Goal: Task Accomplishment & Management: Use online tool/utility

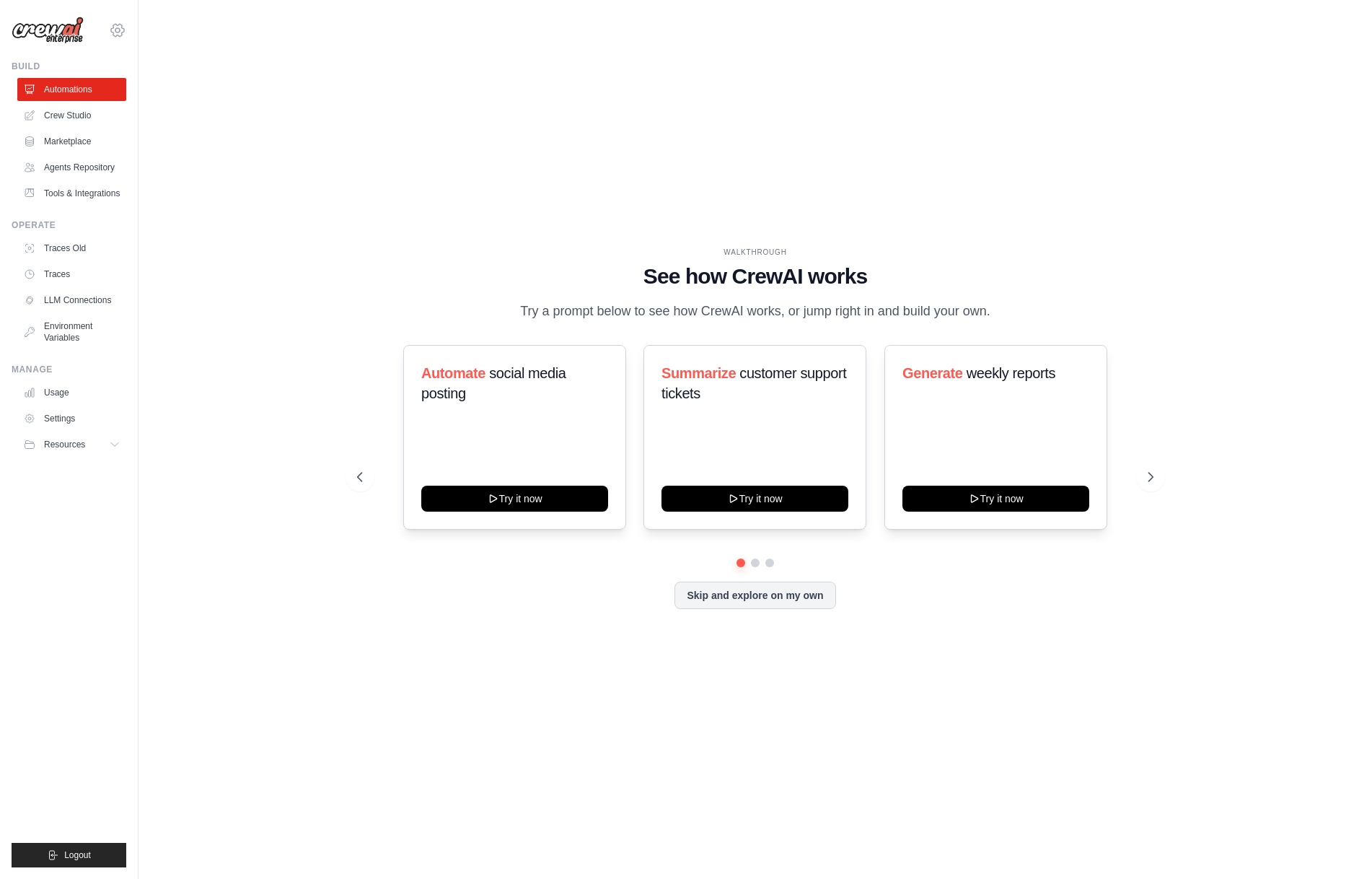
click at [123, 26] on icon at bounding box center [118, 30] width 18 height 18
click at [169, 127] on span "Denodo Technologies" at bounding box center [180, 133] width 114 height 14
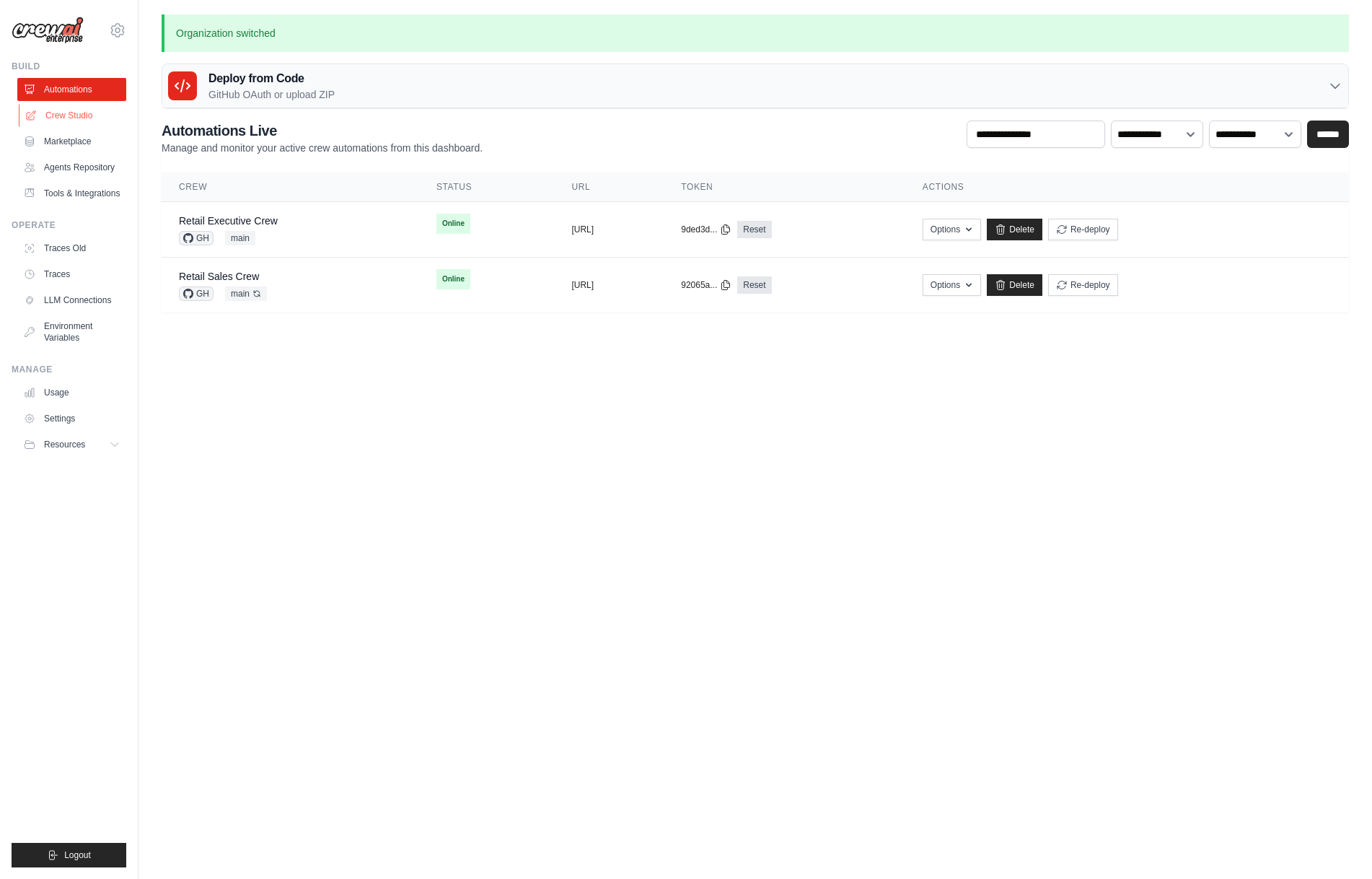
click at [76, 114] on link "Crew Studio" at bounding box center [73, 115] width 109 height 23
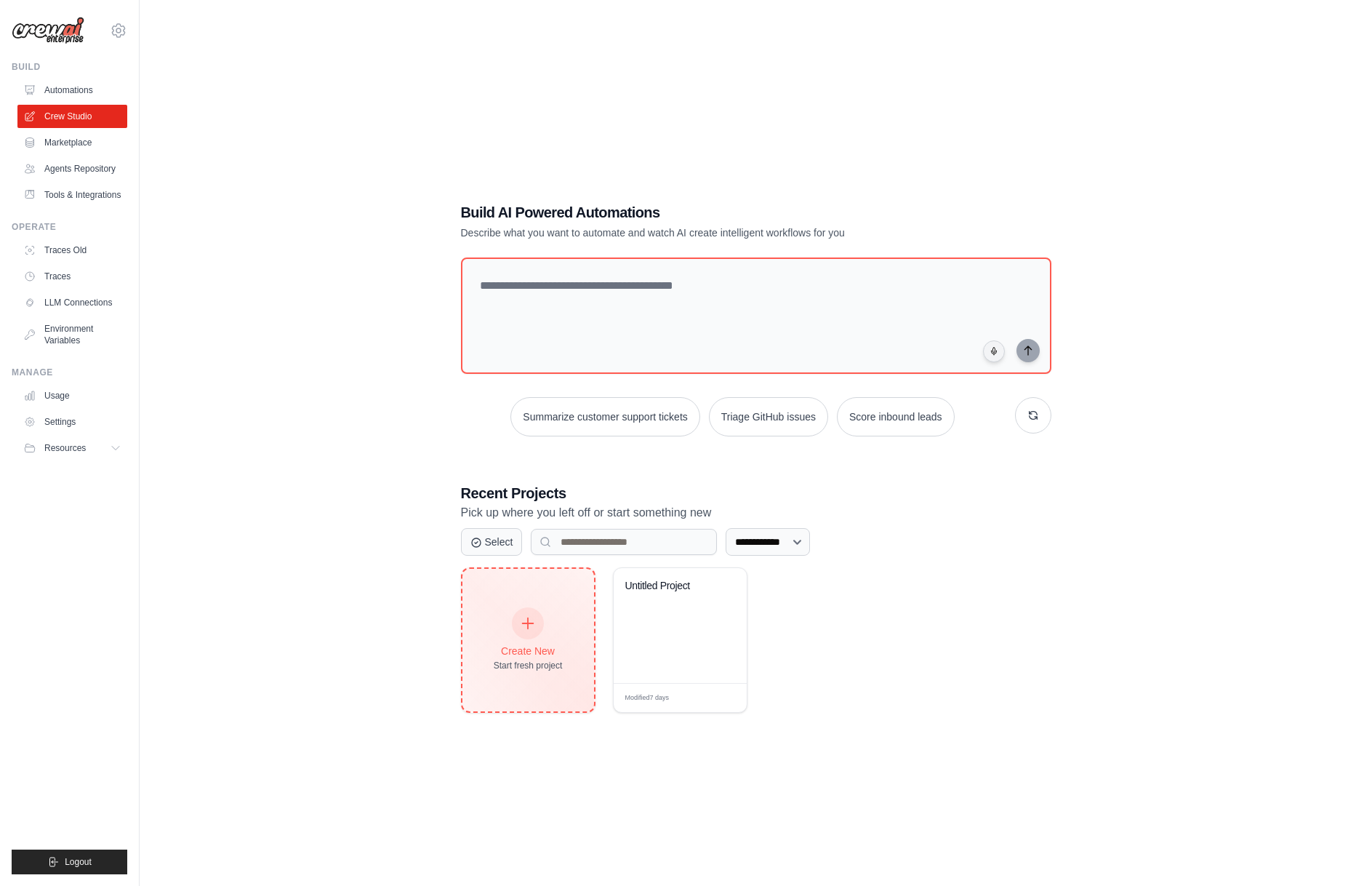
click at [531, 628] on icon at bounding box center [528, 623] width 16 height 16
click at [517, 590] on div "Create New Start fresh project" at bounding box center [528, 640] width 131 height 143
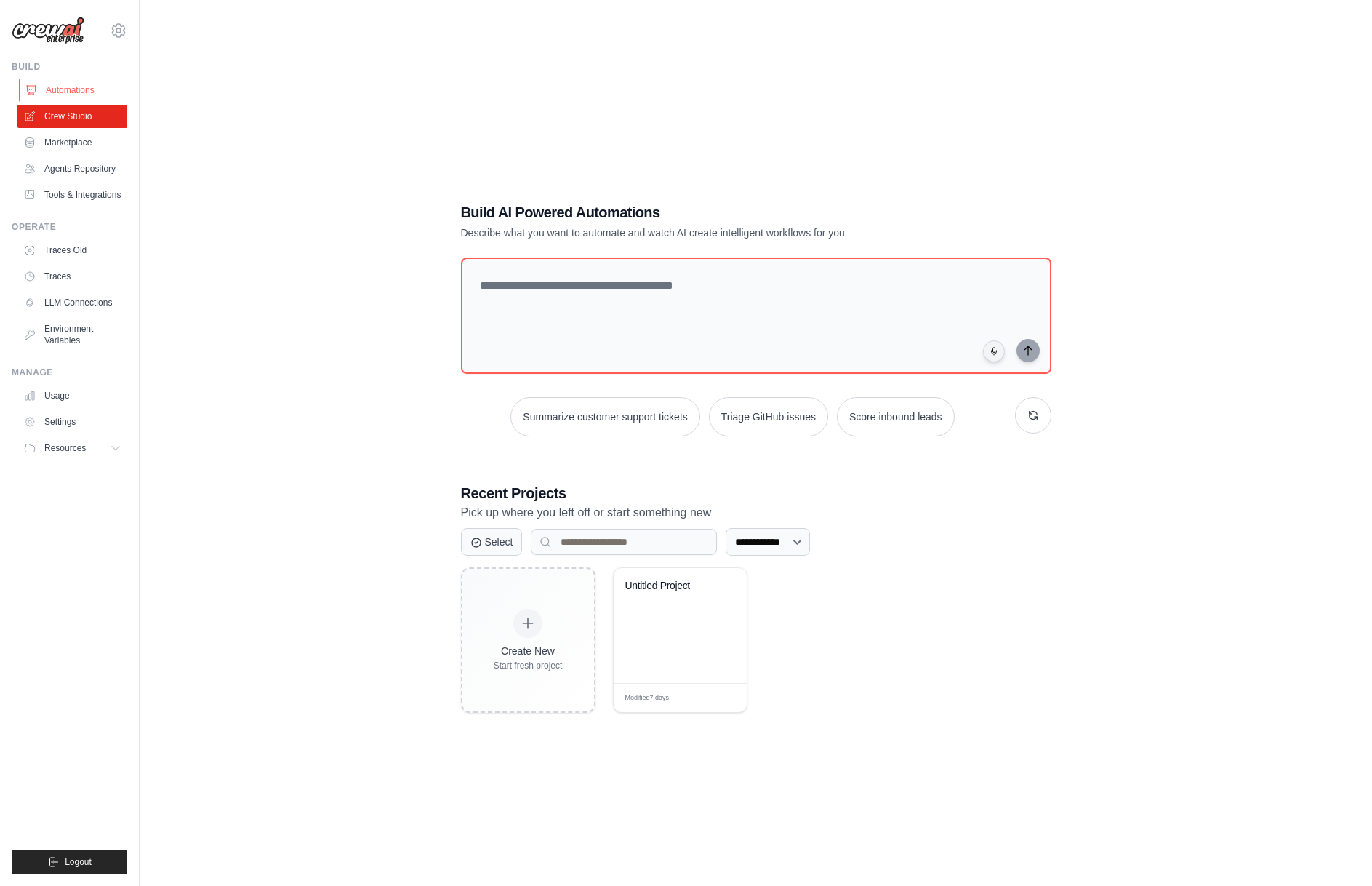
click at [61, 89] on link "Automations" at bounding box center [73, 89] width 110 height 23
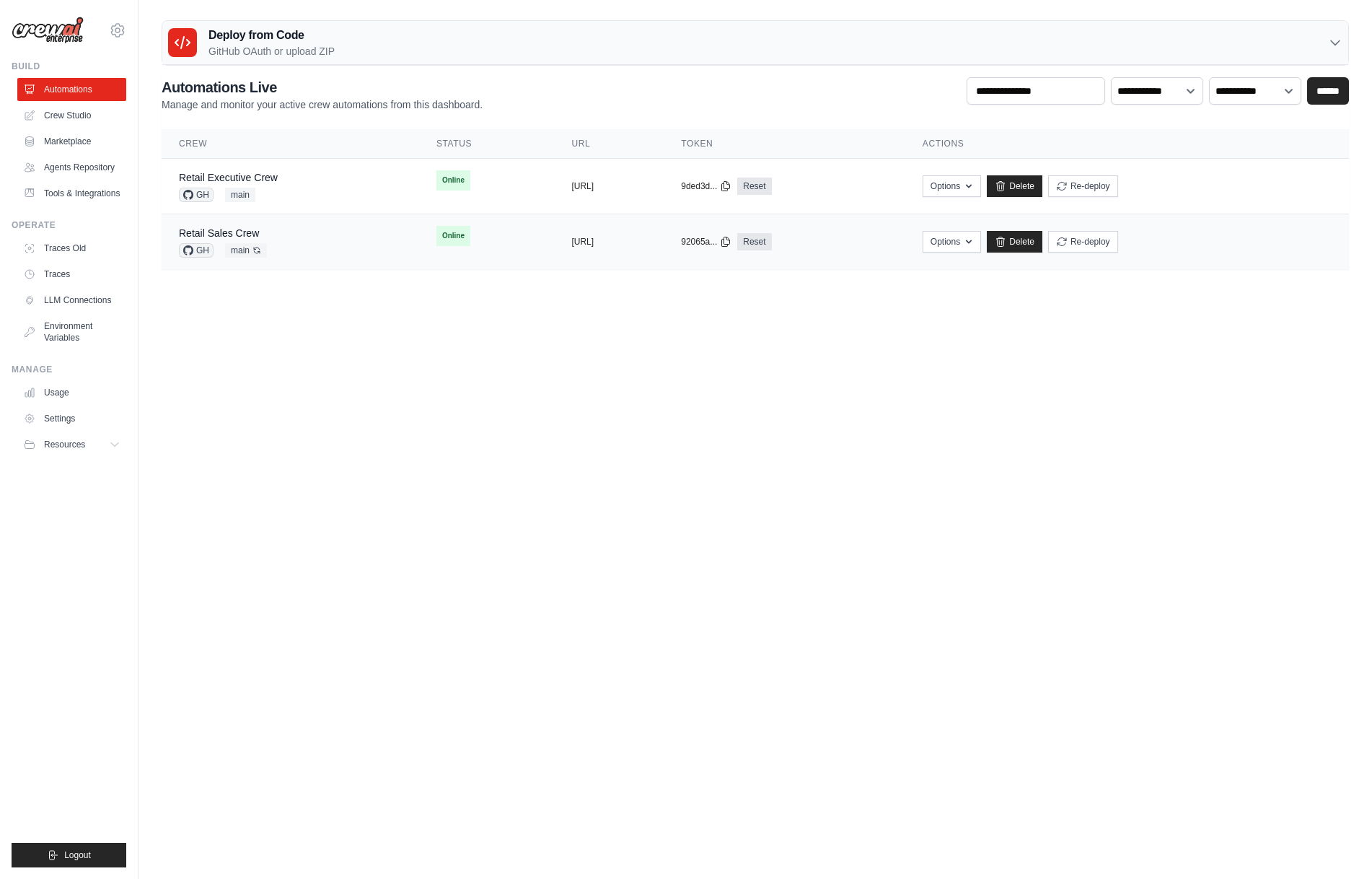
click at [289, 226] on div "Retail Sales Crew GH main Auto-deploy enabled" at bounding box center [290, 242] width 223 height 32
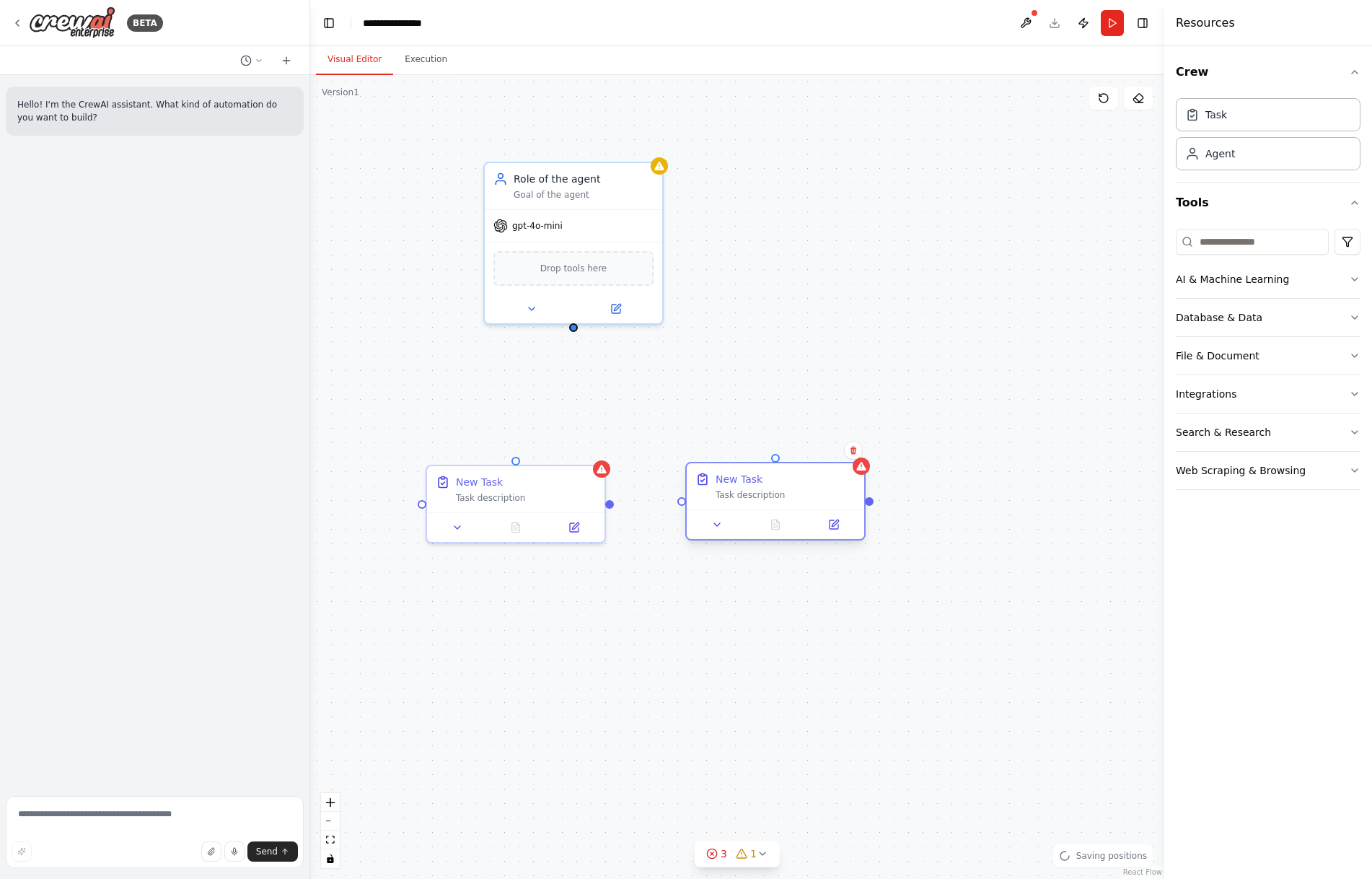
drag, startPoint x: 773, startPoint y: 485, endPoint x: 770, endPoint y: 493, distance: 8.5
click at [770, 493] on div "Task description" at bounding box center [785, 495] width 140 height 11
drag, startPoint x: 518, startPoint y: 482, endPoint x: 474, endPoint y: 463, distance: 47.9
click at [474, 463] on div "New Task" at bounding box center [482, 465] width 140 height 14
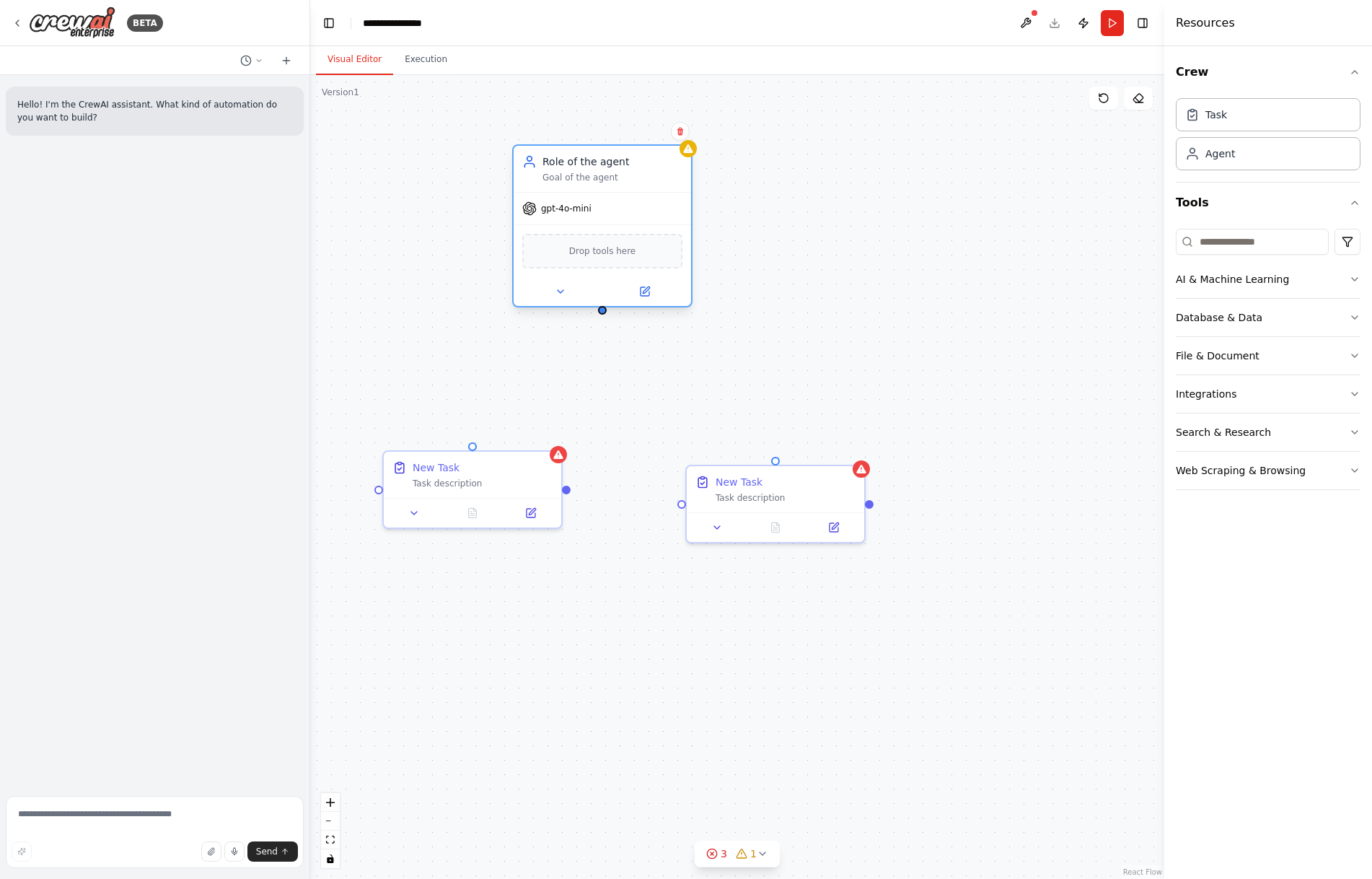
drag, startPoint x: 574, startPoint y: 178, endPoint x: 620, endPoint y: 156, distance: 51.0
click at [620, 156] on div "Role of the agent" at bounding box center [612, 162] width 140 height 14
click at [266, 321] on div "Hello! I'm the CrewAI assistant. What kind of automation do you want to build?" at bounding box center [154, 433] width 309 height 715
click at [573, 297] on icon at bounding box center [575, 291] width 11 height 11
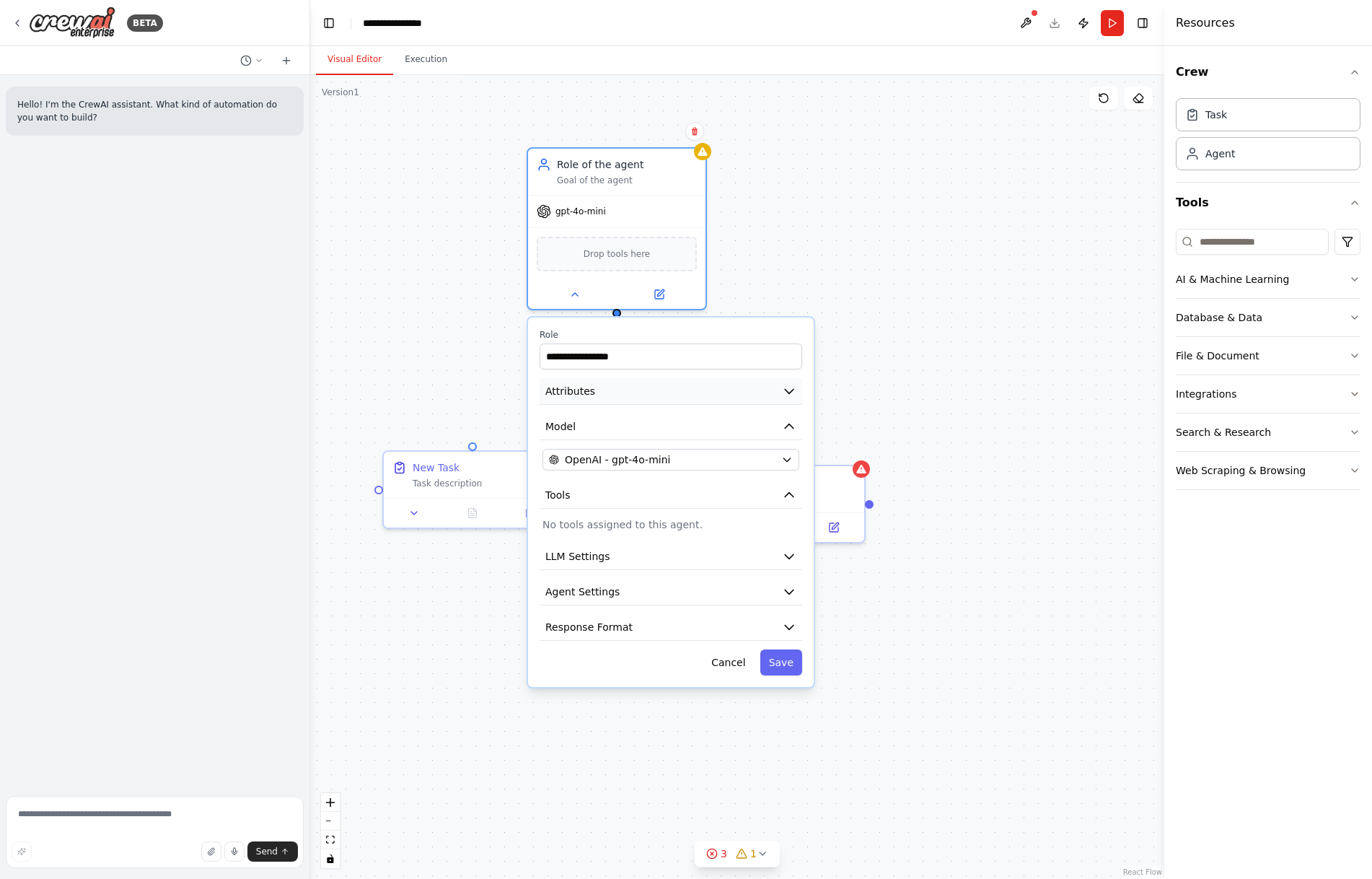
click at [785, 392] on icon "button" at bounding box center [789, 391] width 14 height 14
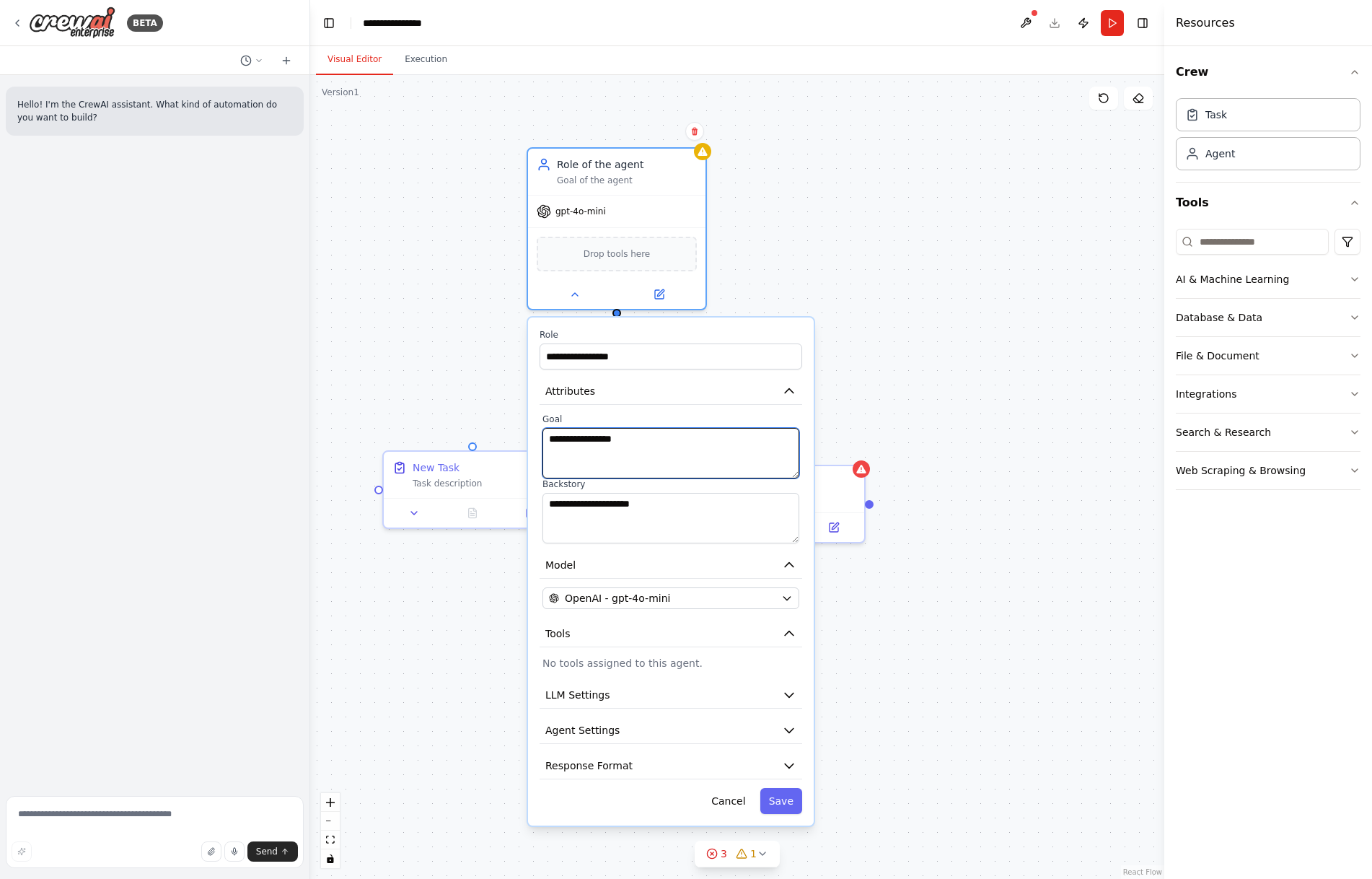
click at [639, 442] on textarea "**********" at bounding box center [670, 453] width 257 height 50
drag, startPoint x: 672, startPoint y: 445, endPoint x: 535, endPoint y: 431, distance: 137.7
click at [535, 431] on div "**********" at bounding box center [670, 571] width 285 height 508
type textarea "*"
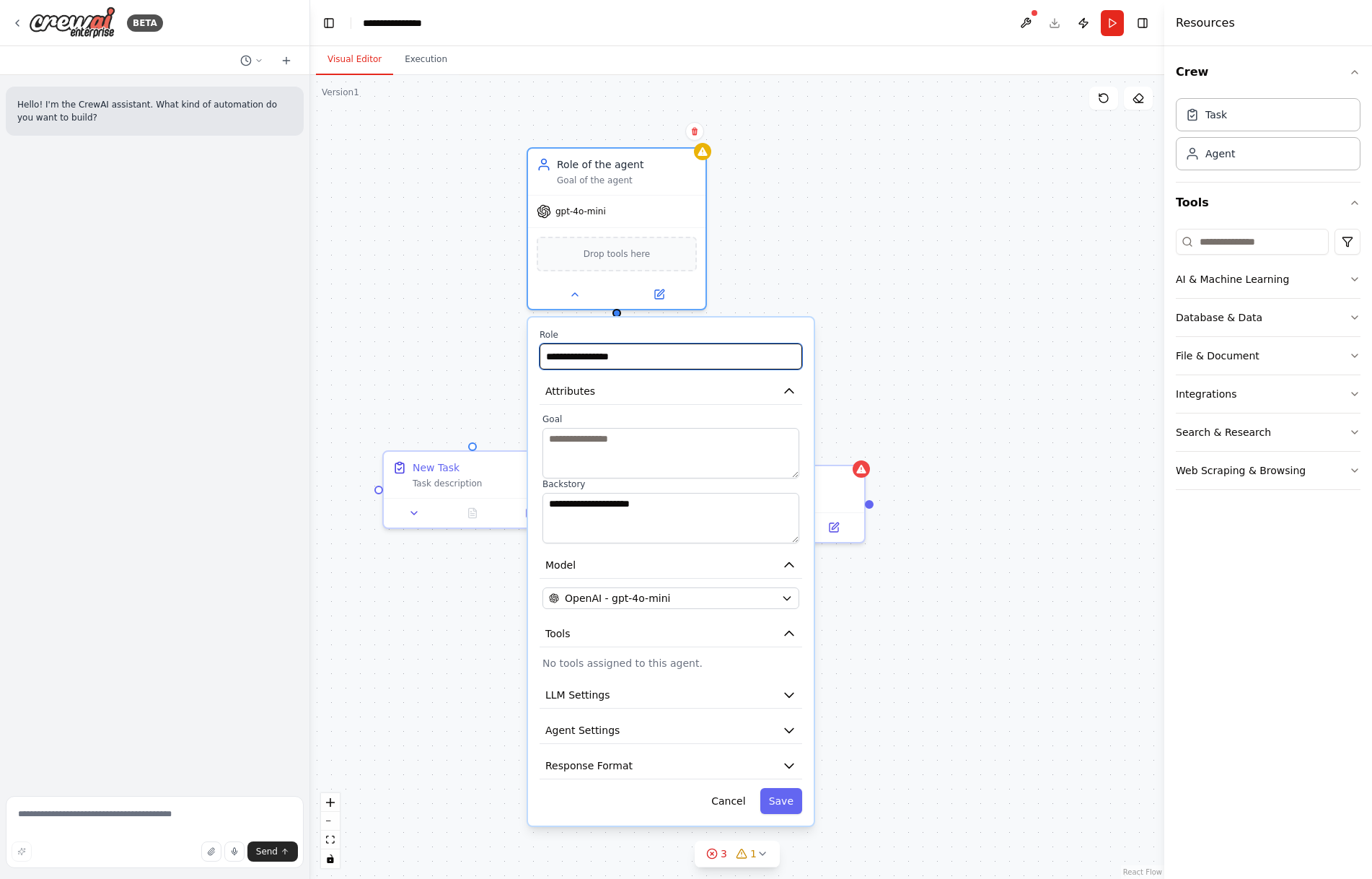
drag, startPoint x: 699, startPoint y: 348, endPoint x: 439, endPoint y: 329, distance: 260.7
click at [439, 329] on div "**********" at bounding box center [737, 477] width 854 height 804
drag, startPoint x: 663, startPoint y: 358, endPoint x: 497, endPoint y: 348, distance: 166.3
click at [497, 348] on div "**********" at bounding box center [737, 477] width 854 height 804
drag, startPoint x: 648, startPoint y: 358, endPoint x: 541, endPoint y: 362, distance: 107.1
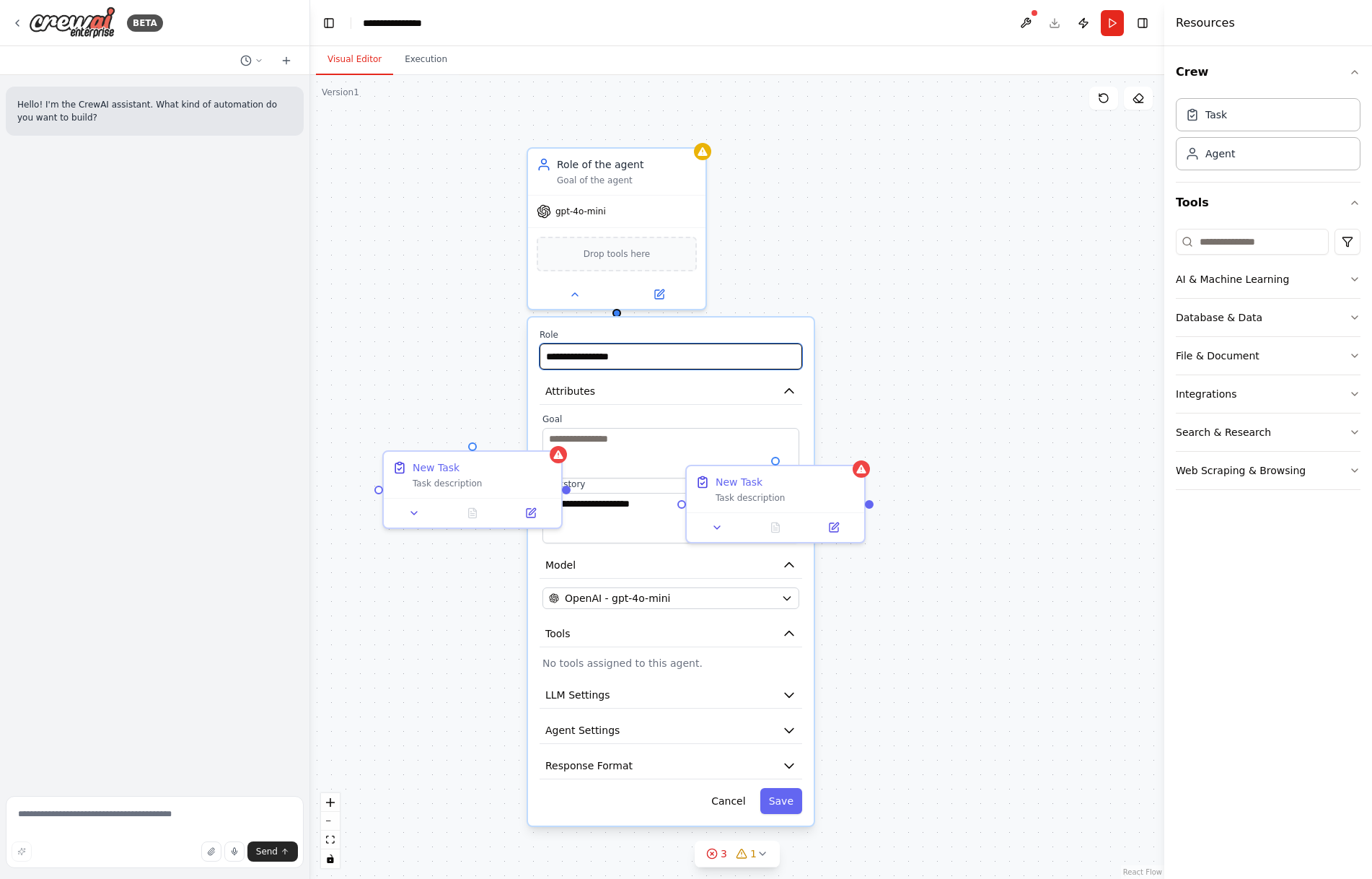
click at [541, 362] on input "**********" at bounding box center [671, 356] width 262 height 26
type input "**********"
click at [657, 454] on textarea at bounding box center [670, 453] width 257 height 50
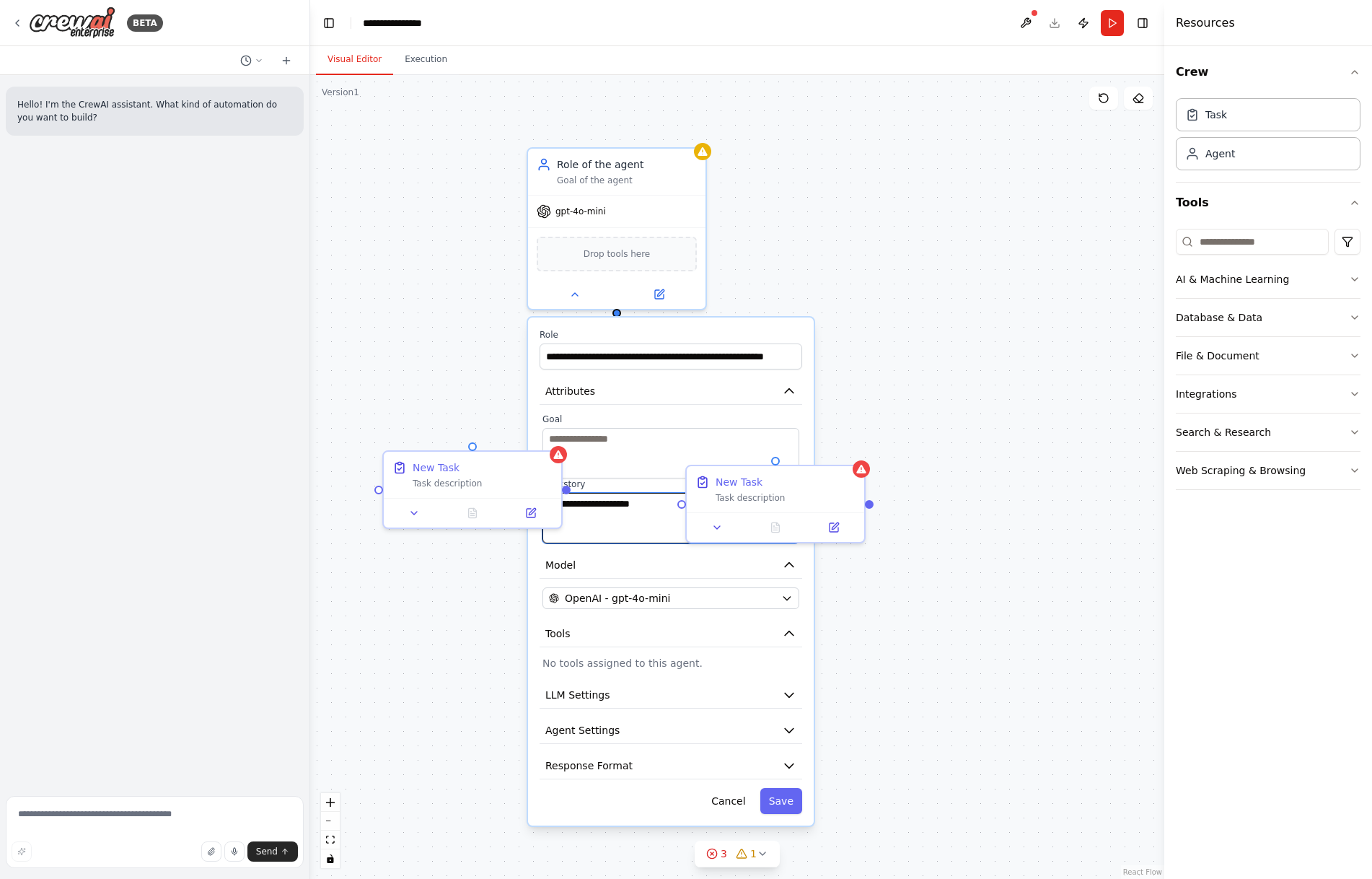
click at [616, 507] on textarea "**********" at bounding box center [670, 517] width 257 height 50
drag, startPoint x: 659, startPoint y: 501, endPoint x: 505, endPoint y: 514, distance: 154.5
click at [505, 514] on div "**********" at bounding box center [737, 477] width 854 height 804
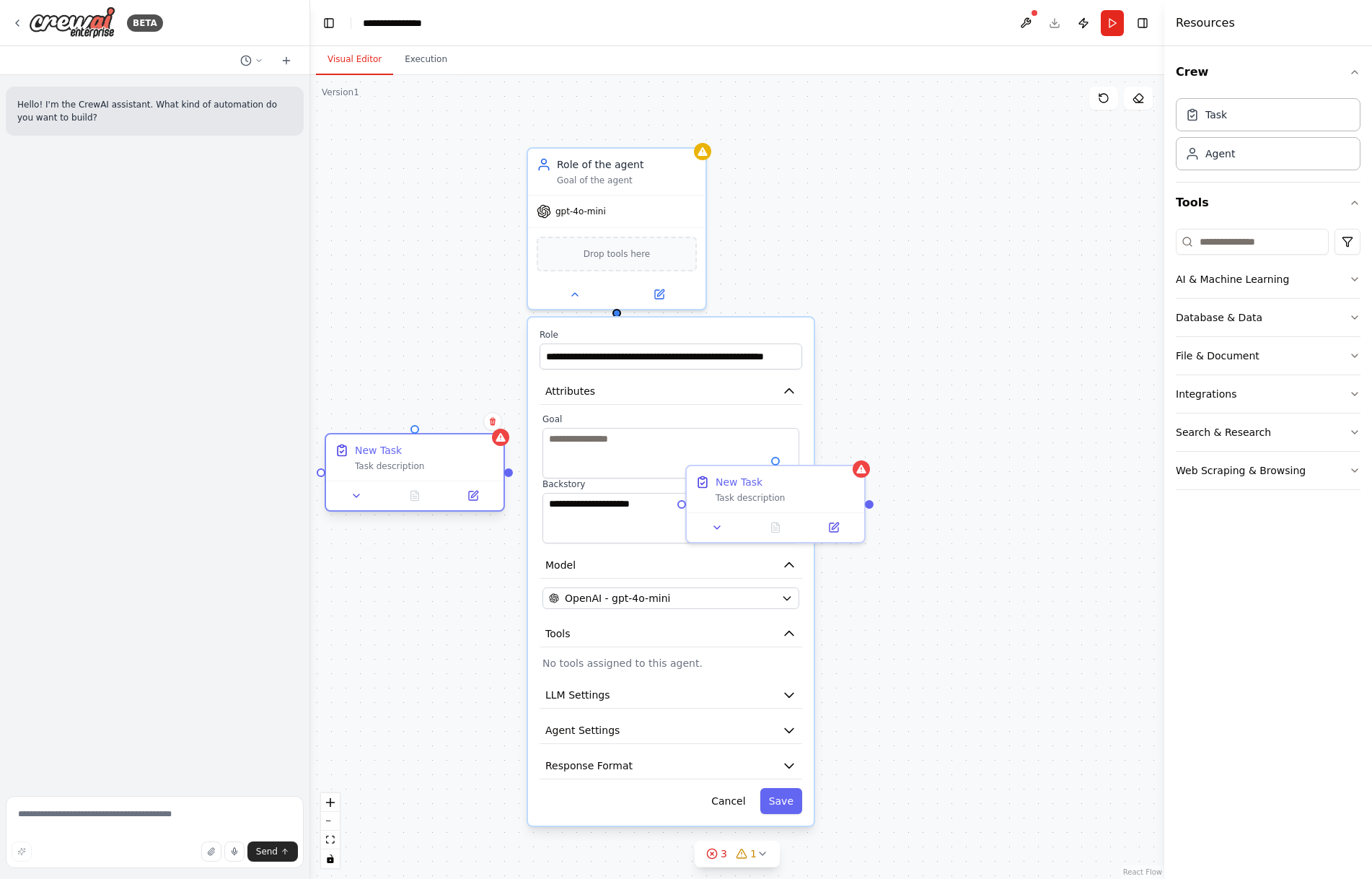
drag, startPoint x: 455, startPoint y: 473, endPoint x: 401, endPoint y: 461, distance: 55.3
click at [401, 461] on div "New Task Task description" at bounding box center [425, 457] width 140 height 29
drag, startPoint x: 655, startPoint y: 506, endPoint x: 541, endPoint y: 505, distance: 114.0
click at [541, 505] on div "**********" at bounding box center [671, 478] width 262 height 130
drag, startPoint x: 812, startPoint y: 479, endPoint x: 1079, endPoint y: 483, distance: 267.0
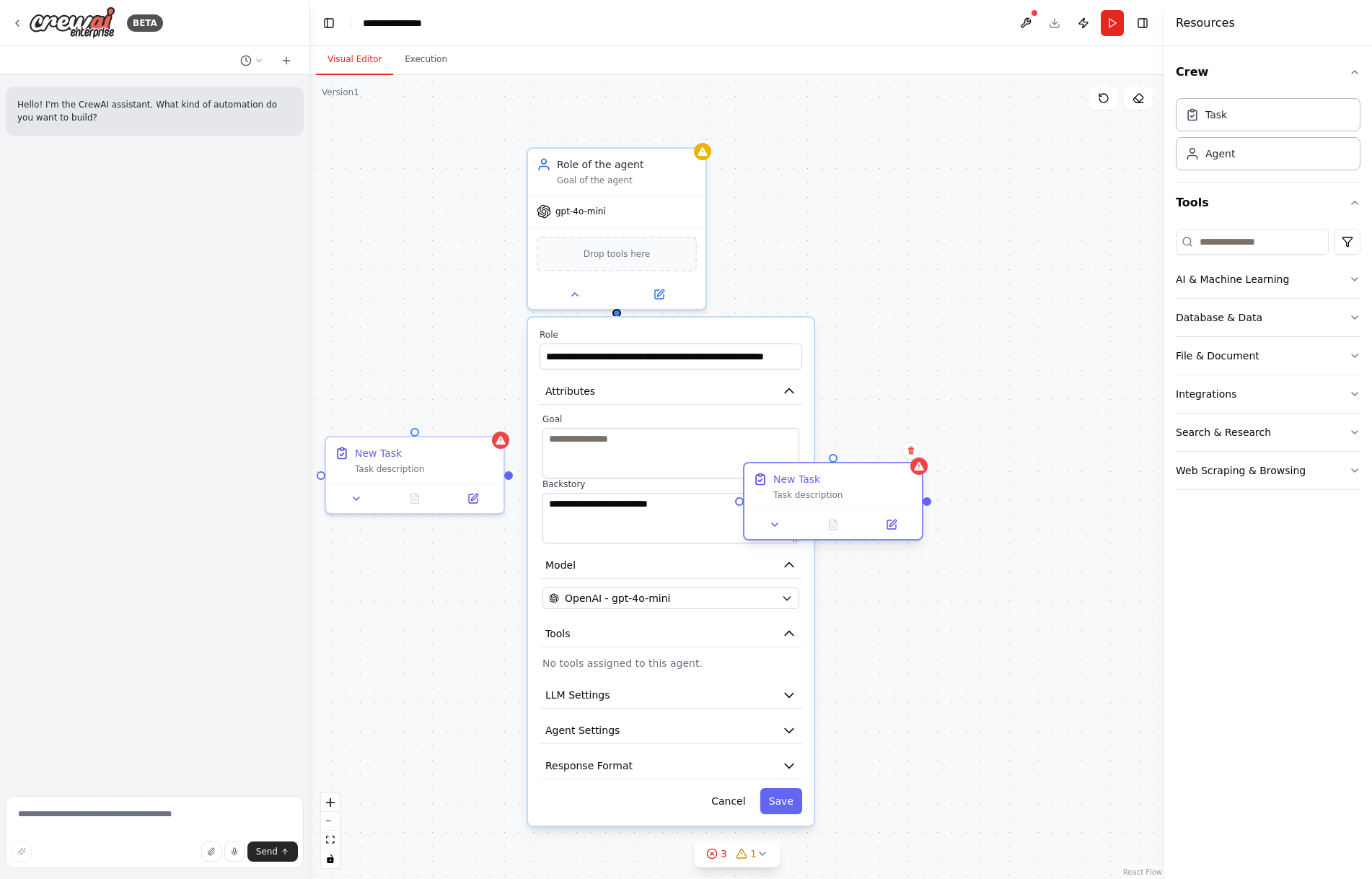
click at [820, 483] on div "New Task" at bounding box center [796, 479] width 47 height 14
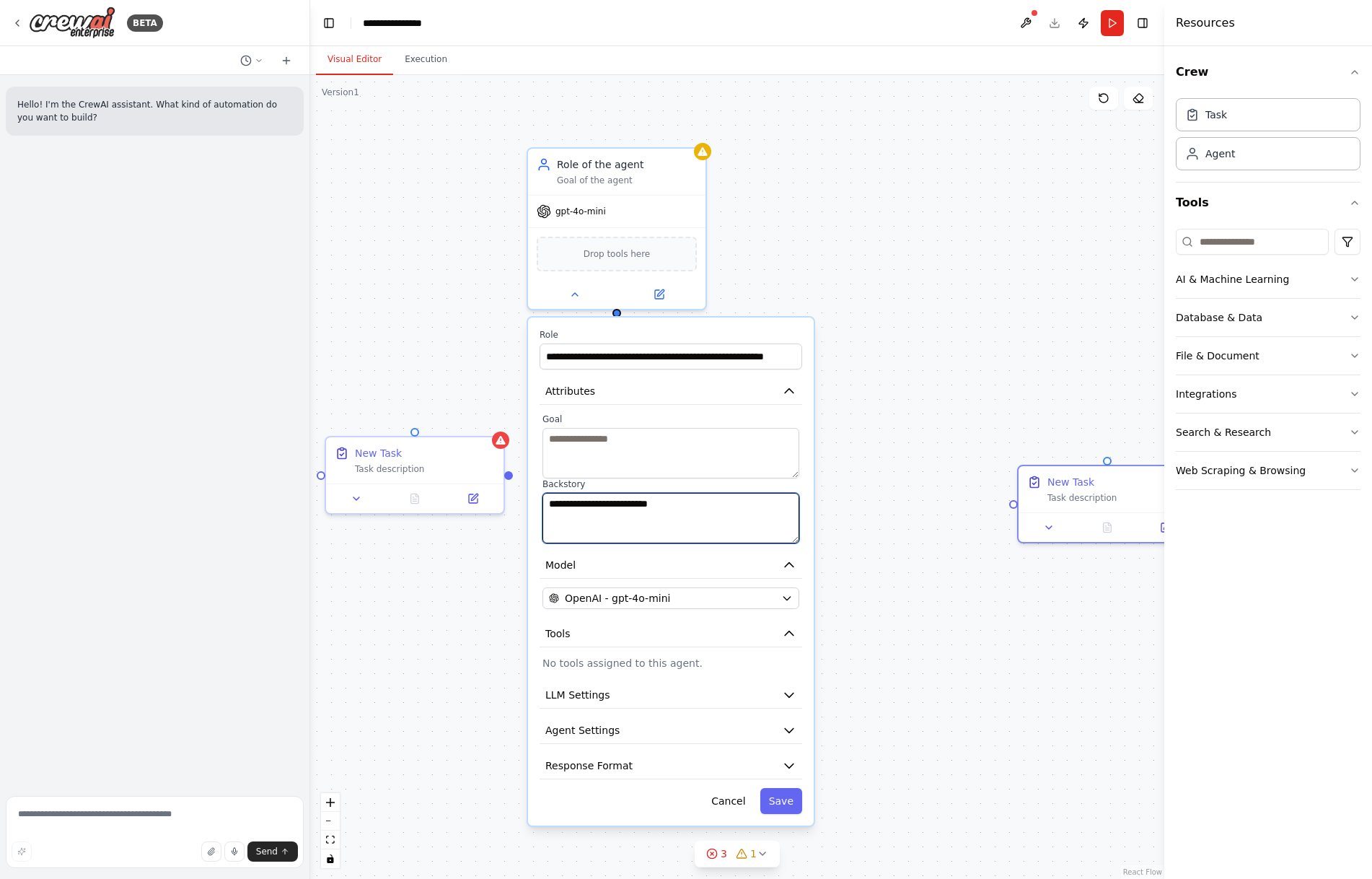
click at [688, 507] on textarea "**********" at bounding box center [670, 517] width 257 height 50
drag, startPoint x: 792, startPoint y: 164, endPoint x: 752, endPoint y: 206, distance: 58.0
click at [792, 164] on div "**********" at bounding box center [737, 477] width 854 height 804
drag, startPoint x: 683, startPoint y: 509, endPoint x: 523, endPoint y: 509, distance: 160.0
click at [523, 509] on div "**********" at bounding box center [737, 477] width 854 height 804
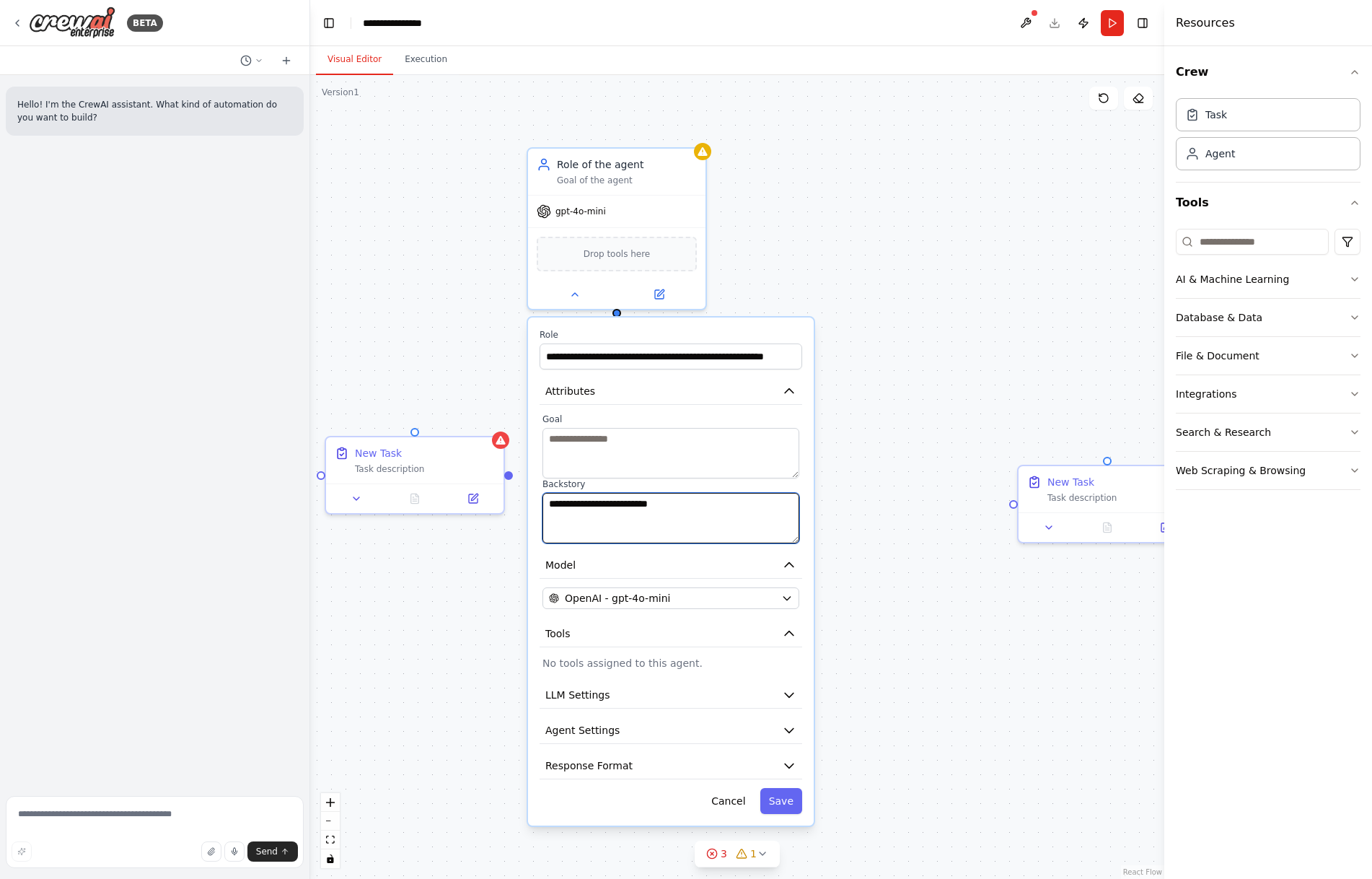
paste textarea "**********"
drag, startPoint x: 671, startPoint y: 505, endPoint x: 548, endPoint y: 503, distance: 123.0
click at [548, 503] on textarea "**********" at bounding box center [670, 517] width 257 height 50
type textarea "**********"
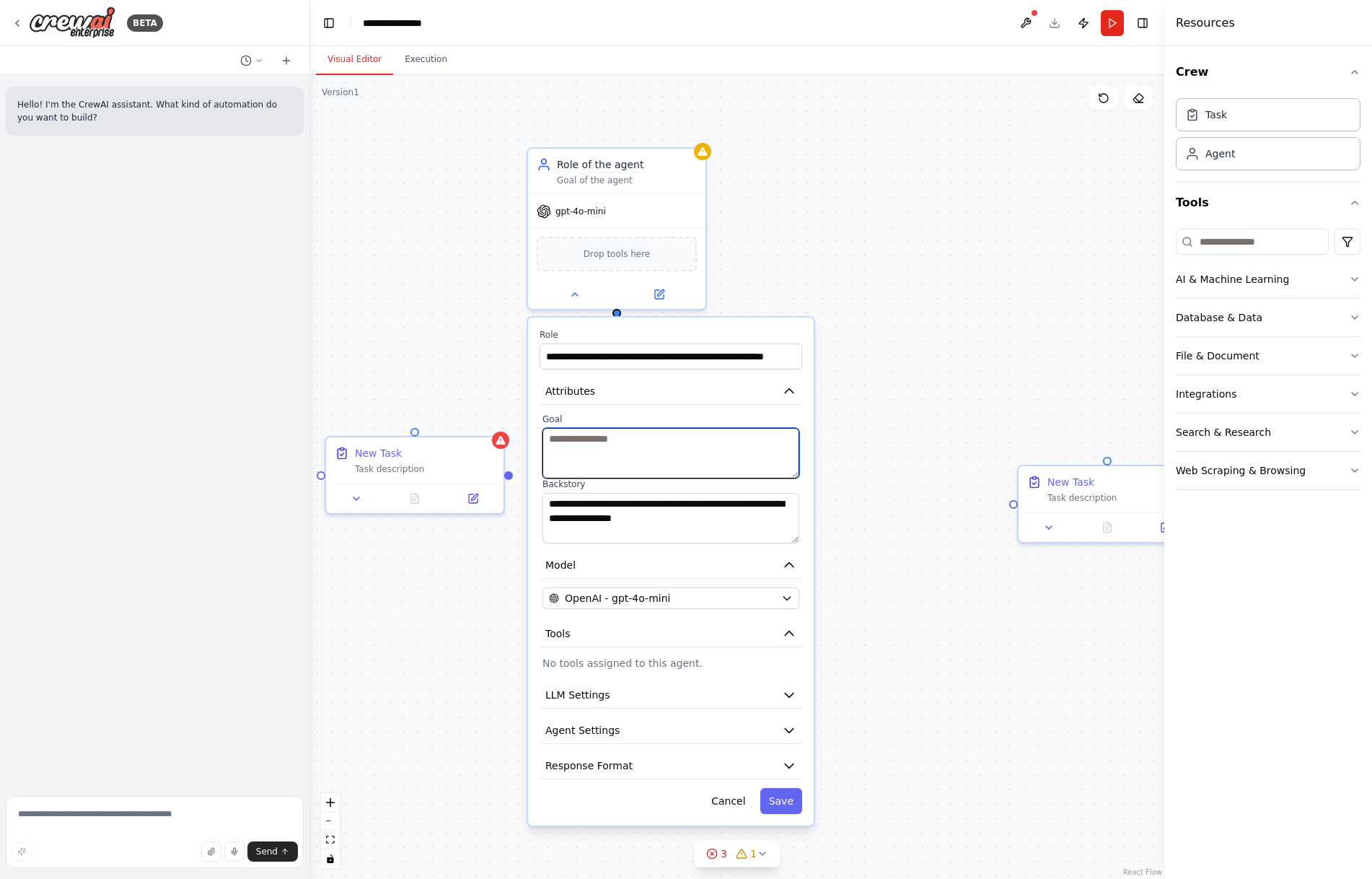
click at [648, 446] on textarea at bounding box center [670, 453] width 257 height 50
click at [776, 195] on div "**********" at bounding box center [737, 477] width 854 height 804
click at [602, 453] on textarea at bounding box center [670, 453] width 257 height 50
paste textarea "**********"
type textarea "**********"
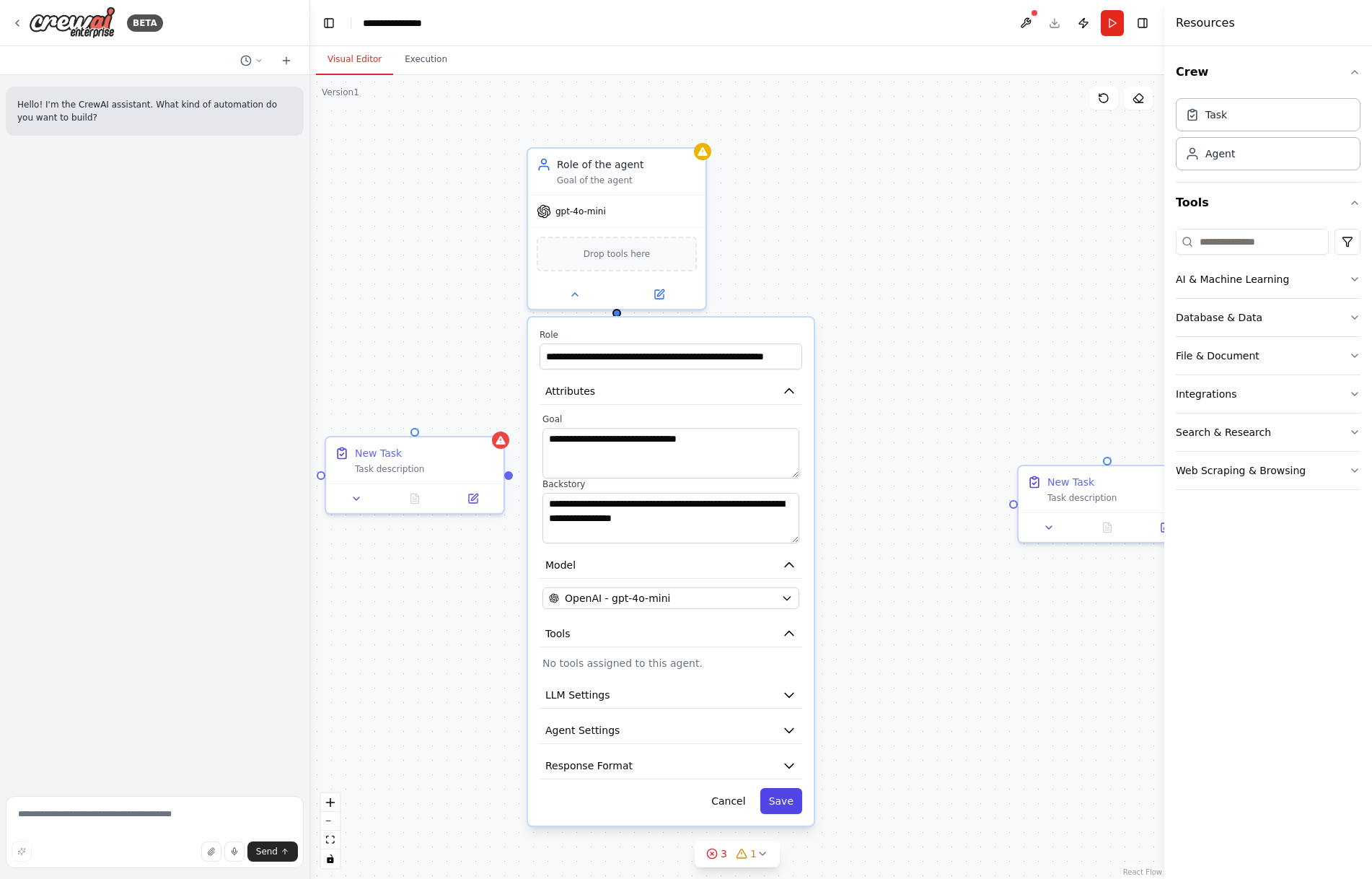
click at [795, 811] on button "Save" at bounding box center [781, 801] width 42 height 26
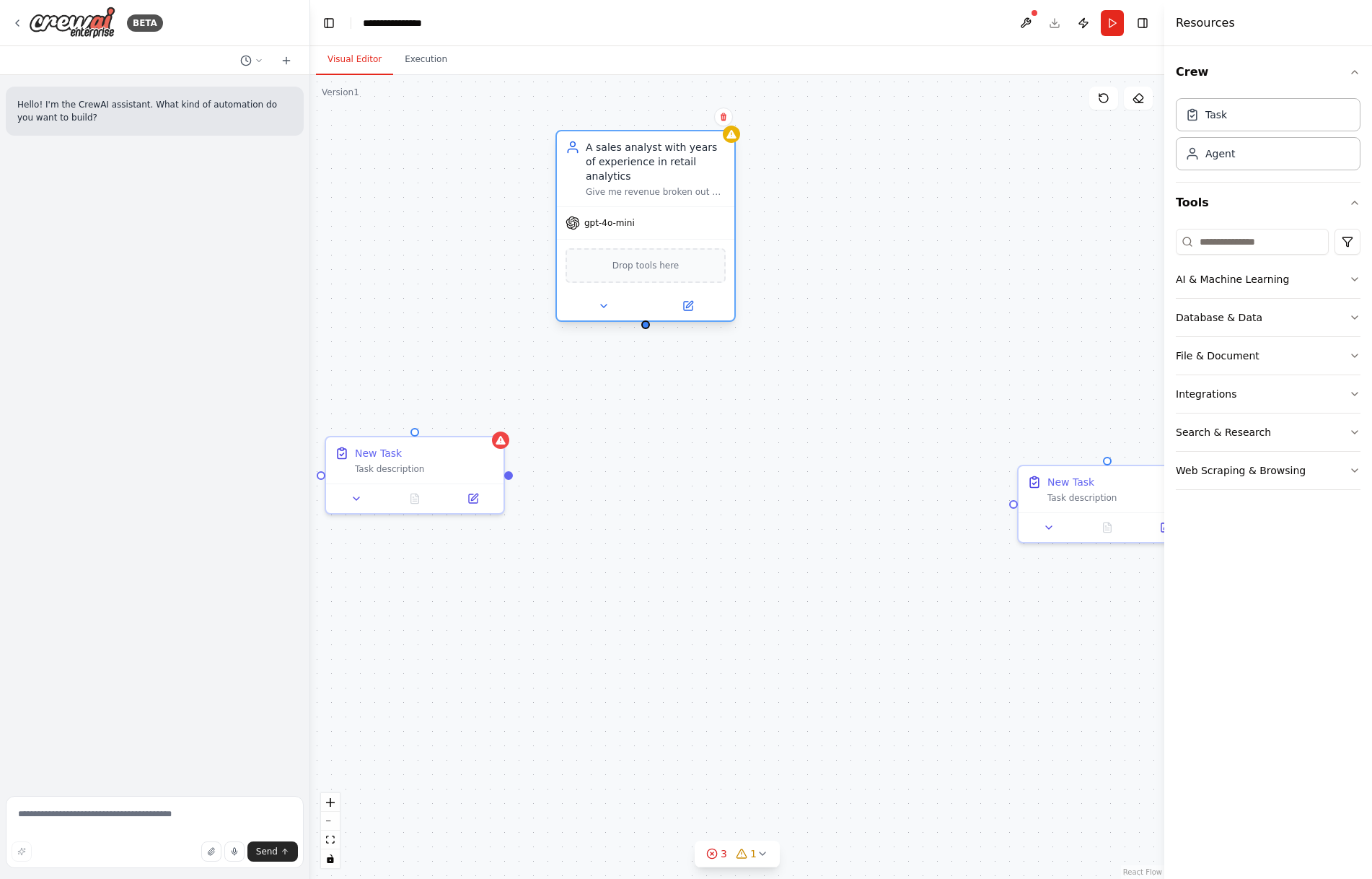
drag, startPoint x: 608, startPoint y: 170, endPoint x: 644, endPoint y: 158, distance: 37.9
click at [644, 158] on div "A sales analyst with years of experience in retail analytics" at bounding box center [656, 162] width 140 height 43
click at [603, 300] on icon at bounding box center [604, 306] width 11 height 11
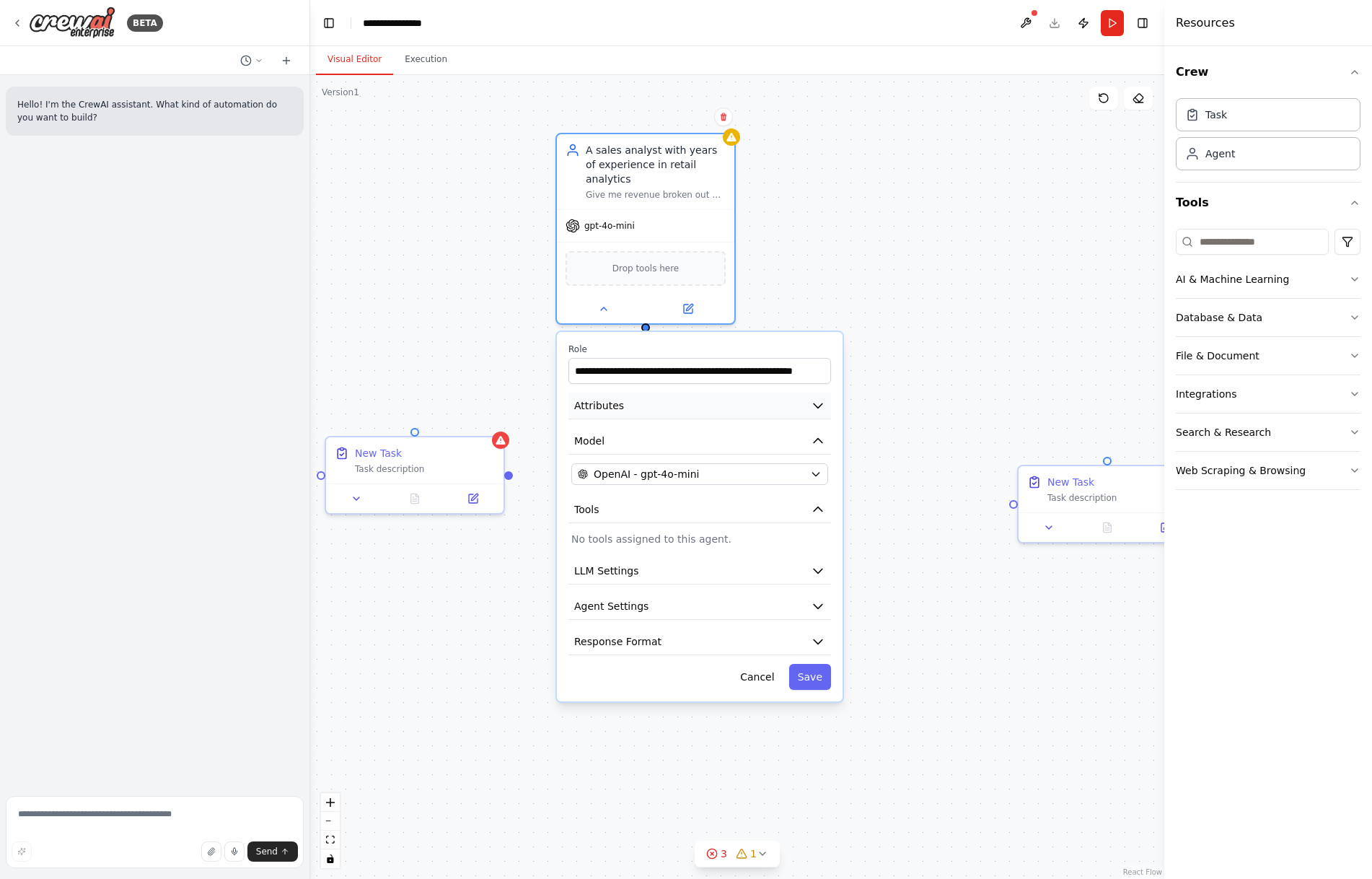
click at [812, 402] on button "Attributes" at bounding box center [700, 406] width 262 height 26
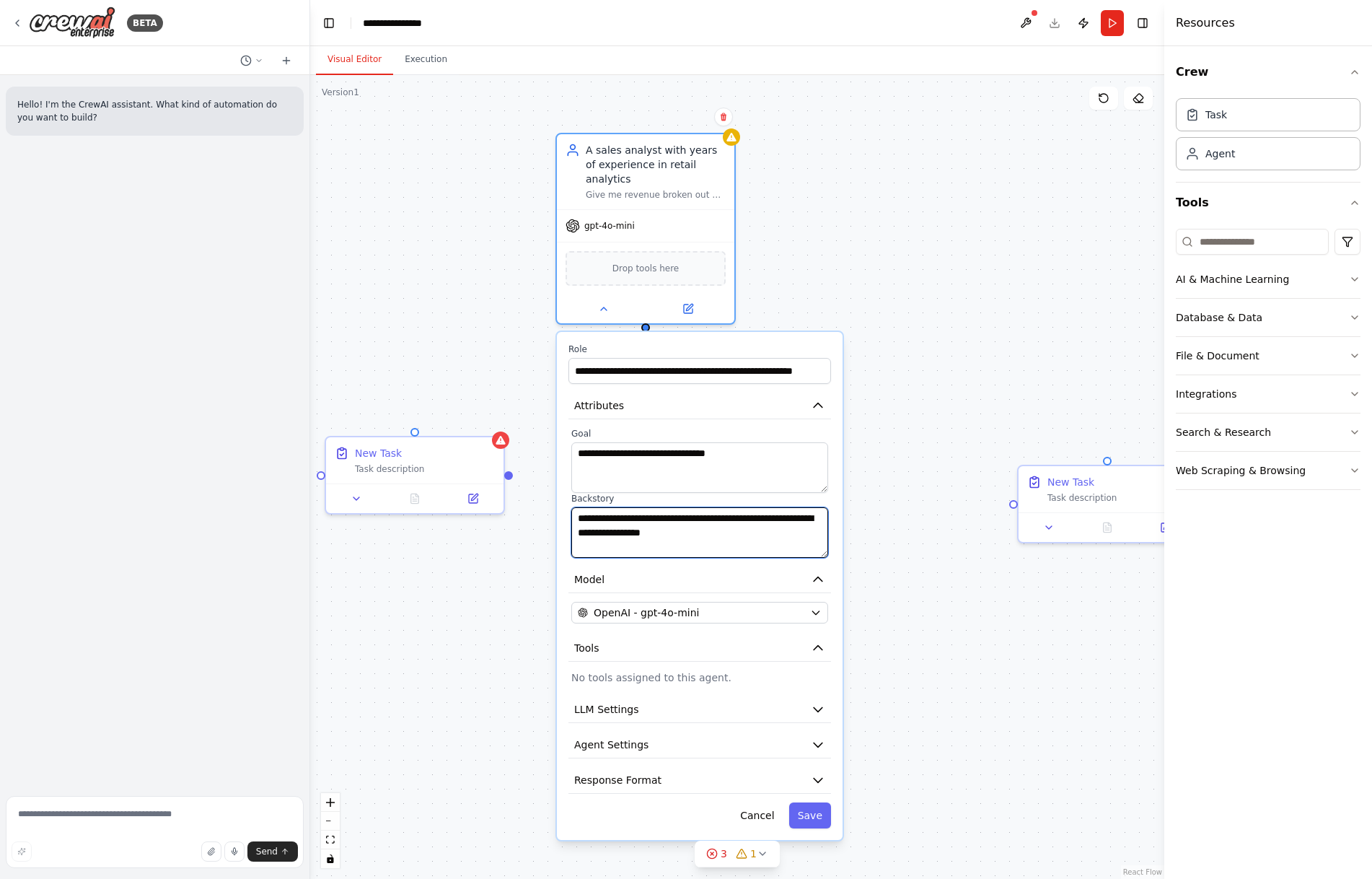
drag, startPoint x: 645, startPoint y: 520, endPoint x: 579, endPoint y: 506, distance: 67.5
click at [579, 507] on textarea "**********" at bounding box center [700, 532] width 257 height 50
click at [772, 803] on button "Cancel" at bounding box center [757, 815] width 51 height 26
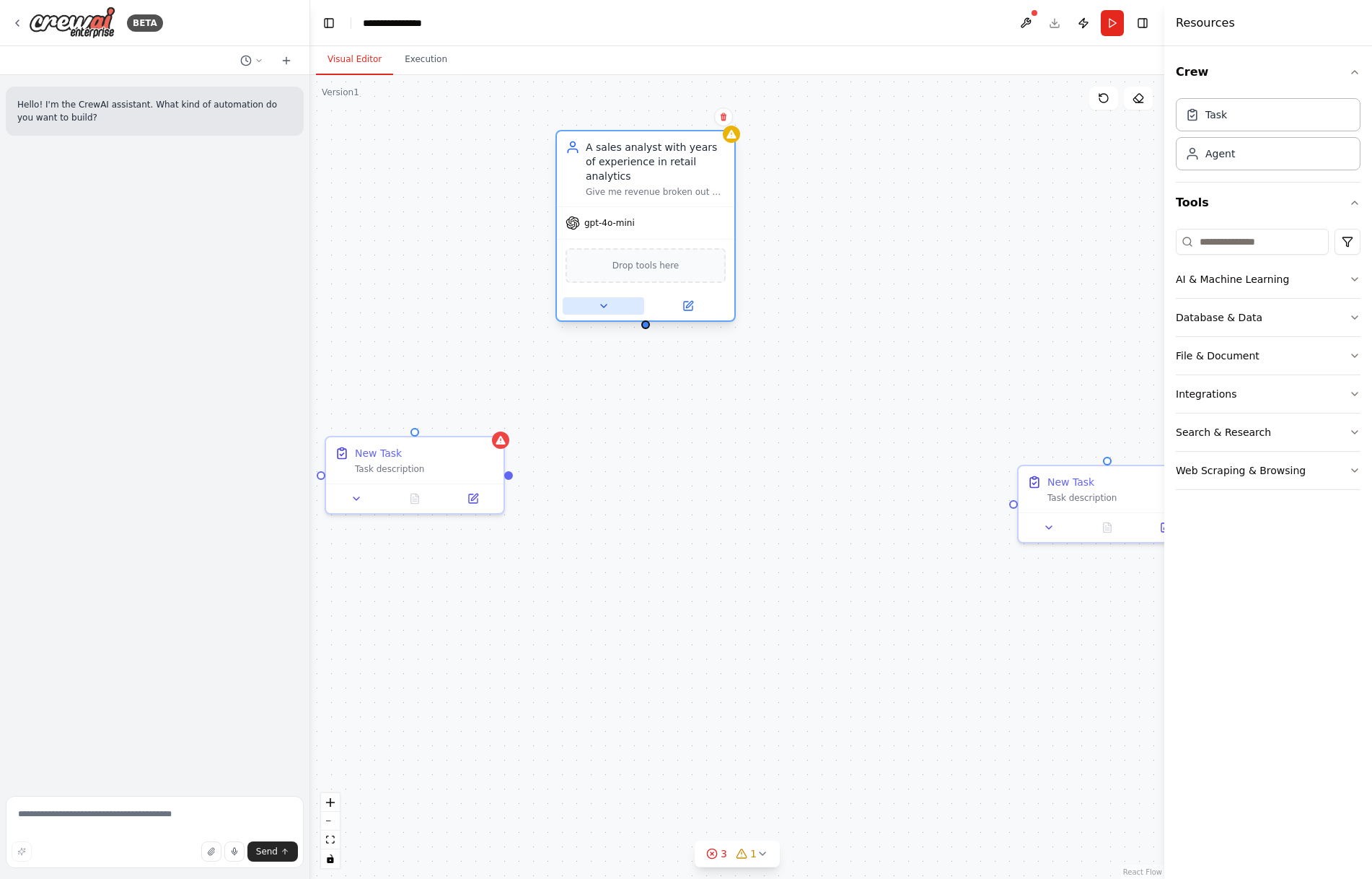
click at [602, 299] on button at bounding box center [604, 306] width 82 height 18
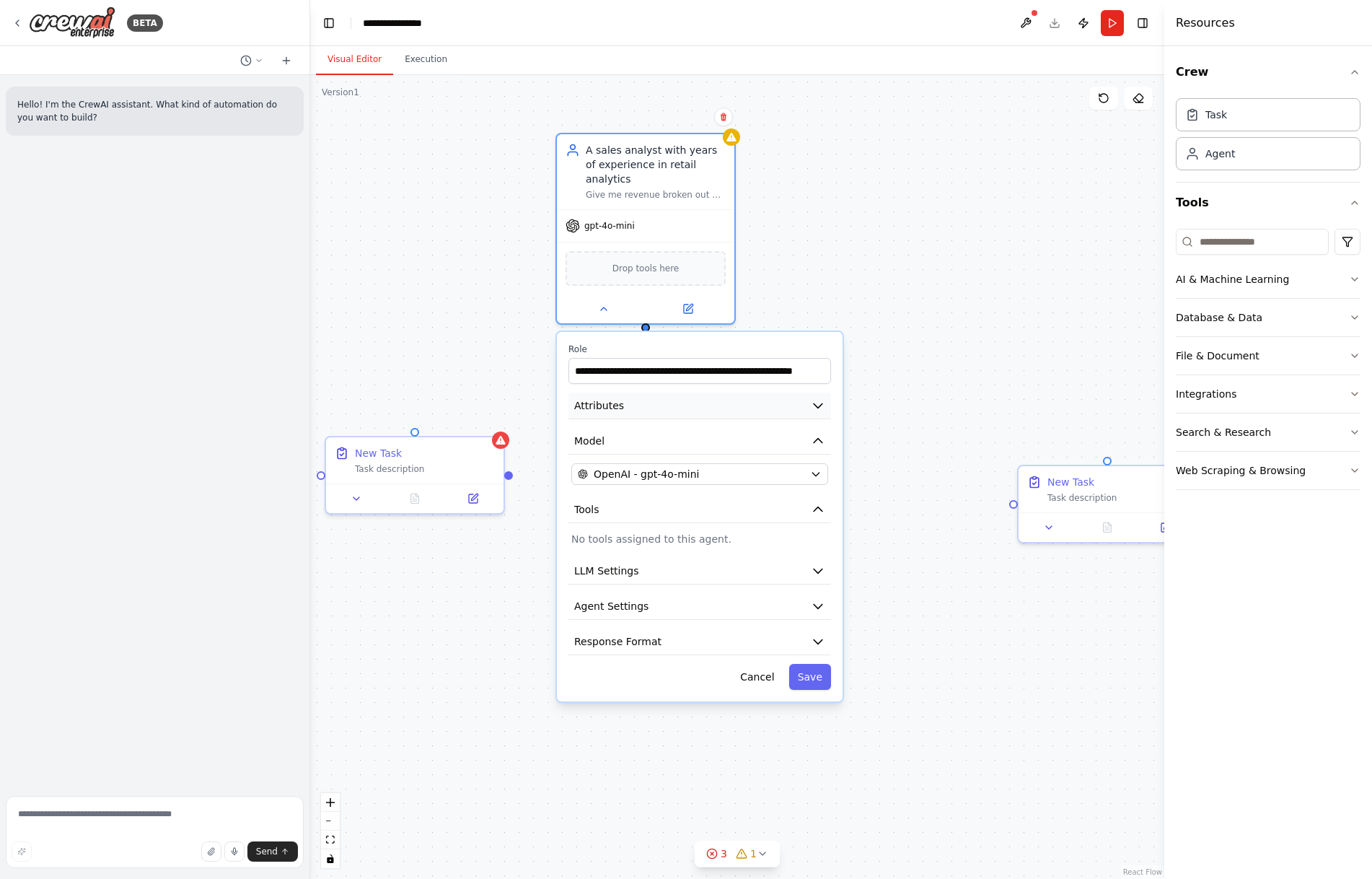
click at [774, 393] on button "Attributes" at bounding box center [700, 406] width 262 height 26
click at [820, 404] on icon "button" at bounding box center [818, 406] width 9 height 4
click at [812, 398] on icon "button" at bounding box center [818, 406] width 14 height 14
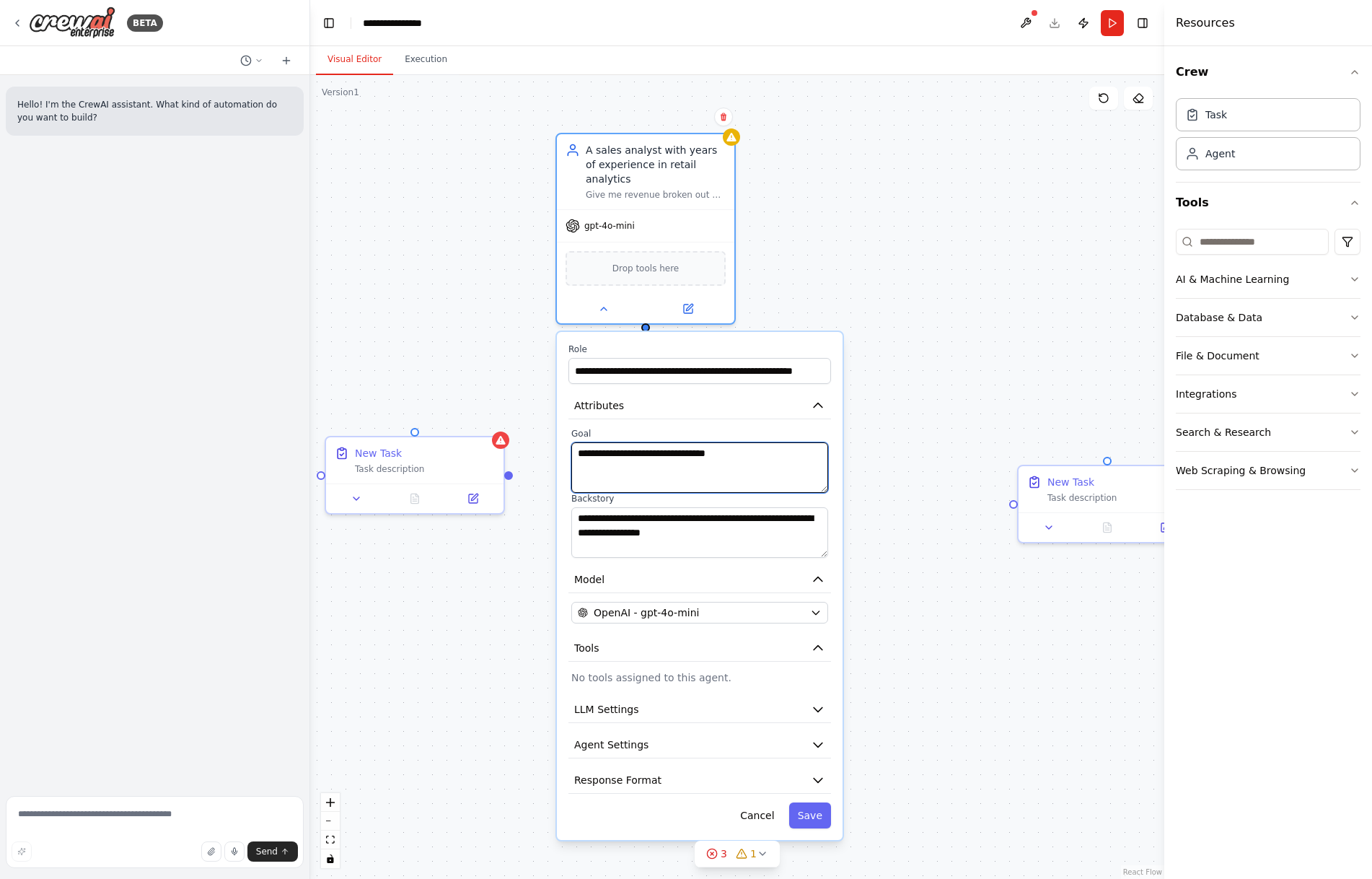
drag, startPoint x: 610, startPoint y: 432, endPoint x: 544, endPoint y: 424, distance: 66.5
click at [544, 424] on div "**********" at bounding box center [737, 477] width 854 height 804
drag, startPoint x: 764, startPoint y: 448, endPoint x: 569, endPoint y: 439, distance: 195.2
click at [569, 439] on div "**********" at bounding box center [700, 493] width 262 height 130
click at [876, 209] on div "**********" at bounding box center [737, 477] width 854 height 804
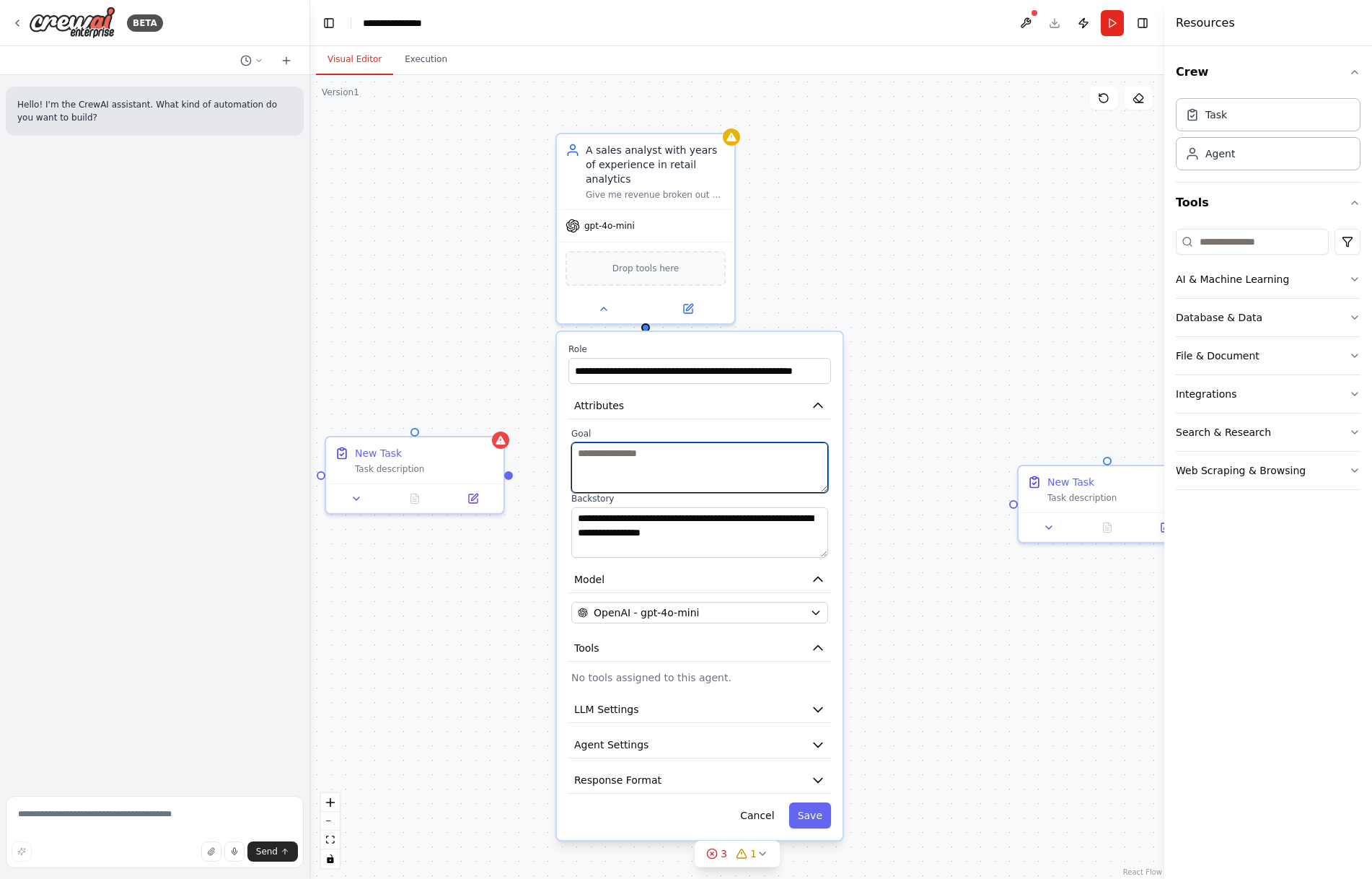
click at [640, 454] on textarea at bounding box center [700, 467] width 257 height 50
paste textarea "**********"
type textarea "**********"
drag, startPoint x: 740, startPoint y: 521, endPoint x: 581, endPoint y: 505, distance: 159.8
click at [581, 507] on textarea "**********" at bounding box center [700, 532] width 257 height 50
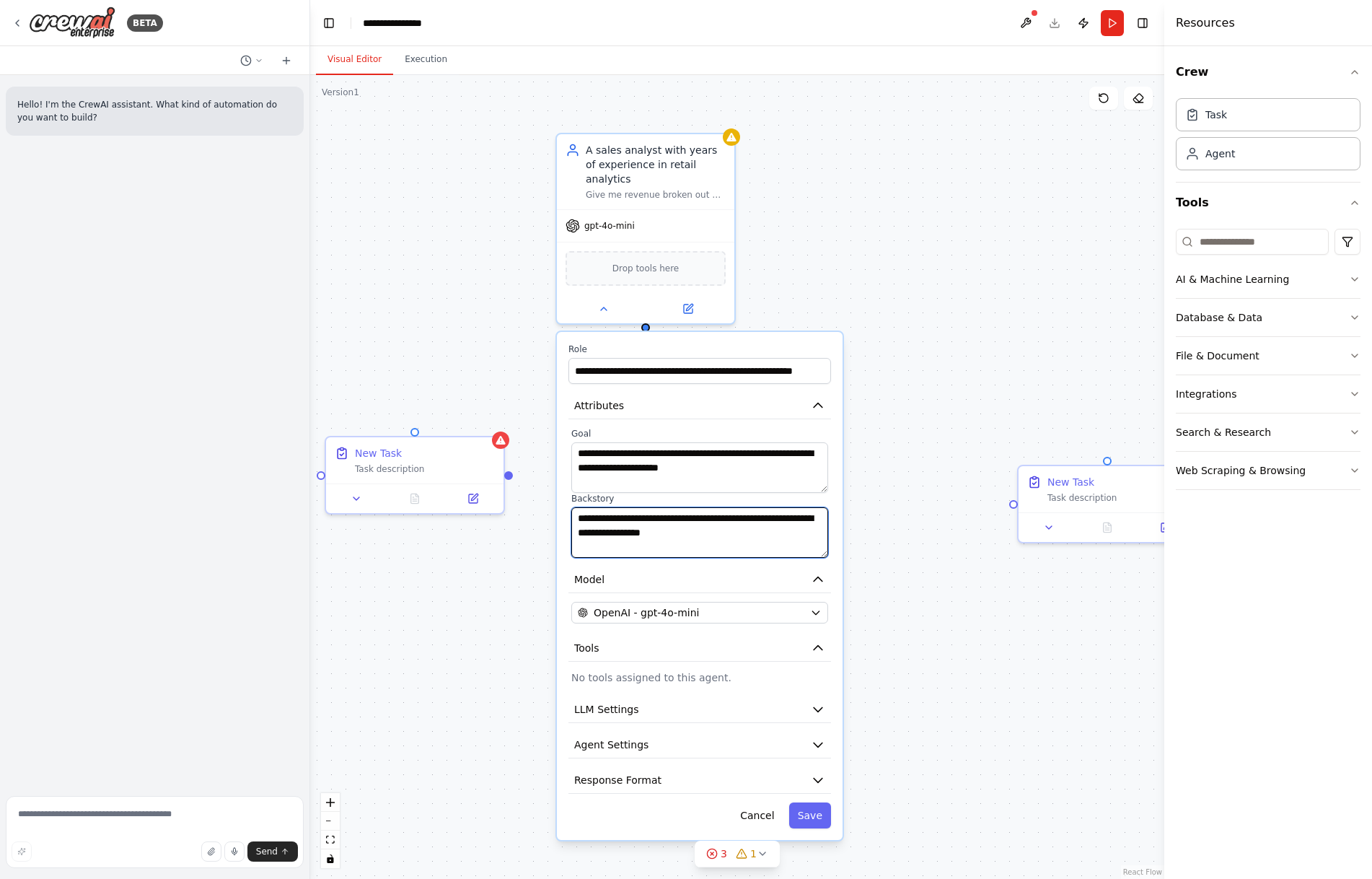
click at [708, 515] on textarea "**********" at bounding box center [700, 532] width 257 height 50
click at [762, 521] on textarea "**********" at bounding box center [700, 532] width 257 height 50
drag, startPoint x: 743, startPoint y: 450, endPoint x: 540, endPoint y: 440, distance: 203.2
click at [540, 440] on div "**********" at bounding box center [737, 477] width 854 height 804
drag, startPoint x: 736, startPoint y: 521, endPoint x: 576, endPoint y: 505, distance: 160.8
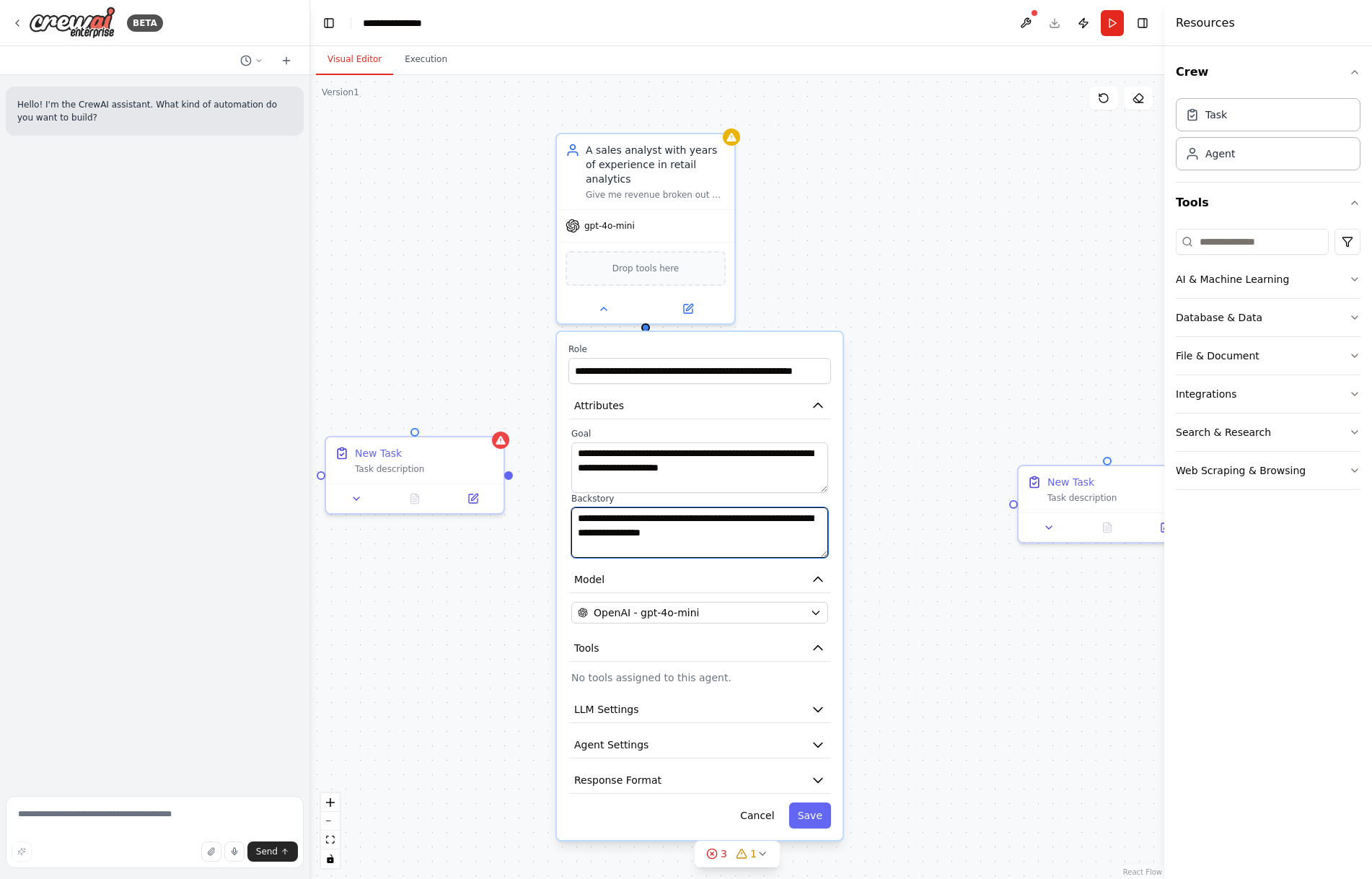
click at [576, 507] on textarea "**********" at bounding box center [700, 532] width 257 height 50
click at [820, 802] on button "Save" at bounding box center [810, 815] width 42 height 26
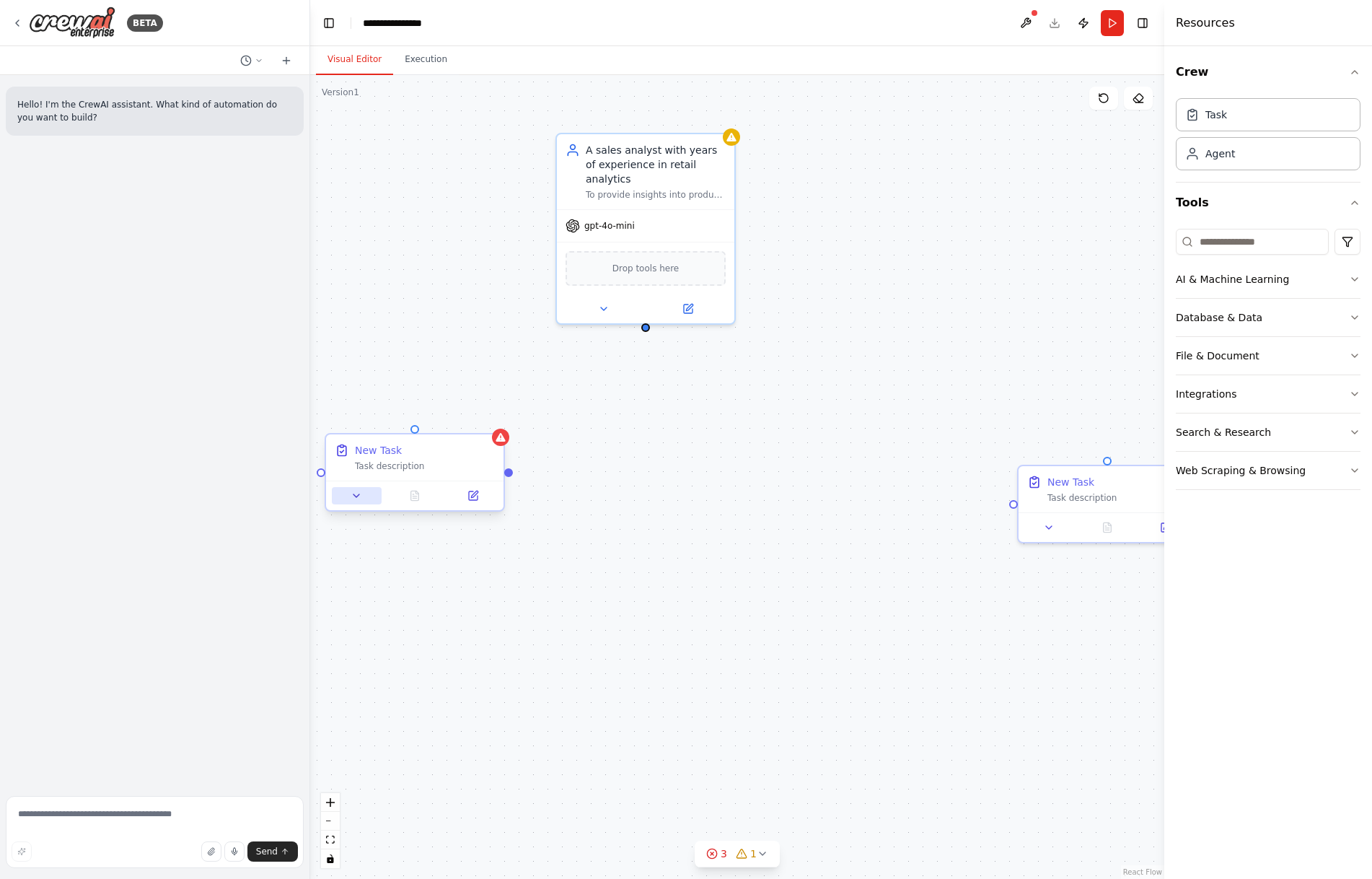
click at [362, 496] on icon at bounding box center [356, 496] width 11 height 11
click at [500, 140] on div "**********" at bounding box center [737, 477] width 854 height 804
click at [439, 565] on input "********" at bounding box center [469, 561] width 262 height 26
drag, startPoint x: 439, startPoint y: 560, endPoint x: 340, endPoint y: 555, distance: 99.1
click at [340, 555] on input "********" at bounding box center [469, 561] width 262 height 26
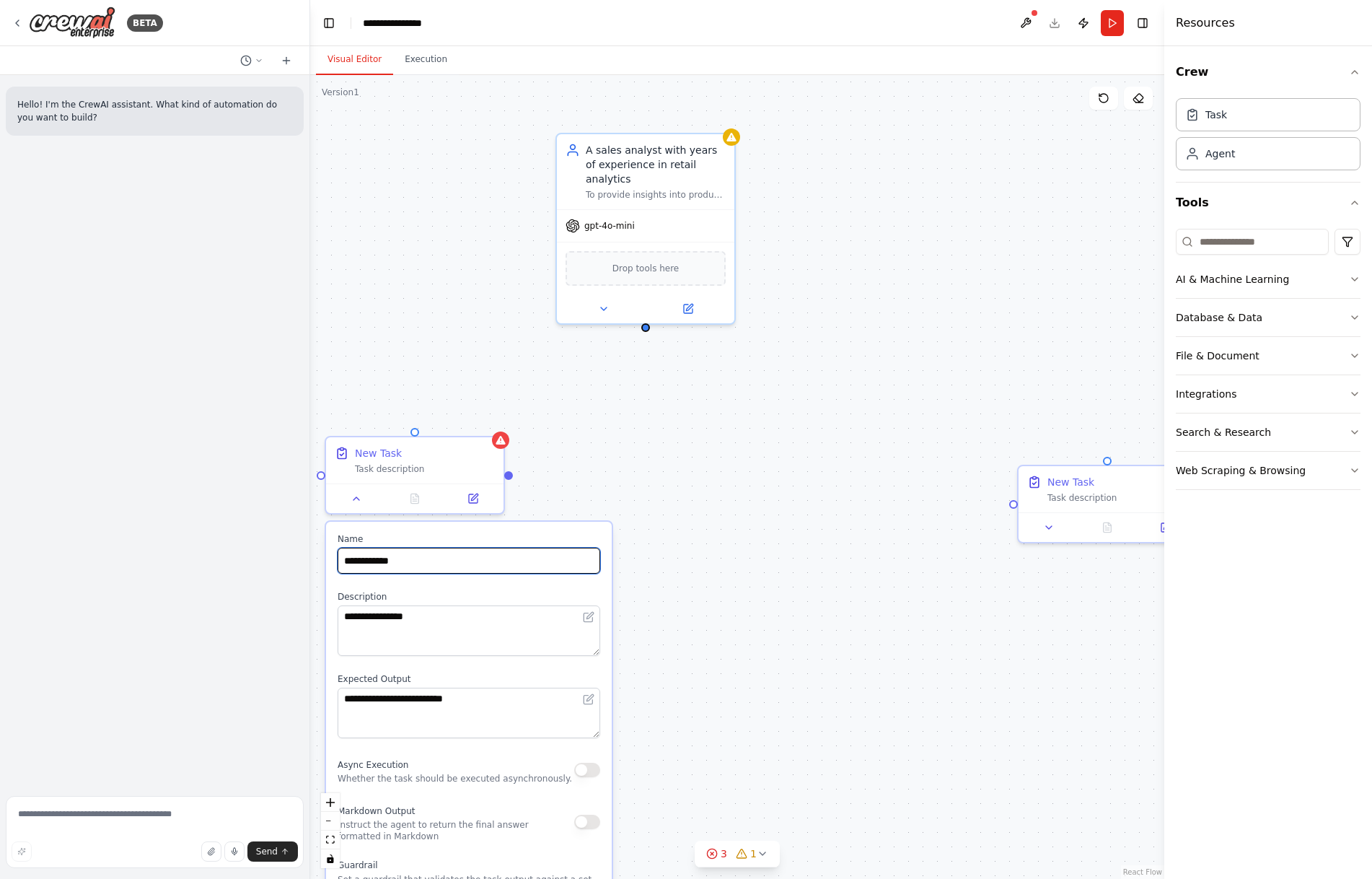
type input "**********"
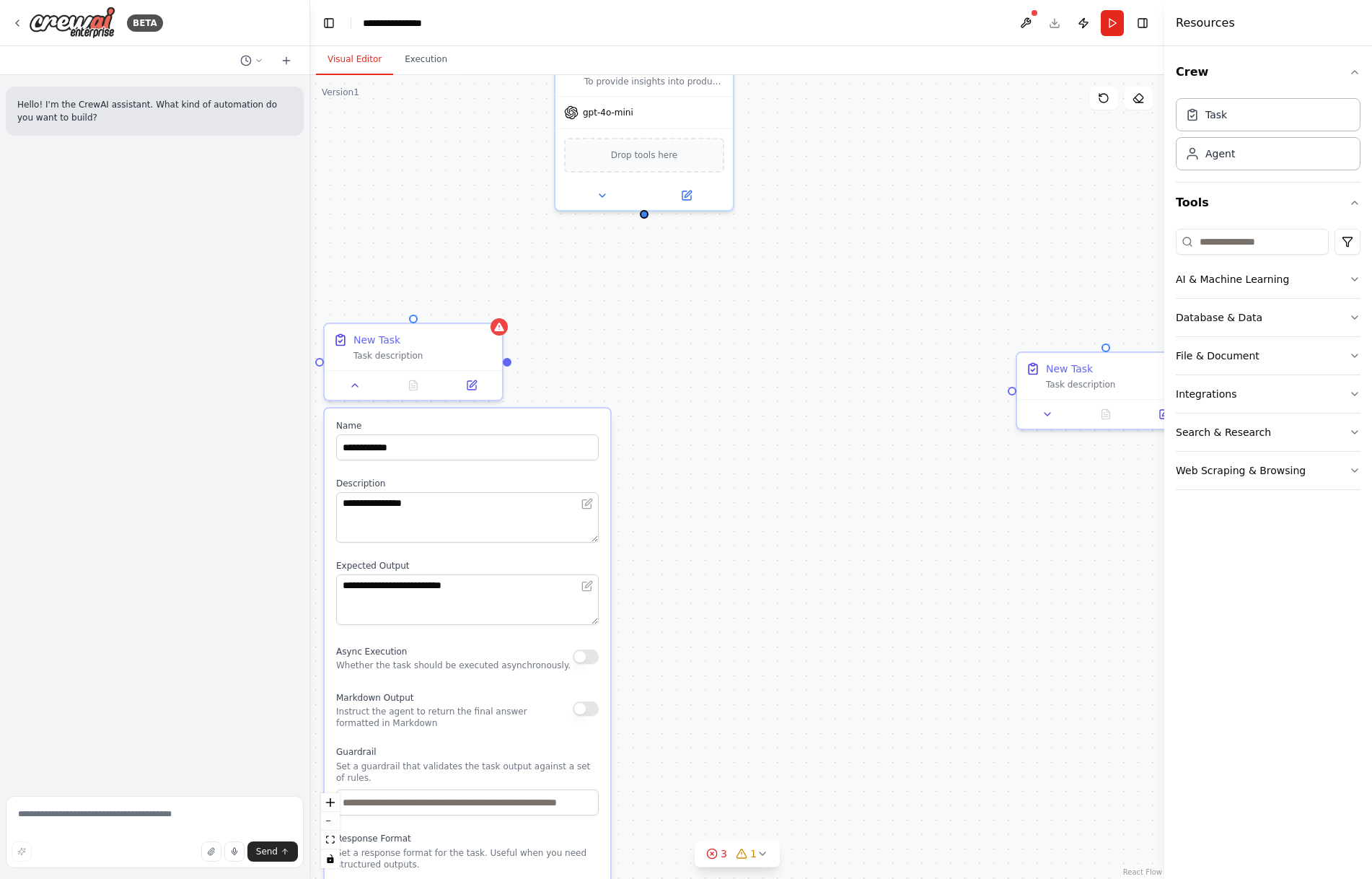
drag, startPoint x: 785, startPoint y: 469, endPoint x: 787, endPoint y: 370, distance: 99.0
click at [787, 370] on div "**********" at bounding box center [737, 477] width 854 height 804
click at [530, 512] on textarea "**********" at bounding box center [467, 517] width 262 height 50
drag, startPoint x: 454, startPoint y: 515, endPoint x: 310, endPoint y: 505, distance: 144.3
click at [310, 505] on div "**********" at bounding box center [737, 477] width 854 height 804
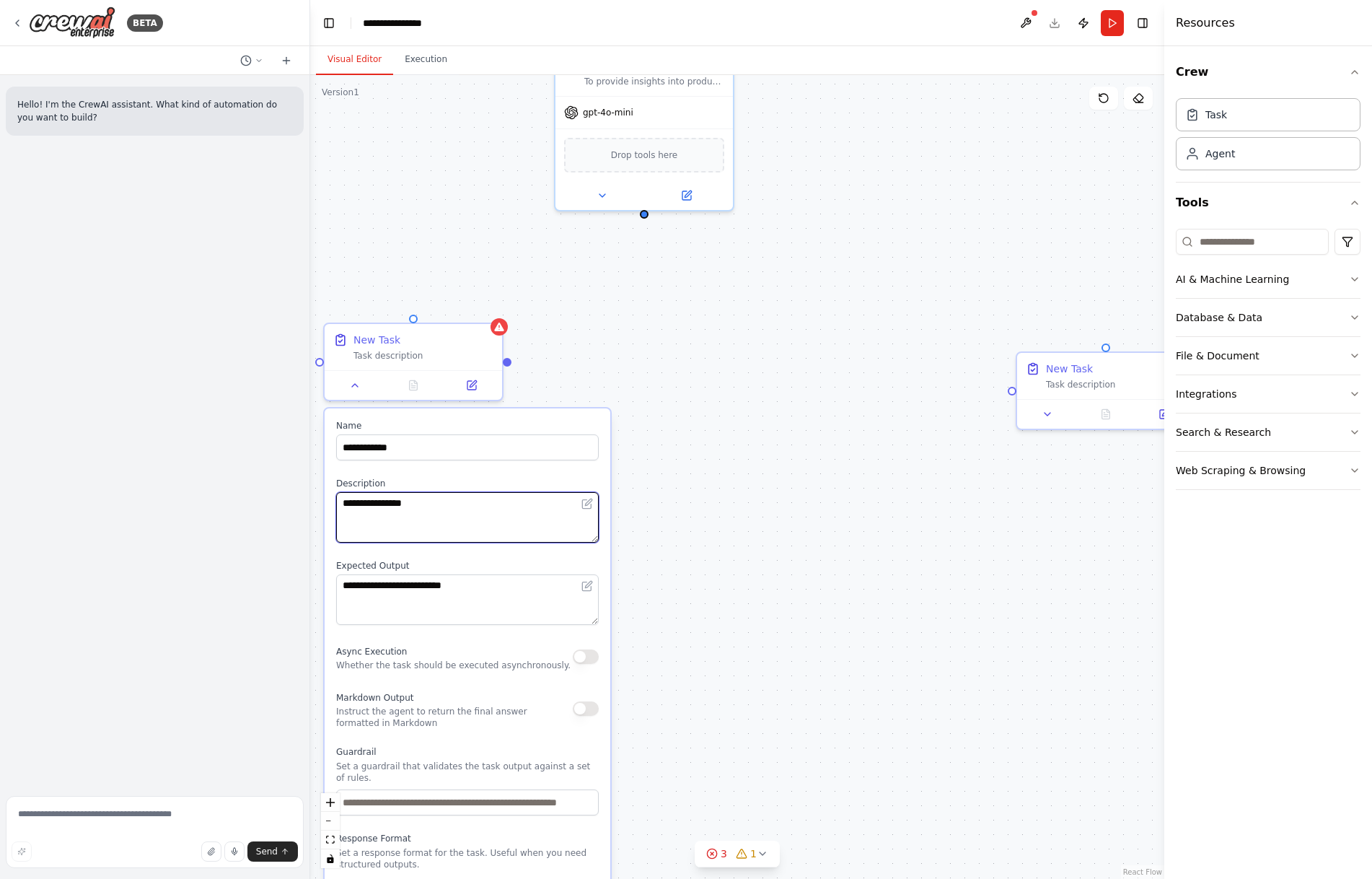
type textarea "**********"
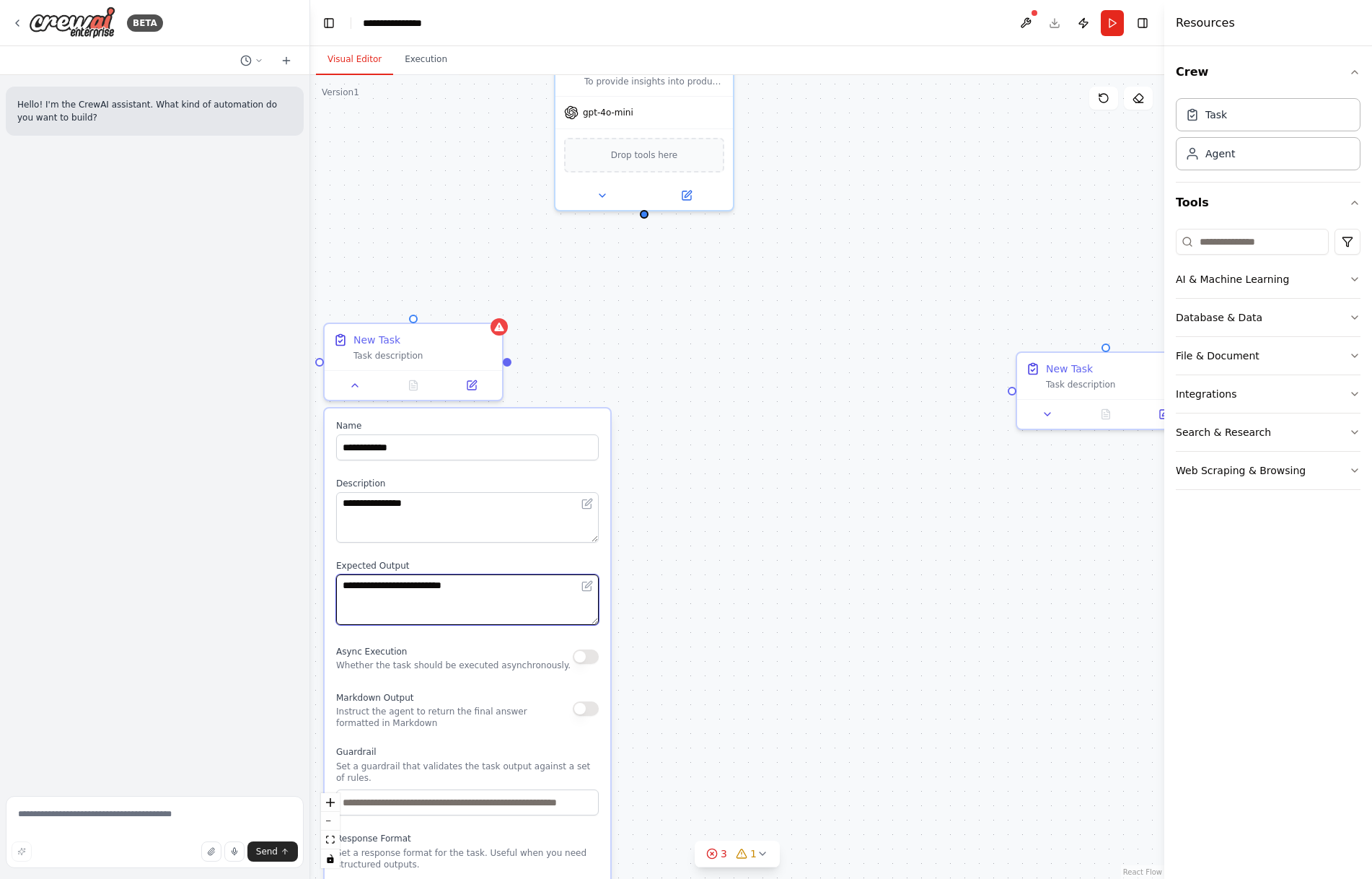
click at [467, 594] on textarea "**********" at bounding box center [467, 599] width 262 height 50
drag, startPoint x: 484, startPoint y: 589, endPoint x: 329, endPoint y: 585, distance: 155.1
click at [329, 585] on div "**********" at bounding box center [467, 688] width 285 height 558
click at [491, 593] on textarea "**********" at bounding box center [467, 599] width 262 height 50
click at [489, 579] on textarea "**********" at bounding box center [467, 599] width 262 height 50
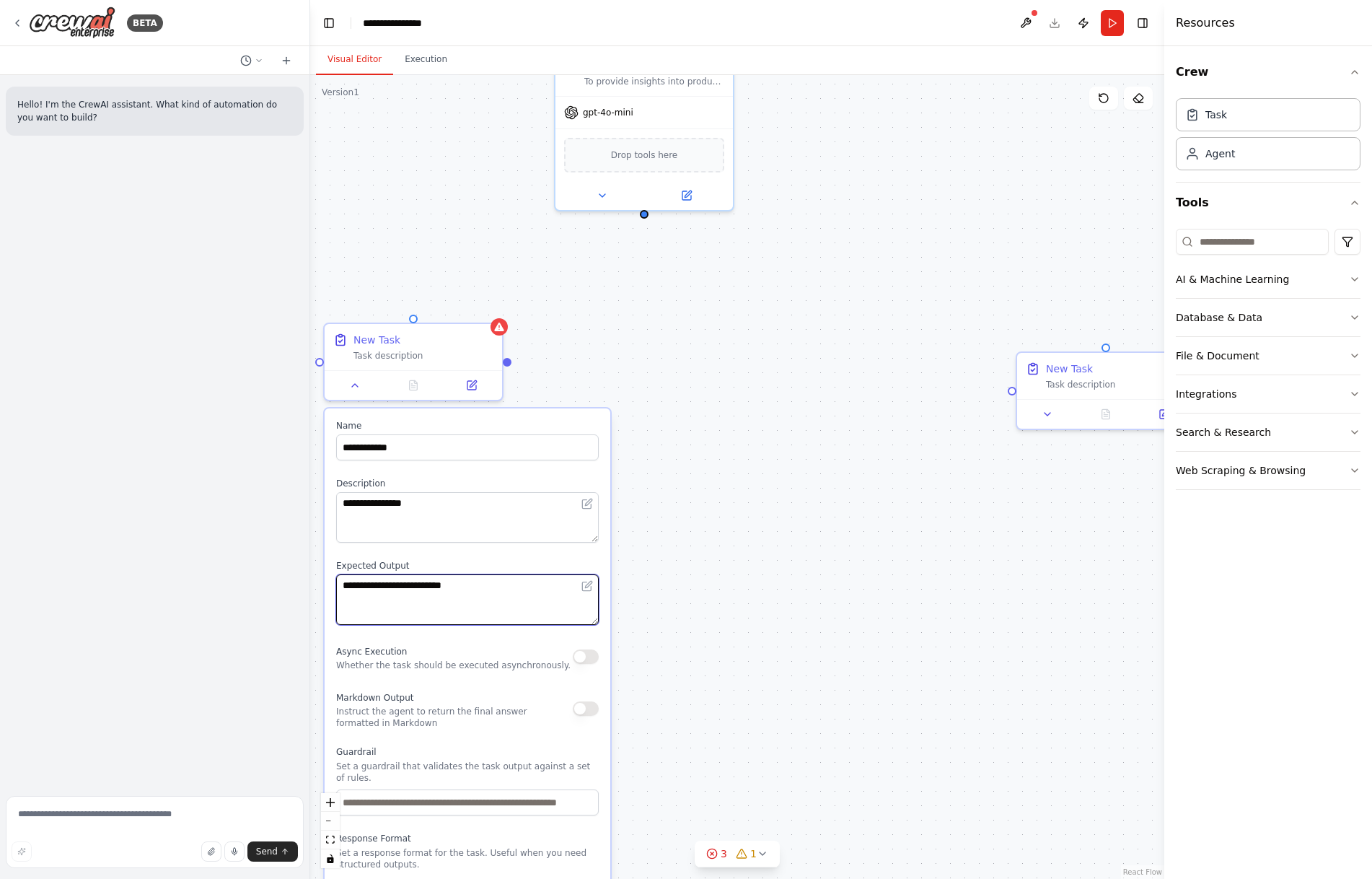
drag, startPoint x: 489, startPoint y: 579, endPoint x: 345, endPoint y: 581, distance: 144.0
click at [345, 581] on textarea "**********" at bounding box center [467, 599] width 262 height 50
type textarea "**********"
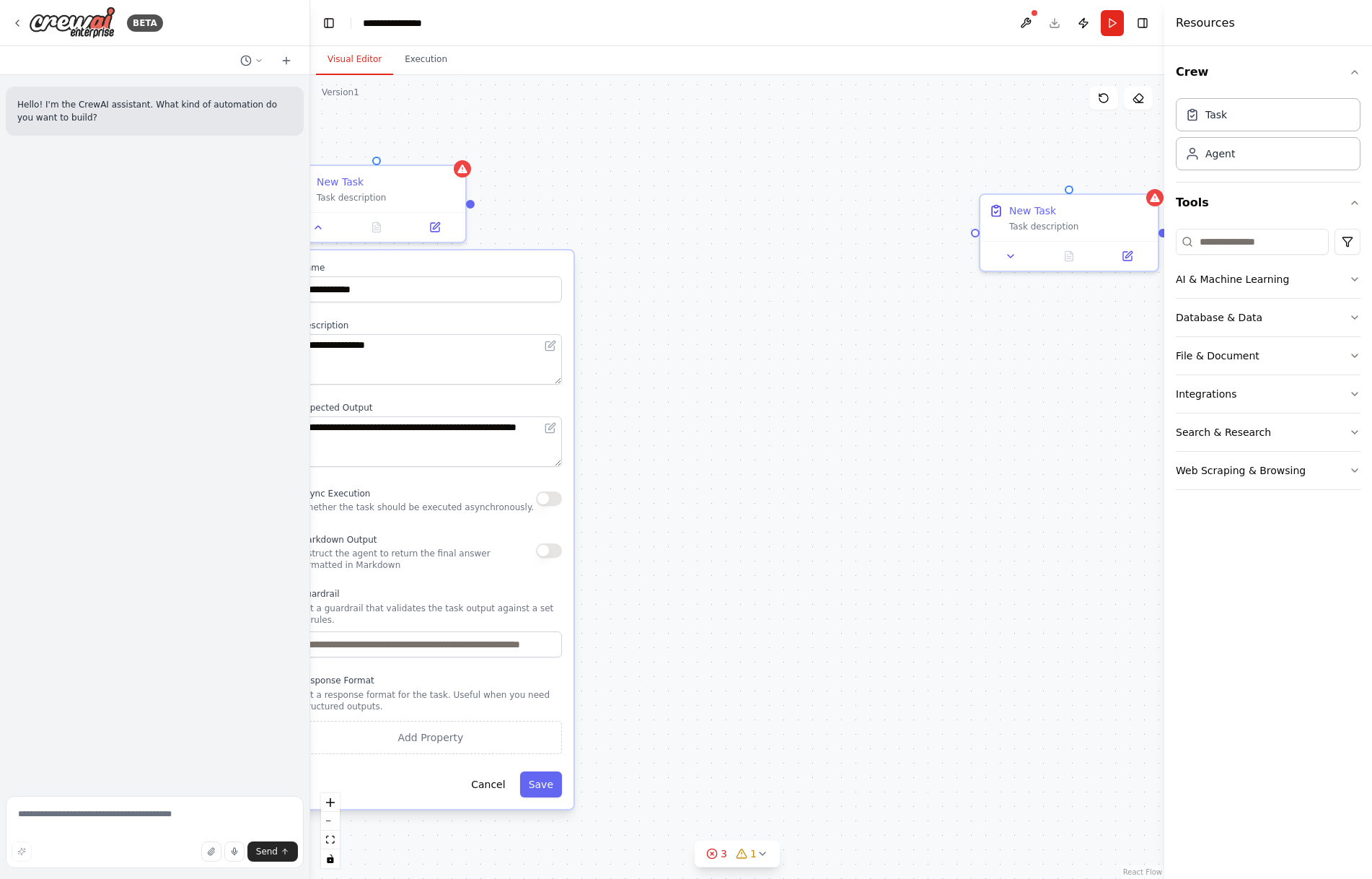
drag, startPoint x: 893, startPoint y: 571, endPoint x: 848, endPoint y: 434, distance: 144.2
click at [857, 413] on div "**********" at bounding box center [737, 477] width 854 height 804
click at [548, 777] on button "Save" at bounding box center [541, 784] width 42 height 26
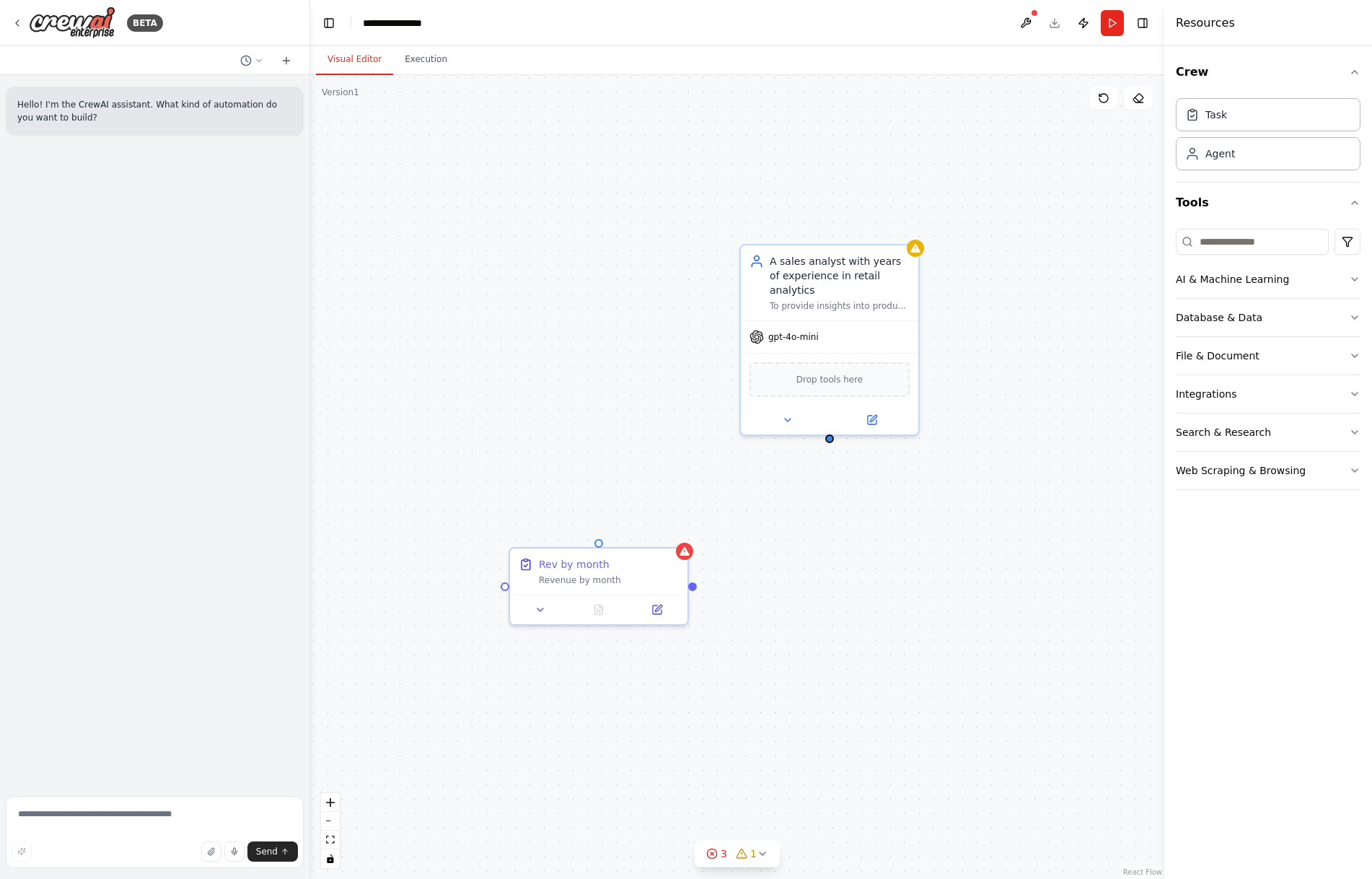
drag, startPoint x: 665, startPoint y: 411, endPoint x: 876, endPoint y: 745, distance: 395.1
click at [879, 757] on div "A sales analyst with years of experience in retail analytics To provide insight…" at bounding box center [737, 477] width 854 height 804
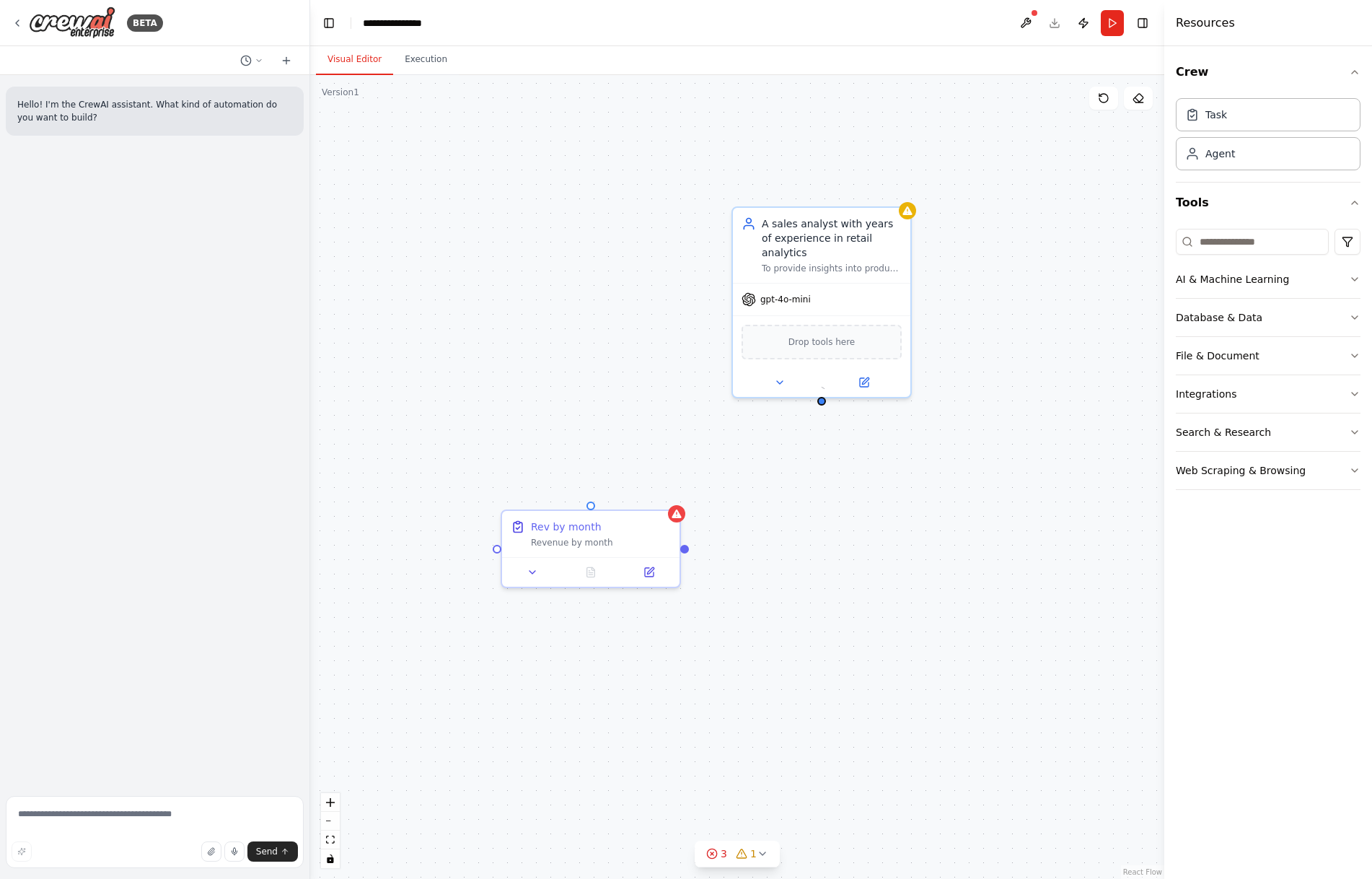
click at [824, 389] on div "A sales analyst with years of experience in retail analytics To provide insight…" at bounding box center [737, 477] width 854 height 804
drag, startPoint x: 821, startPoint y: 387, endPoint x: 592, endPoint y: 503, distance: 256.7
click at [592, 503] on div "A sales analyst with years of experience in retail analytics To provide insight…" at bounding box center [913, 550] width 854 height 804
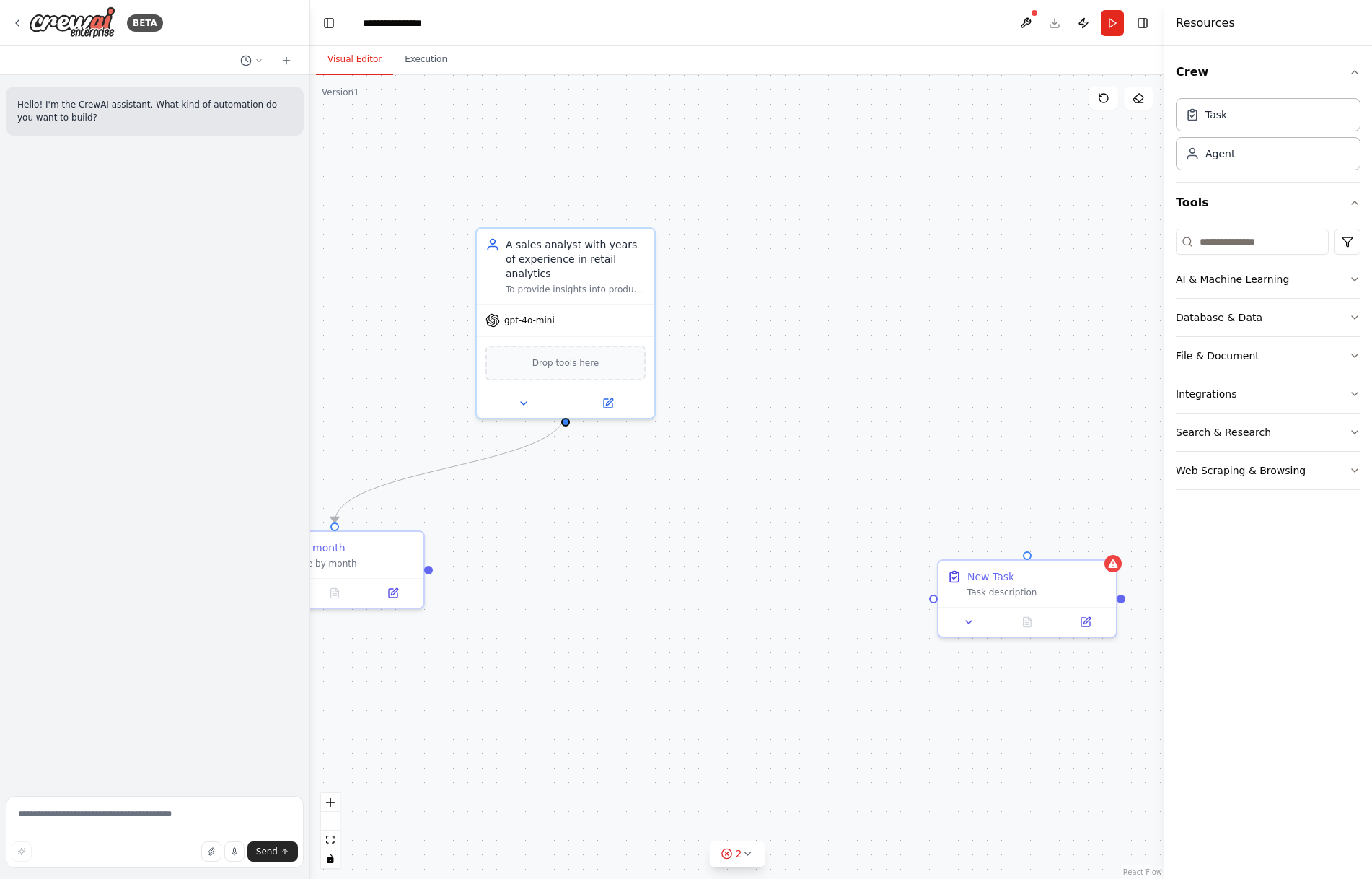
drag, startPoint x: 931, startPoint y: 545, endPoint x: 675, endPoint y: 565, distance: 256.8
click at [675, 565] on div ".deletable-edge-delete-btn { width: 20px; height: 20px; border: 0px solid #ffff…" at bounding box center [737, 477] width 854 height 804
drag, startPoint x: 1014, startPoint y: 577, endPoint x: 622, endPoint y: 581, distance: 392.0
click at [622, 581] on div "New Task Task description" at bounding box center [648, 581] width 140 height 29
drag, startPoint x: 568, startPoint y: 407, endPoint x: 644, endPoint y: 560, distance: 170.8
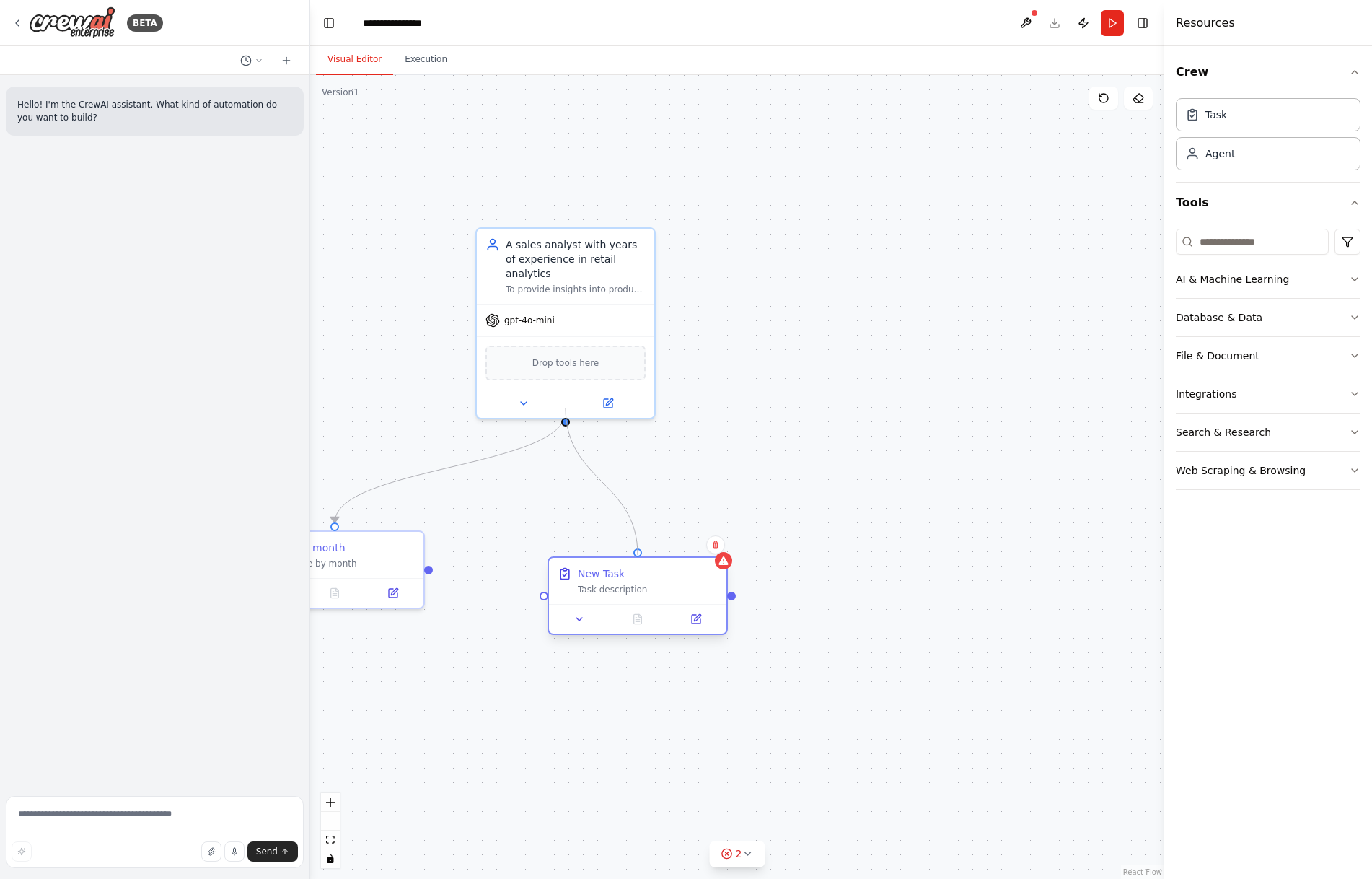
click at [644, 560] on div "A sales analyst with years of experience in retail analytics To provide insight…" at bounding box center [657, 571] width 854 height 804
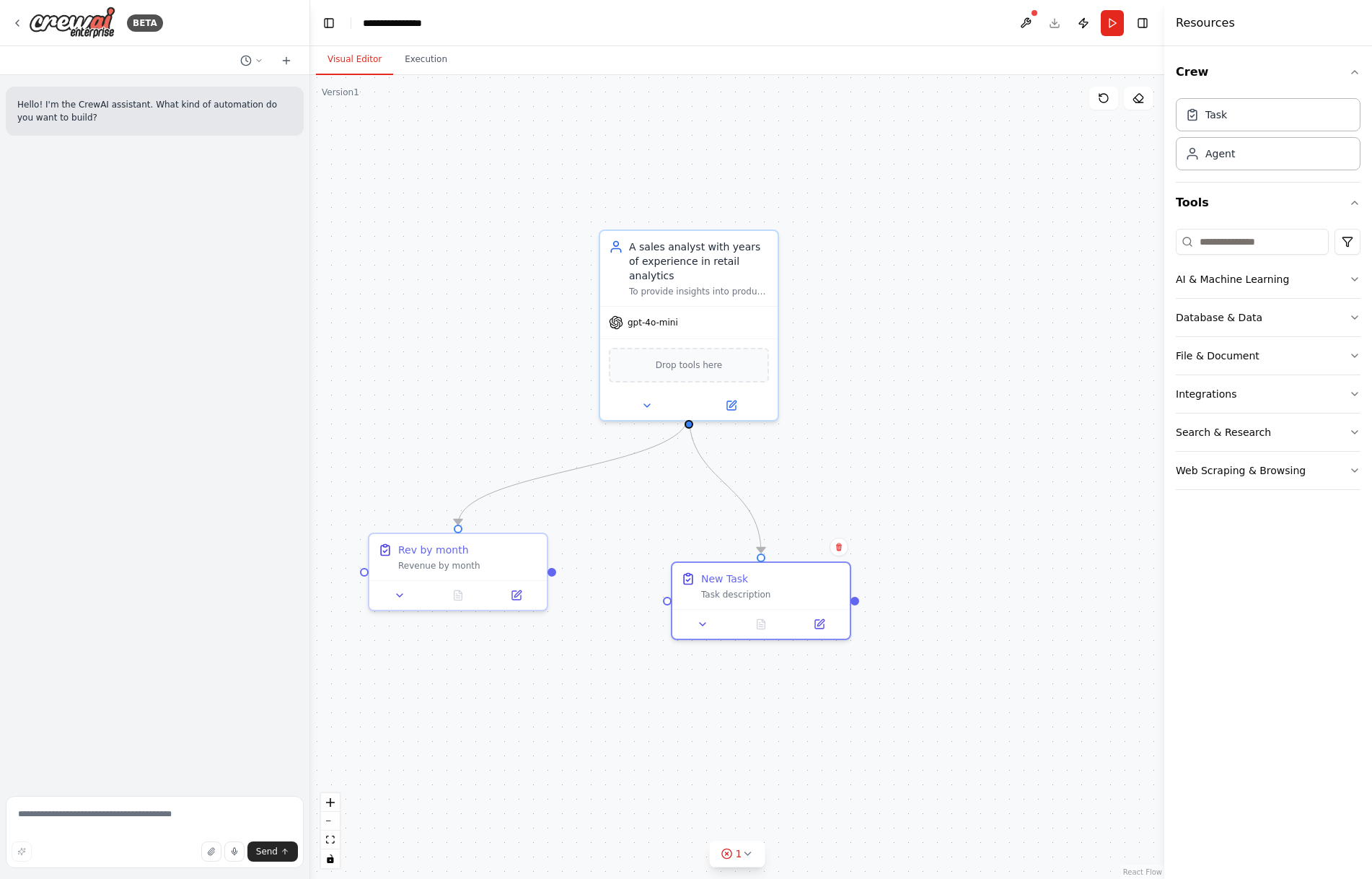
drag, startPoint x: 788, startPoint y: 481, endPoint x: 915, endPoint y: 482, distance: 127.0
click at [915, 482] on div ".deletable-edge-delete-btn { width: 20px; height: 20px; border: 0px solid #ffff…" at bounding box center [737, 477] width 854 height 804
click at [656, 396] on icon at bounding box center [651, 402] width 11 height 11
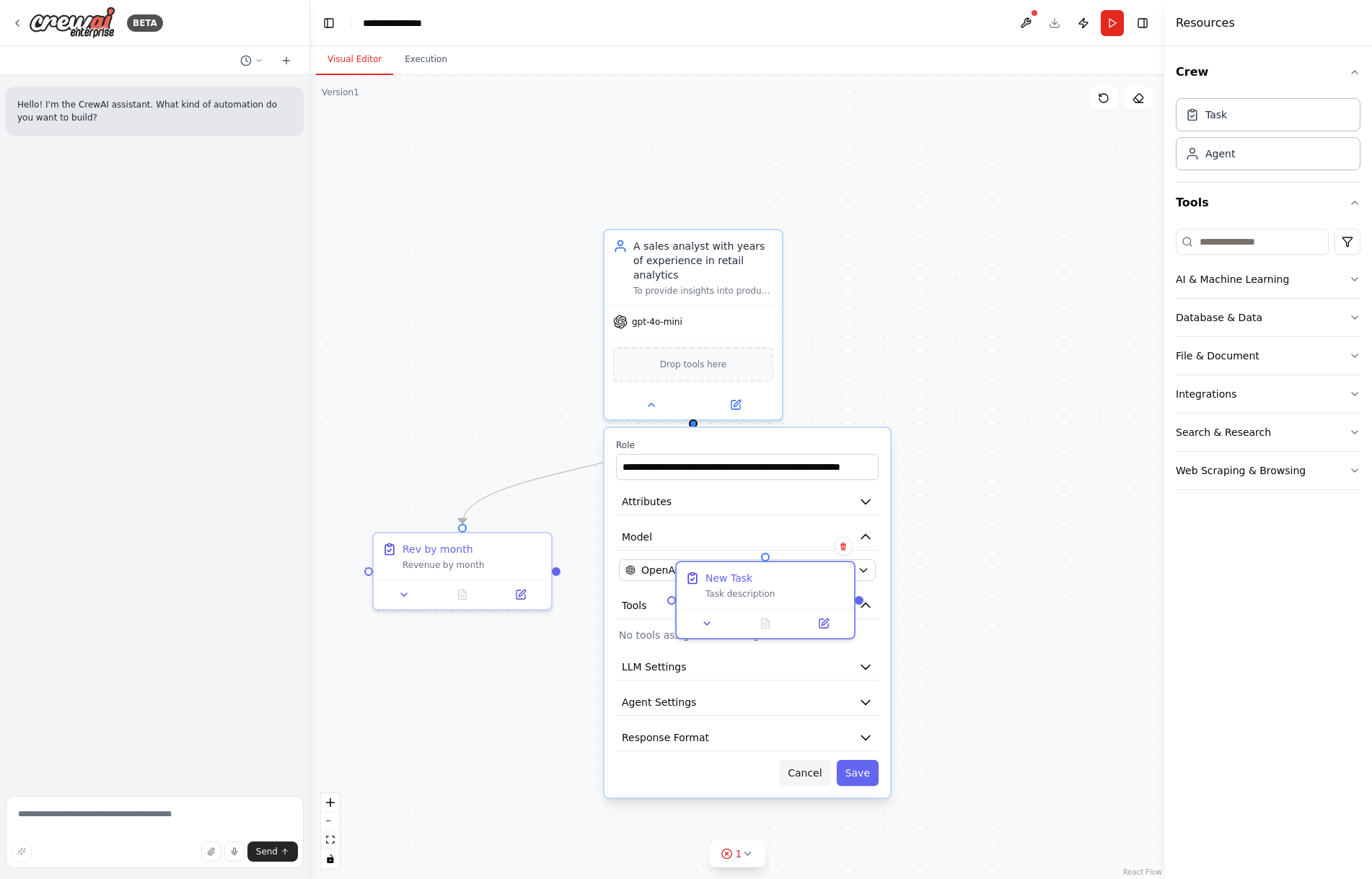
click at [815, 760] on button "Cancel" at bounding box center [804, 773] width 51 height 26
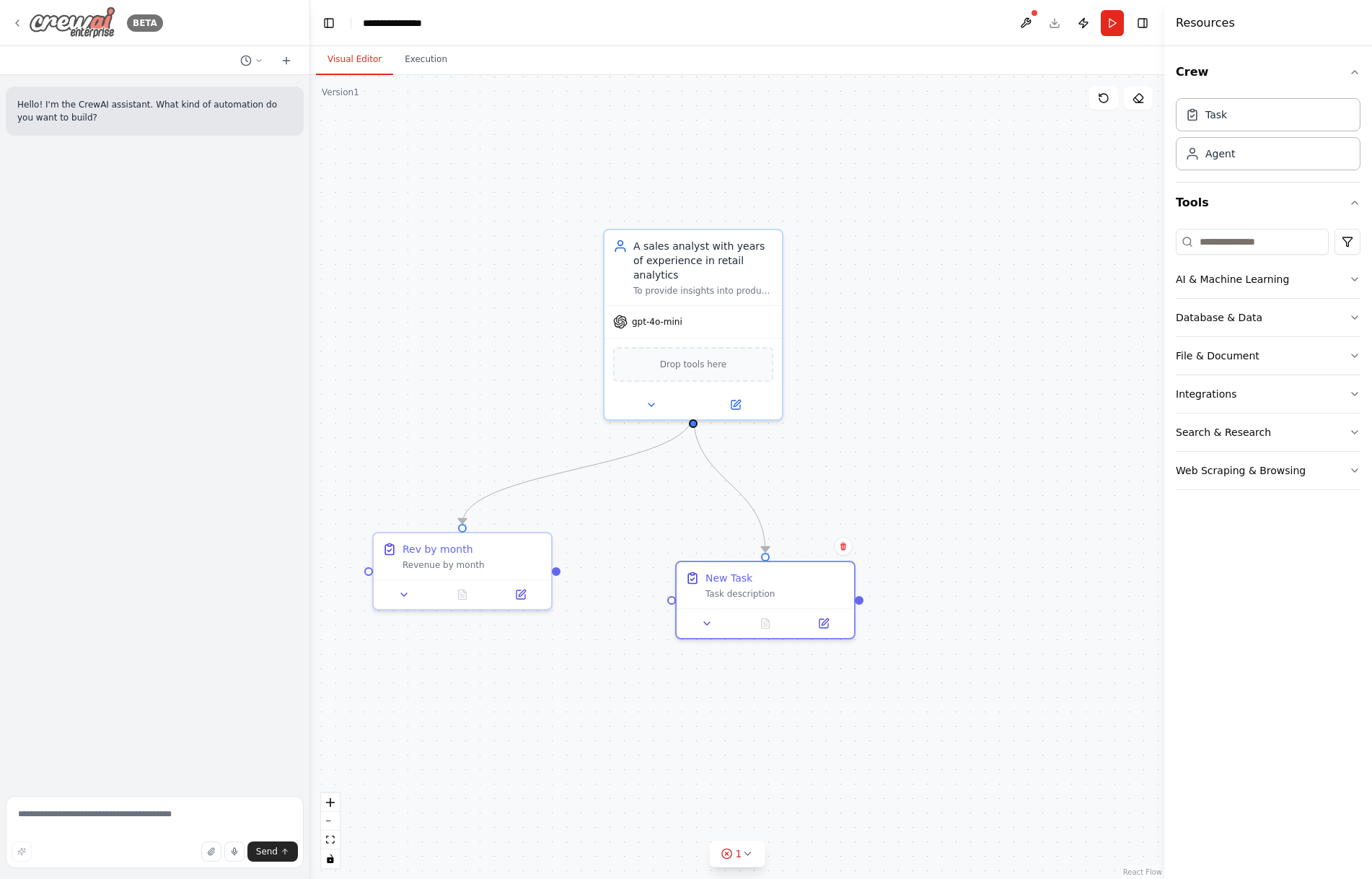
click at [19, 23] on icon at bounding box center [17, 23] width 11 height 11
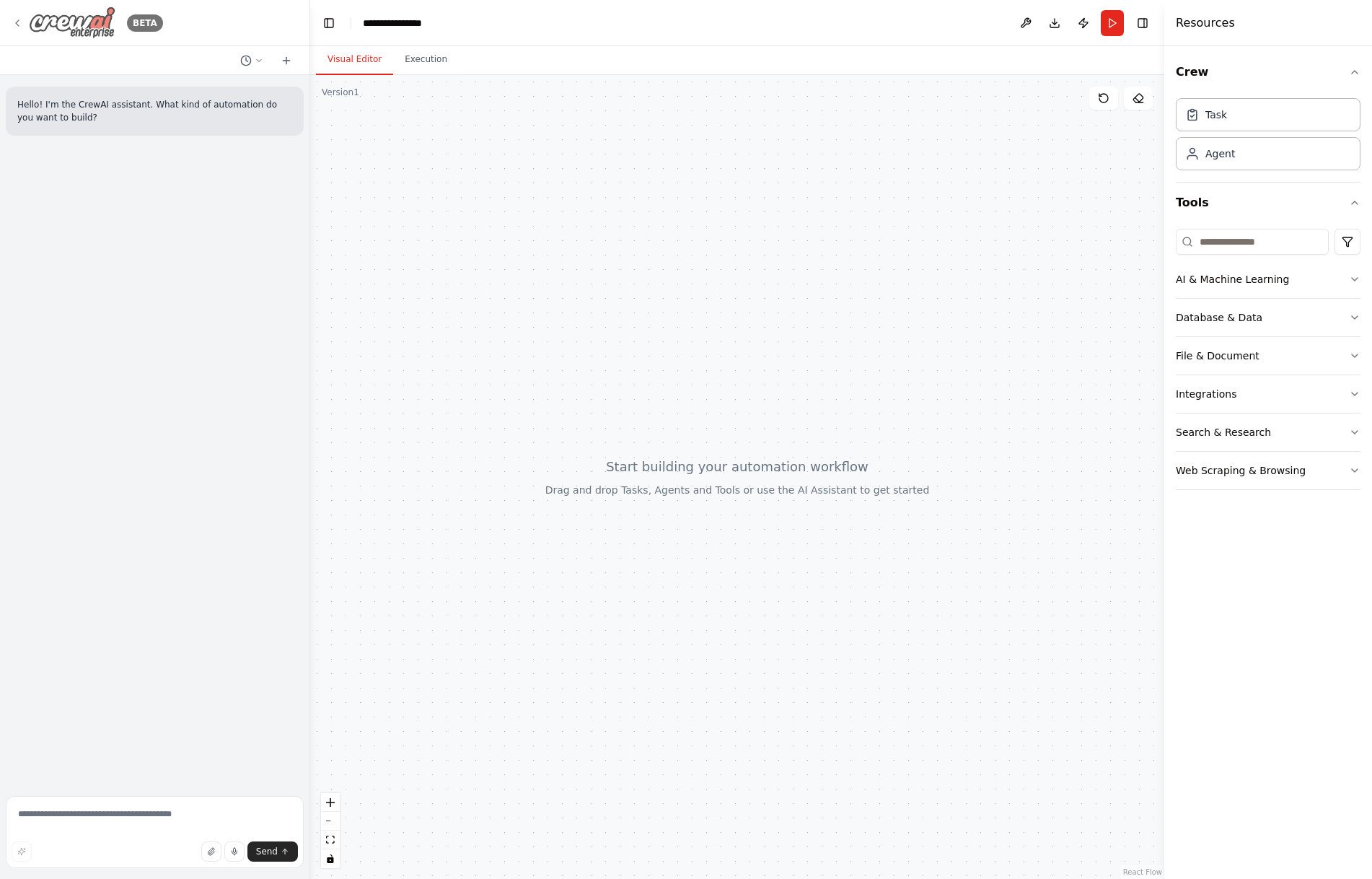
click at [11, 27] on icon at bounding box center [17, 23] width 11 height 11
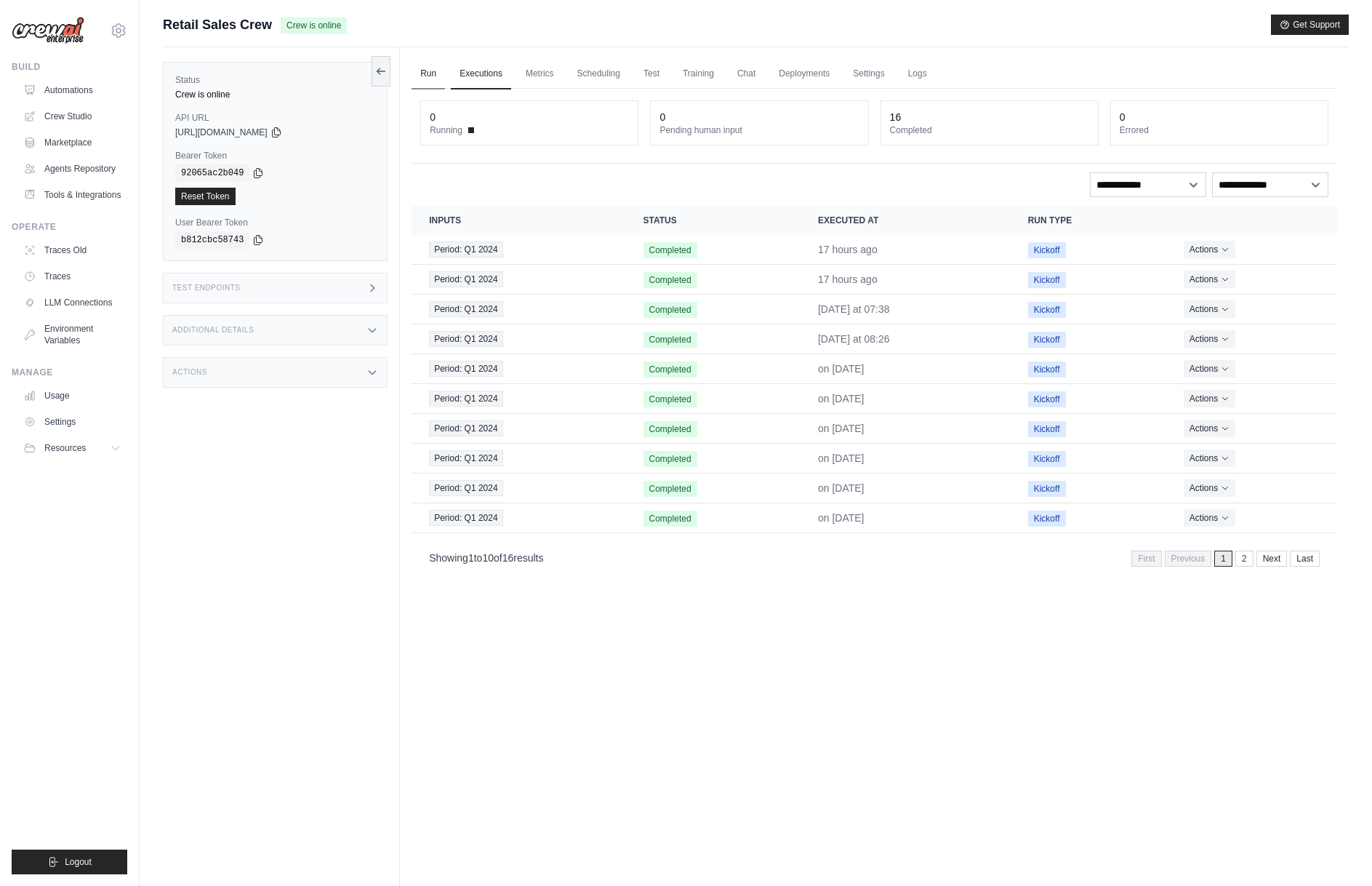
click at [421, 71] on link "Run" at bounding box center [429, 74] width 34 height 31
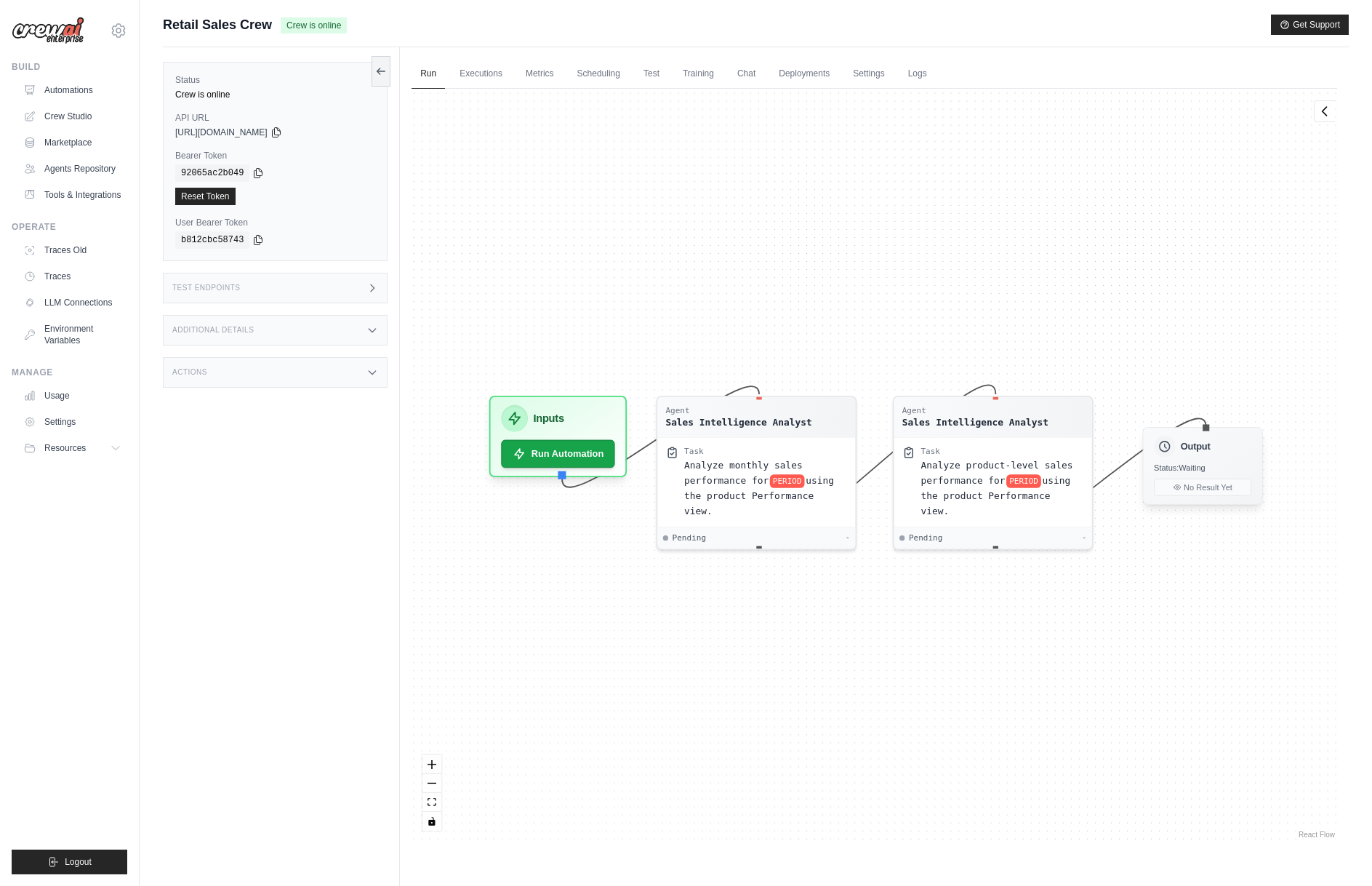
drag, startPoint x: 1182, startPoint y: 483, endPoint x: 1184, endPoint y: 435, distance: 48.0
click at [1184, 435] on div "Output" at bounding box center [1203, 446] width 98 height 21
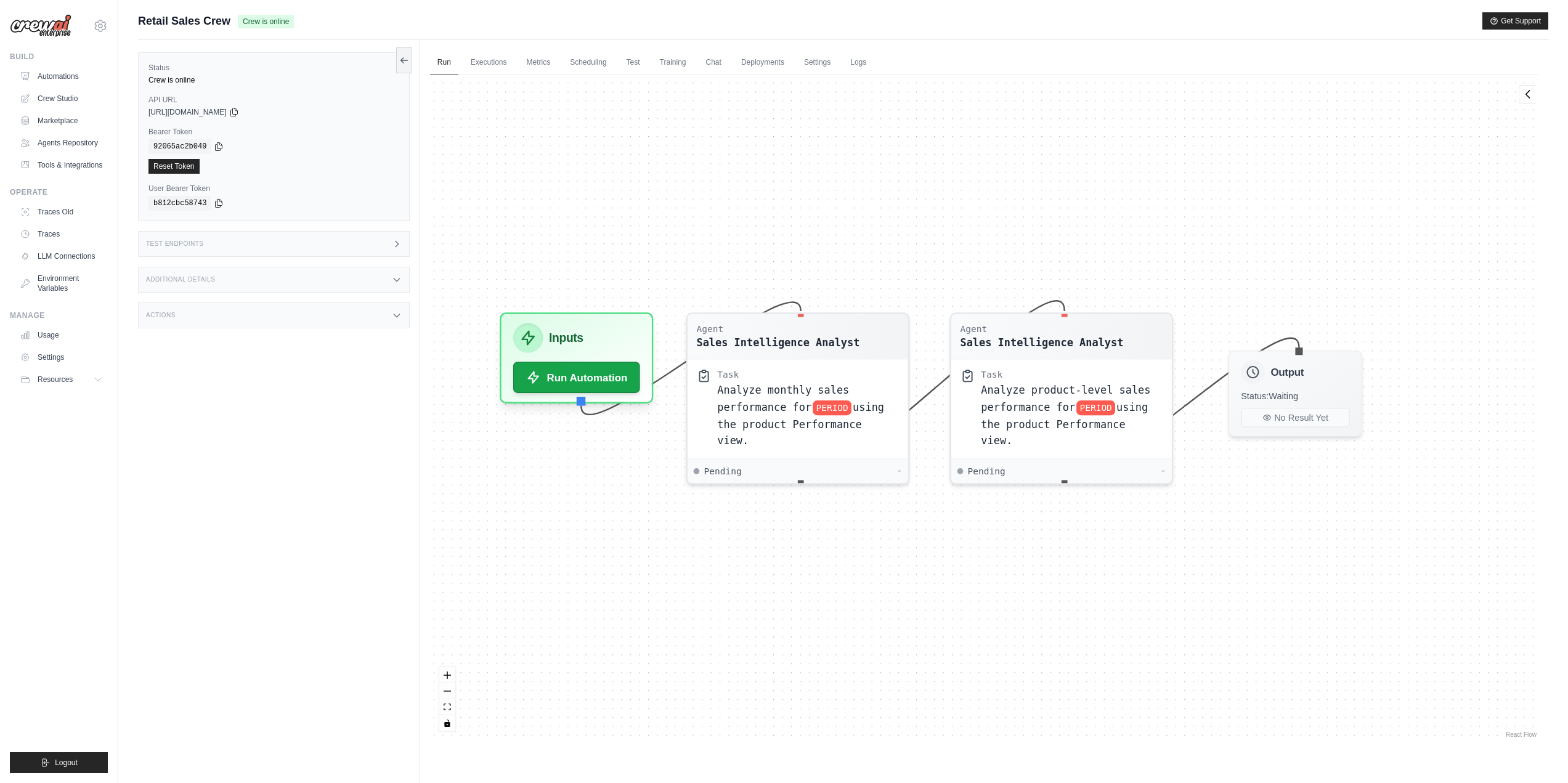
drag, startPoint x: 857, startPoint y: 566, endPoint x: 1033, endPoint y: 602, distance: 179.6
click at [1033, 602] on div "Agent Sales Intelligence Analyst Task Analyze monthly sales performance for PER…" at bounding box center [984, 408] width 1108 height 665
click at [753, 392] on span "Analyze monthly sales performance for" at bounding box center [784, 396] width 132 height 29
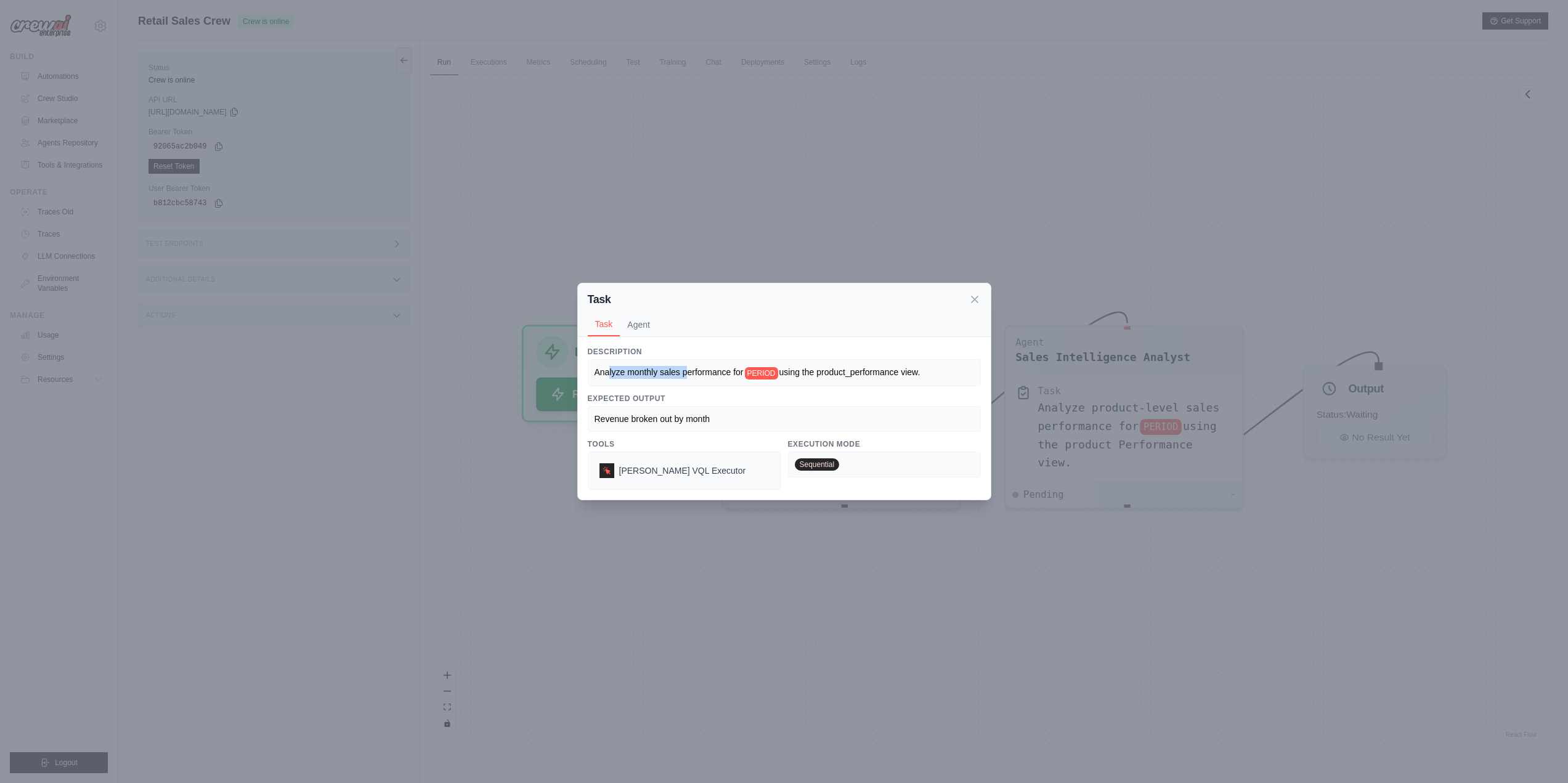
drag, startPoint x: 614, startPoint y: 370, endPoint x: 689, endPoint y: 368, distance: 75.0
click at [689, 368] on span "Analyze monthly sales performance for" at bounding box center [669, 372] width 149 height 10
click at [690, 368] on span "Analyze monthly sales performance for" at bounding box center [669, 372] width 149 height 10
drag, startPoint x: 816, startPoint y: 372, endPoint x: 934, endPoint y: 371, distance: 118.0
click at [882, 369] on span "using the product_performance view." at bounding box center [850, 372] width 141 height 10
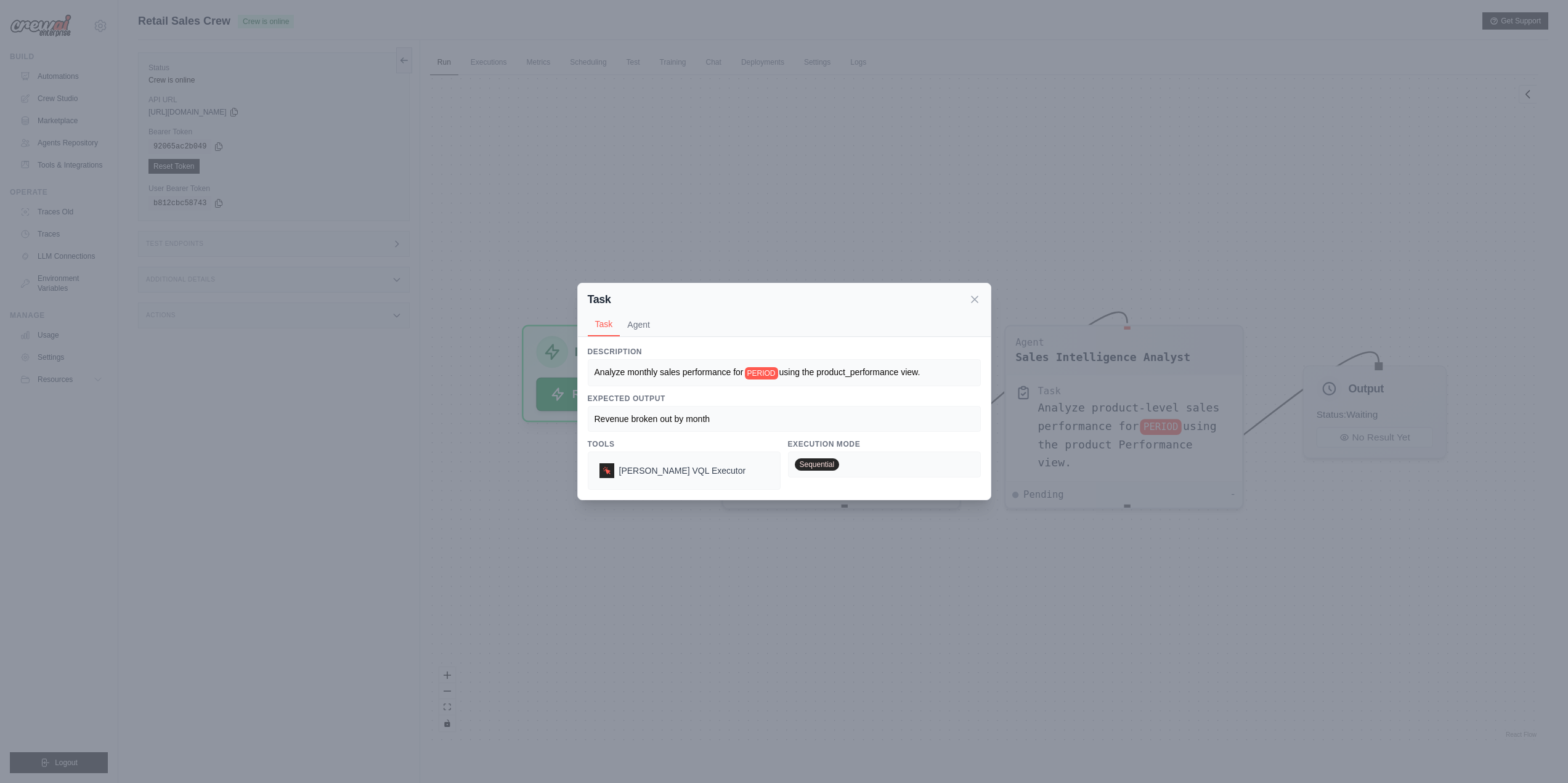
click at [934, 371] on div "Analyze monthly sales performance for PERIOD using the product_performance view." at bounding box center [785, 372] width 380 height 13
drag, startPoint x: 975, startPoint y: 299, endPoint x: 862, endPoint y: 428, distance: 171.5
click at [866, 425] on div "Task Task Agent Description Analyze monthly sales performance for PERIOD using …" at bounding box center [784, 391] width 414 height 217
drag, startPoint x: 712, startPoint y: 416, endPoint x: 595, endPoint y: 421, distance: 117.1
click at [587, 423] on div "Description Analyze monthly sales performance for PERIOD using the product_perf…" at bounding box center [784, 418] width 412 height 162
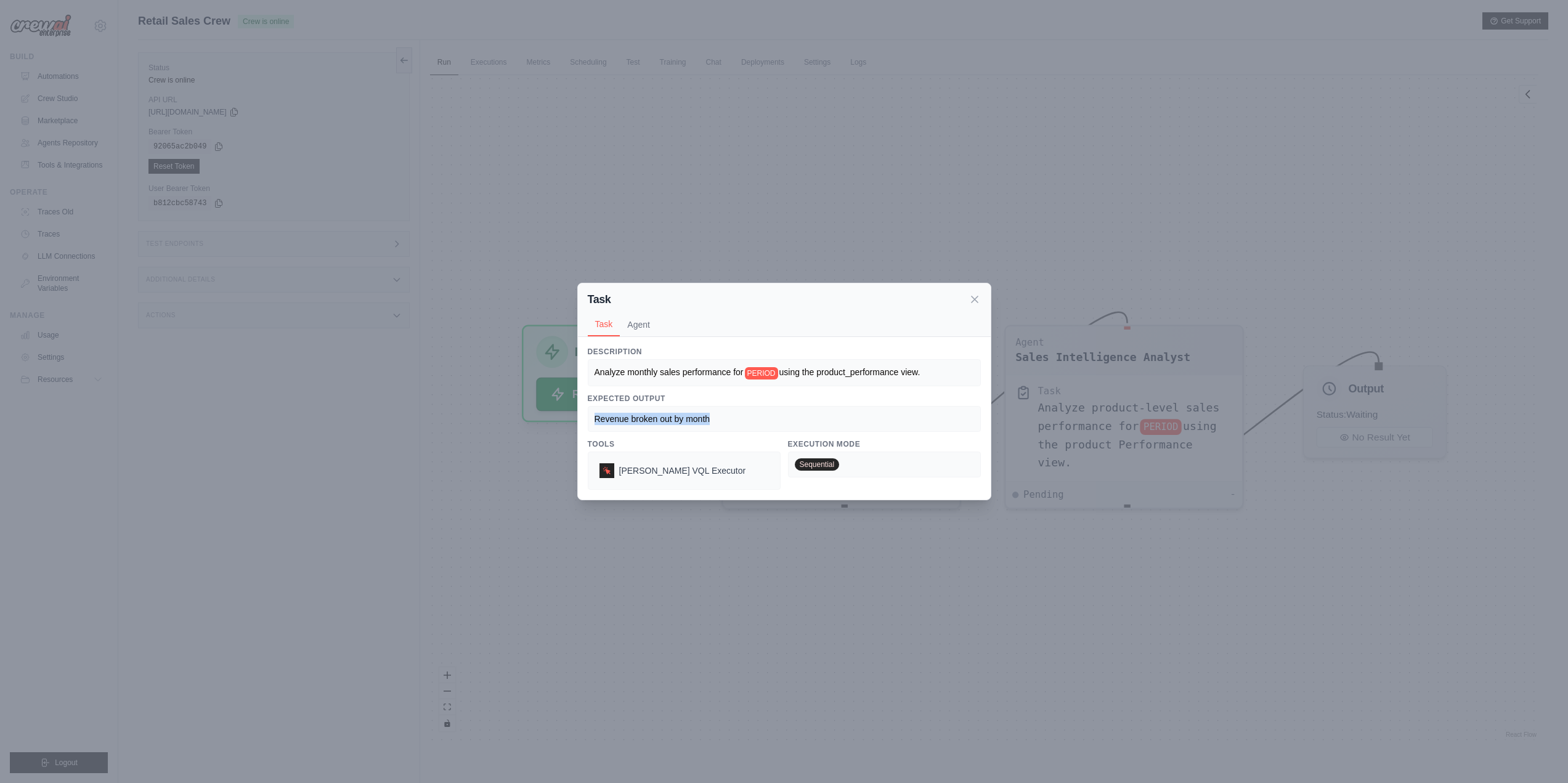
click at [598, 421] on span "Revenue broken out by month" at bounding box center [653, 418] width 116 height 10
drag, startPoint x: 598, startPoint y: 419, endPoint x: 709, endPoint y: 415, distance: 111.1
click at [709, 415] on span "Revenue broken out by month" at bounding box center [653, 418] width 116 height 10
click at [709, 416] on span "Revenue broken out by month" at bounding box center [653, 418] width 116 height 10
click at [978, 294] on icon at bounding box center [975, 299] width 12 height 12
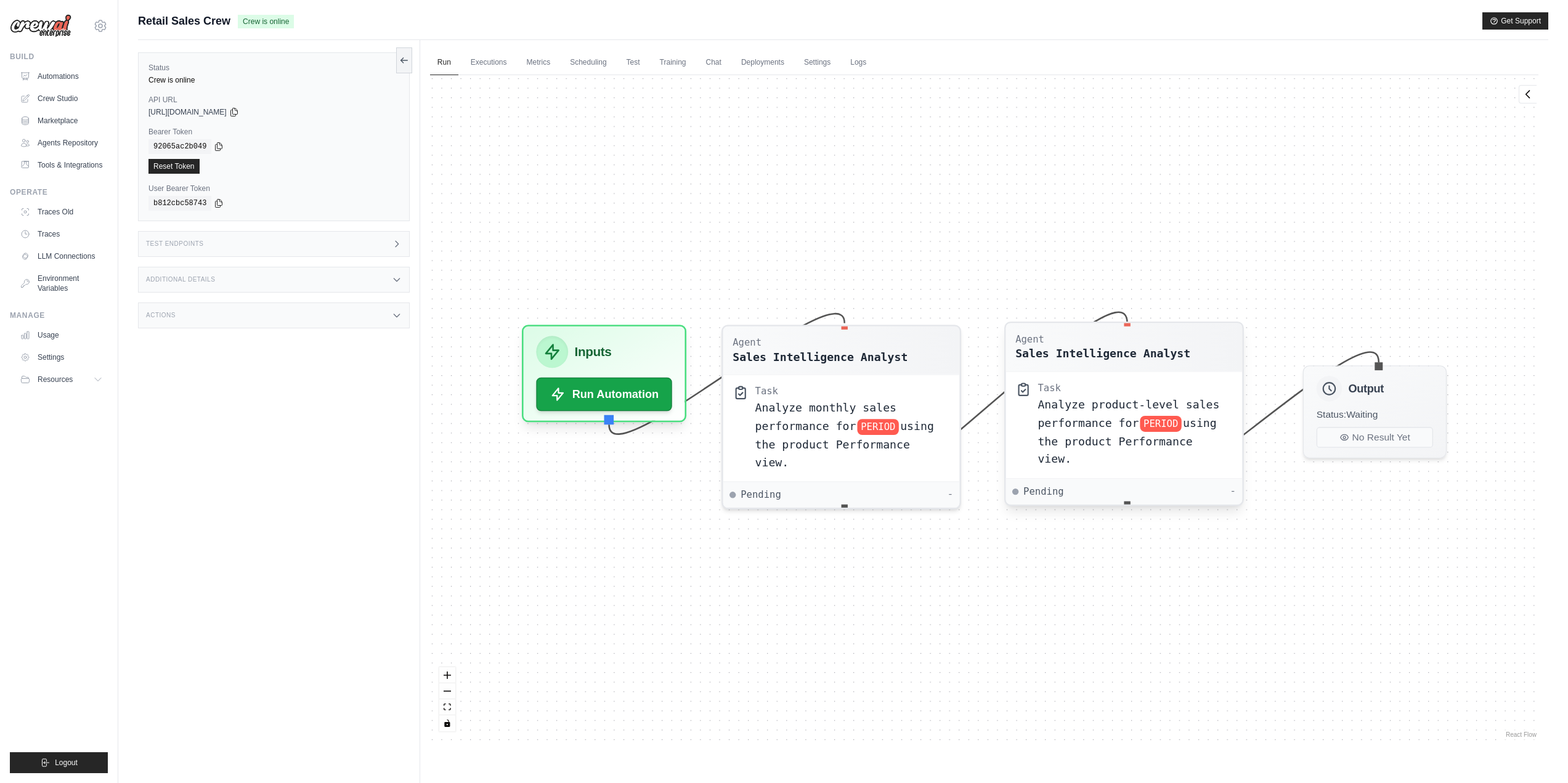
click at [1069, 408] on span "Analyze product-level sales performance for" at bounding box center [1128, 413] width 182 height 31
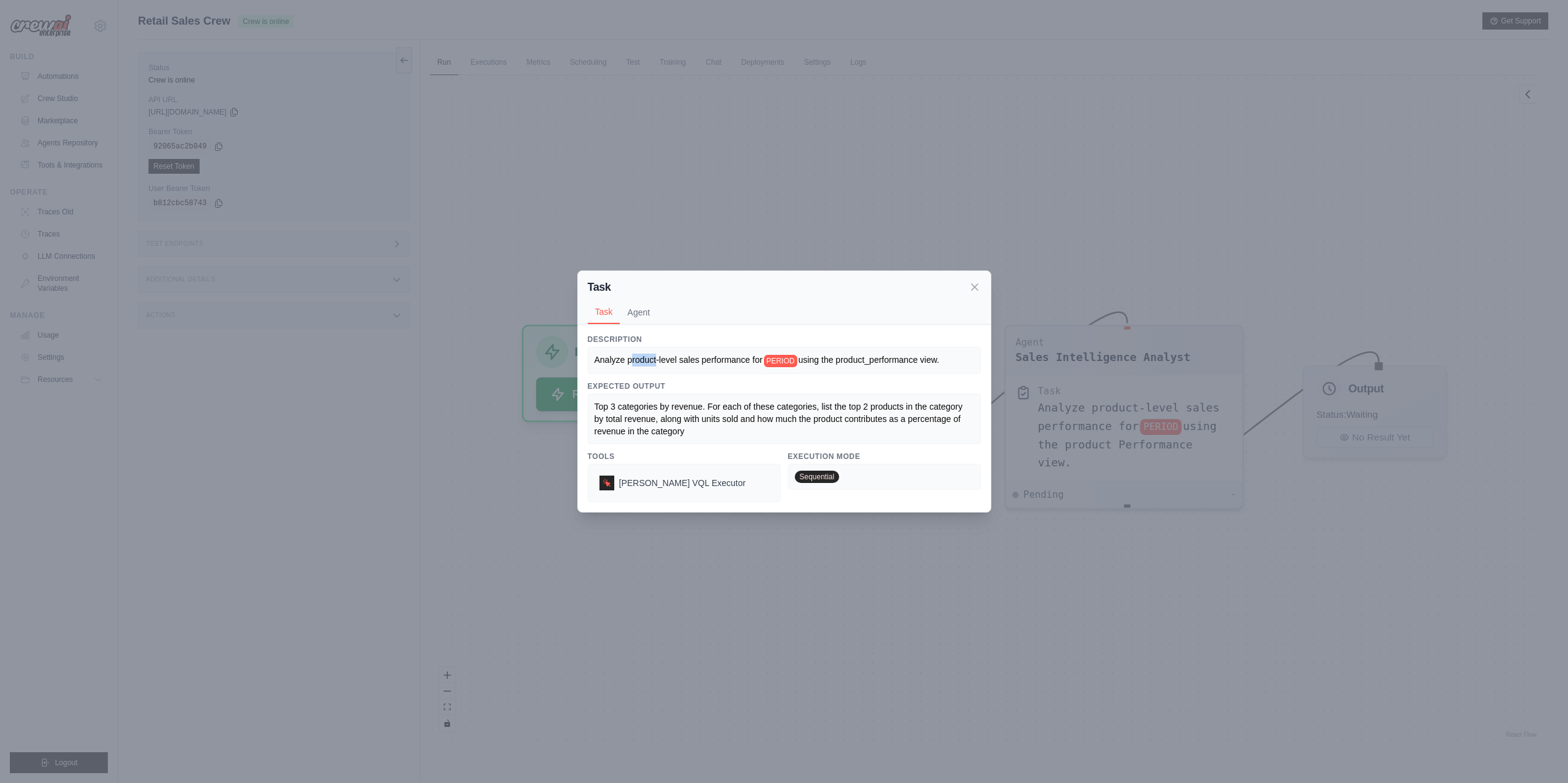
drag, startPoint x: 631, startPoint y: 361, endPoint x: 658, endPoint y: 360, distance: 27.0
click at [658, 360] on span "Analyze product-level sales performance for" at bounding box center [679, 360] width 168 height 10
click at [696, 360] on span "Analyze product-level sales performance for" at bounding box center [679, 360] width 168 height 10
drag, startPoint x: 848, startPoint y: 360, endPoint x: 971, endPoint y: 362, distance: 123.0
click at [971, 362] on div "Analyze product-level sales performance for PERIOD using the product_performanc…" at bounding box center [785, 360] width 380 height 13
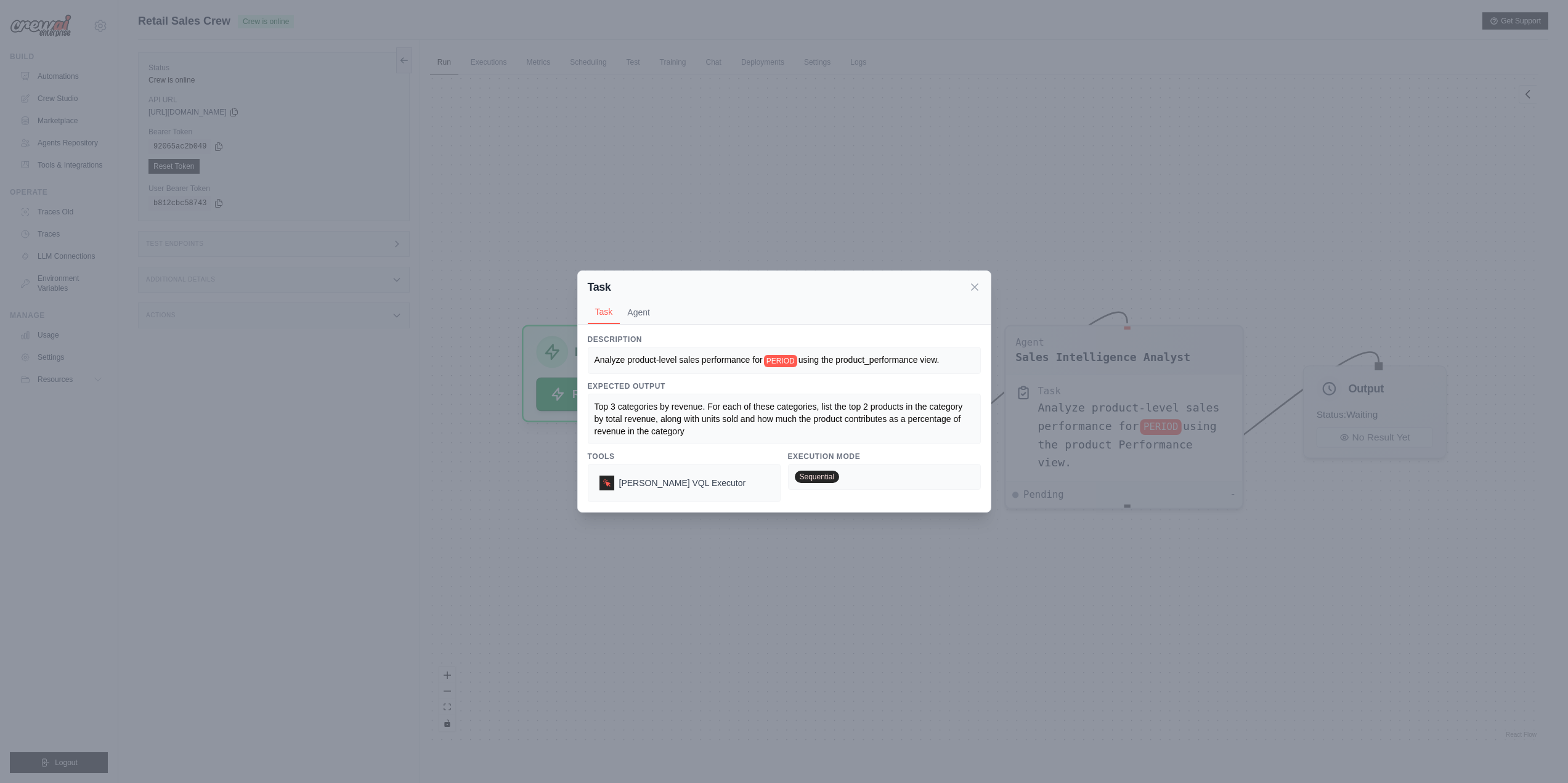
click at [971, 362] on div "Analyze product-level sales performance for PERIOD using the product_performanc…" at bounding box center [785, 360] width 380 height 13
drag, startPoint x: 615, startPoint y: 406, endPoint x: 721, endPoint y: 429, distance: 108.5
click at [721, 429] on div "Top 3 categories by revenue. For each of these categories, list the top 2 produ…" at bounding box center [785, 418] width 380 height 37
drag, startPoint x: 669, startPoint y: 408, endPoint x: 721, endPoint y: 429, distance: 56.1
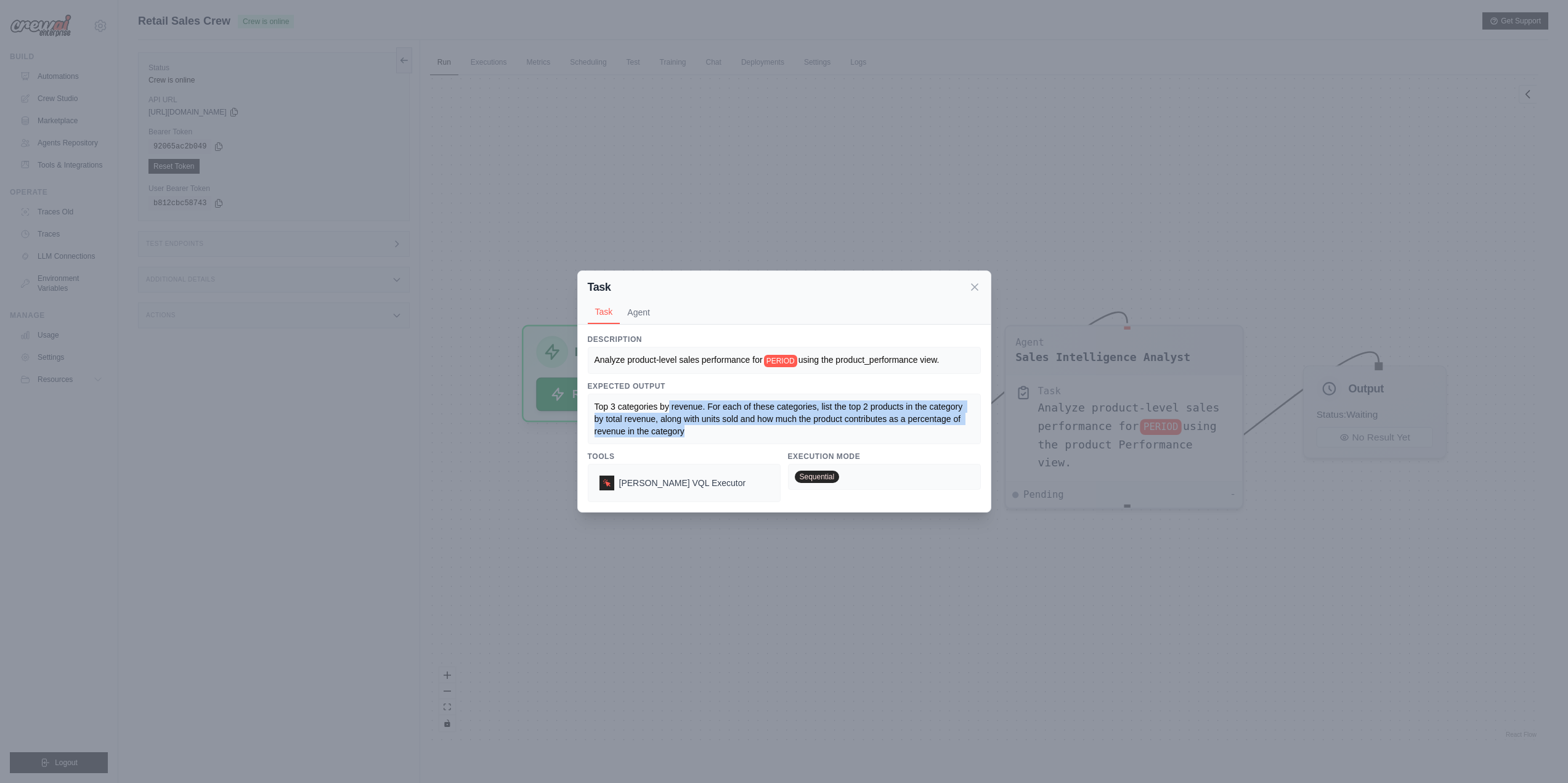
click at [721, 429] on div "Top 3 categories by revenue. For each of these categories, list the top 2 produ…" at bounding box center [785, 418] width 380 height 37
drag, startPoint x: 715, startPoint y: 404, endPoint x: 795, endPoint y: 422, distance: 82.0
click at [795, 422] on span "Top 3 categories by revenue. For each of these categories, list the top 2 produ…" at bounding box center [780, 418] width 371 height 35
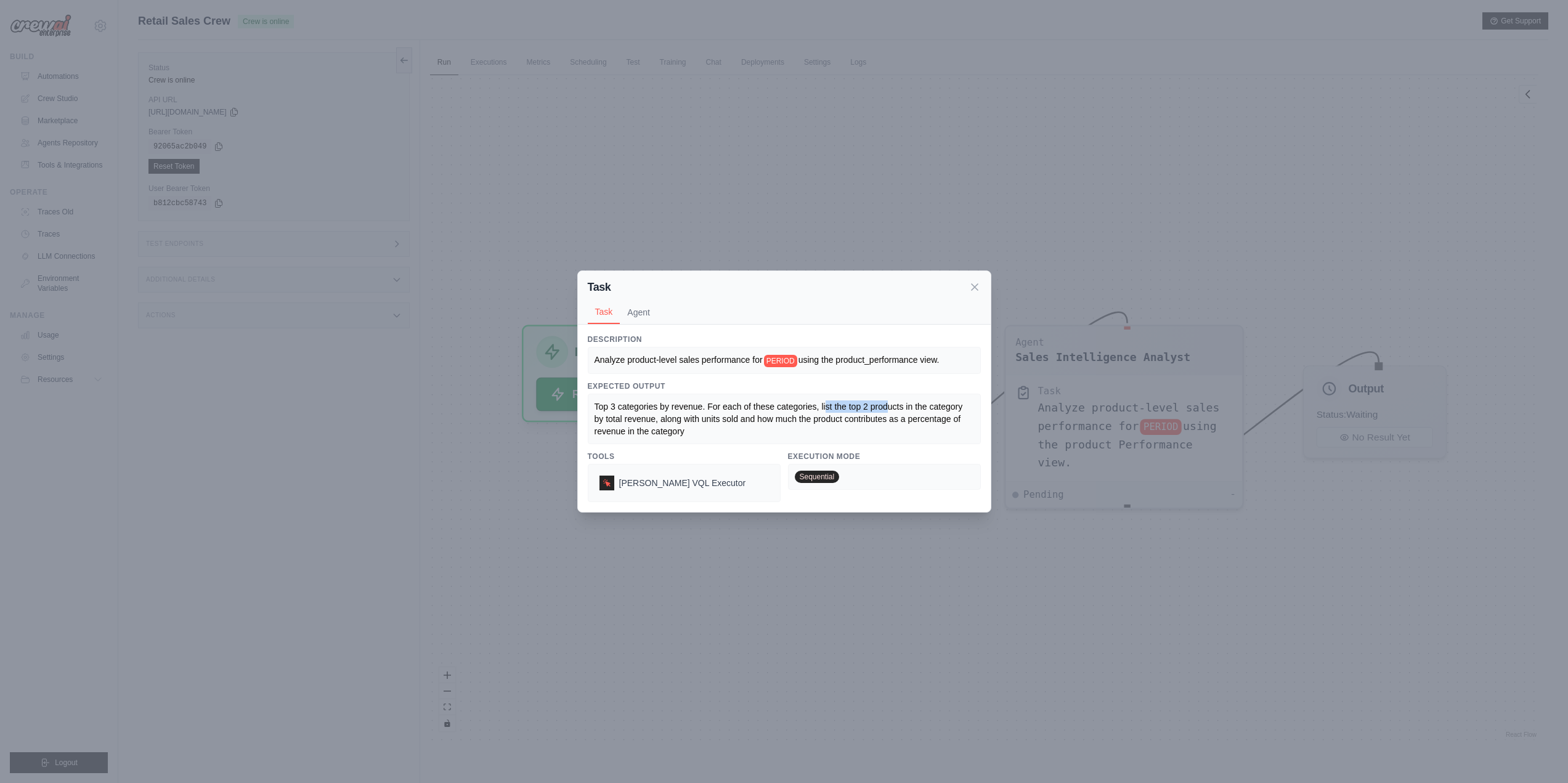
drag, startPoint x: 880, startPoint y: 406, endPoint x: 921, endPoint y: 407, distance: 41.0
click at [914, 406] on span "Top 3 categories by revenue. For each of these categories, list the top 2 produ…" at bounding box center [780, 418] width 371 height 35
click at [921, 407] on span "Top 3 categories by revenue. For each of these categories, list the top 2 produ…" at bounding box center [780, 418] width 371 height 35
click at [975, 282] on icon at bounding box center [975, 287] width 12 height 12
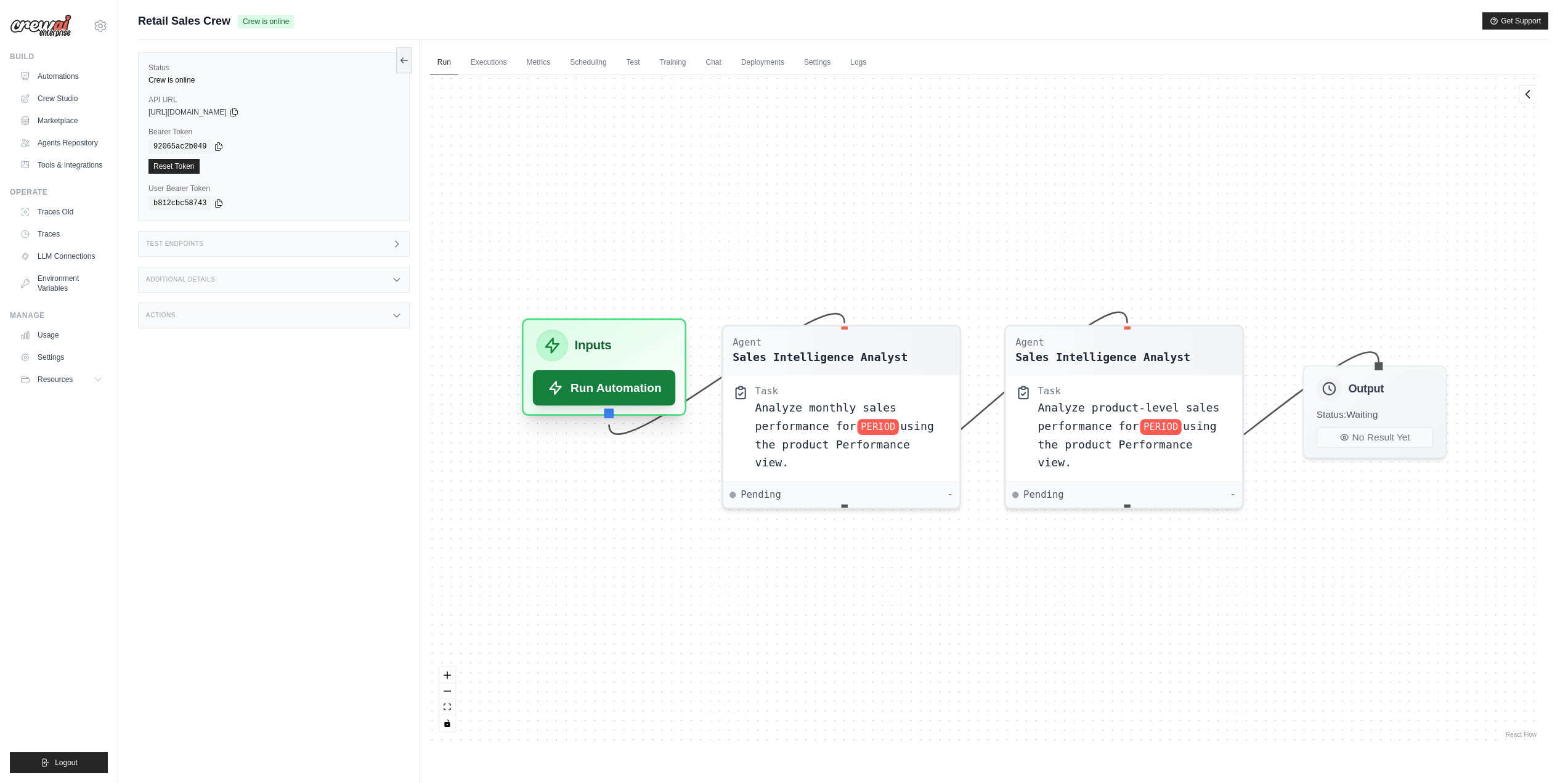
click at [623, 393] on button "Run Automation" at bounding box center [604, 387] width 143 height 35
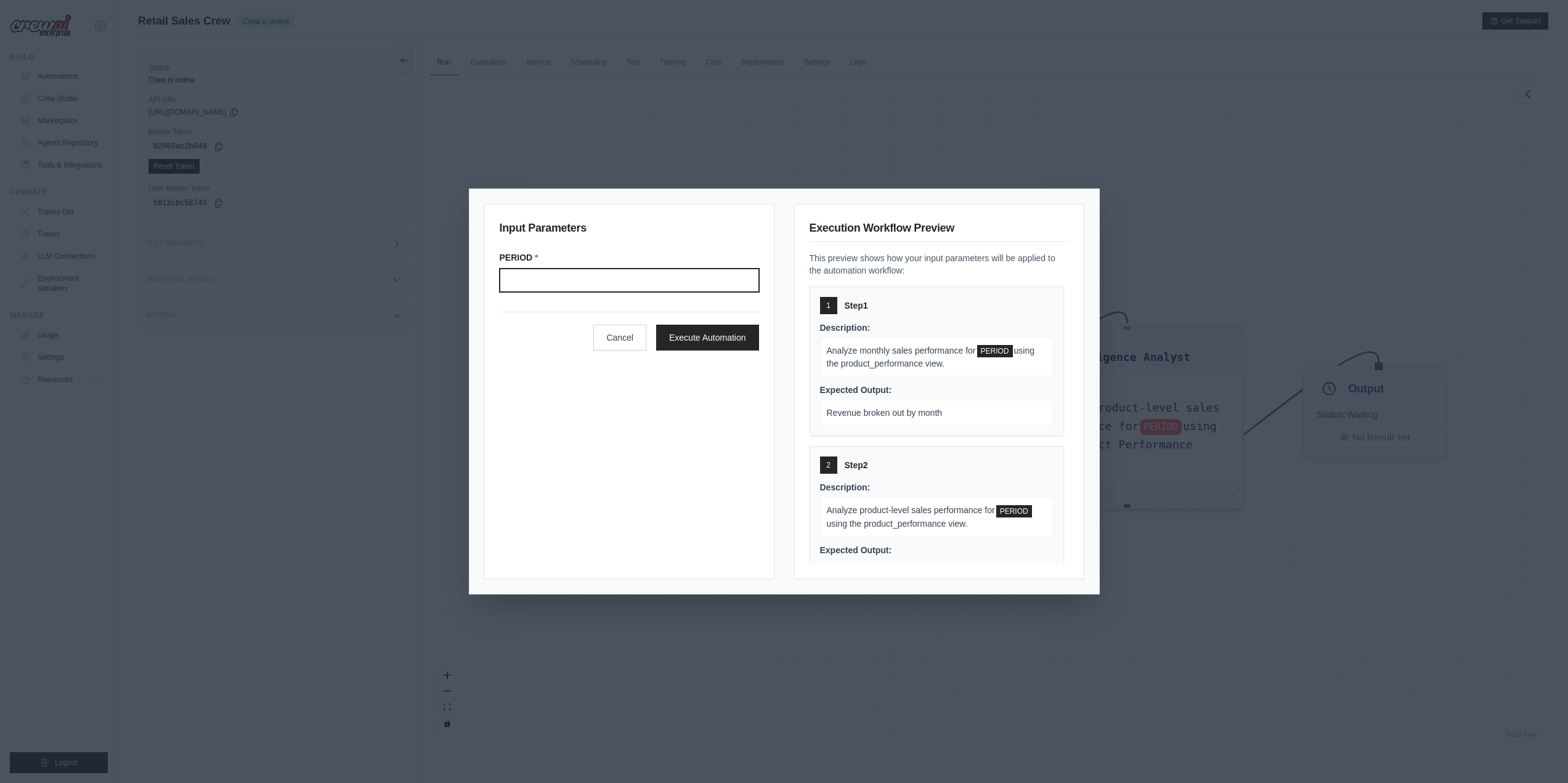
click at [661, 276] on input "Period" at bounding box center [630, 280] width 260 height 23
type input "*******"
click at [714, 399] on div "Input Parameters PERIOD * ******* Cancel Execute Automation" at bounding box center [629, 391] width 290 height 375
click at [716, 343] on button "Execute Automation" at bounding box center [708, 337] width 103 height 26
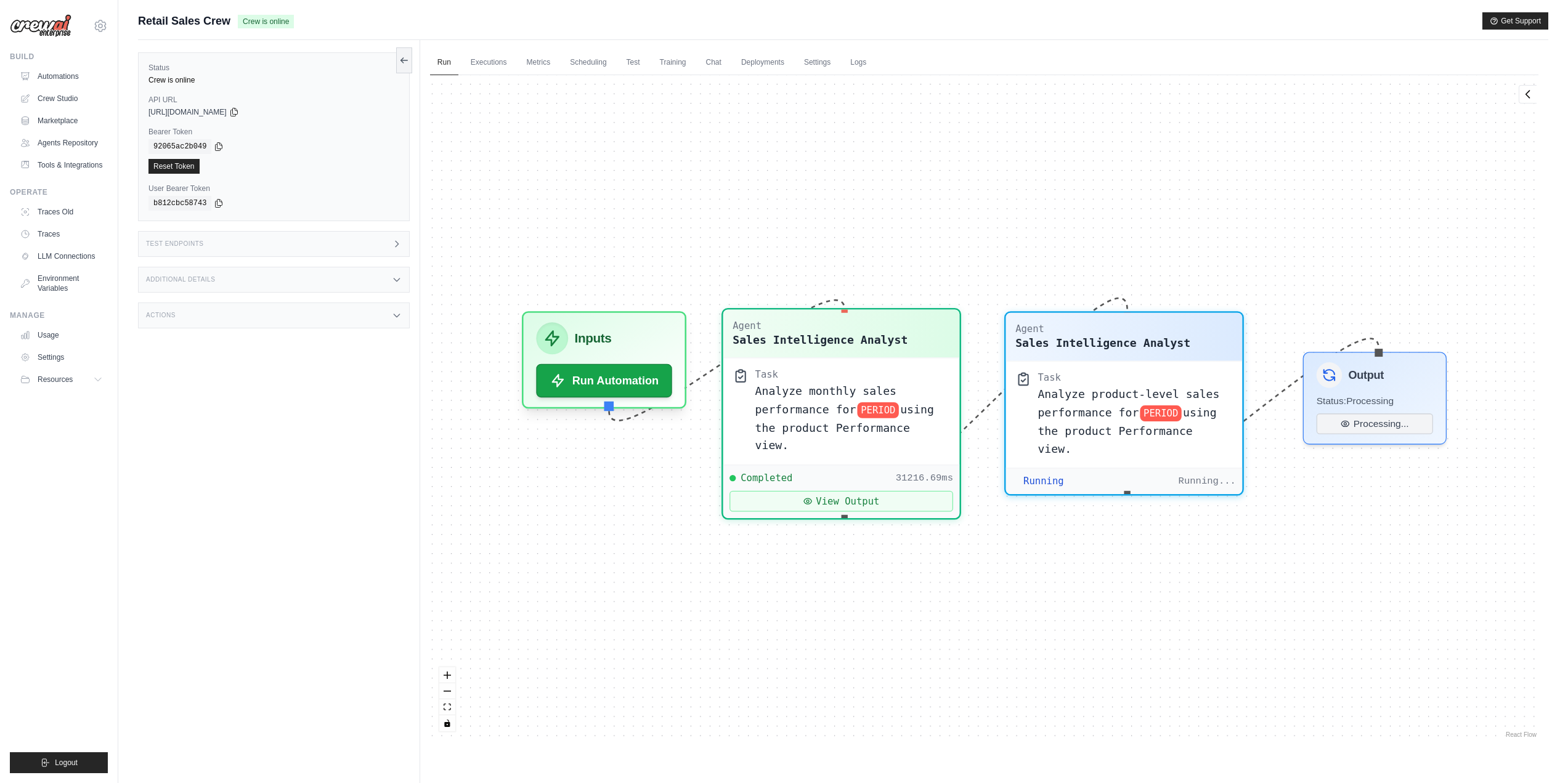
click at [820, 403] on span "Analyze monthly sales performance for" at bounding box center [825, 399] width 141 height 31
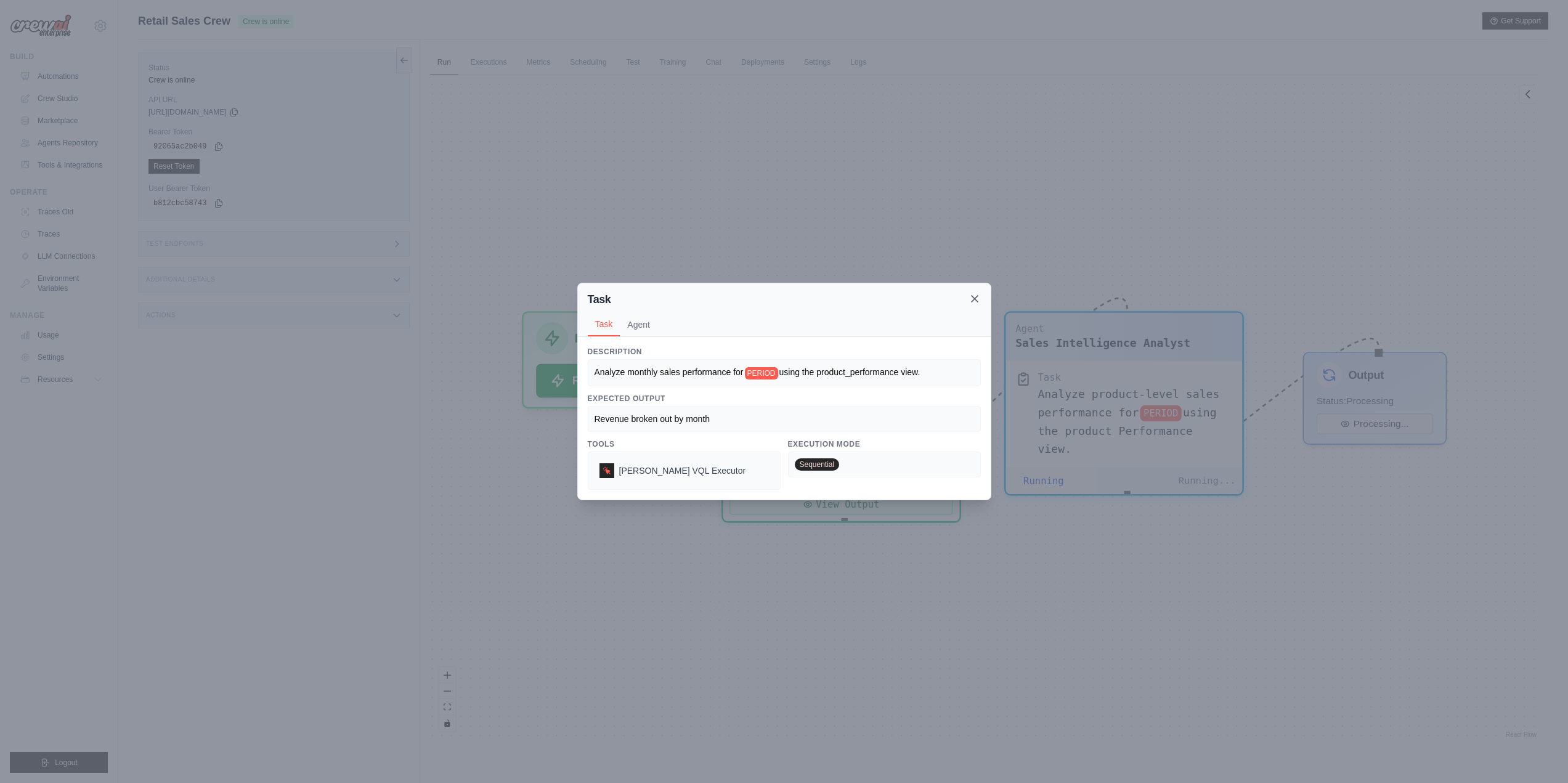
click at [975, 299] on icon at bounding box center [975, 298] width 6 height 6
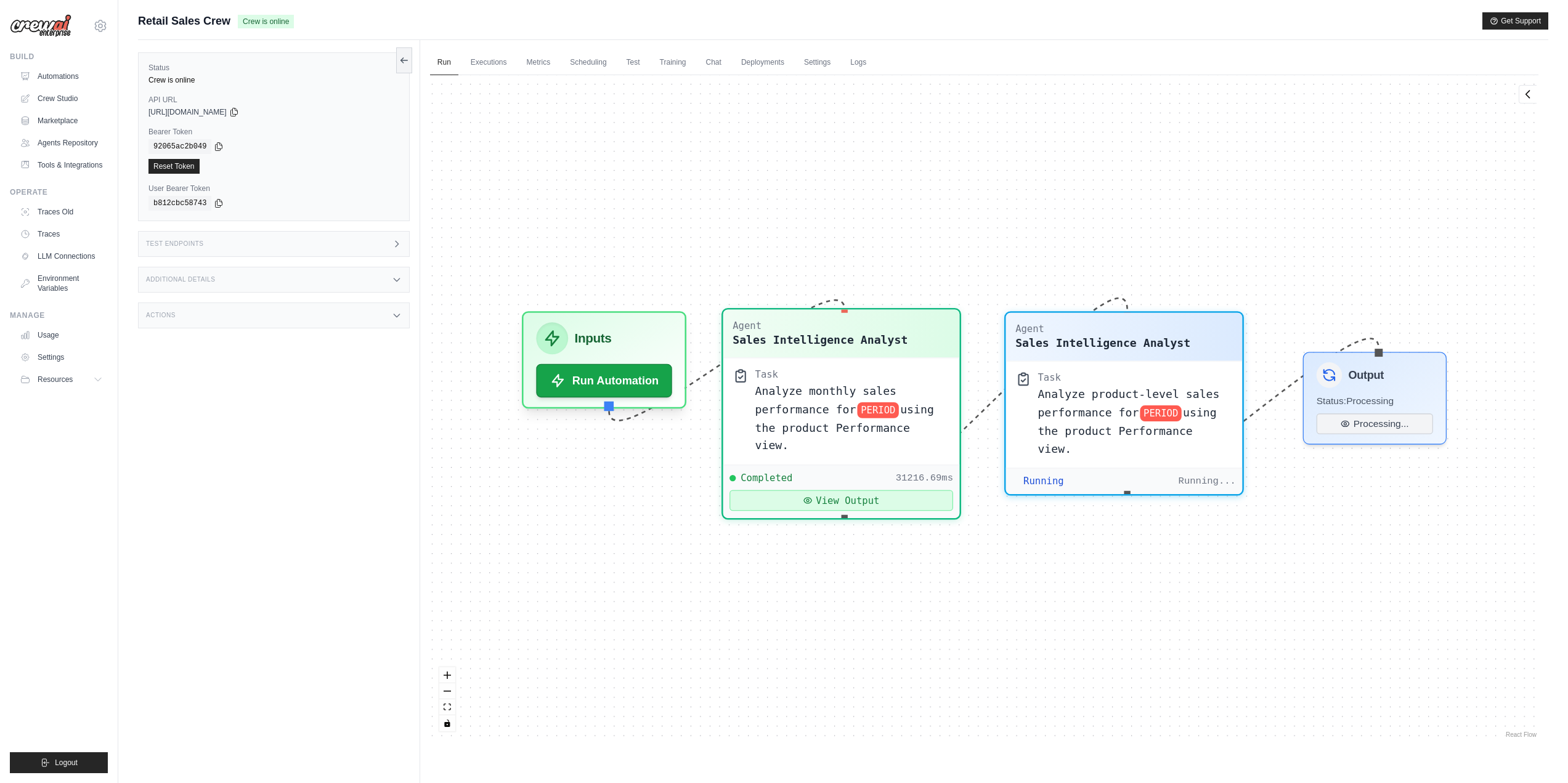
click at [860, 490] on button "View Output" at bounding box center [841, 500] width 223 height 21
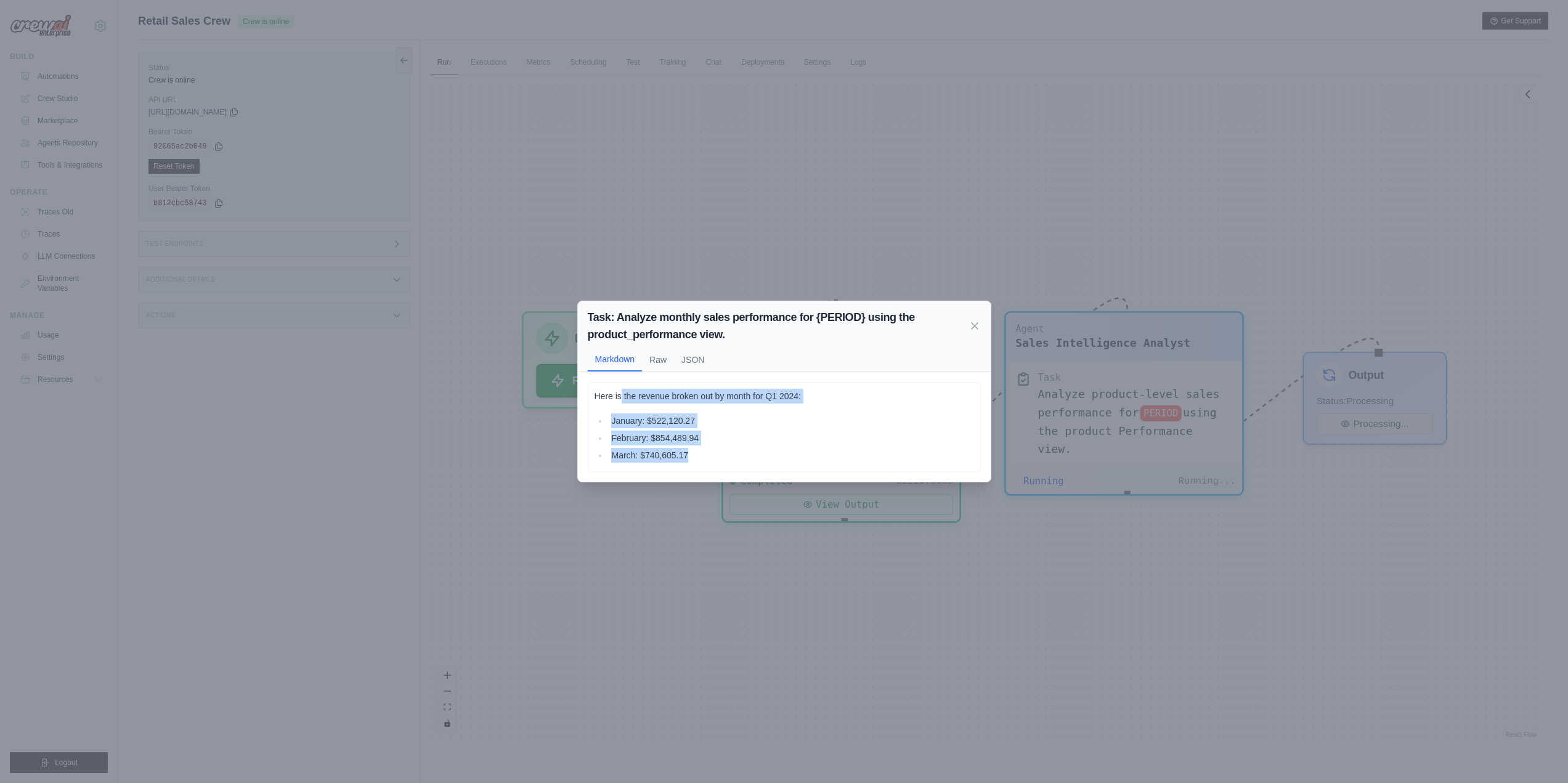
drag, startPoint x: 643, startPoint y: 395, endPoint x: 772, endPoint y: 412, distance: 130.1
click at [793, 451] on div "Here is the revenue broken out by month for Q1 2024: January: $522,120.27 Febru…" at bounding box center [785, 425] width 380 height 74
click at [793, 451] on li "March: $740,605.17" at bounding box center [791, 455] width 366 height 15
click at [772, 410] on div "Here is the revenue broken out by month for Q1 2024: January: $522,120.27 Febru…" at bounding box center [785, 425] width 380 height 74
drag, startPoint x: 798, startPoint y: 389, endPoint x: 843, endPoint y: 403, distance: 47.1
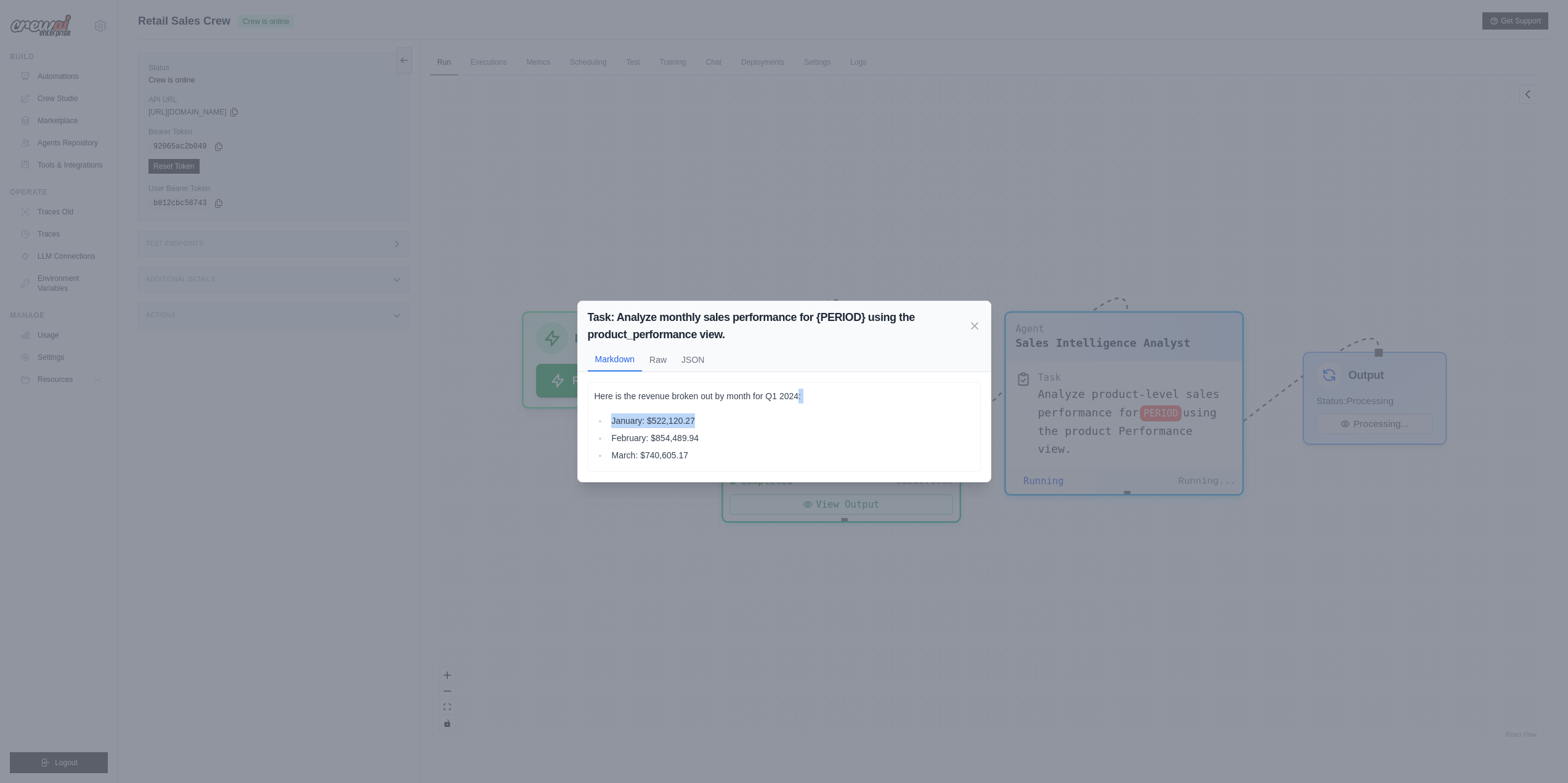
click at [843, 403] on div "Here is the revenue broken out by month for Q1 2024: January: $522,120.27 Febru…" at bounding box center [785, 427] width 393 height 90
click at [843, 405] on div "Here is the revenue broken out by month for Q1 2024: January: $522,120.27 Febru…" at bounding box center [785, 425] width 380 height 74
click at [973, 322] on icon at bounding box center [975, 325] width 12 height 12
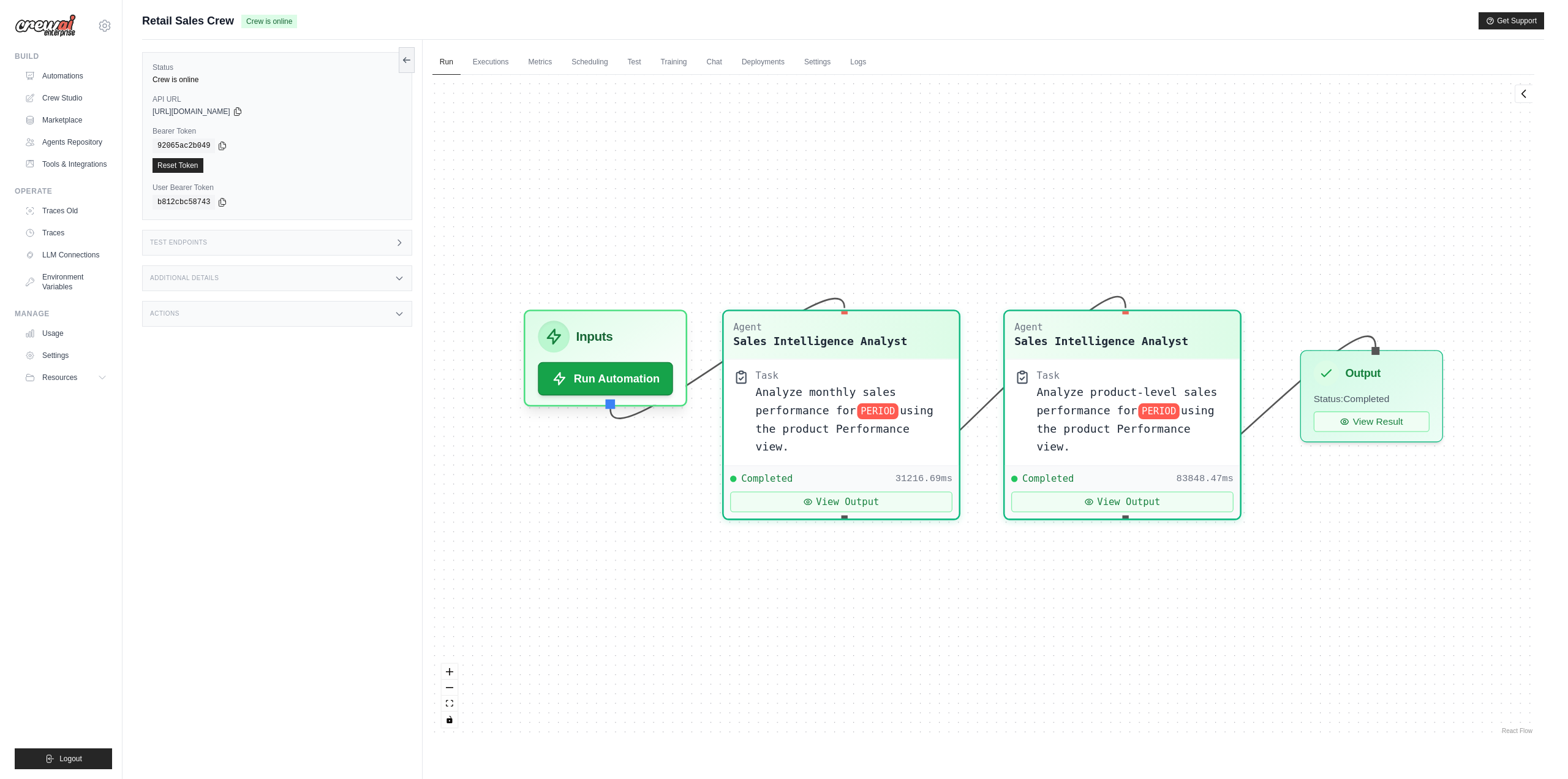
scroll to position [1927, 0]
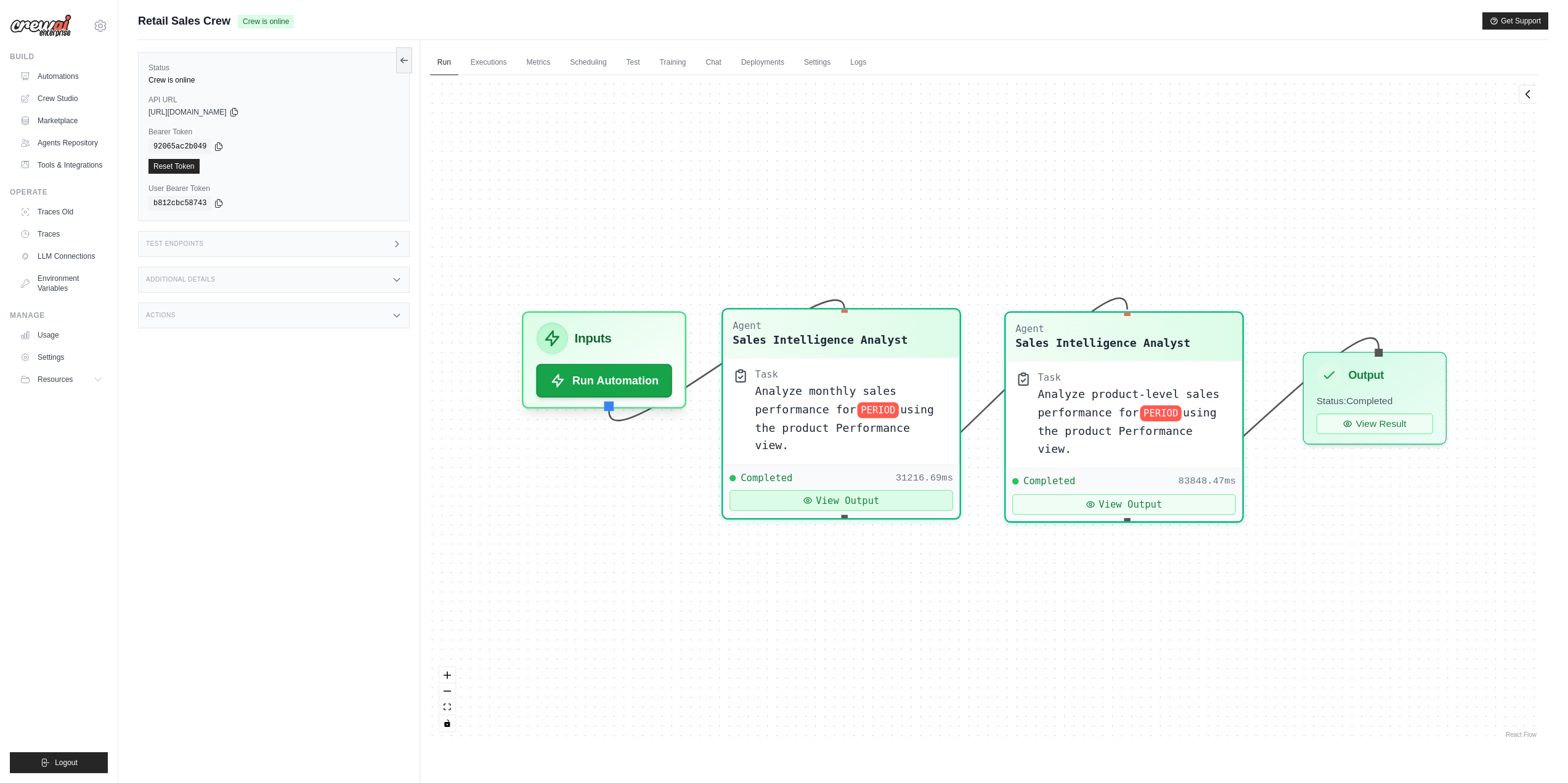
click at [822, 490] on button "View Output" at bounding box center [841, 500] width 223 height 21
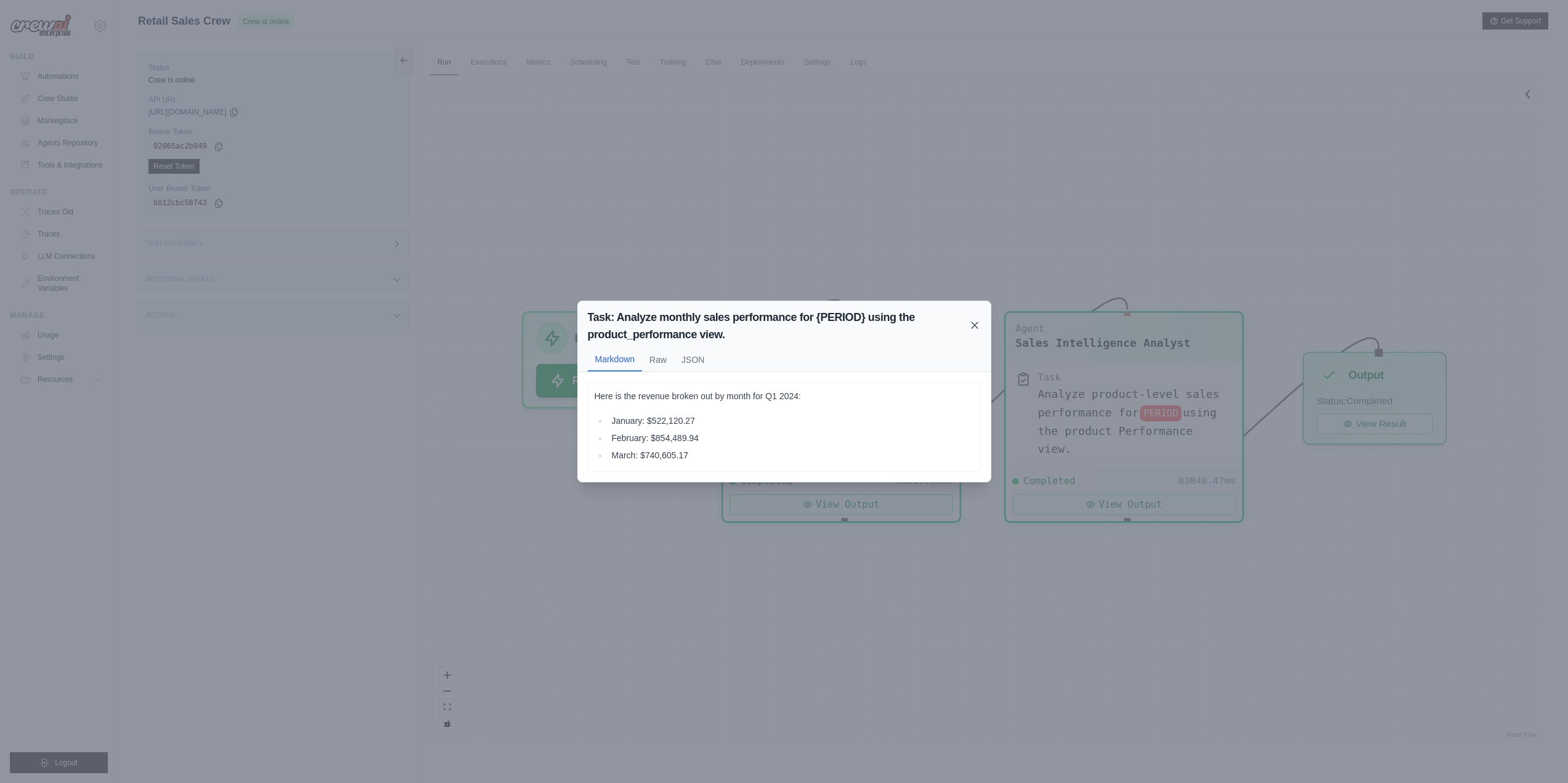
click at [972, 324] on icon at bounding box center [975, 325] width 12 height 12
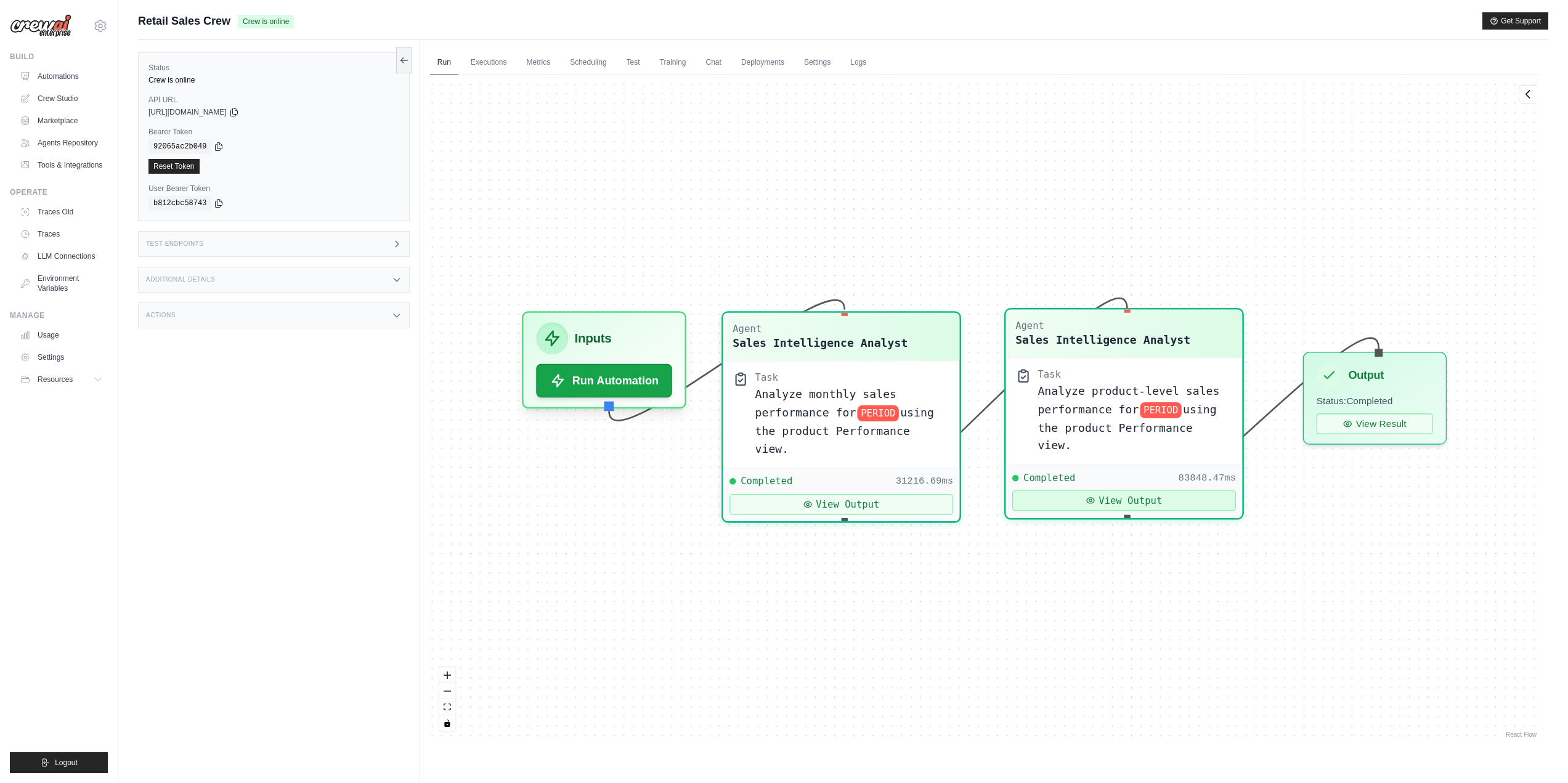
click at [1119, 490] on button "View Output" at bounding box center [1123, 500] width 223 height 21
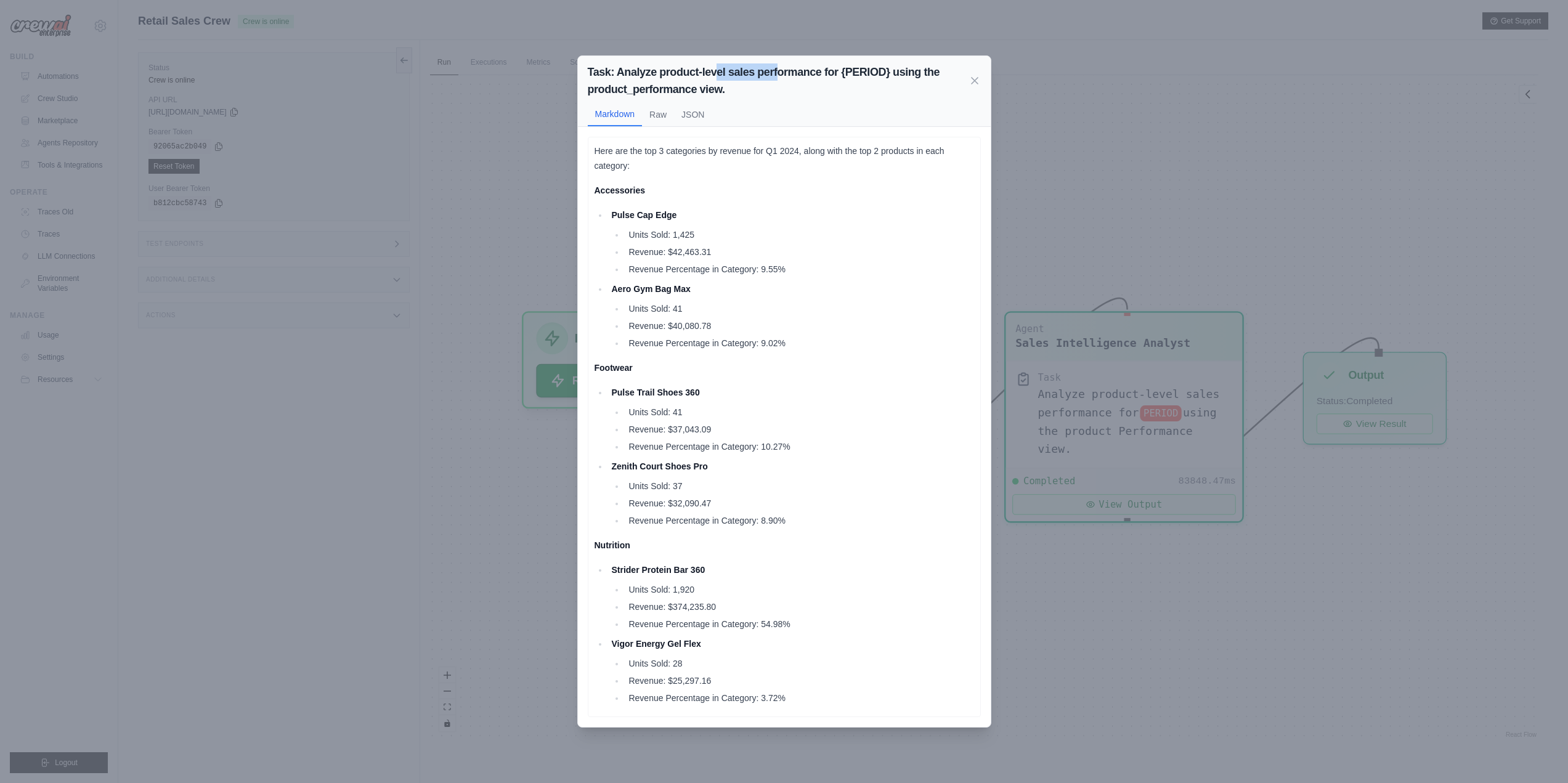
drag, startPoint x: 715, startPoint y: 68, endPoint x: 781, endPoint y: 72, distance: 66.1
click at [781, 72] on h2 "Task: Analyze product-level sales performance for {PERIOD} using the product_pe…" at bounding box center [779, 81] width 381 height 35
drag, startPoint x: 673, startPoint y: 152, endPoint x: 723, endPoint y: 152, distance: 50.0
click at [723, 152] on p "Here are the top 3 categories by revenue for Q1 2024, along with the top 2 prod…" at bounding box center [785, 158] width 380 height 29
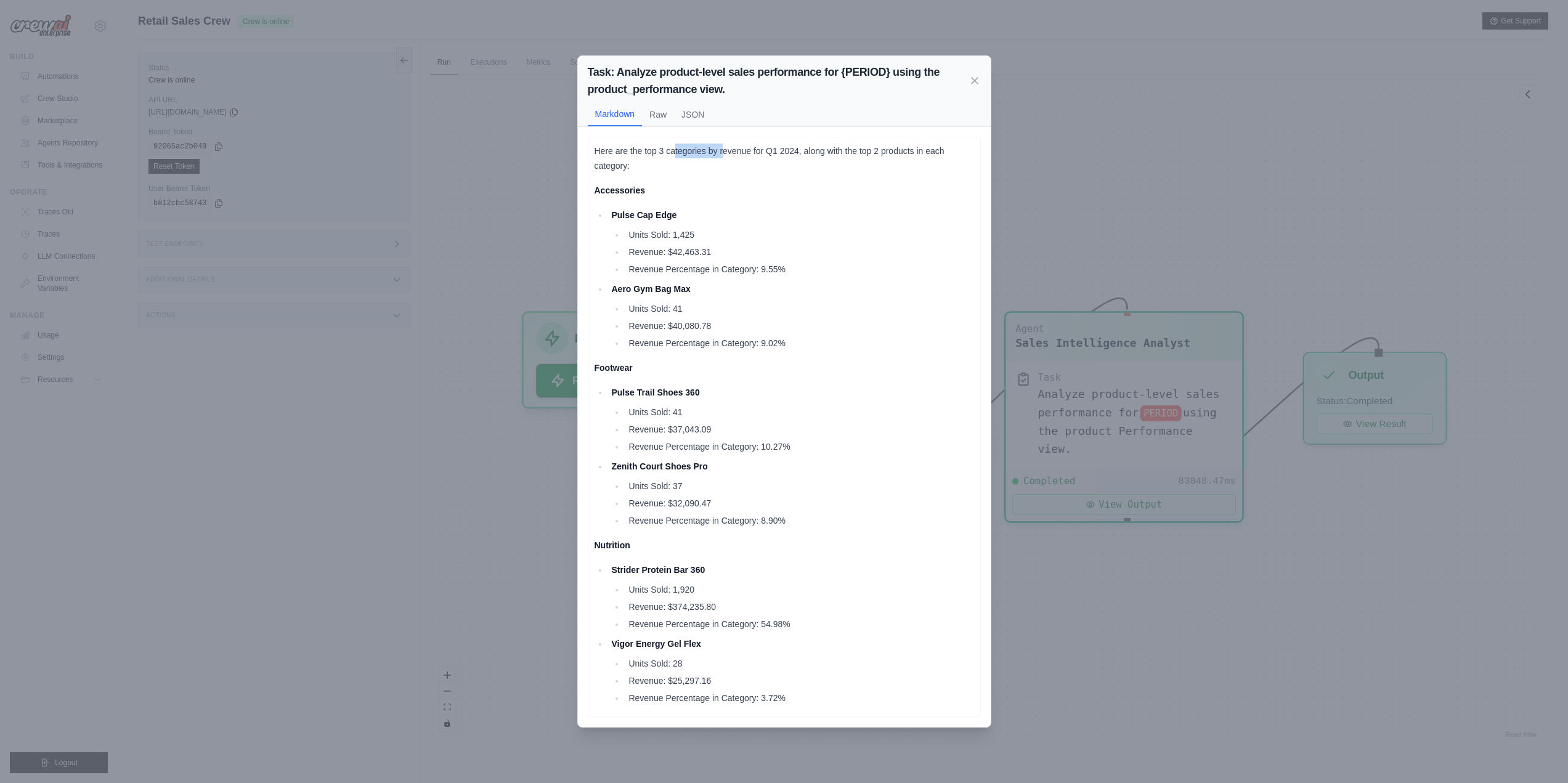
click at [723, 152] on p "Here are the top 3 categories by revenue for Q1 2024, along with the top 2 prod…" at bounding box center [785, 158] width 380 height 29
drag, startPoint x: 860, startPoint y: 154, endPoint x: 884, endPoint y: 161, distance: 25.0
click at [884, 161] on p "Here are the top 3 categories by revenue for Q1 2024, along with the top 2 prod…" at bounding box center [785, 158] width 380 height 29
click at [662, 162] on p "Here are the top 3 categories by revenue for Q1 2024, along with the top 2 prod…" at bounding box center [785, 158] width 380 height 29
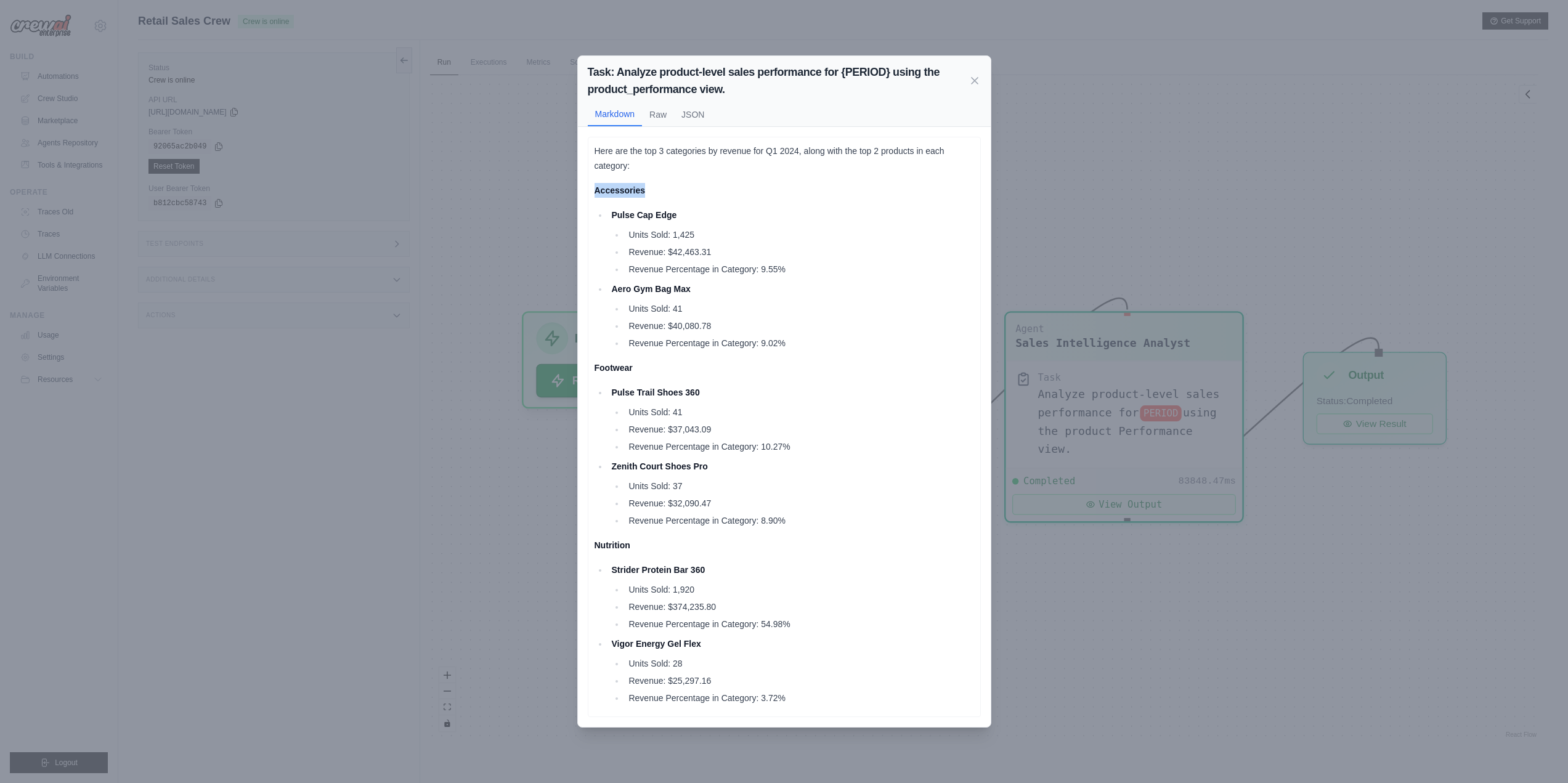
drag, startPoint x: 646, startPoint y: 186, endPoint x: 592, endPoint y: 186, distance: 54.0
click at [592, 186] on div "Here are the top 3 categories by revenue for Q1 2024, along with the top 2 prod…" at bounding box center [785, 427] width 393 height 580
drag, startPoint x: 643, startPoint y: 370, endPoint x: 590, endPoint y: 372, distance: 53.0
click at [590, 372] on div "Here are the top 3 categories by revenue for Q1 2024, along with the top 2 prod…" at bounding box center [785, 427] width 393 height 580
drag, startPoint x: 618, startPoint y: 545, endPoint x: 598, endPoint y: 548, distance: 20.2
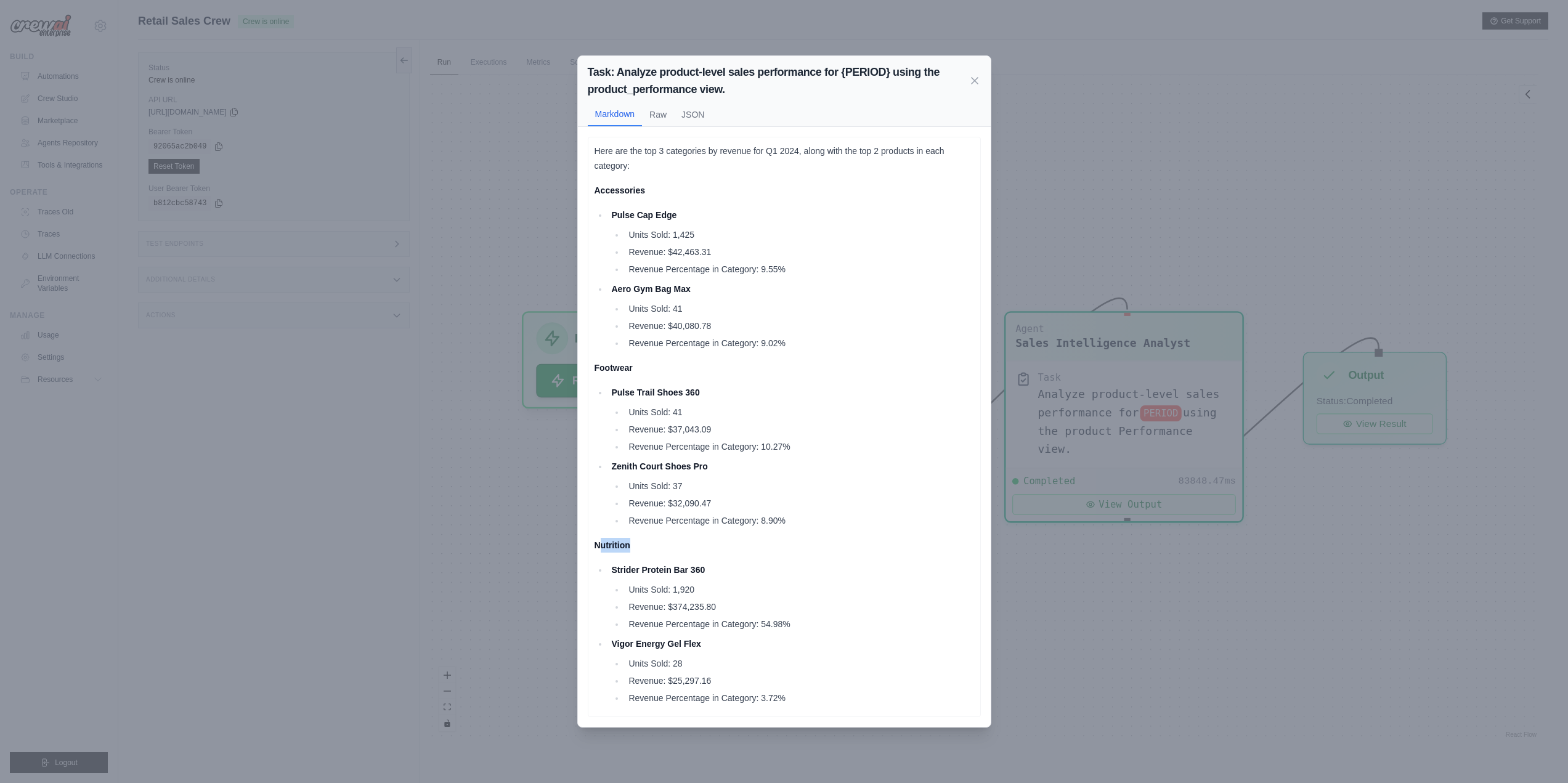
click at [598, 548] on p "Nutrition" at bounding box center [785, 545] width 380 height 15
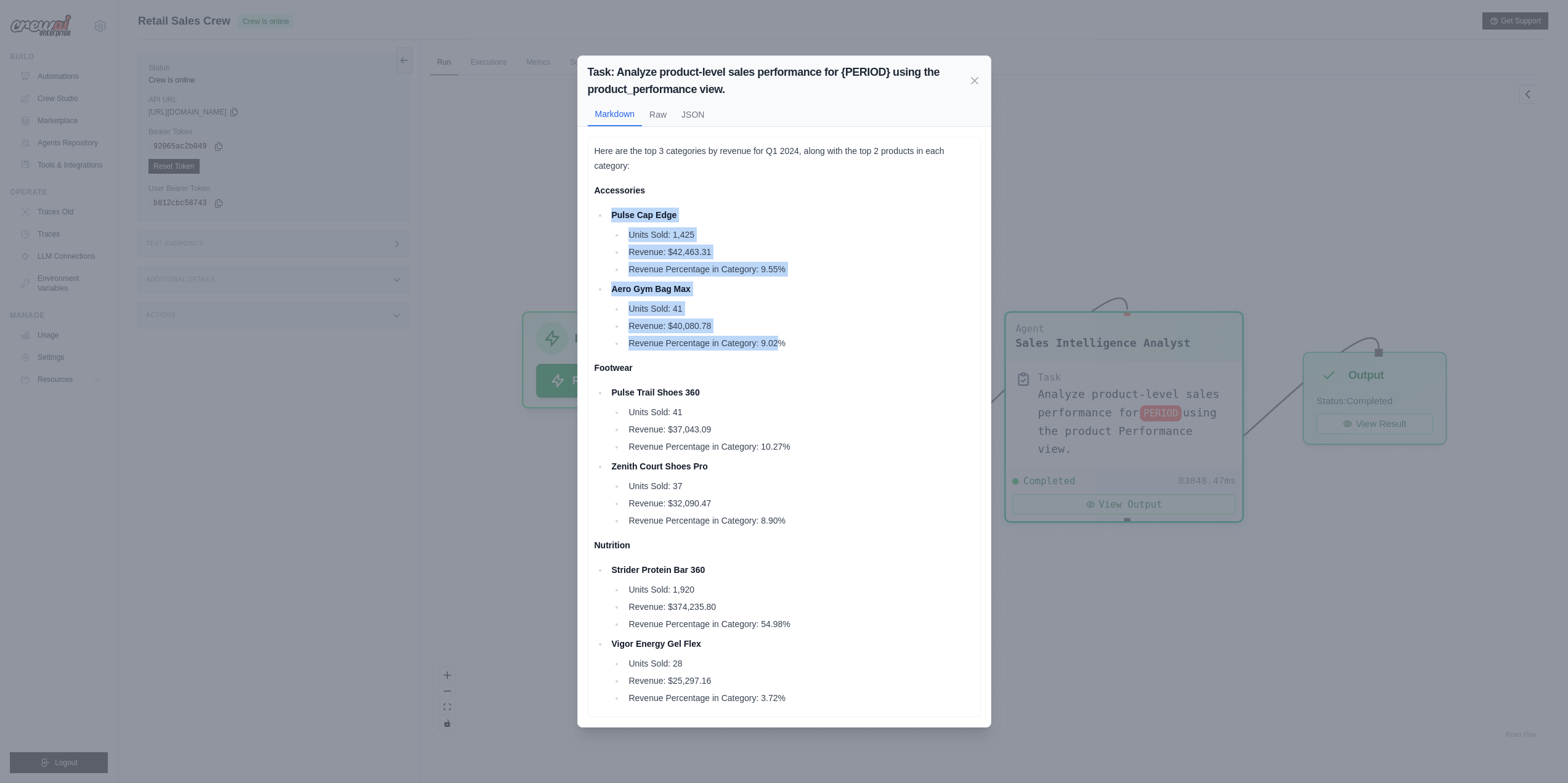
drag, startPoint x: 611, startPoint y: 213, endPoint x: 781, endPoint y: 350, distance: 218.3
click at [781, 350] on ul "Pulse Cap Edge Units Sold: 1,425 Revenue: $42,463.31 Revenue Percentage in Cate…" at bounding box center [785, 279] width 380 height 143
click at [799, 332] on li "Revenue: $40,080.78" at bounding box center [799, 326] width 349 height 15
click at [979, 77] on icon at bounding box center [975, 80] width 12 height 12
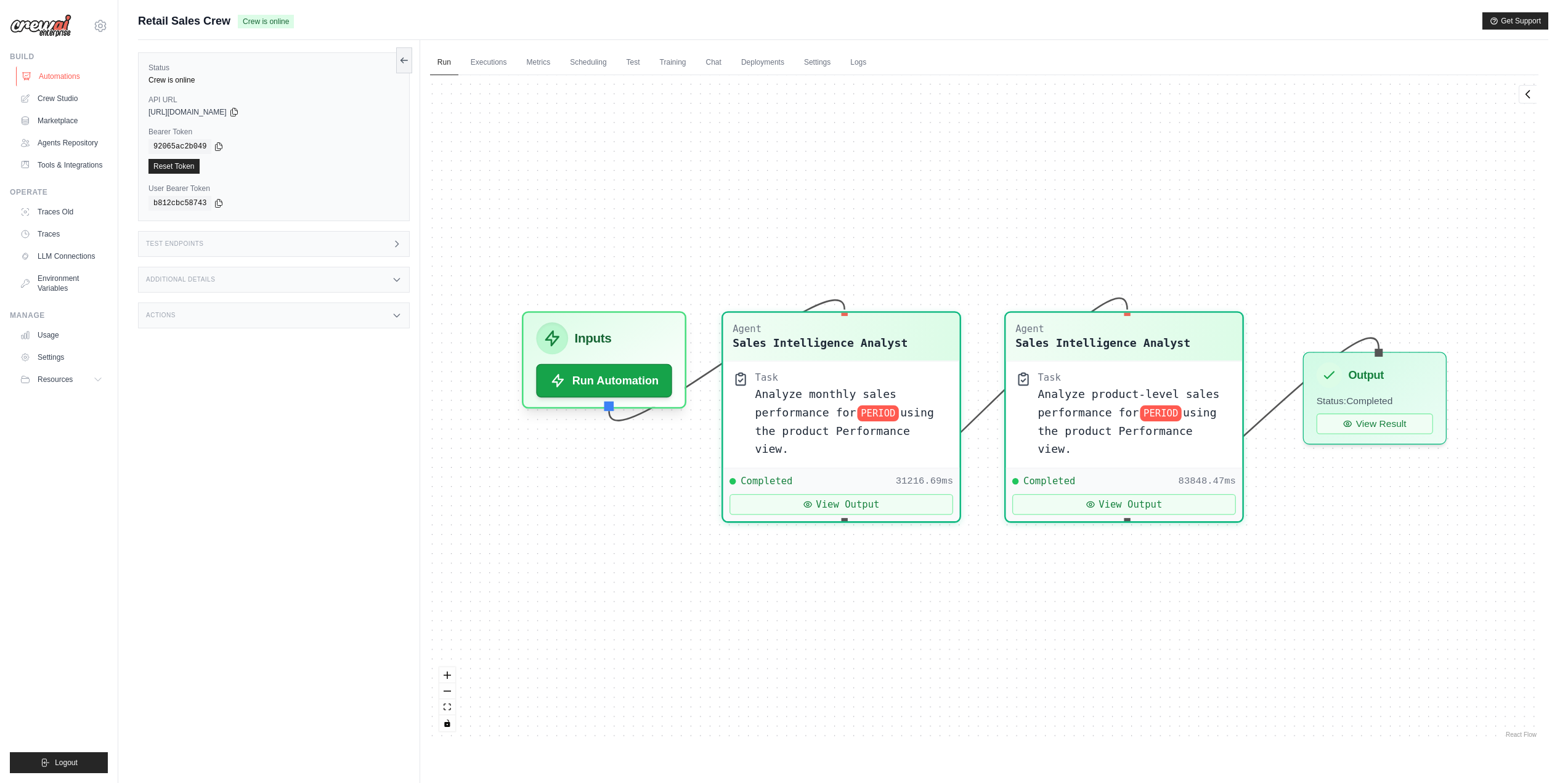
click at [59, 74] on link "Automations" at bounding box center [62, 76] width 93 height 20
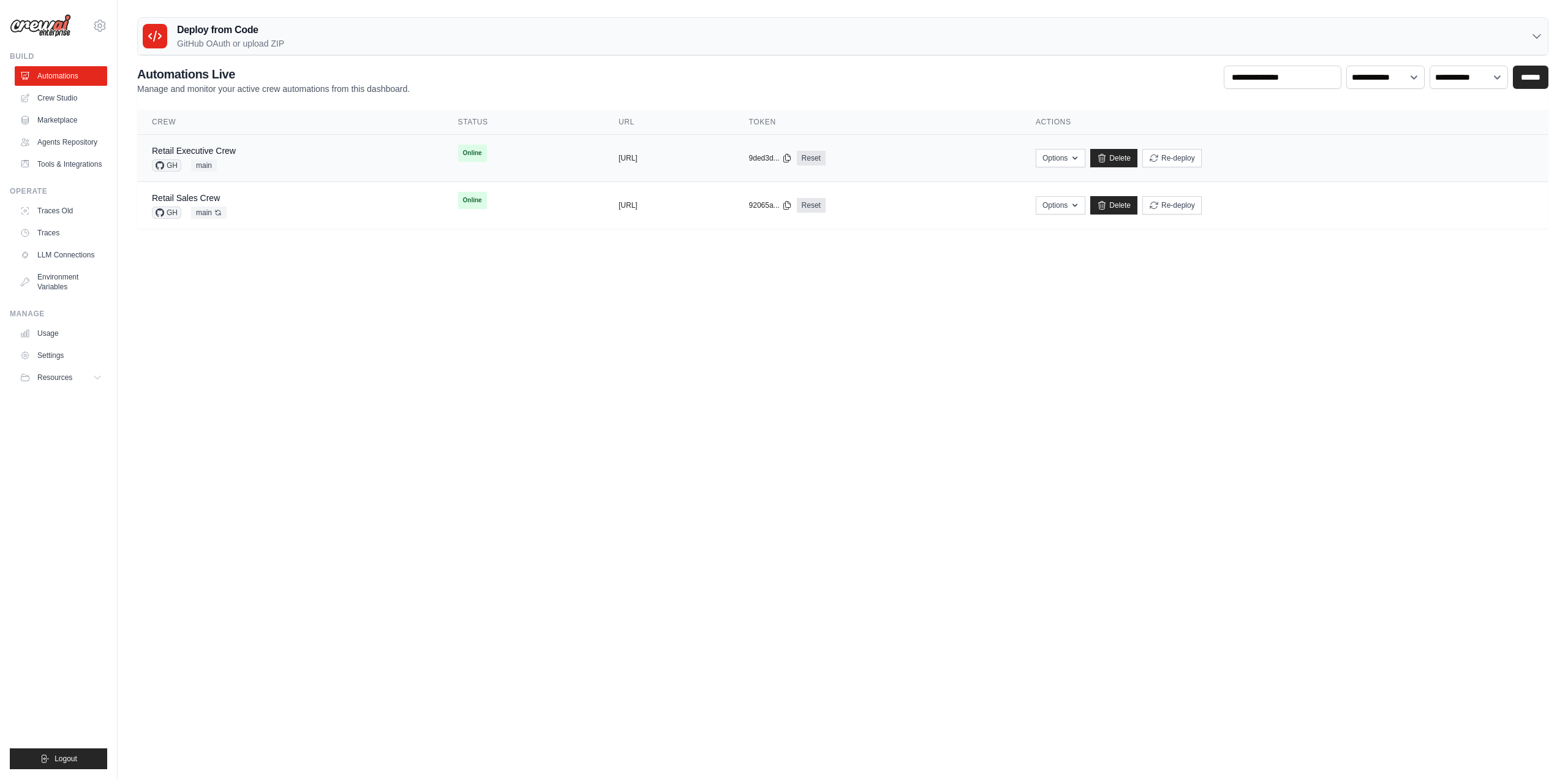
click at [237, 147] on div "Retail Executive Crew GH main" at bounding box center [291, 158] width 277 height 27
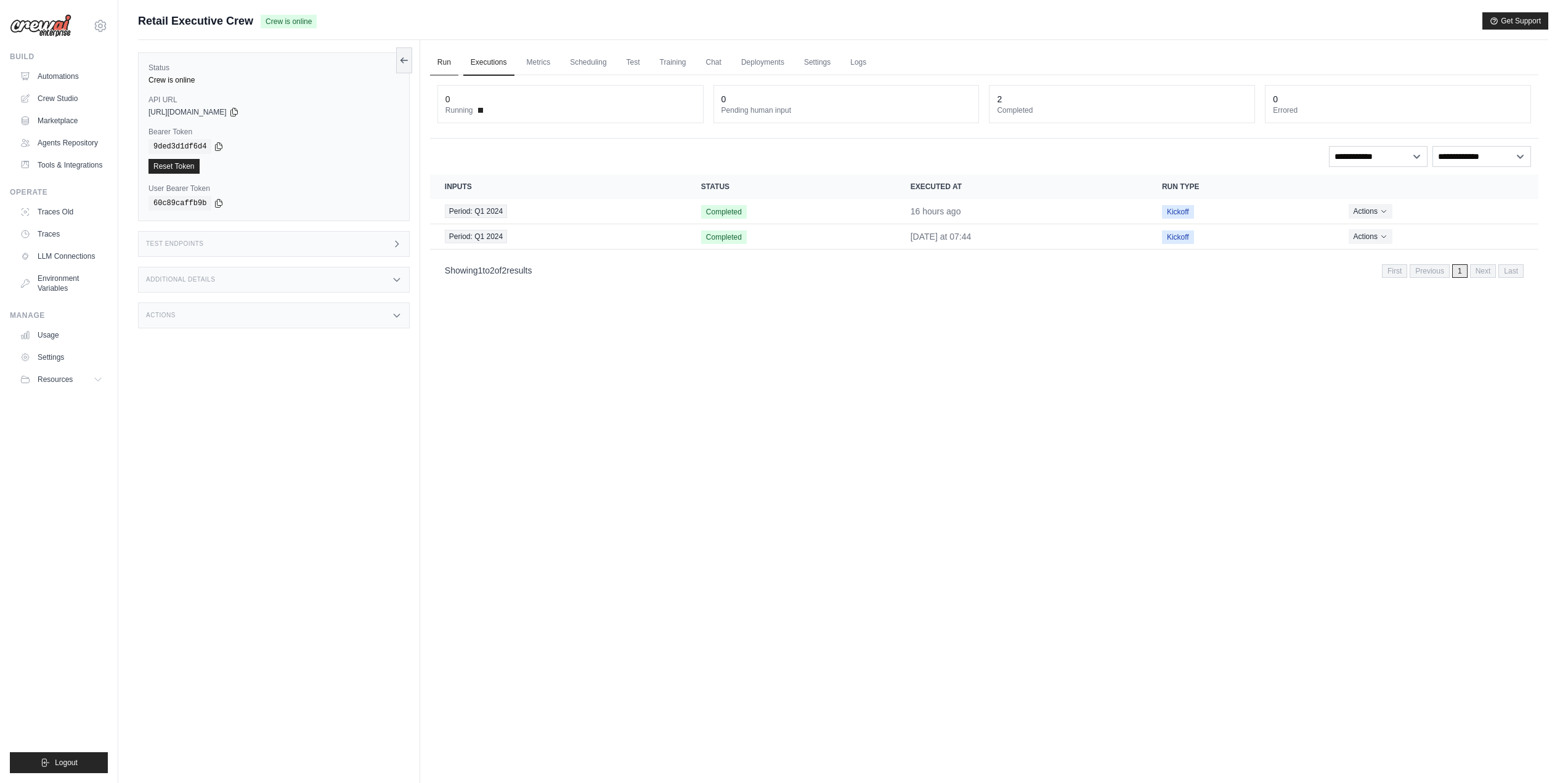
click at [450, 60] on link "Run" at bounding box center [445, 63] width 29 height 26
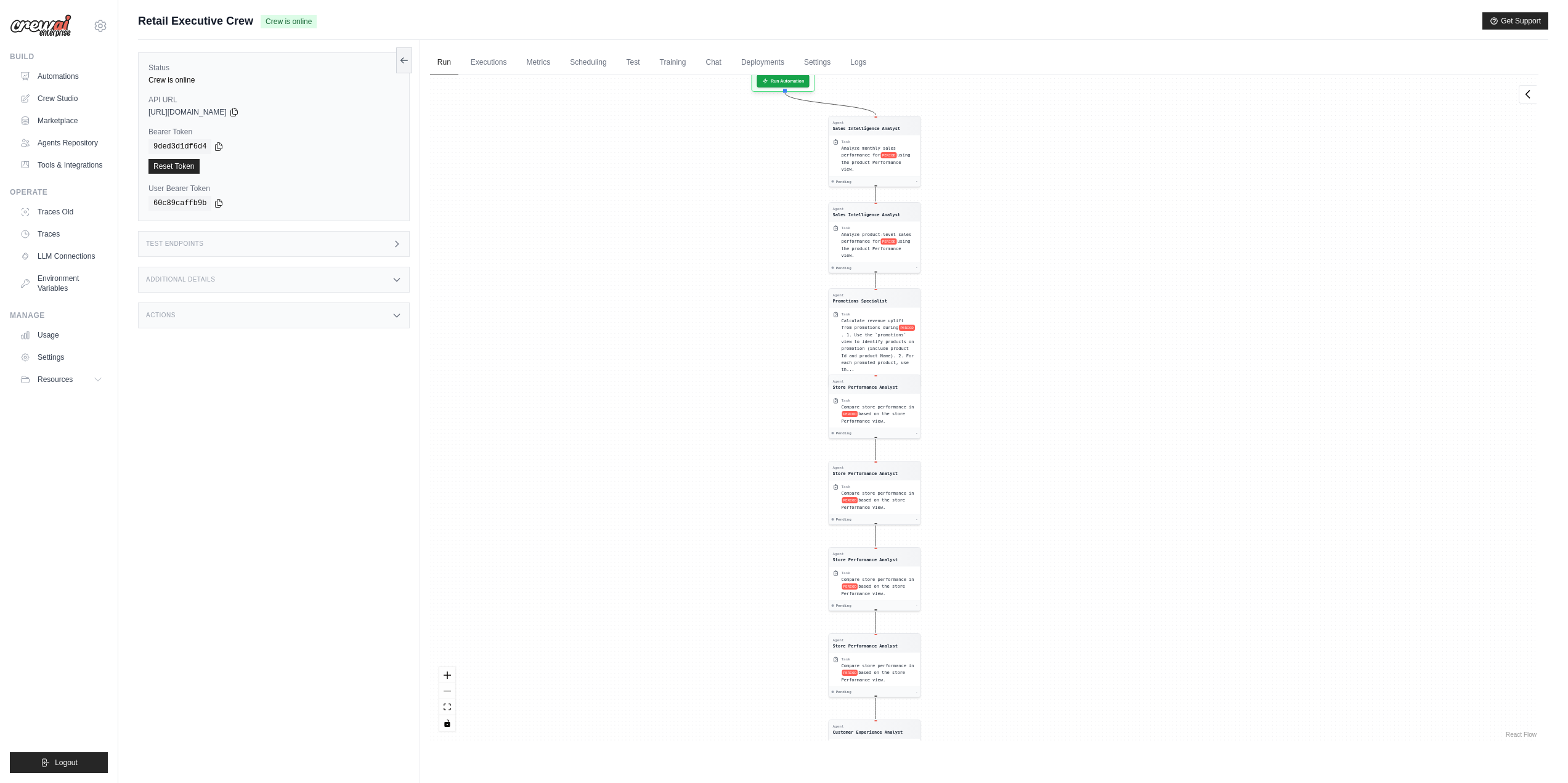
drag, startPoint x: 1100, startPoint y: 173, endPoint x: 993, endPoint y: 274, distance: 147.1
click at [993, 274] on div "Agent Sales Intelligence Analyst Task Analyze monthly sales performance for PER…" at bounding box center [984, 408] width 1108 height 665
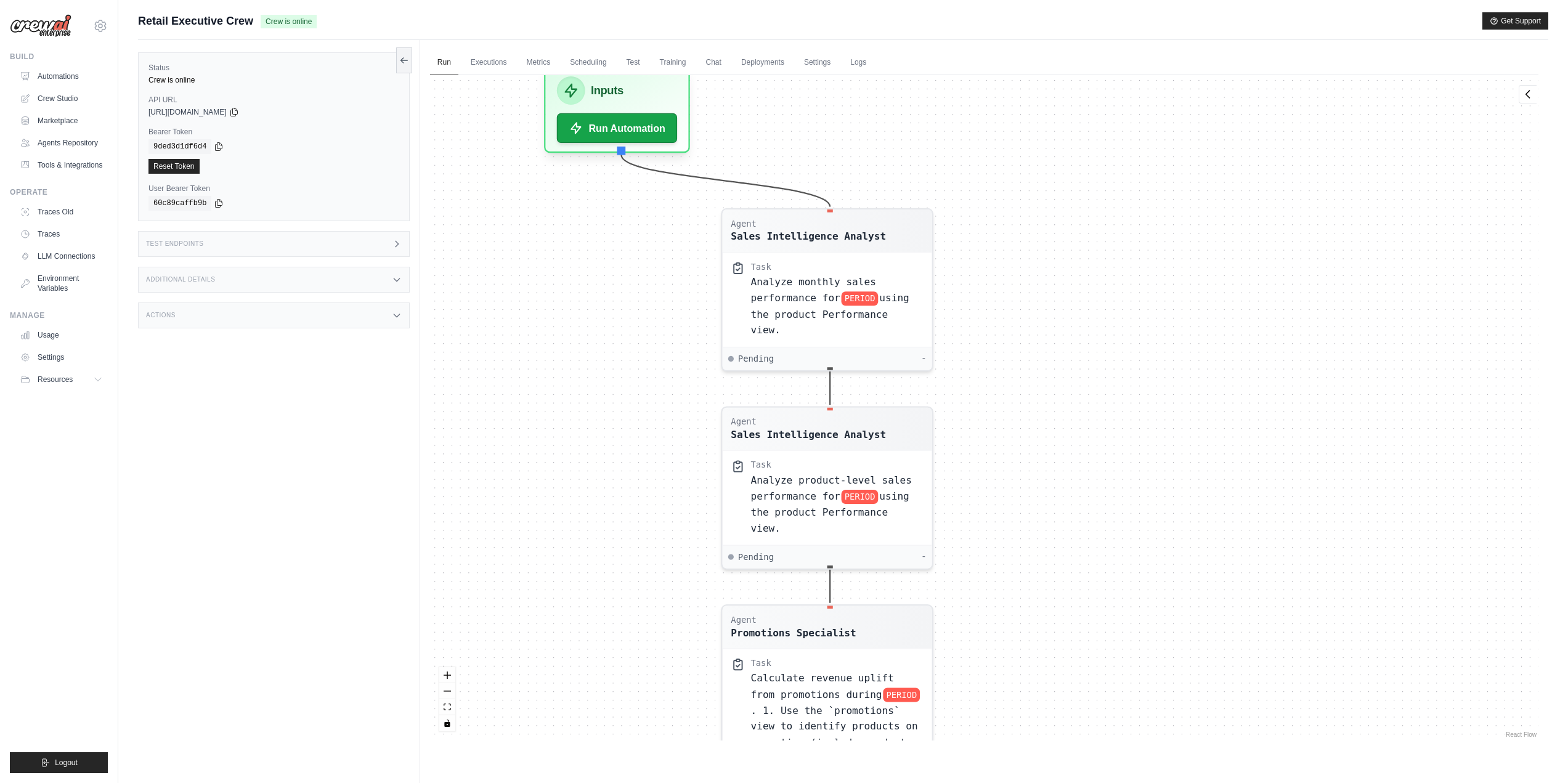
drag, startPoint x: 1013, startPoint y: 195, endPoint x: 1114, endPoint y: 504, distance: 325.1
click at [1116, 507] on div "Agent Sales Intelligence Analyst Task Analyze monthly sales performance for PER…" at bounding box center [984, 408] width 1108 height 665
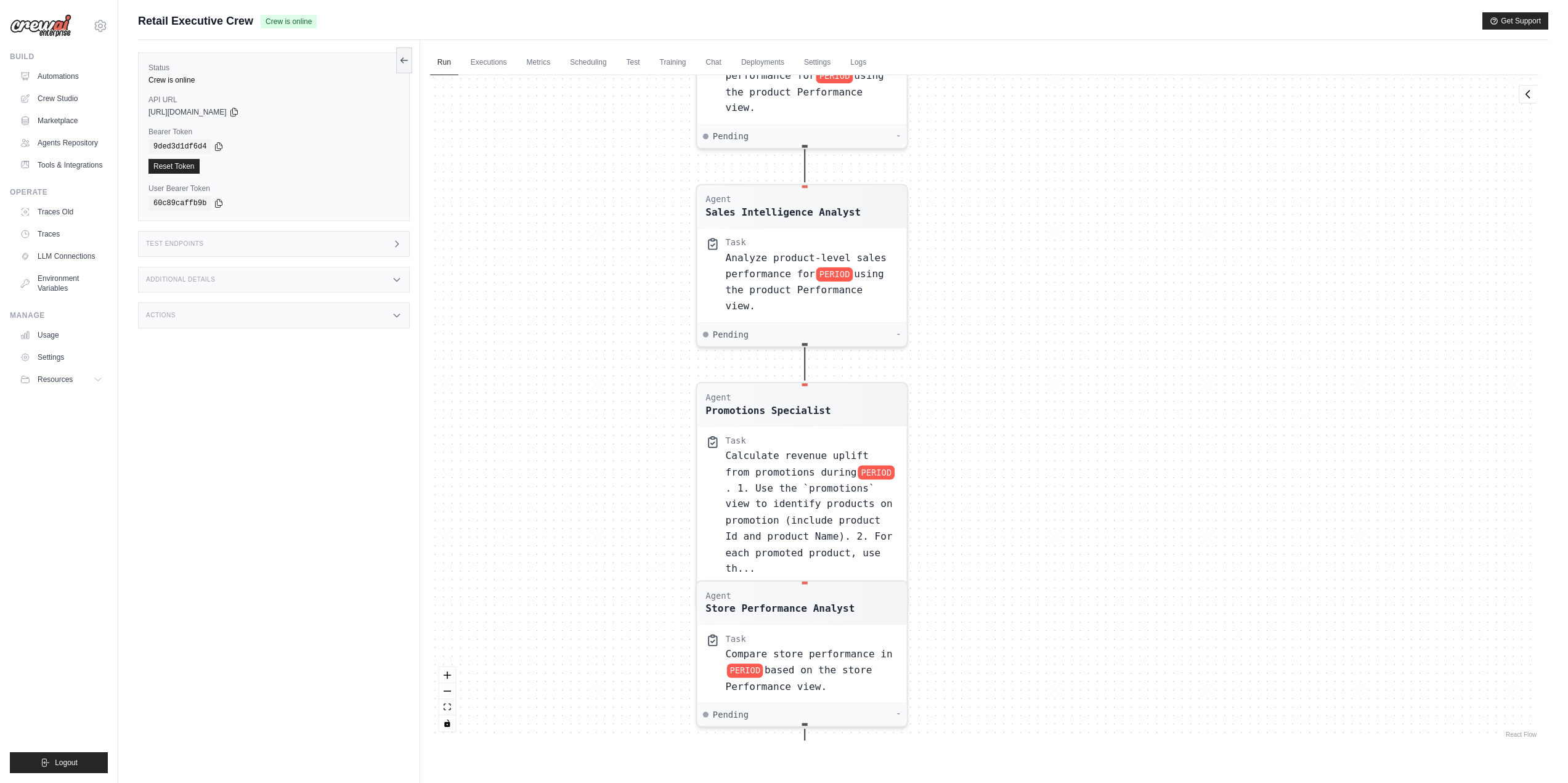
drag, startPoint x: 1067, startPoint y: 513, endPoint x: 1042, endPoint y: 283, distance: 231.4
click at [1042, 283] on div "Agent Sales Intelligence Analyst Task Analyze monthly sales performance for PER…" at bounding box center [984, 408] width 1108 height 665
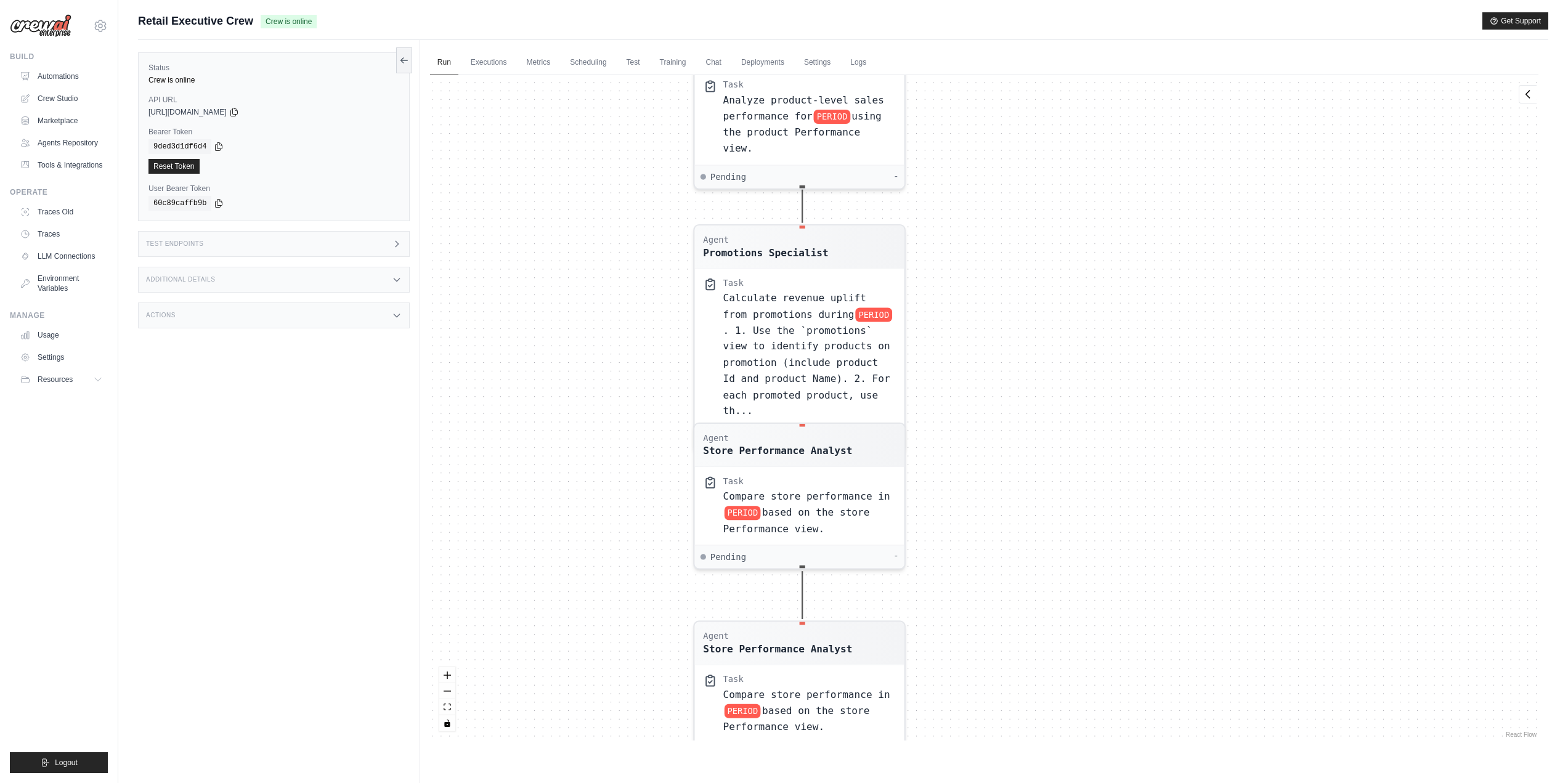
drag, startPoint x: 1055, startPoint y: 494, endPoint x: 1052, endPoint y: 391, distance: 103.0
click at [1052, 391] on div "Agent Sales Intelligence Analyst Task Analyze monthly sales performance for PER…" at bounding box center [984, 408] width 1108 height 665
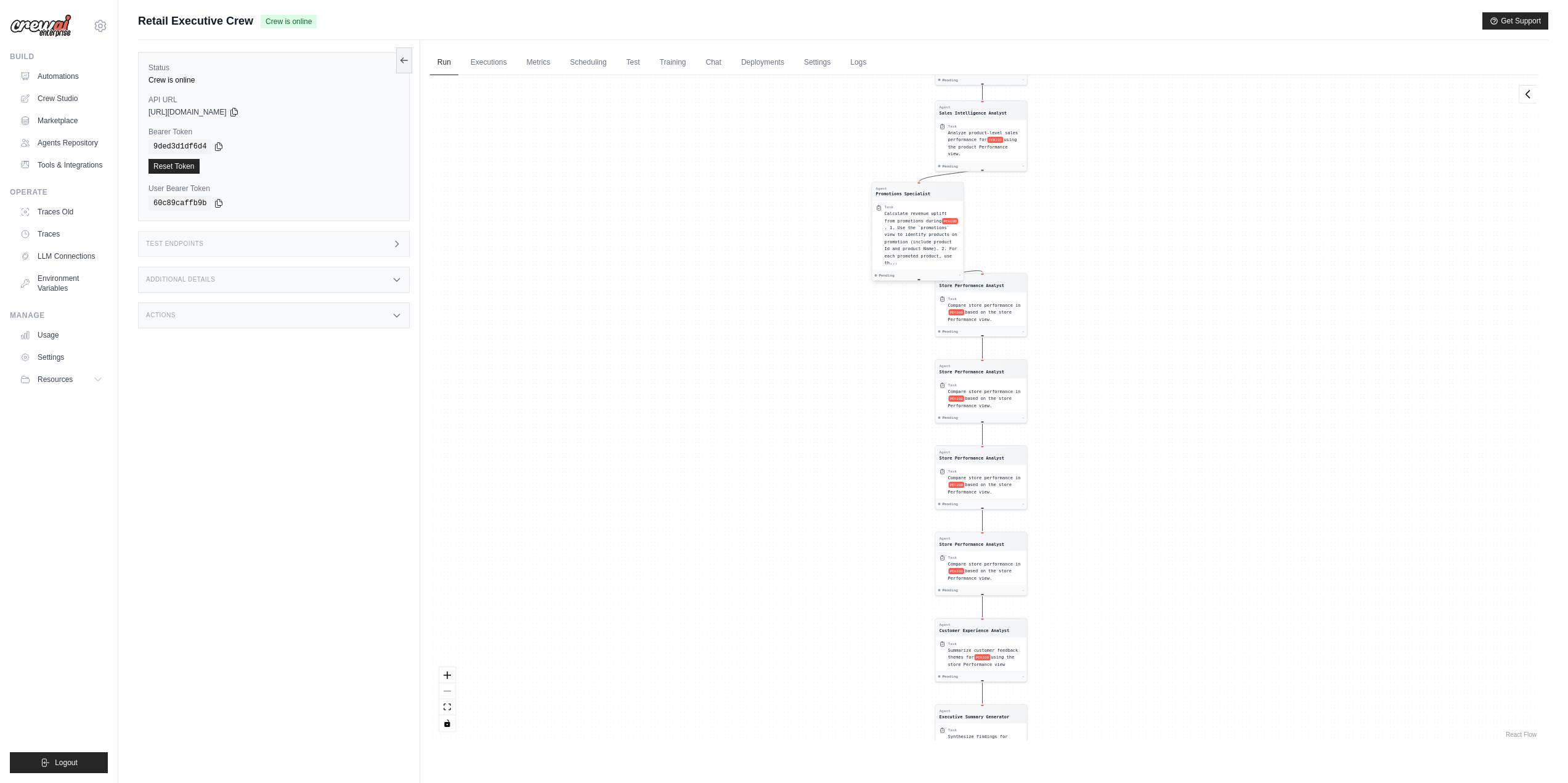
drag, startPoint x: 813, startPoint y: 218, endPoint x: 924, endPoint y: 186, distance: 115.5
click at [924, 186] on div "Agent" at bounding box center [903, 188] width 55 height 5
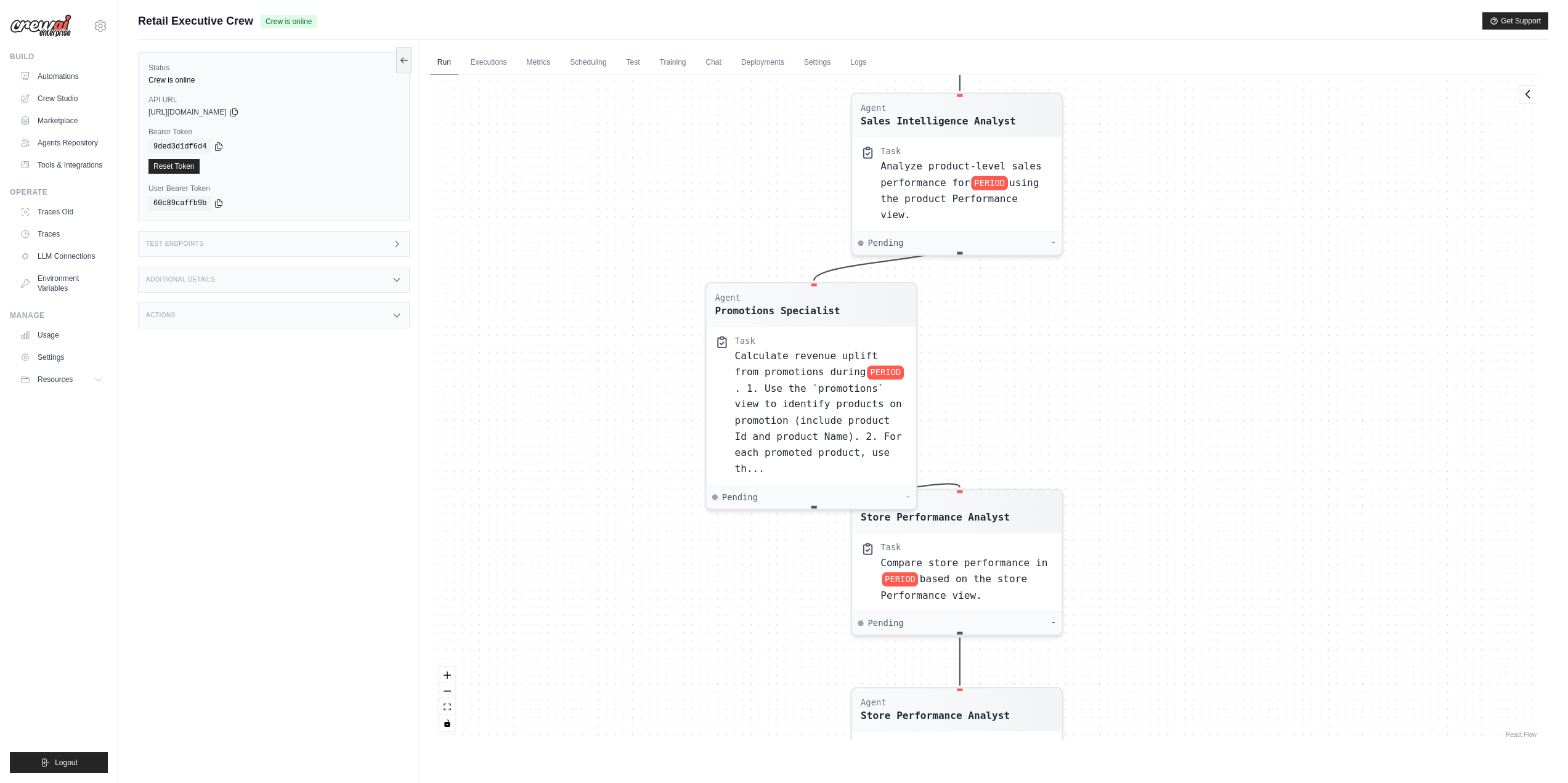
drag, startPoint x: 910, startPoint y: 308, endPoint x: 604, endPoint y: 697, distance: 494.9
click at [604, 697] on div "Agent Sales Intelligence Analyst Task Analyze monthly sales performance for PER…" at bounding box center [984, 408] width 1108 height 665
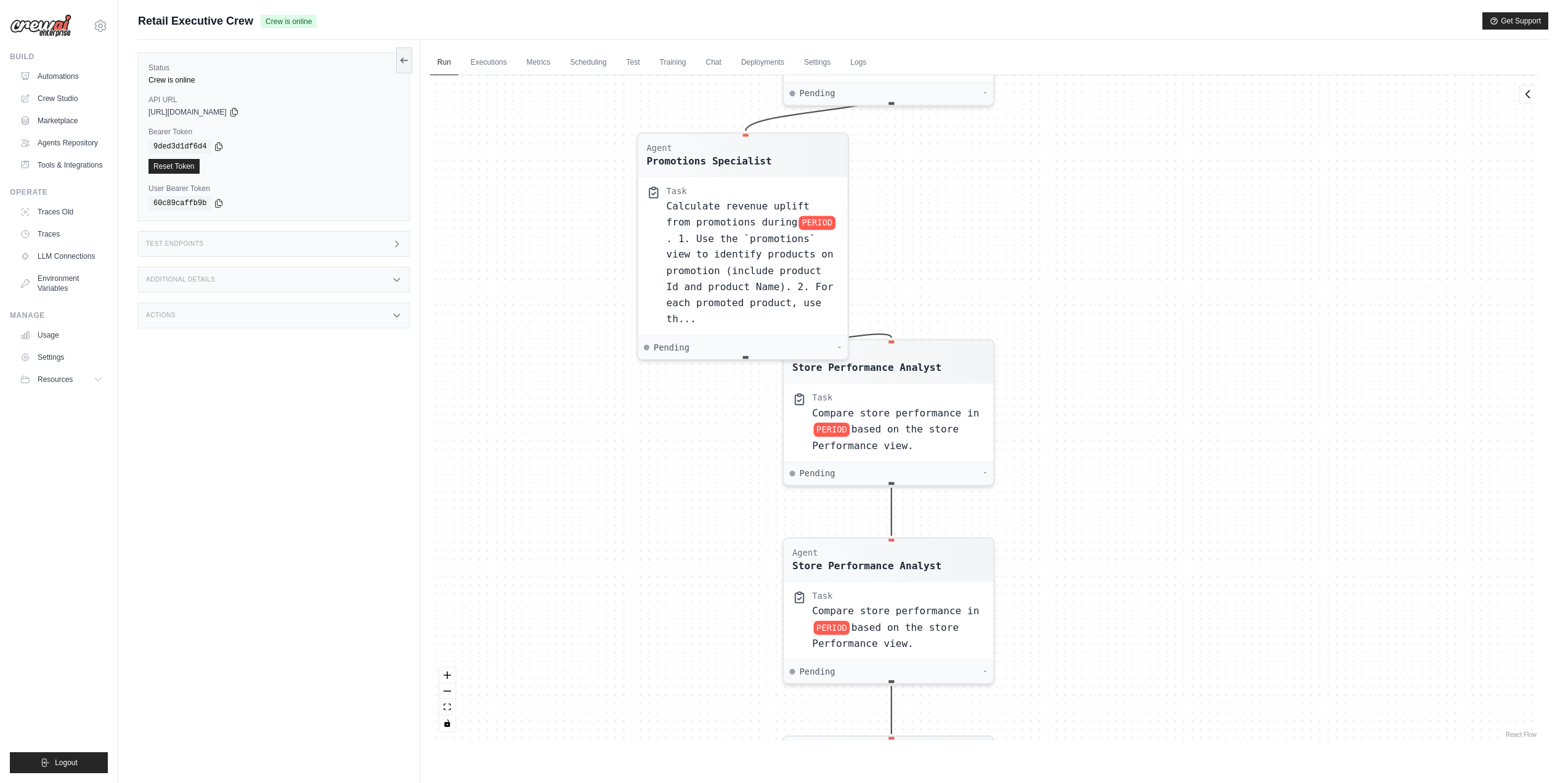
drag, startPoint x: 1192, startPoint y: 616, endPoint x: 1119, endPoint y: 427, distance: 202.6
click at [1119, 428] on div "Agent Sales Intelligence Analyst Task Analyze monthly sales performance for PER…" at bounding box center [984, 408] width 1108 height 665
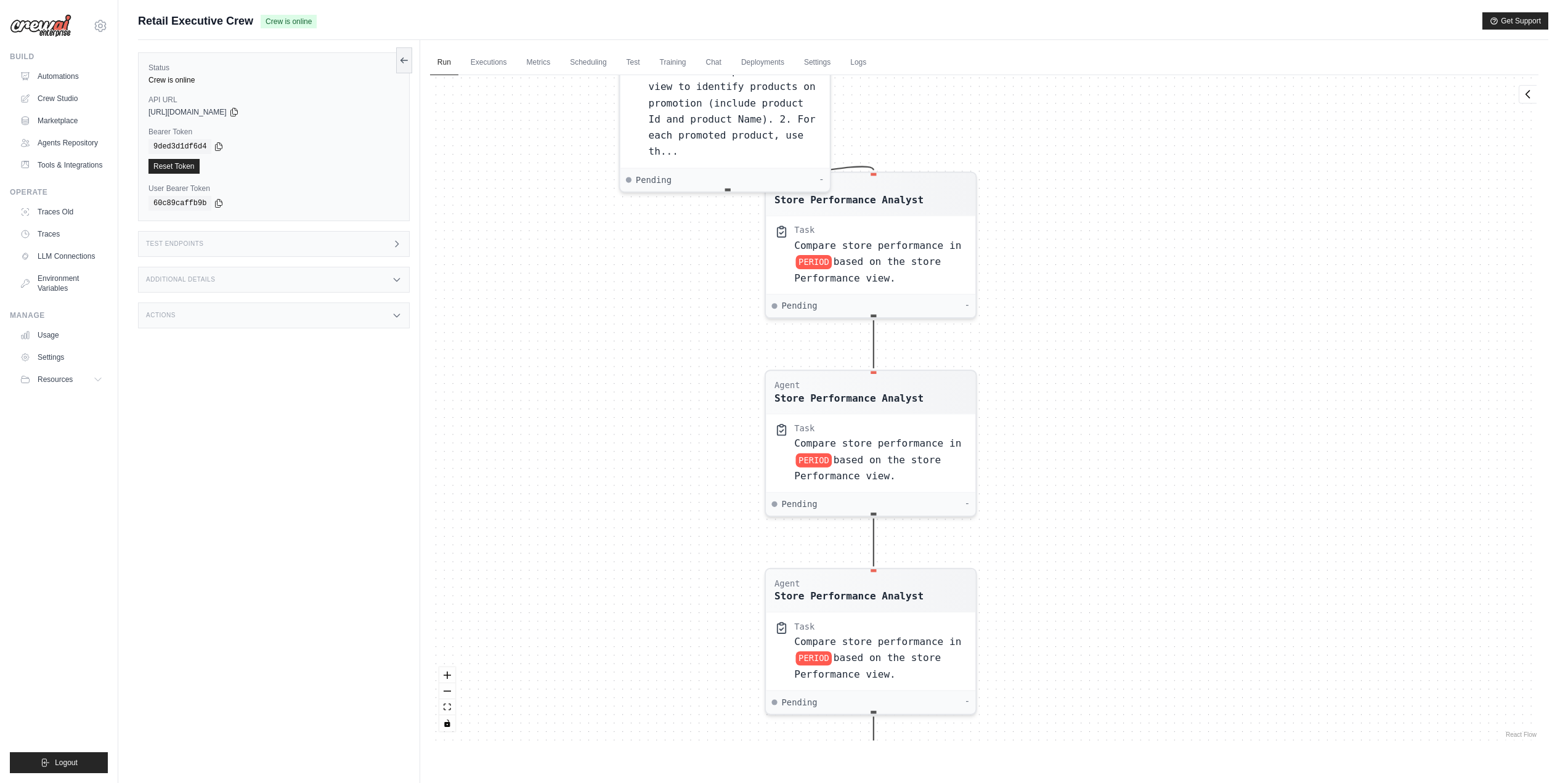
drag, startPoint x: 1148, startPoint y: 560, endPoint x: 1135, endPoint y: 438, distance: 122.7
click at [1135, 438] on div "Agent Sales Intelligence Analyst Task Analyze monthly sales performance for PER…" at bounding box center [984, 408] width 1108 height 665
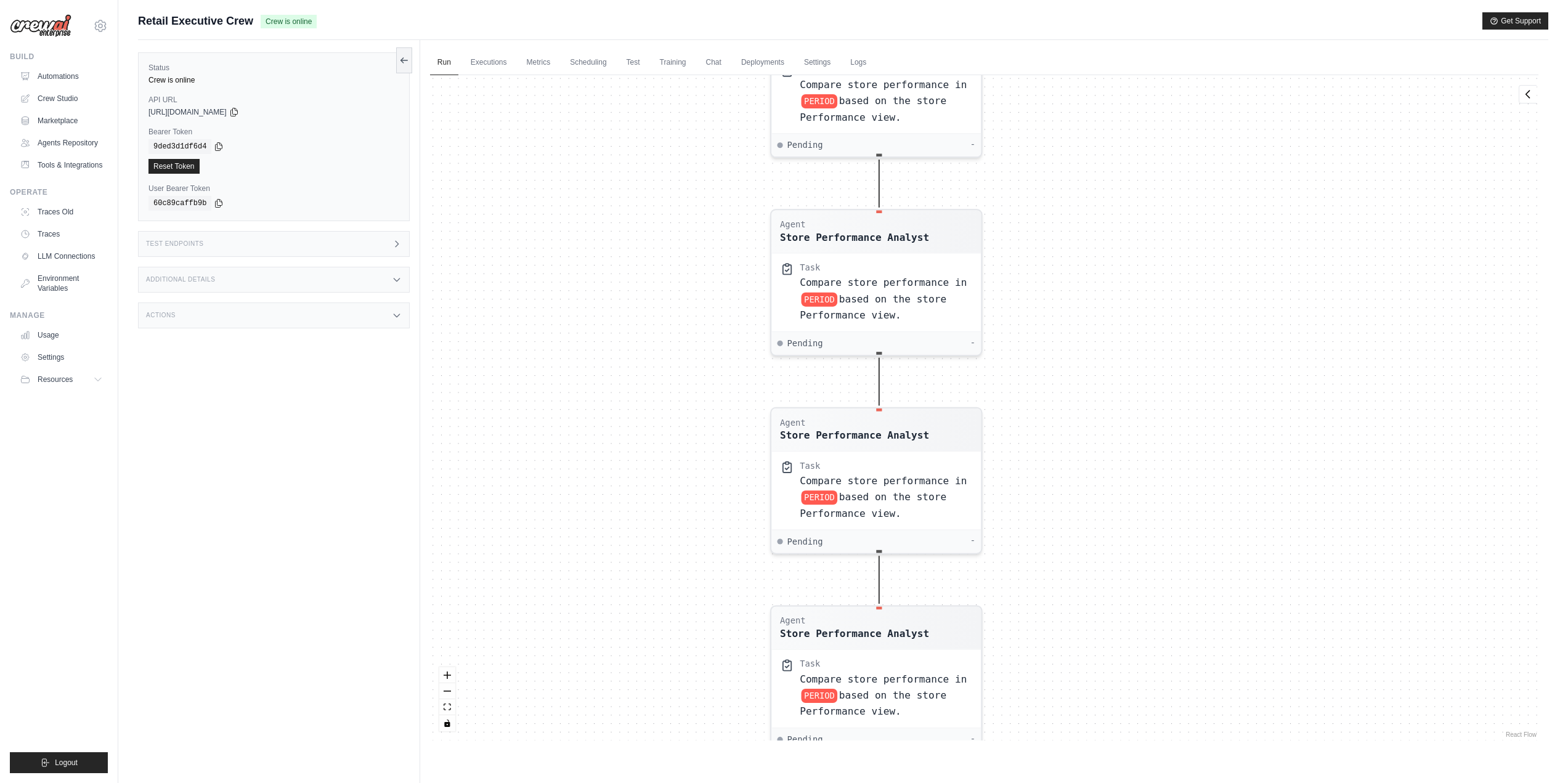
drag, startPoint x: 1117, startPoint y: 532, endPoint x: 1121, endPoint y: 375, distance: 157.1
click at [1123, 371] on div "Agent Sales Intelligence Analyst Task Analyze monthly sales performance for PER…" at bounding box center [984, 408] width 1108 height 665
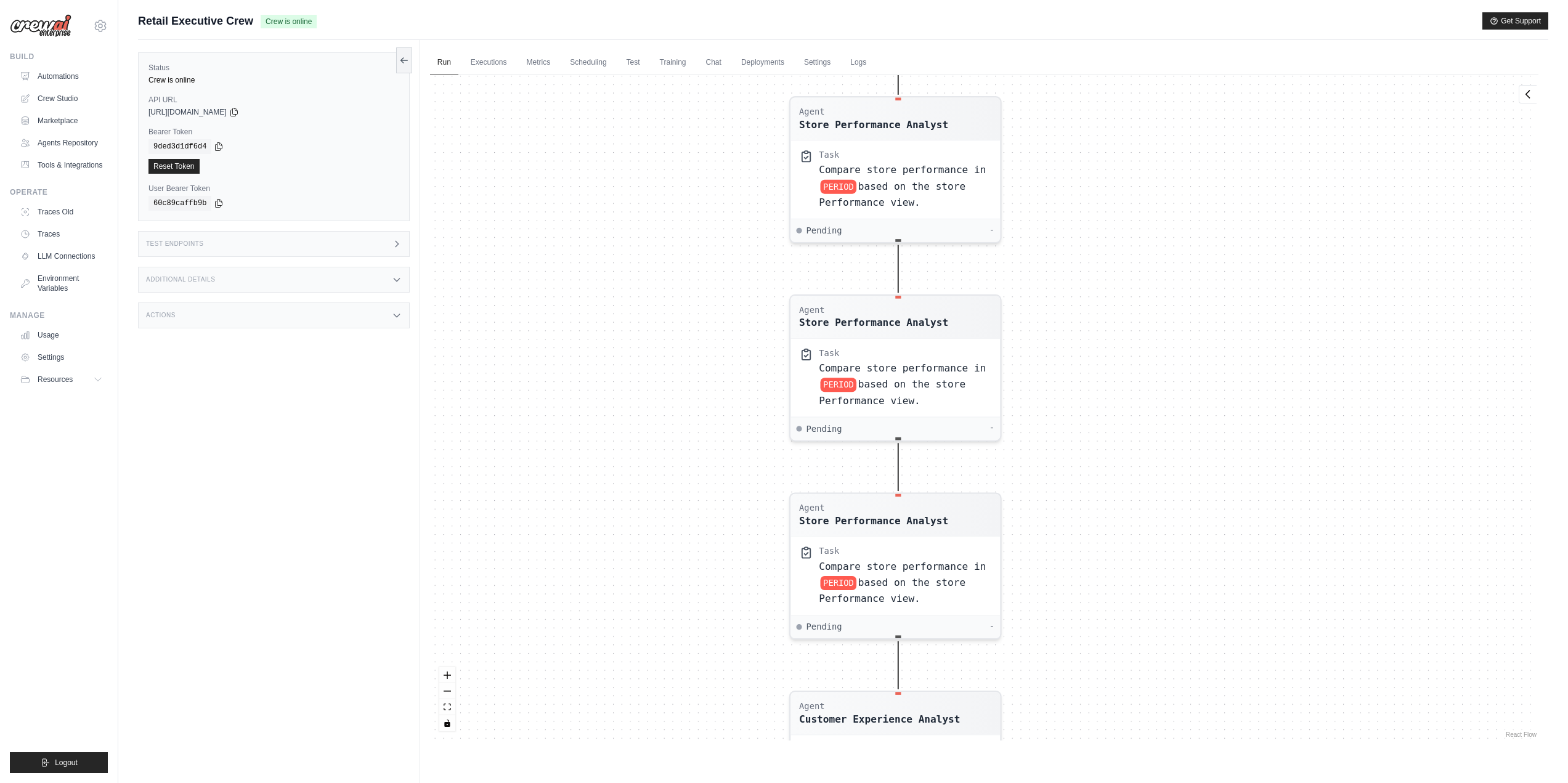
drag, startPoint x: 1108, startPoint y: 582, endPoint x: 1119, endPoint y: 444, distance: 138.4
click at [1123, 433] on div "Agent Sales Intelligence Analyst Task Analyze monthly sales performance for PER…" at bounding box center [984, 408] width 1108 height 665
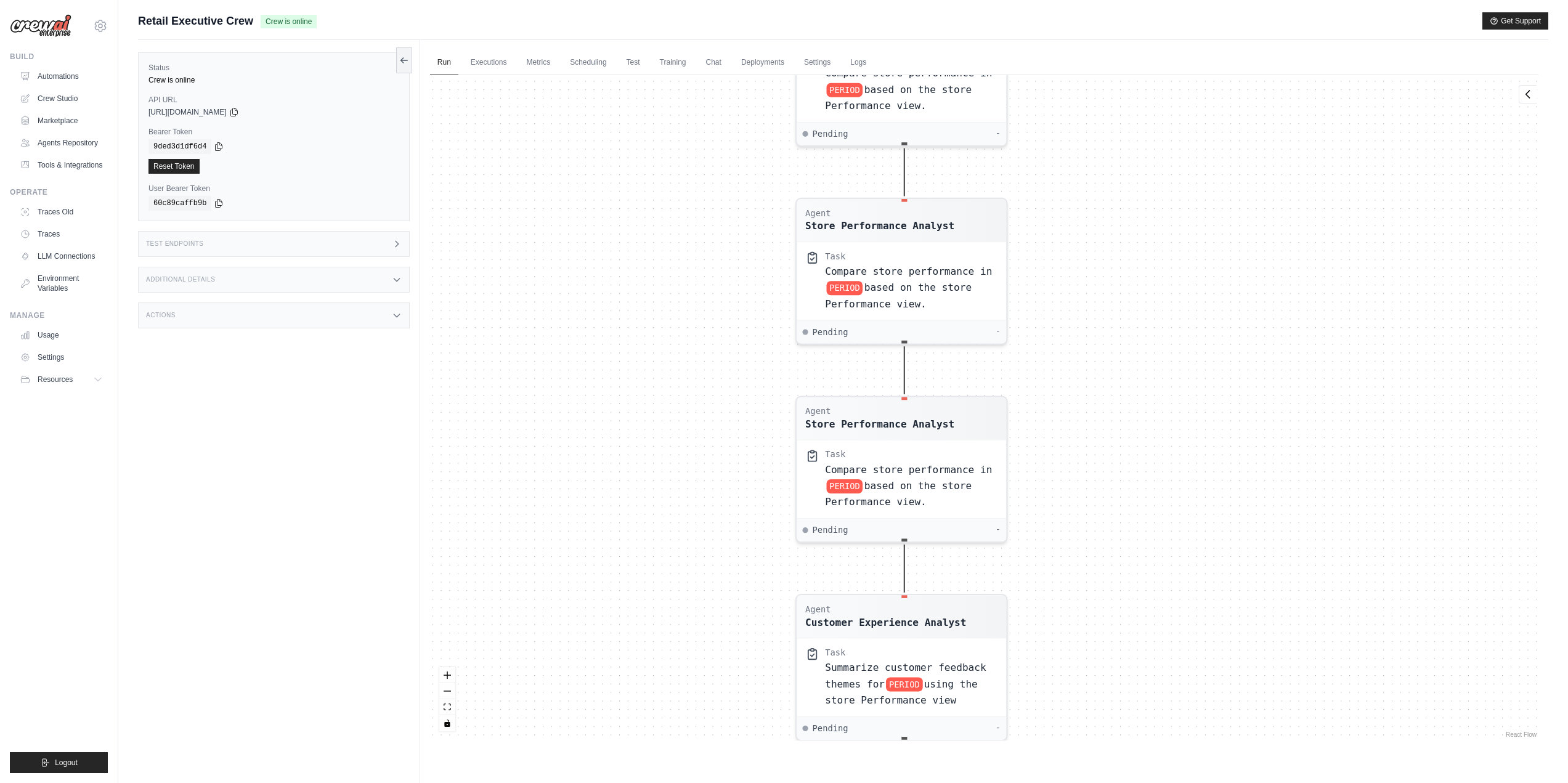
drag, startPoint x: 1091, startPoint y: 581, endPoint x: 1079, endPoint y: 408, distance: 173.4
click at [1079, 408] on div "Agent Sales Intelligence Analyst Task Analyze monthly sales performance for PER…" at bounding box center [984, 408] width 1108 height 665
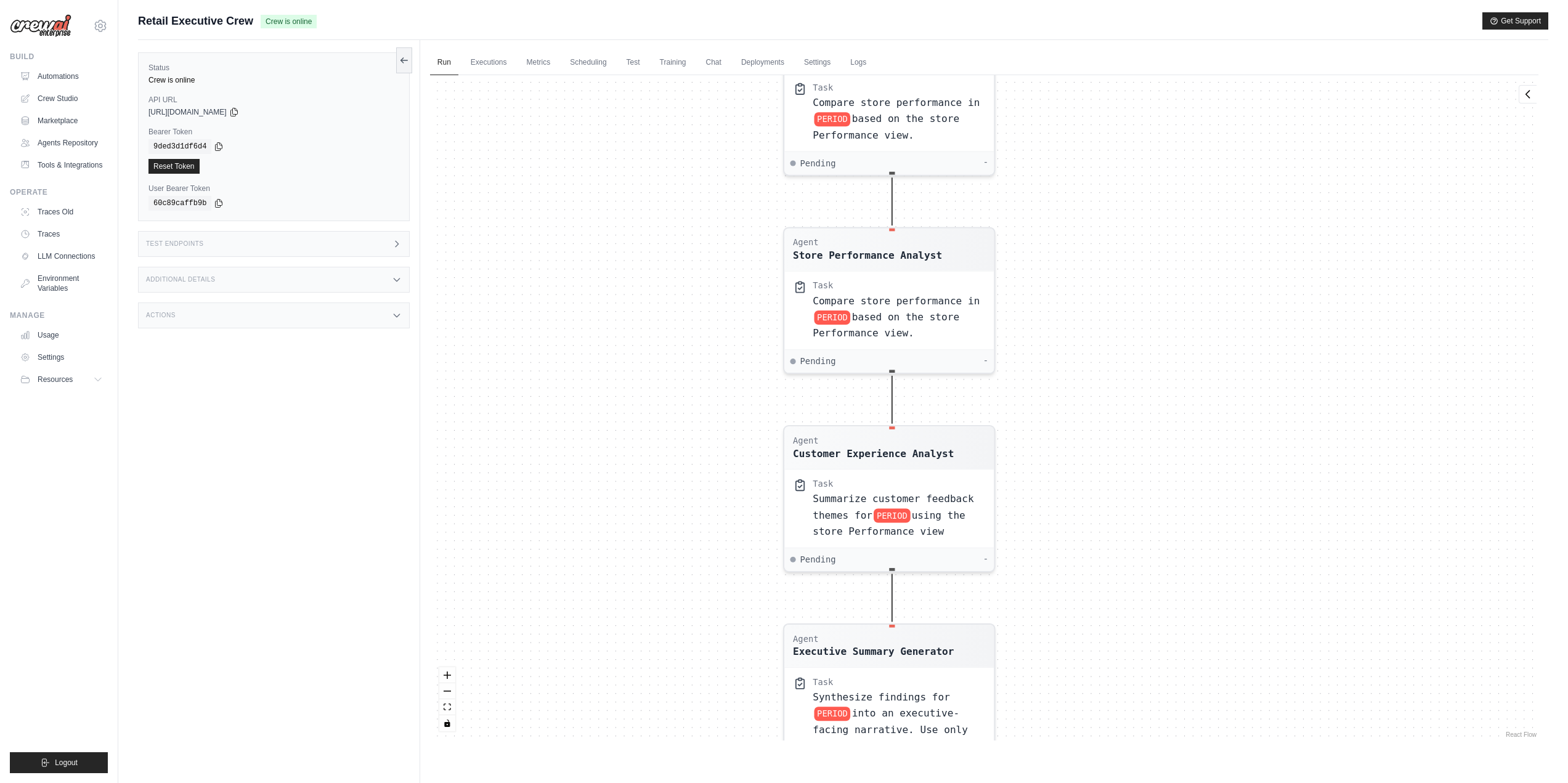
drag, startPoint x: 1080, startPoint y: 549, endPoint x: 1071, endPoint y: 482, distance: 67.6
click at [1072, 482] on div "Agent Sales Intelligence Analyst Task Analyze monthly sales performance for PER…" at bounding box center [984, 408] width 1108 height 665
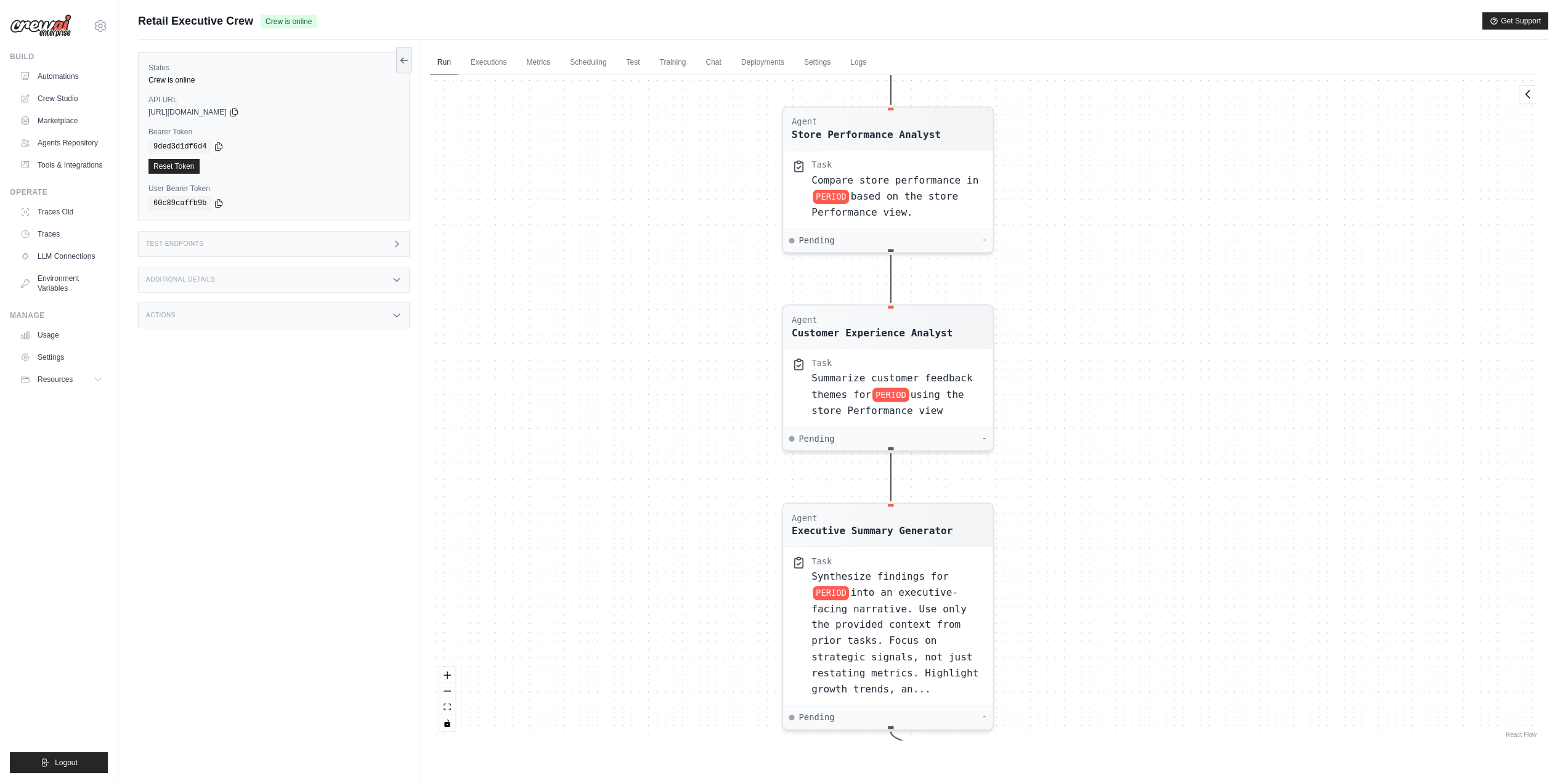
drag, startPoint x: 1136, startPoint y: 639, endPoint x: 1137, endPoint y: 437, distance: 202.0
click at [1137, 437] on div "Agent Sales Intelligence Analyst Task Analyze monthly sales performance for PER…" at bounding box center [984, 408] width 1108 height 665
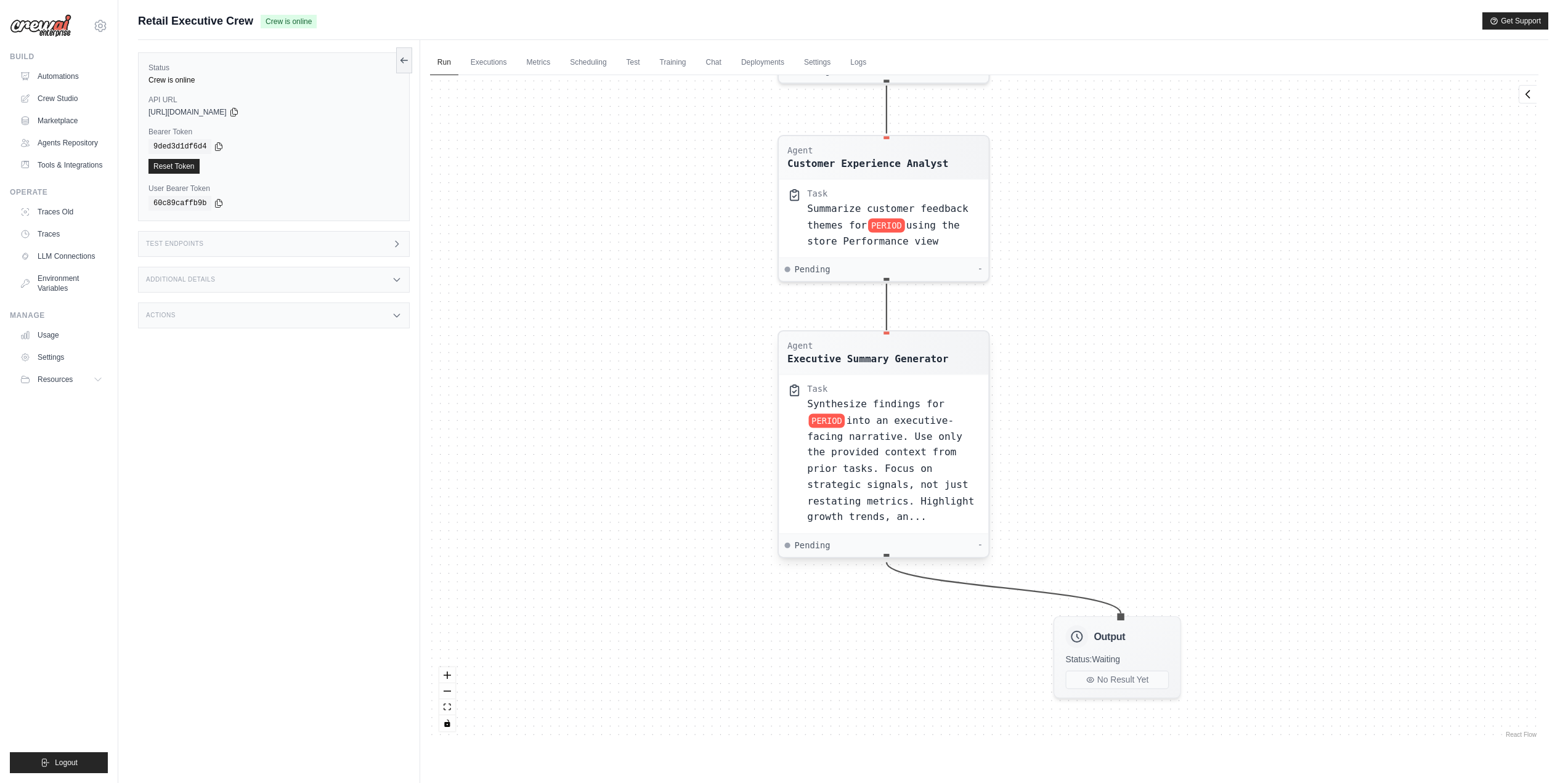
click at [877, 445] on span "into an executive-facing narrative. Use only the provided context from prior ta…" at bounding box center [891, 468] width 167 height 108
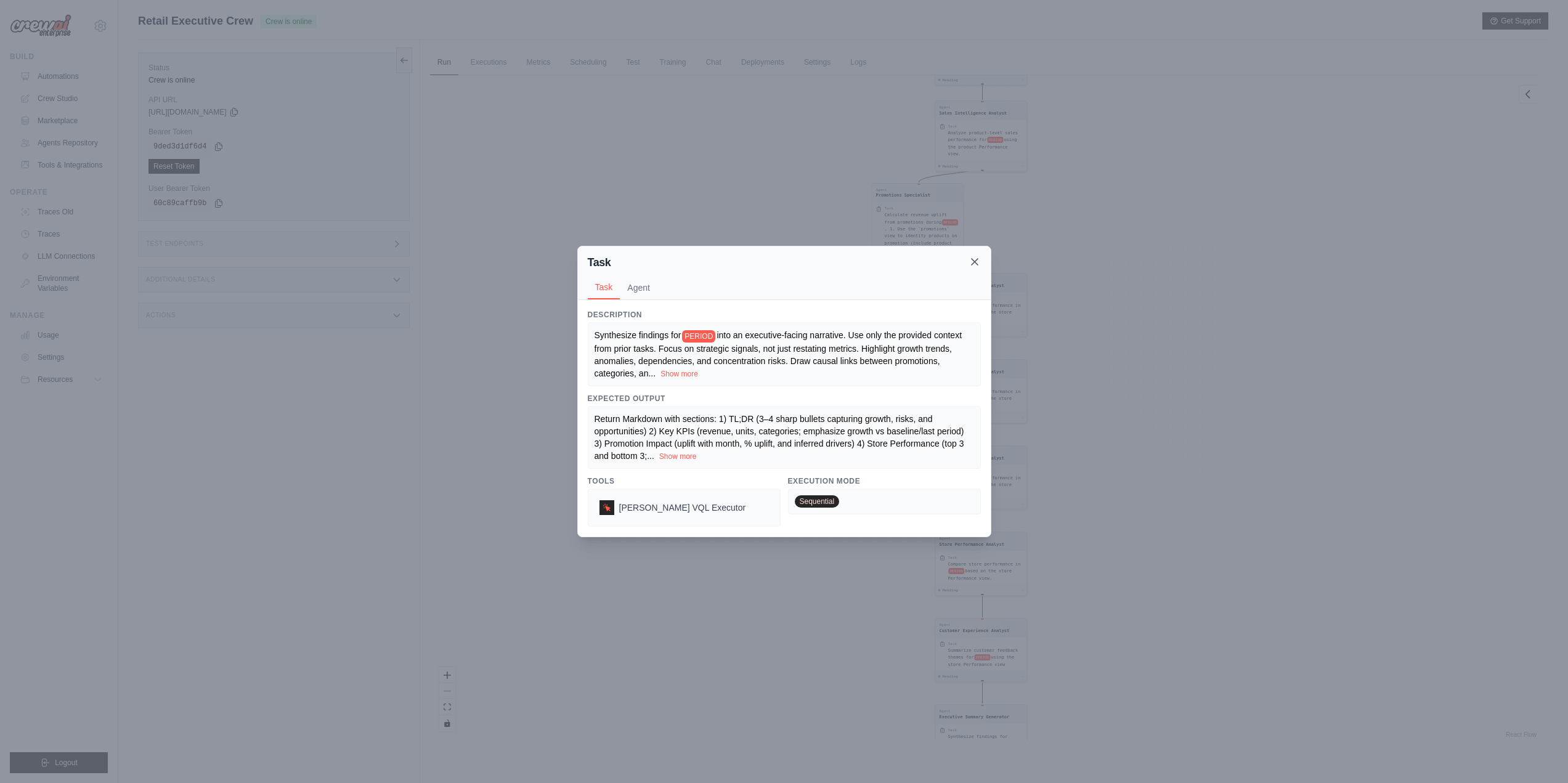
click at [974, 264] on icon at bounding box center [975, 261] width 12 height 12
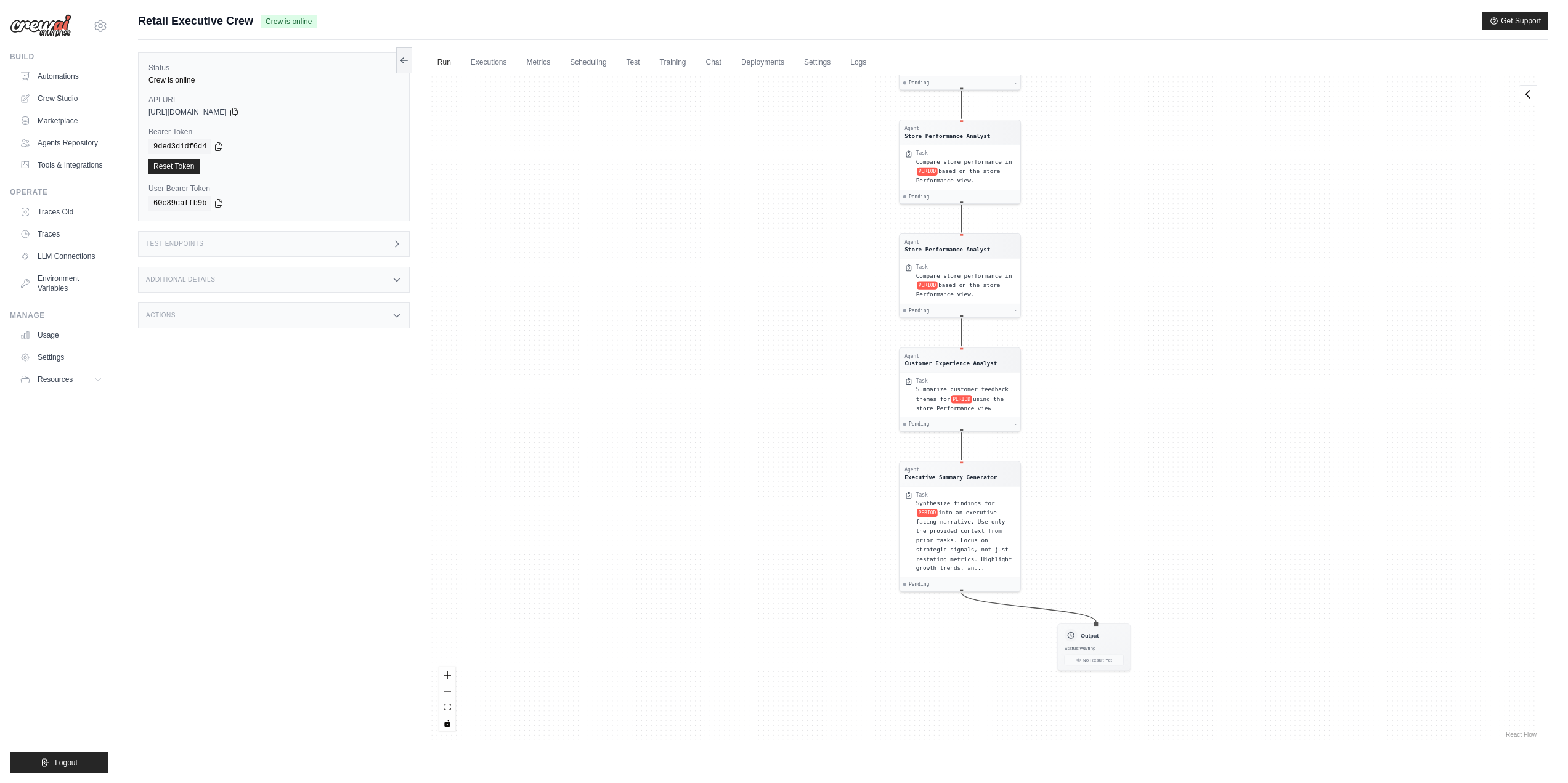
drag, startPoint x: 1087, startPoint y: 621, endPoint x: 1081, endPoint y: 246, distance: 375.0
click at [1081, 246] on div "Agent Sales Intelligence Analyst Task Analyze monthly sales performance for PER…" at bounding box center [984, 408] width 1108 height 665
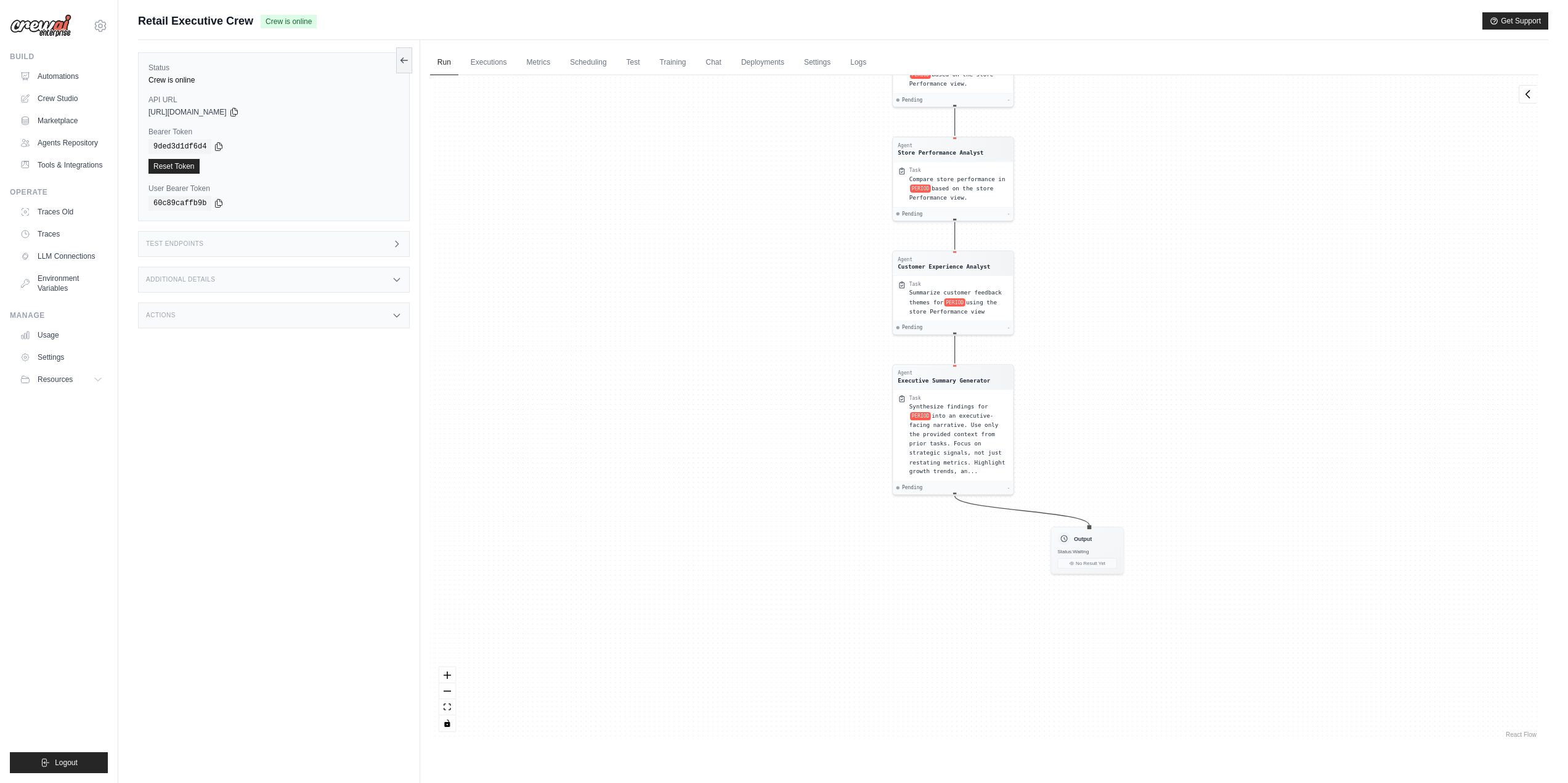
drag, startPoint x: 1117, startPoint y: 400, endPoint x: 1105, endPoint y: 394, distance: 13.4
click at [1115, 395] on div "Agent Sales Intelligence Analyst Task Analyze monthly sales performance for PER…" at bounding box center [984, 408] width 1108 height 665
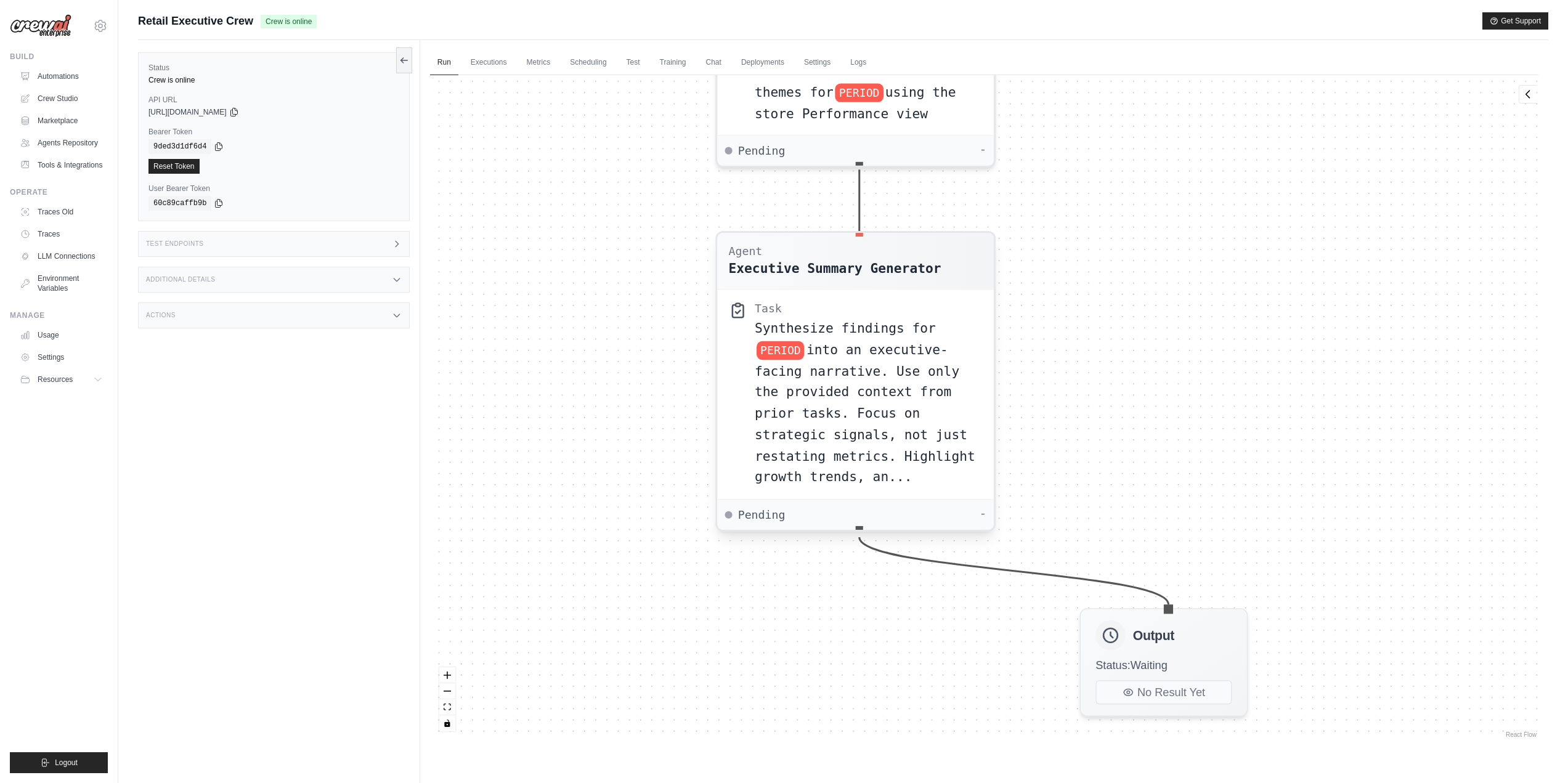
click at [824, 371] on span "into an executive-facing narrative. Use only the provided context from prior ta…" at bounding box center [865, 413] width 221 height 142
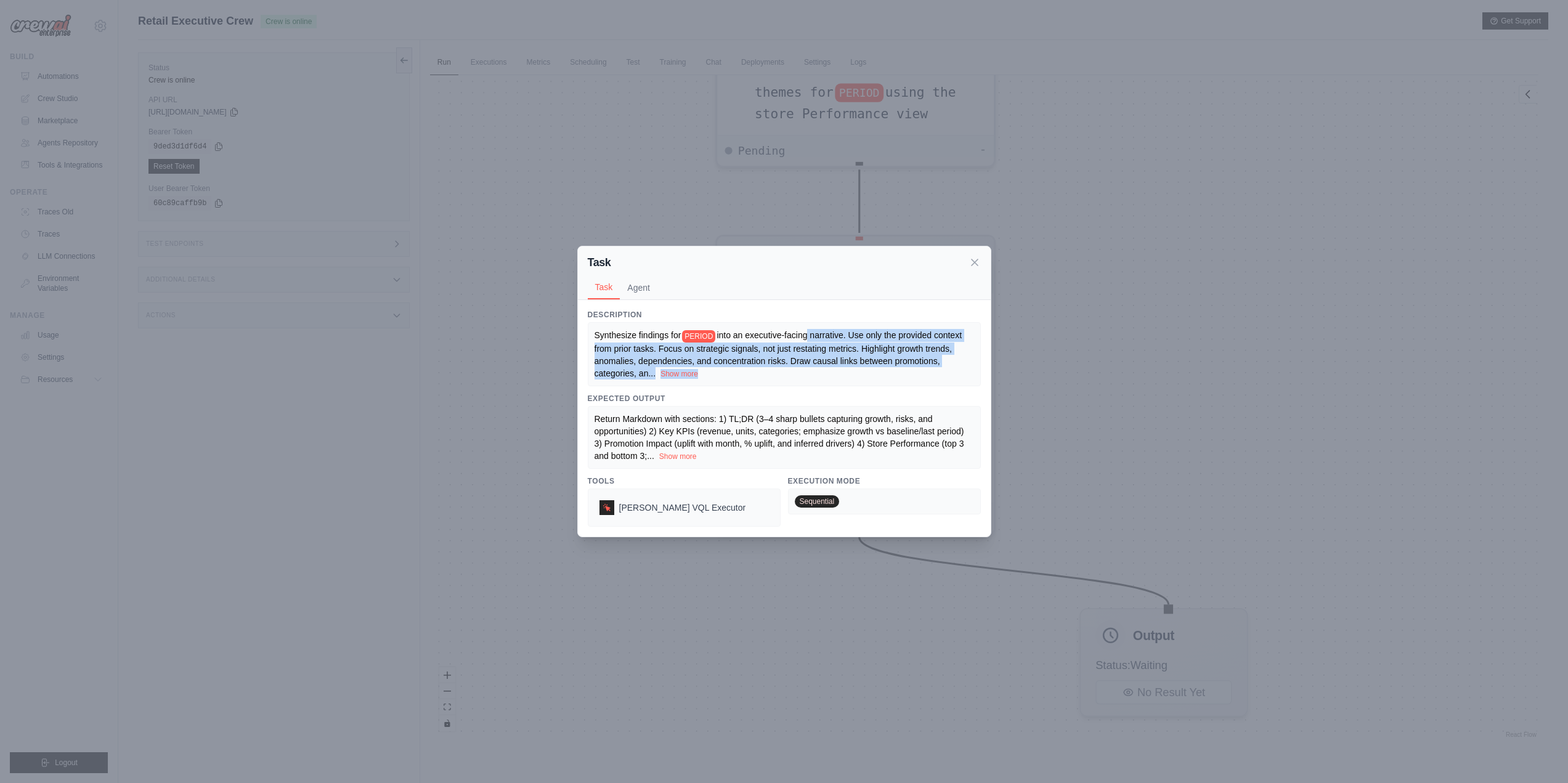
drag, startPoint x: 806, startPoint y: 330, endPoint x: 848, endPoint y: 381, distance: 66.1
click at [848, 381] on div "Synthesize findings for PERIOD into an executive-facing narrative. Use only the…" at bounding box center [785, 354] width 393 height 63
click at [688, 375] on button "Show more" at bounding box center [679, 373] width 38 height 10
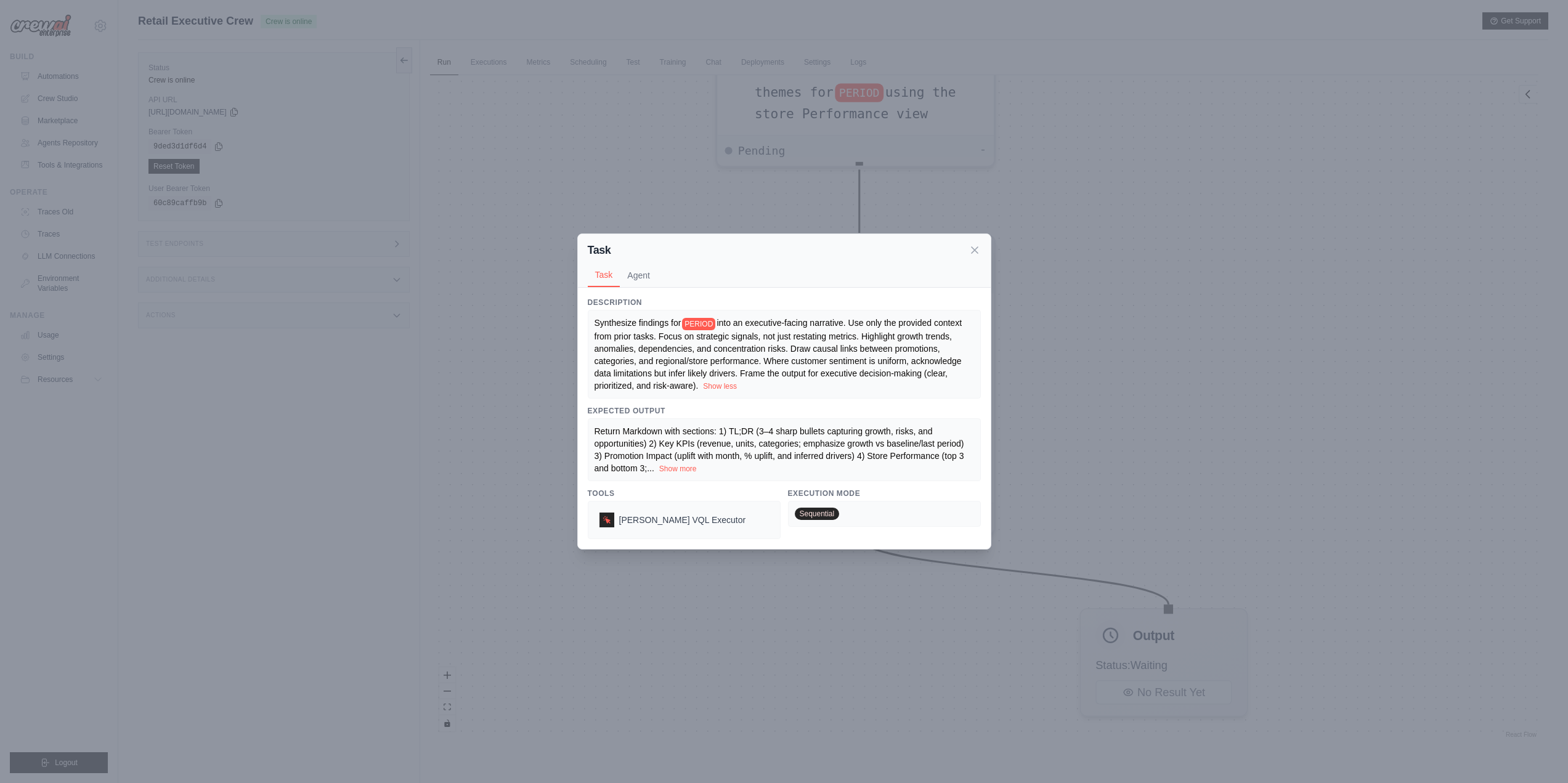
click at [766, 375] on div "Synthesize findings for PERIOD into an executive-facing narrative. Use only the…" at bounding box center [785, 354] width 380 height 74
drag, startPoint x: 724, startPoint y: 382, endPoint x: 602, endPoint y: 319, distance: 137.3
click at [602, 319] on div "Synthesize findings for PERIOD into an executive-facing narrative. Use only the…" at bounding box center [785, 354] width 380 height 74
click at [870, 327] on span "into an executive-facing narrative. Use only the provided context from prior ta…" at bounding box center [779, 354] width 369 height 72
click at [795, 345] on span "into an executive-facing narrative. Use only the provided context from prior ta…" at bounding box center [779, 354] width 369 height 72
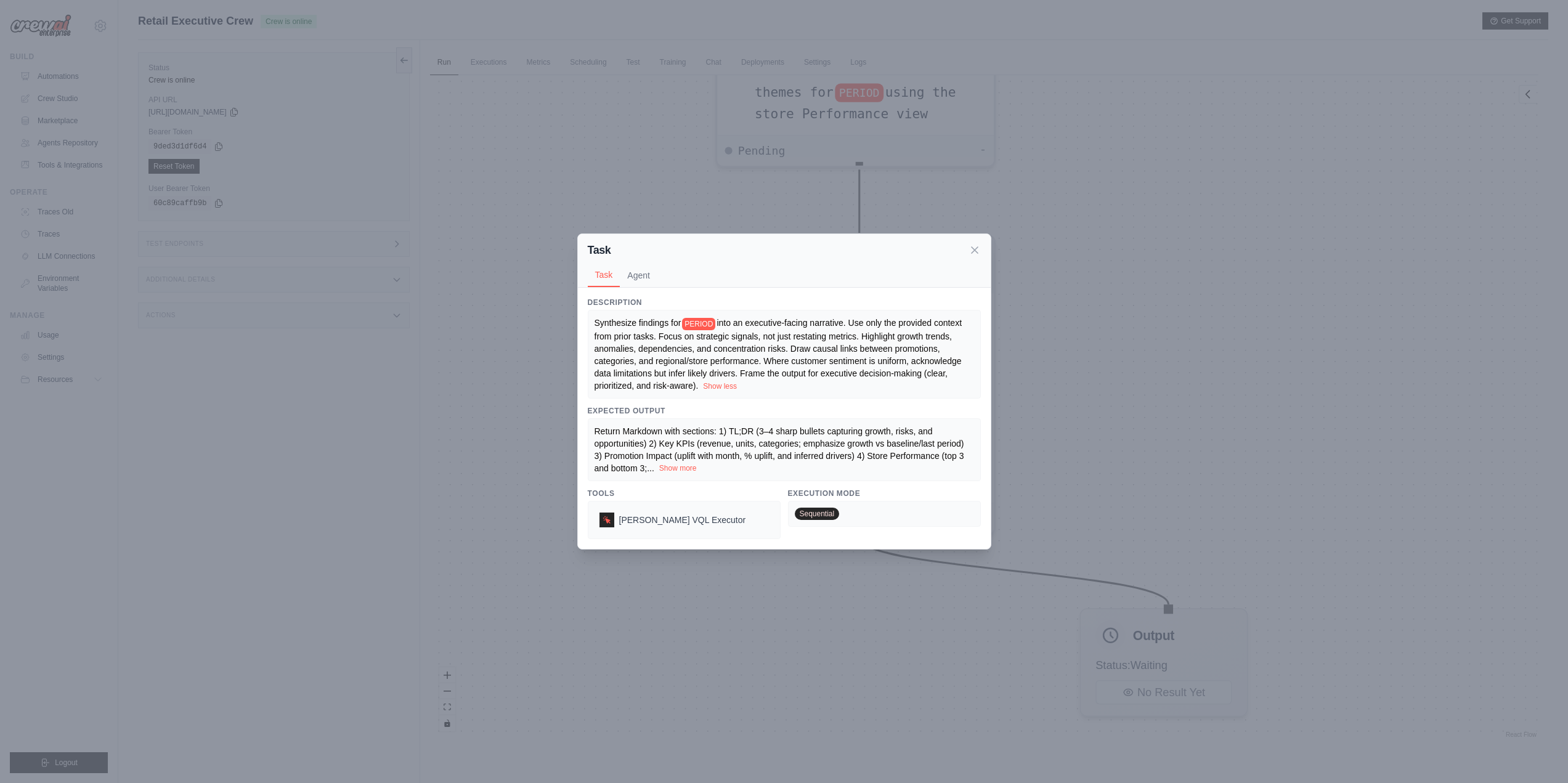
click at [684, 473] on button "Show more" at bounding box center [677, 468] width 38 height 10
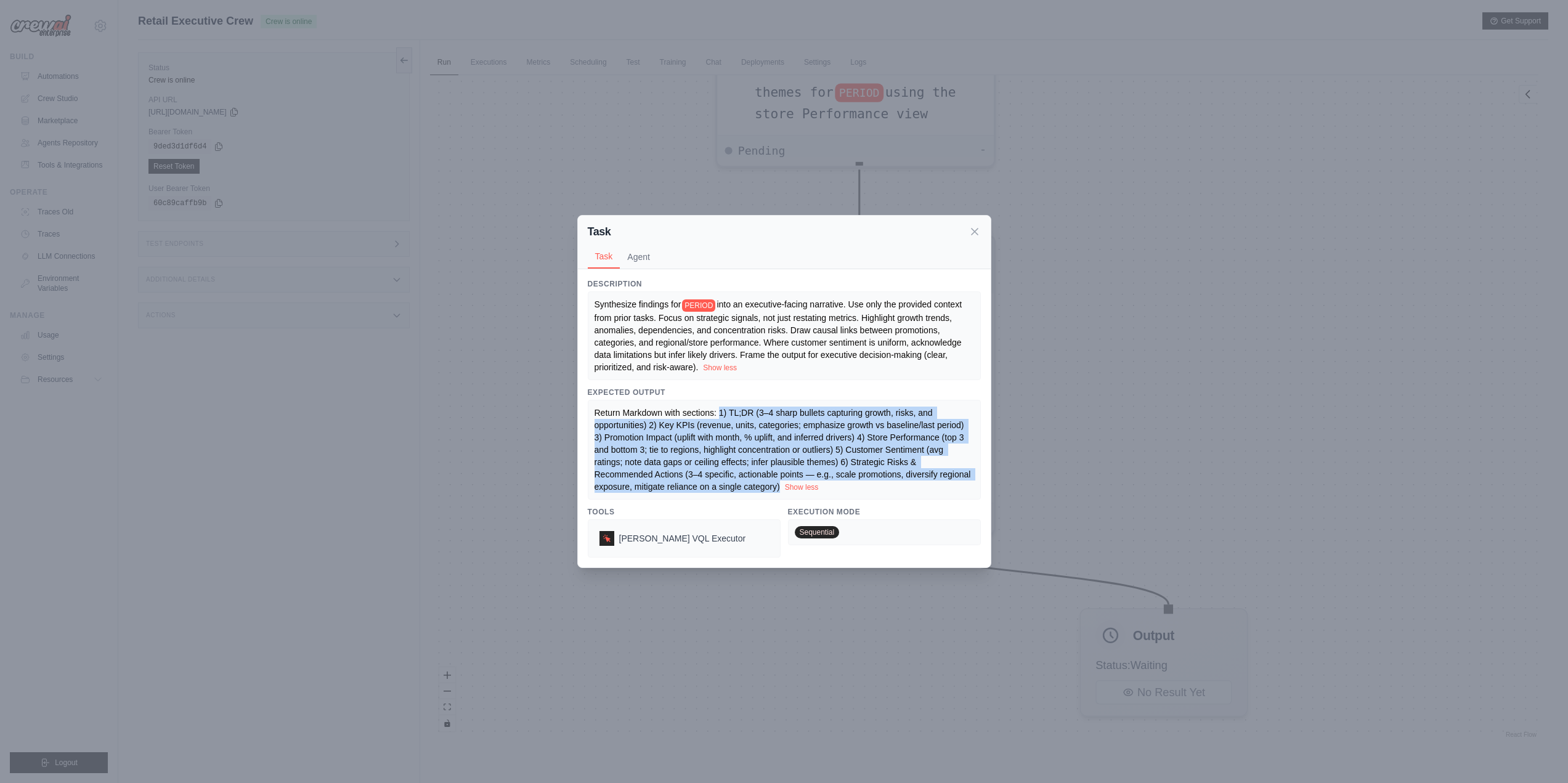
drag, startPoint x: 718, startPoint y: 416, endPoint x: 780, endPoint y: 490, distance: 96.5
click at [780, 490] on div "Return Markdown with sections: 1) TL;DR (3–4 sharp bullets capturing growth, ri…" at bounding box center [785, 449] width 380 height 86
click at [746, 418] on span "Return Markdown with sections: 1) TL;DR (3–4 sharp bullets capturing growth, ri…" at bounding box center [784, 449] width 379 height 84
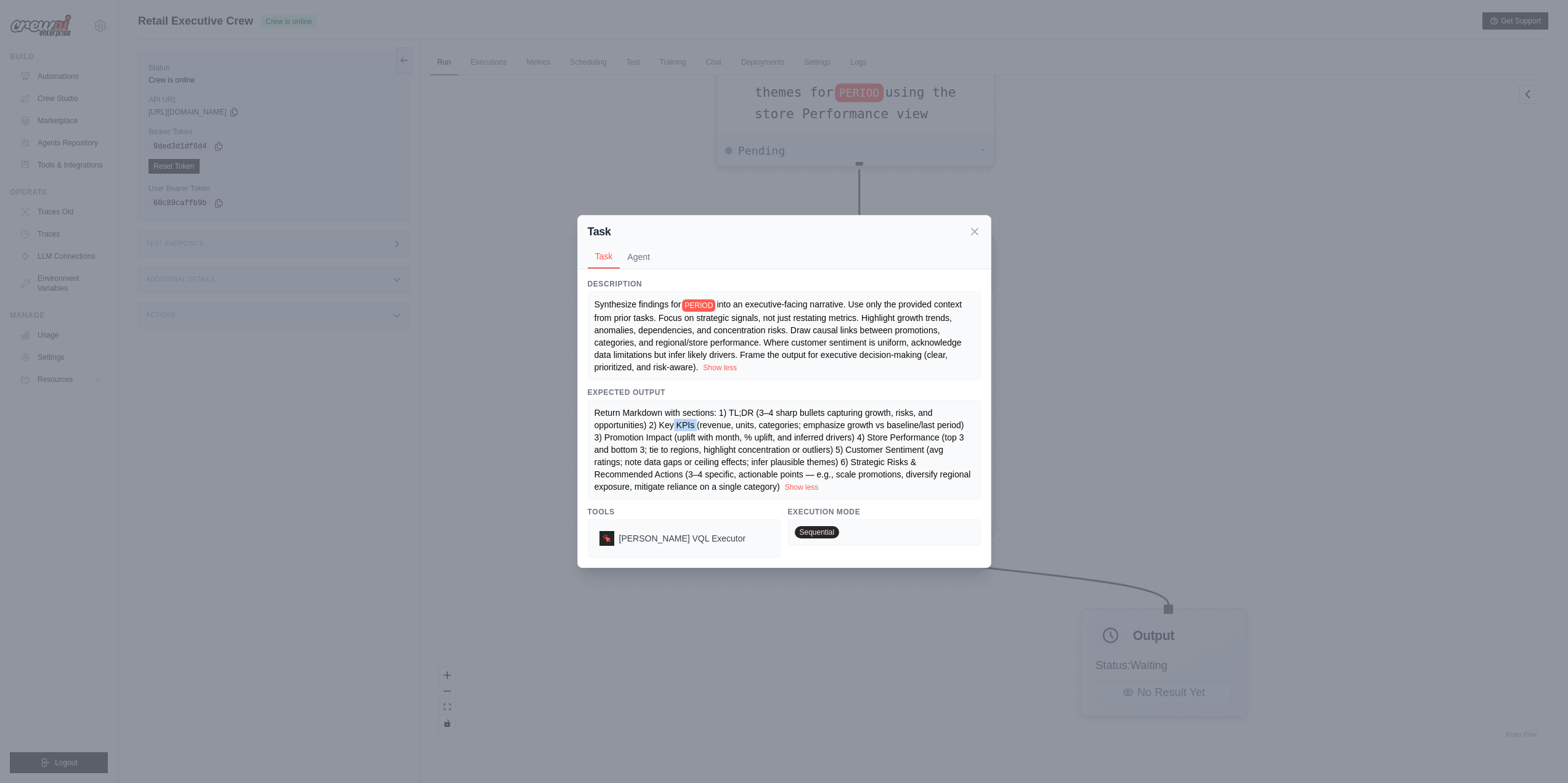
drag, startPoint x: 675, startPoint y: 431, endPoint x: 698, endPoint y: 430, distance: 23.0
click at [698, 430] on span "Return Markdown with sections: 1) TL;DR (3–4 sharp bullets capturing growth, ri…" at bounding box center [784, 449] width 379 height 84
drag, startPoint x: 887, startPoint y: 446, endPoint x: 914, endPoint y: 444, distance: 27.1
click at [914, 444] on span "Return Markdown with sections: 1) TL;DR (3–4 sharp bullets capturing growth, ri…" at bounding box center [784, 449] width 379 height 84
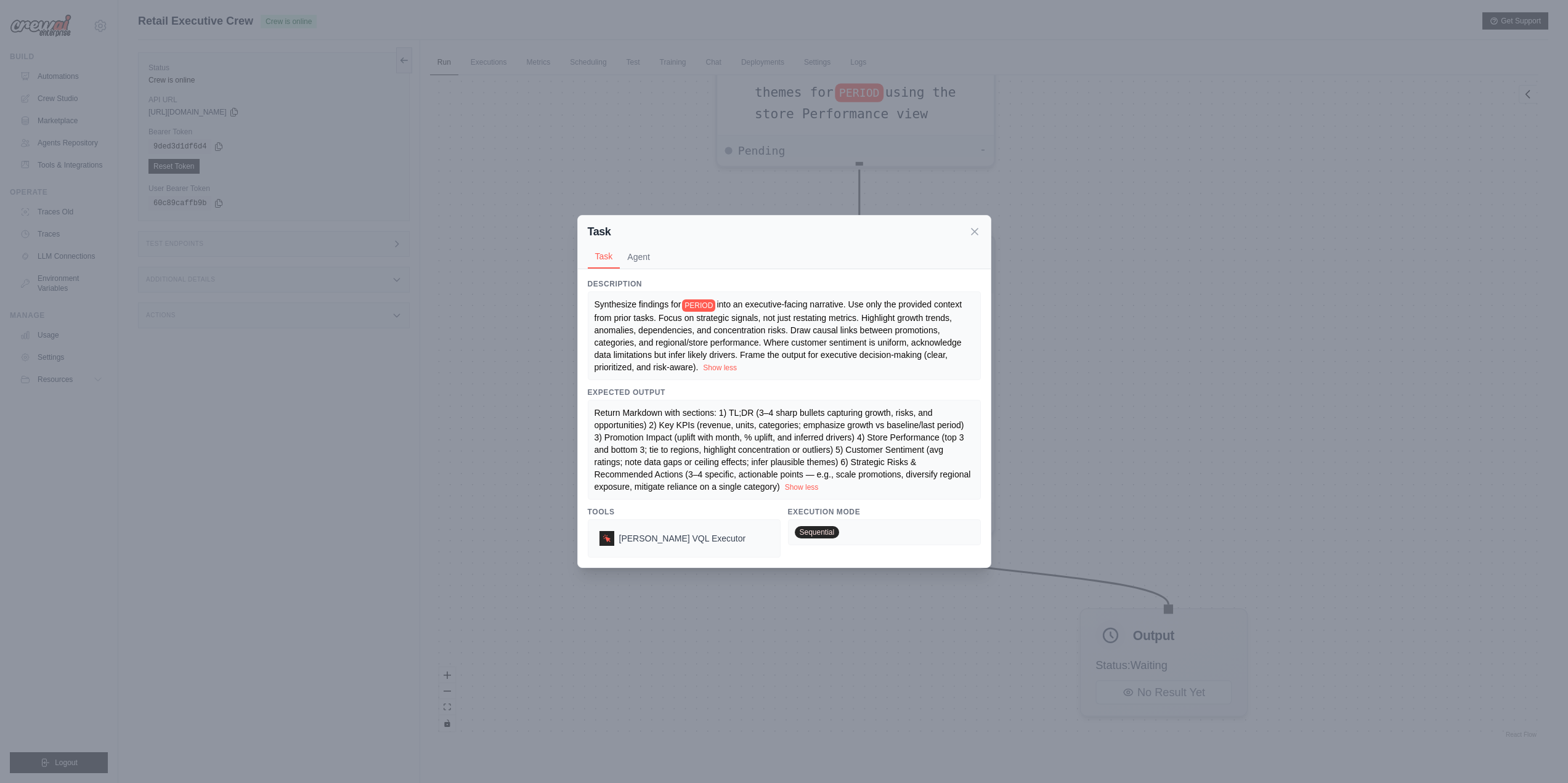
click at [913, 451] on span "Return Markdown with sections: 1) TL;DR (3–4 sharp bullets capturing growth, ri…" at bounding box center [784, 449] width 379 height 84
drag, startPoint x: 850, startPoint y: 456, endPoint x: 899, endPoint y: 452, distance: 49.2
click at [899, 452] on span "Return Markdown with sections: 1) TL;DR (3–4 sharp bullets capturing growth, ri…" at bounding box center [784, 449] width 379 height 84
click at [899, 455] on span "Return Markdown with sections: 1) TL;DR (3–4 sharp bullets capturing growth, ri…" at bounding box center [784, 449] width 379 height 84
drag, startPoint x: 855, startPoint y: 465, endPoint x: 906, endPoint y: 466, distance: 51.0
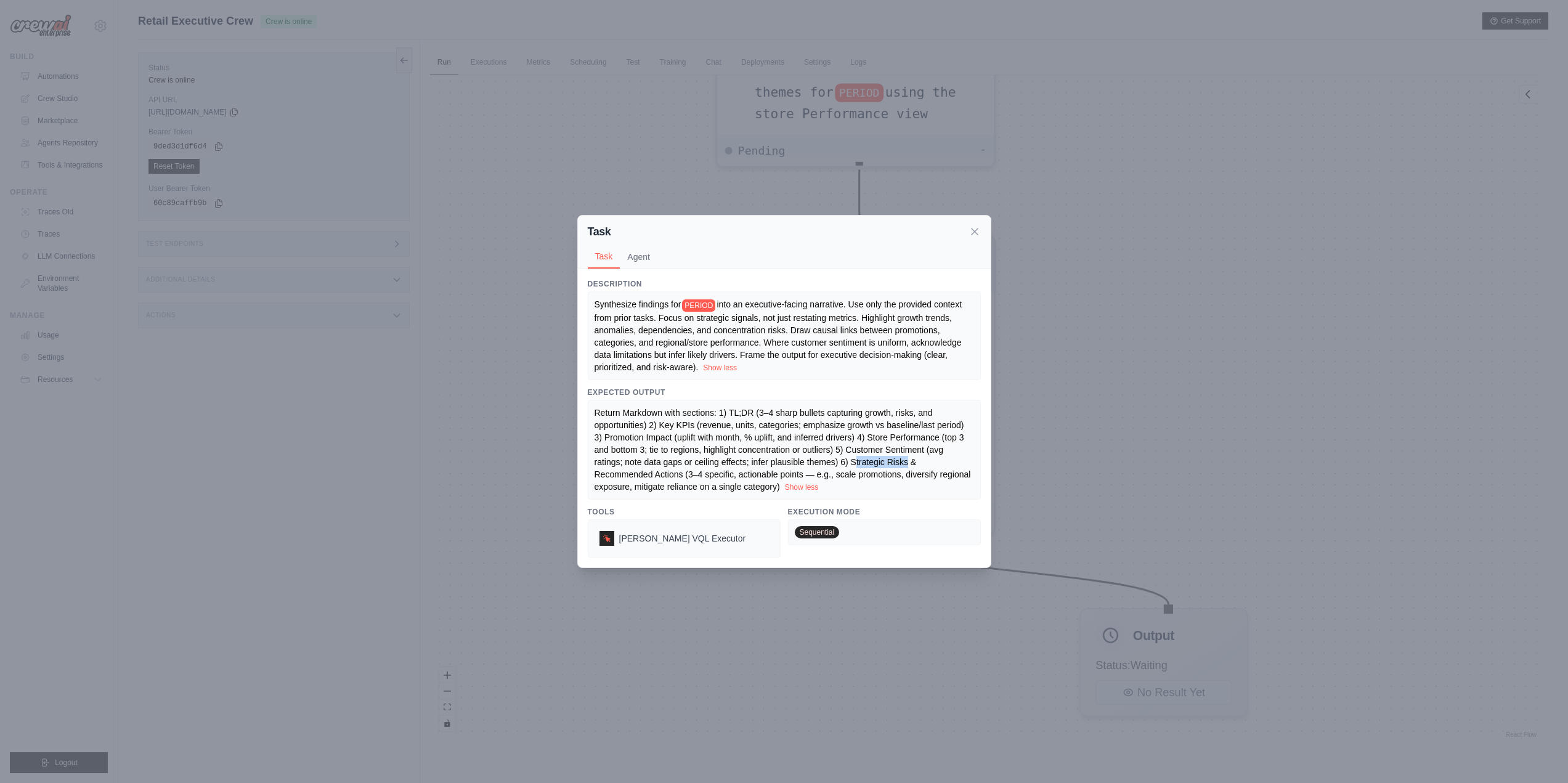
click at [906, 466] on span "Return Markdown with sections: 1) TL;DR (3–4 sharp bullets capturing growth, ri…" at bounding box center [784, 449] width 379 height 84
drag, startPoint x: 620, startPoint y: 479, endPoint x: 675, endPoint y: 481, distance: 55.0
click at [675, 481] on span "Return Markdown with sections: 1) TL;DR (3–4 sharp bullets capturing growth, ri…" at bounding box center [784, 449] width 379 height 84
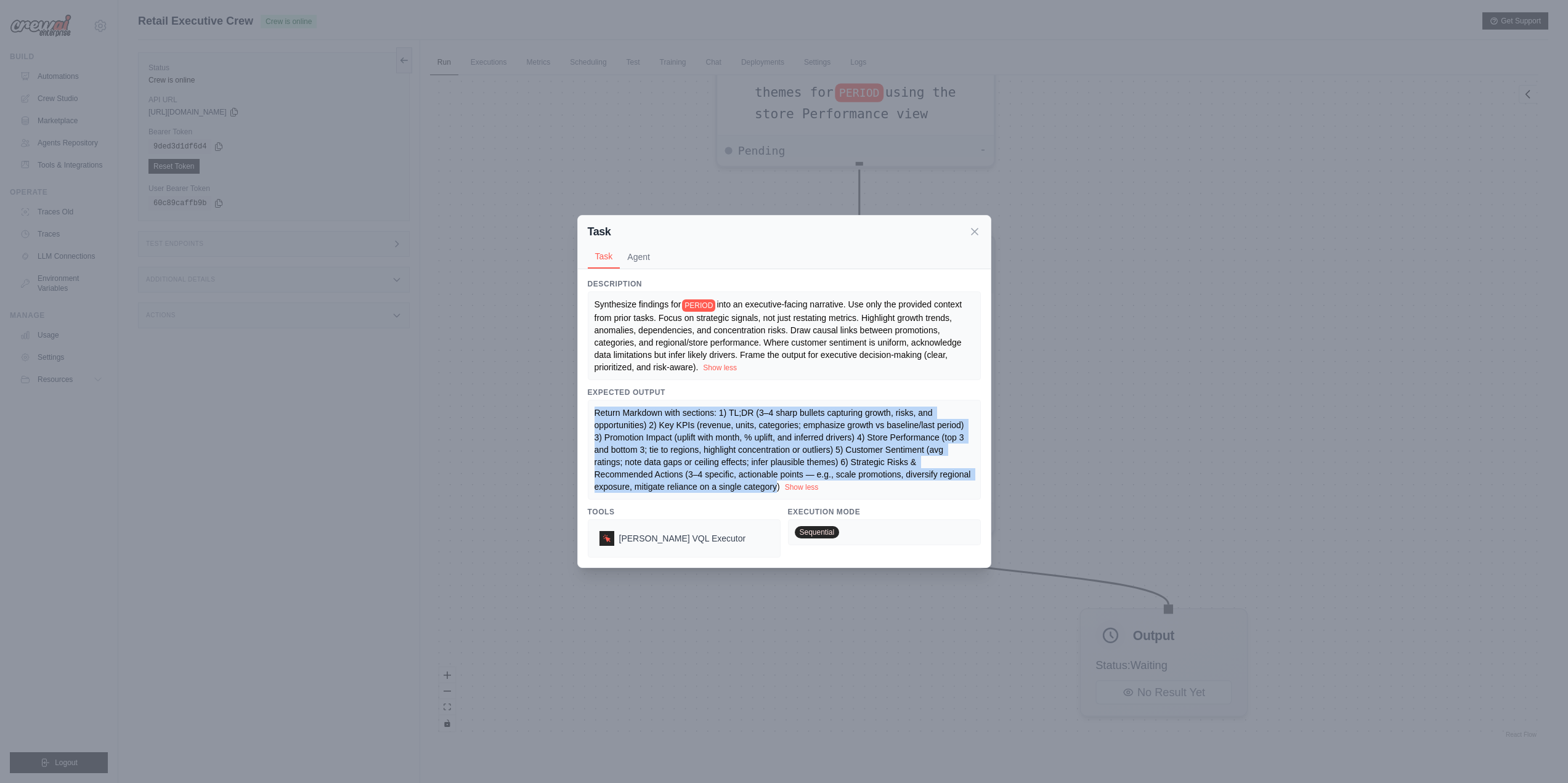
drag, startPoint x: 596, startPoint y: 418, endPoint x: 778, endPoint y: 494, distance: 197.2
click at [778, 492] on span "Return Markdown with sections: 1) TL;DR (3–4 sharp bullets capturing growth, ri…" at bounding box center [784, 449] width 379 height 84
click at [977, 225] on icon at bounding box center [975, 231] width 12 height 12
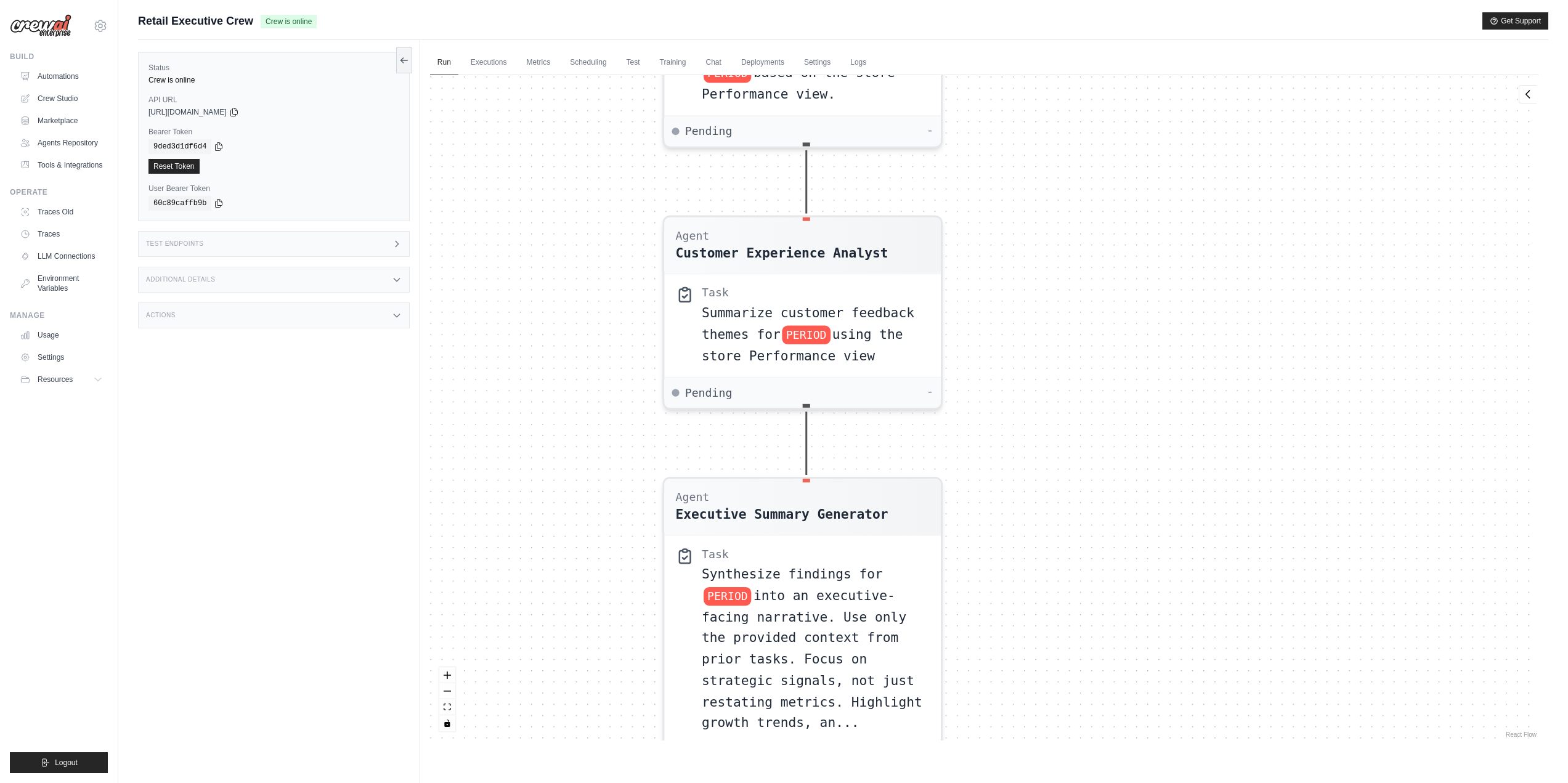
drag, startPoint x: 1092, startPoint y: 168, endPoint x: 1031, endPoint y: 461, distance: 299.3
click at [1026, 468] on div "Agent Sales Intelligence Analyst Task Analyze monthly sales performance for PER…" at bounding box center [984, 408] width 1108 height 665
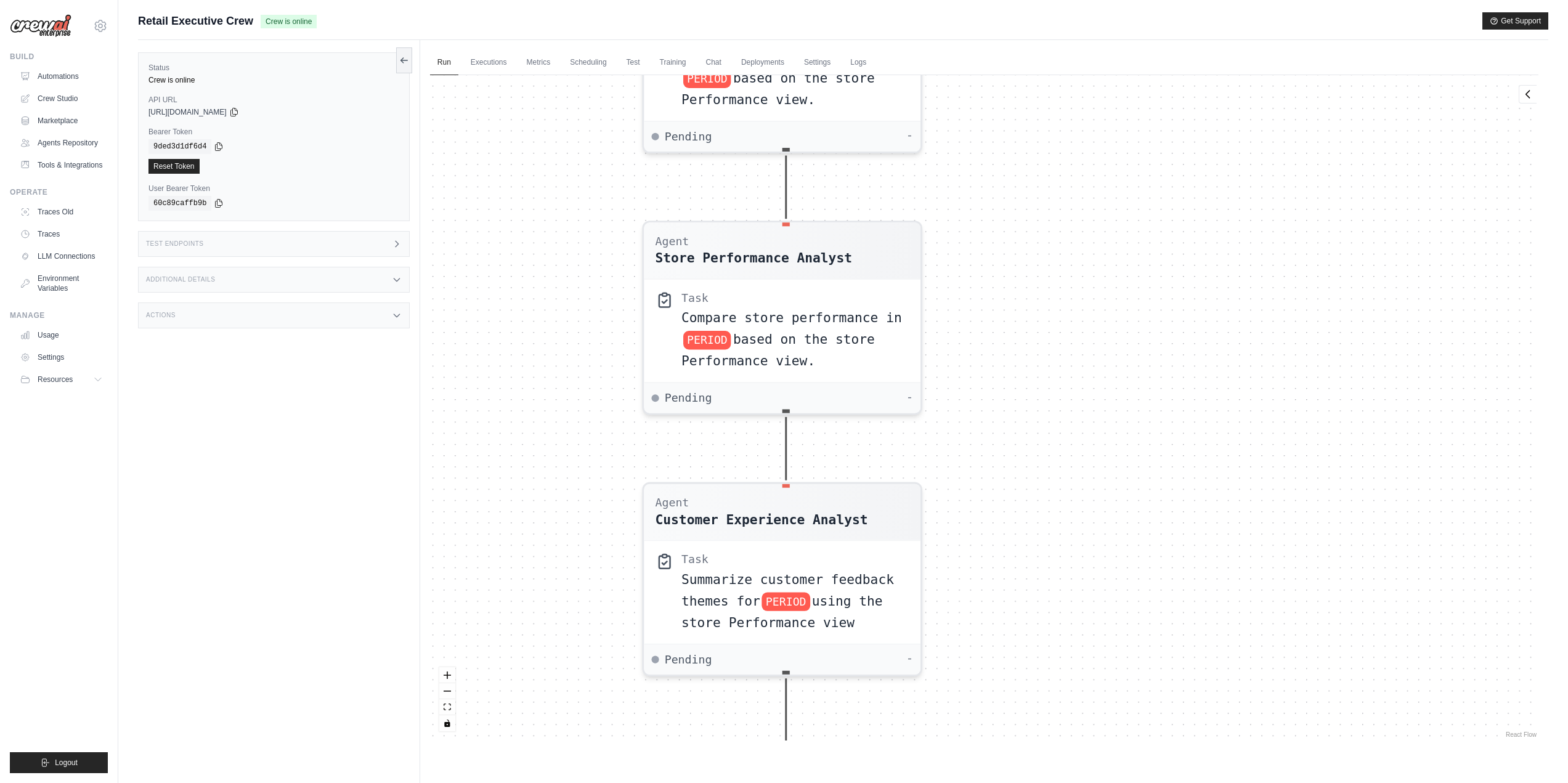
drag, startPoint x: 1068, startPoint y: 218, endPoint x: 1060, endPoint y: 419, distance: 201.2
click at [1060, 419] on div "Agent Sales Intelligence Analyst Task Analyze monthly sales performance for PER…" at bounding box center [984, 408] width 1108 height 665
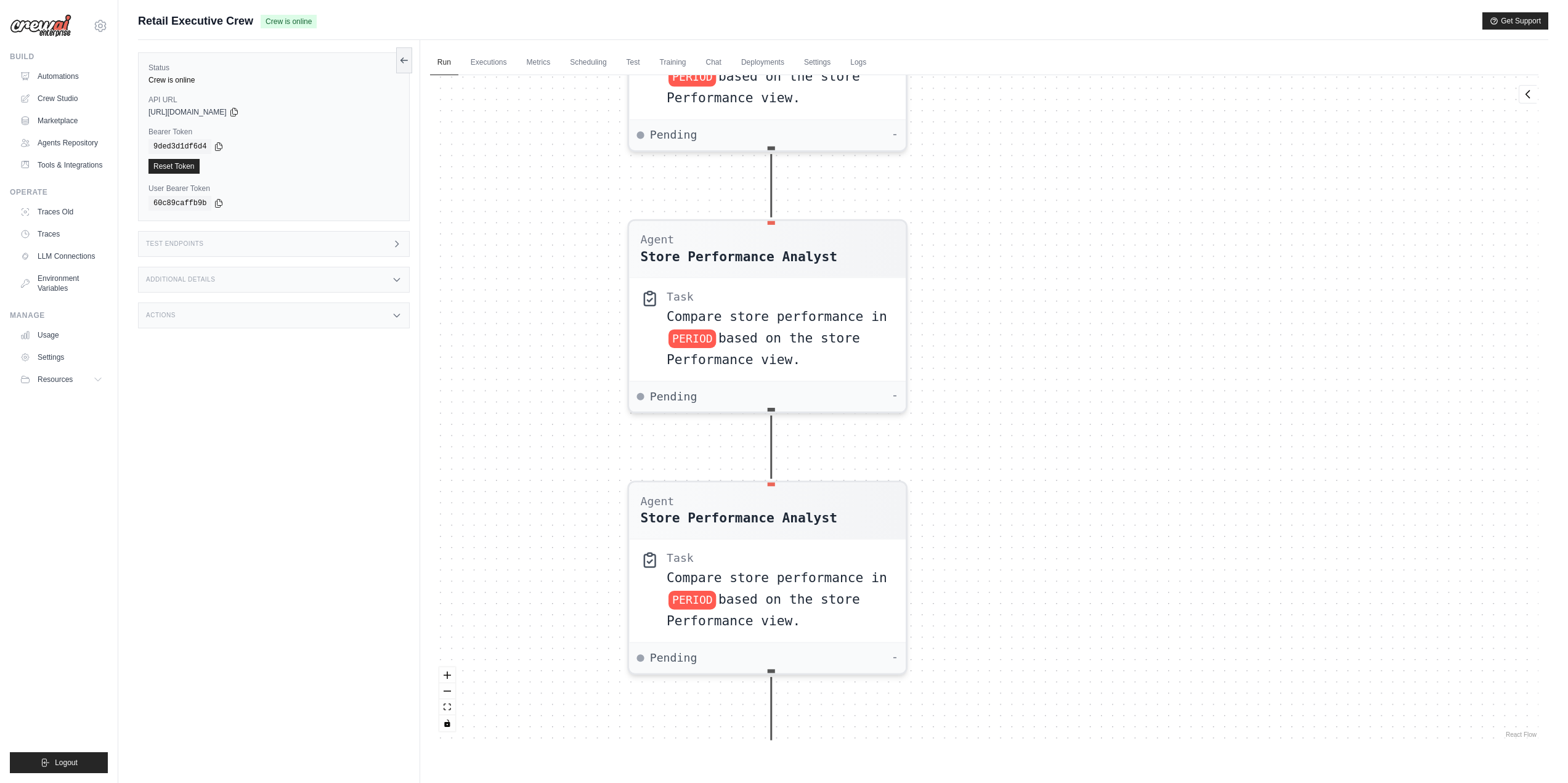
drag, startPoint x: 1103, startPoint y: 158, endPoint x: 1099, endPoint y: 402, distance: 244.0
click at [1091, 418] on div "Agent Sales Intelligence Analyst Task Analyze monthly sales performance for PER…" at bounding box center [984, 408] width 1108 height 665
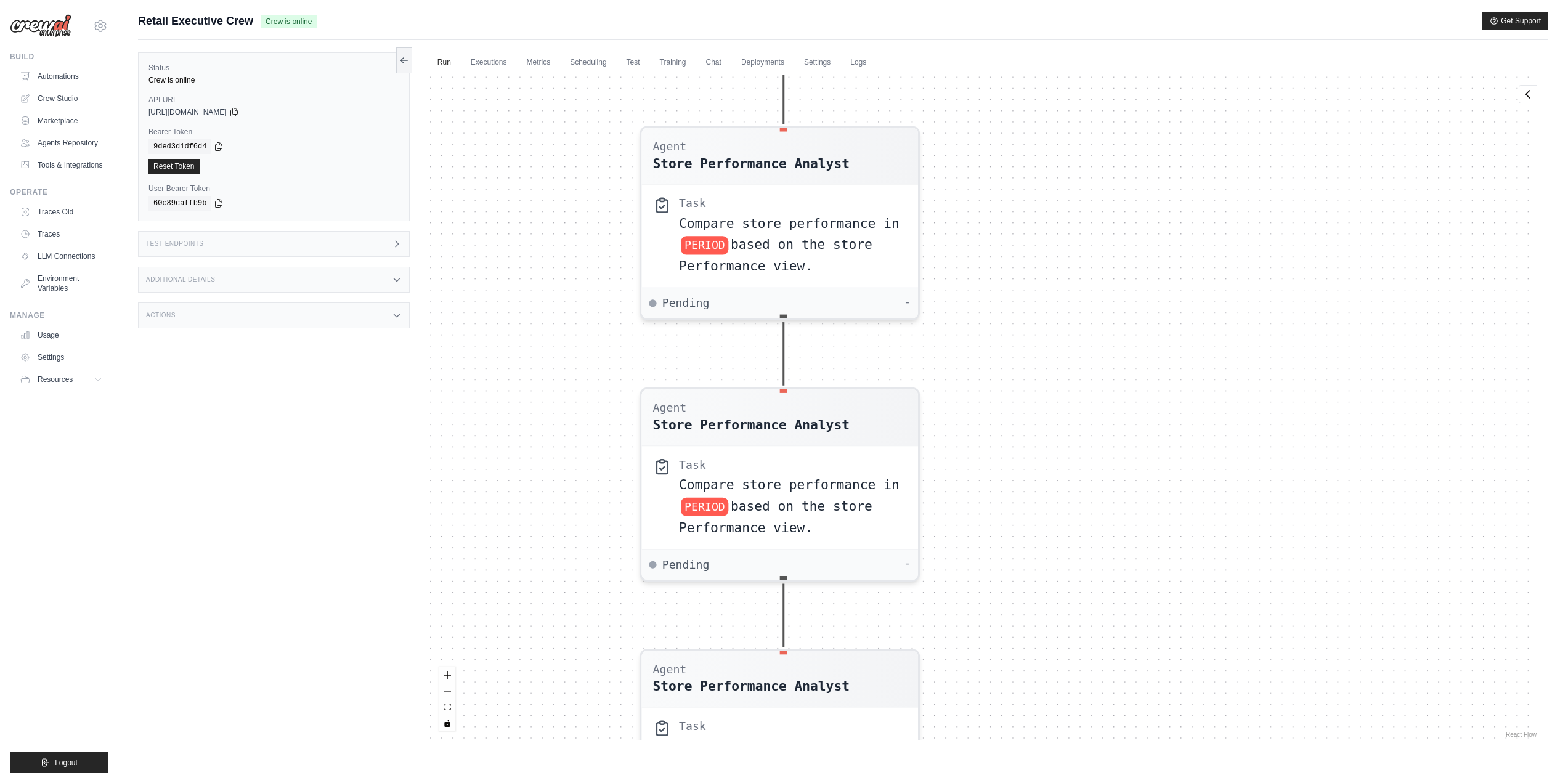
drag, startPoint x: 1093, startPoint y: 261, endPoint x: 1103, endPoint y: 426, distance: 165.3
click at [1103, 425] on div "Agent Sales Intelligence Analyst Task Analyze monthly sales performance for PER…" at bounding box center [984, 408] width 1108 height 665
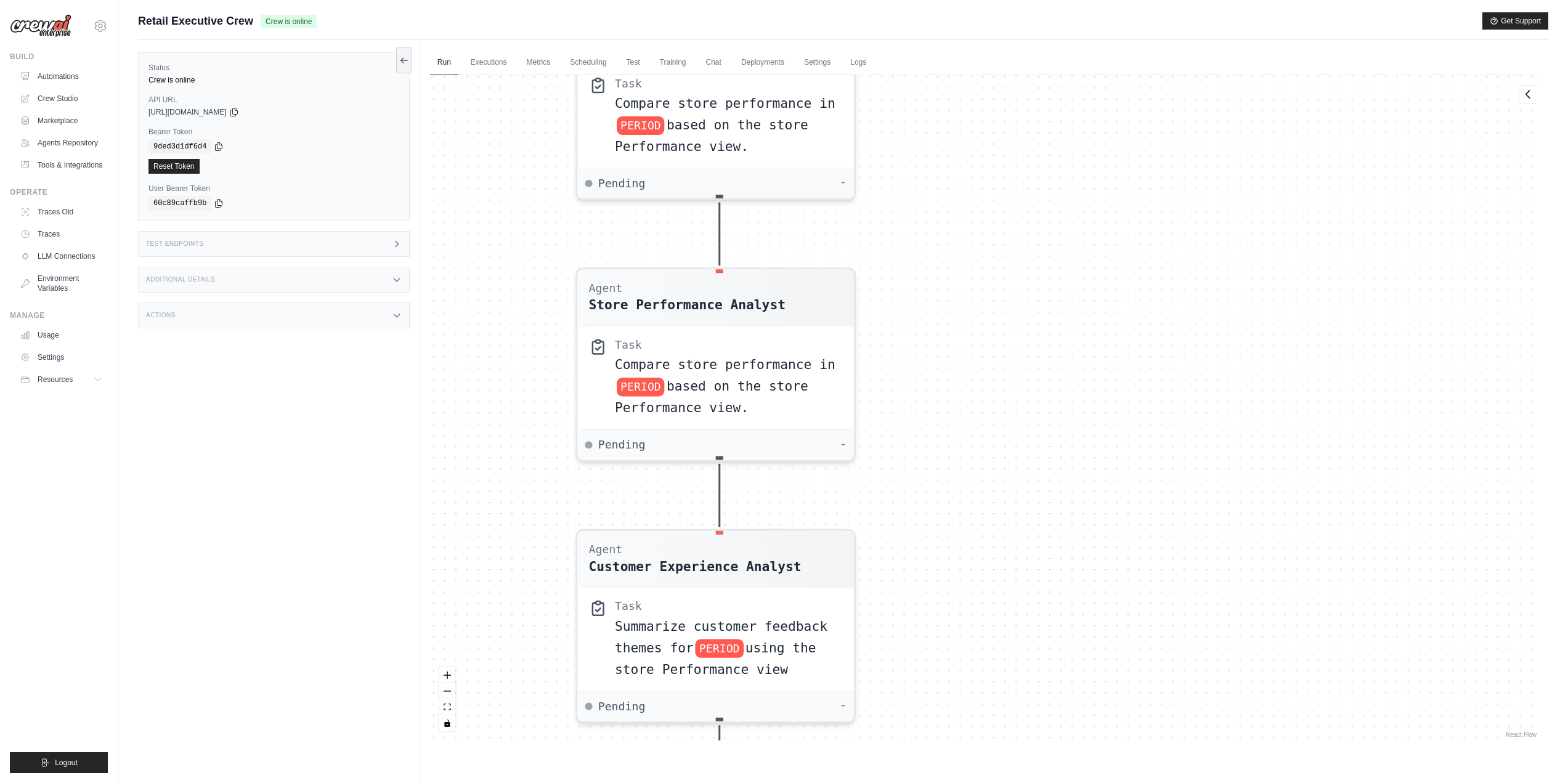
drag, startPoint x: 1095, startPoint y: 532, endPoint x: 1031, endPoint y: 148, distance: 389.3
click at [1031, 148] on div "Agent Sales Intelligence Analyst Task Analyze monthly sales performance for PER…" at bounding box center [984, 408] width 1108 height 665
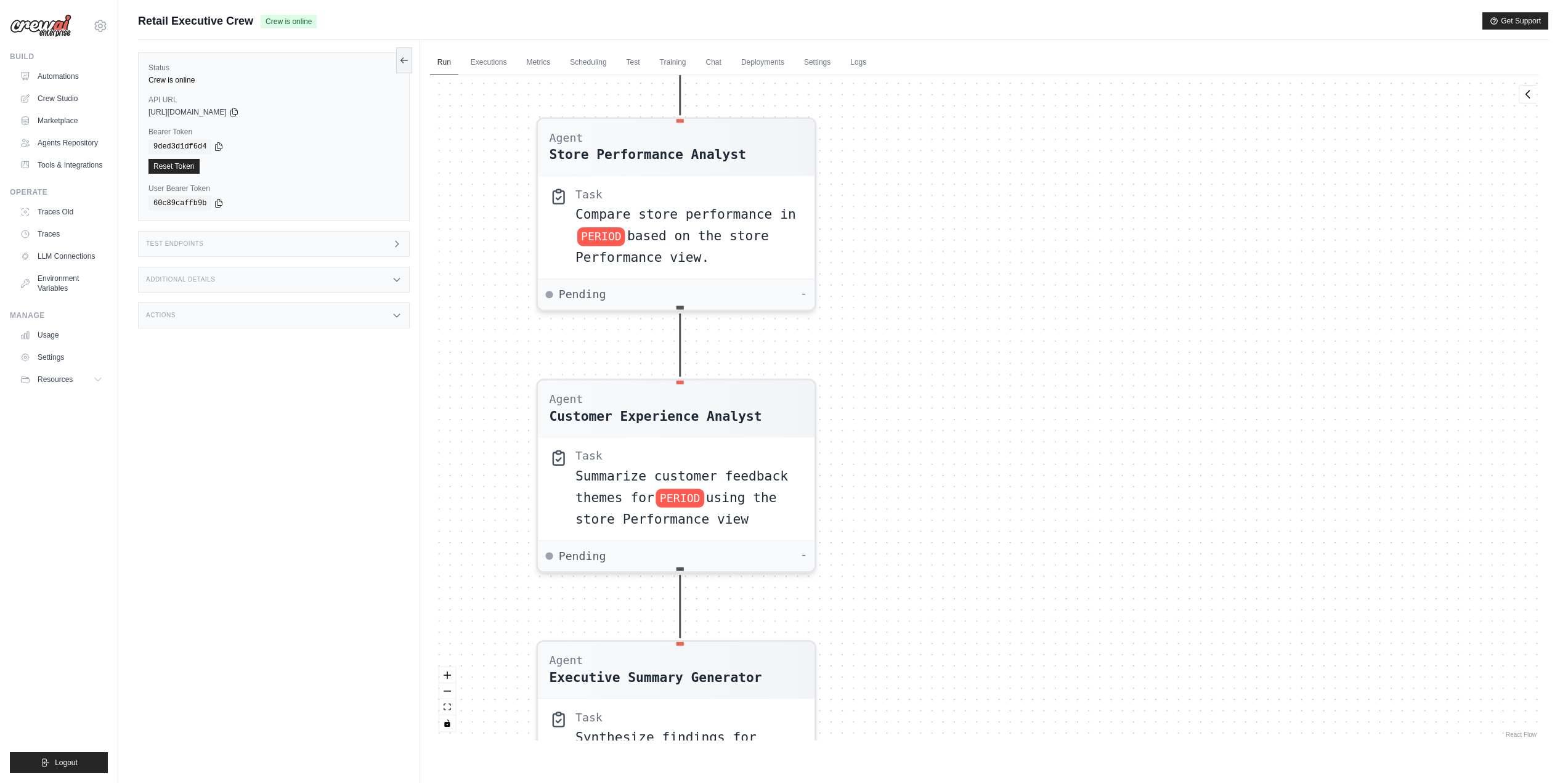
drag, startPoint x: 1084, startPoint y: 431, endPoint x: 1059, endPoint y: 266, distance: 166.9
click at [1059, 268] on div "Agent Sales Intelligence Analyst Task Analyze monthly sales performance for PER…" at bounding box center [984, 408] width 1108 height 665
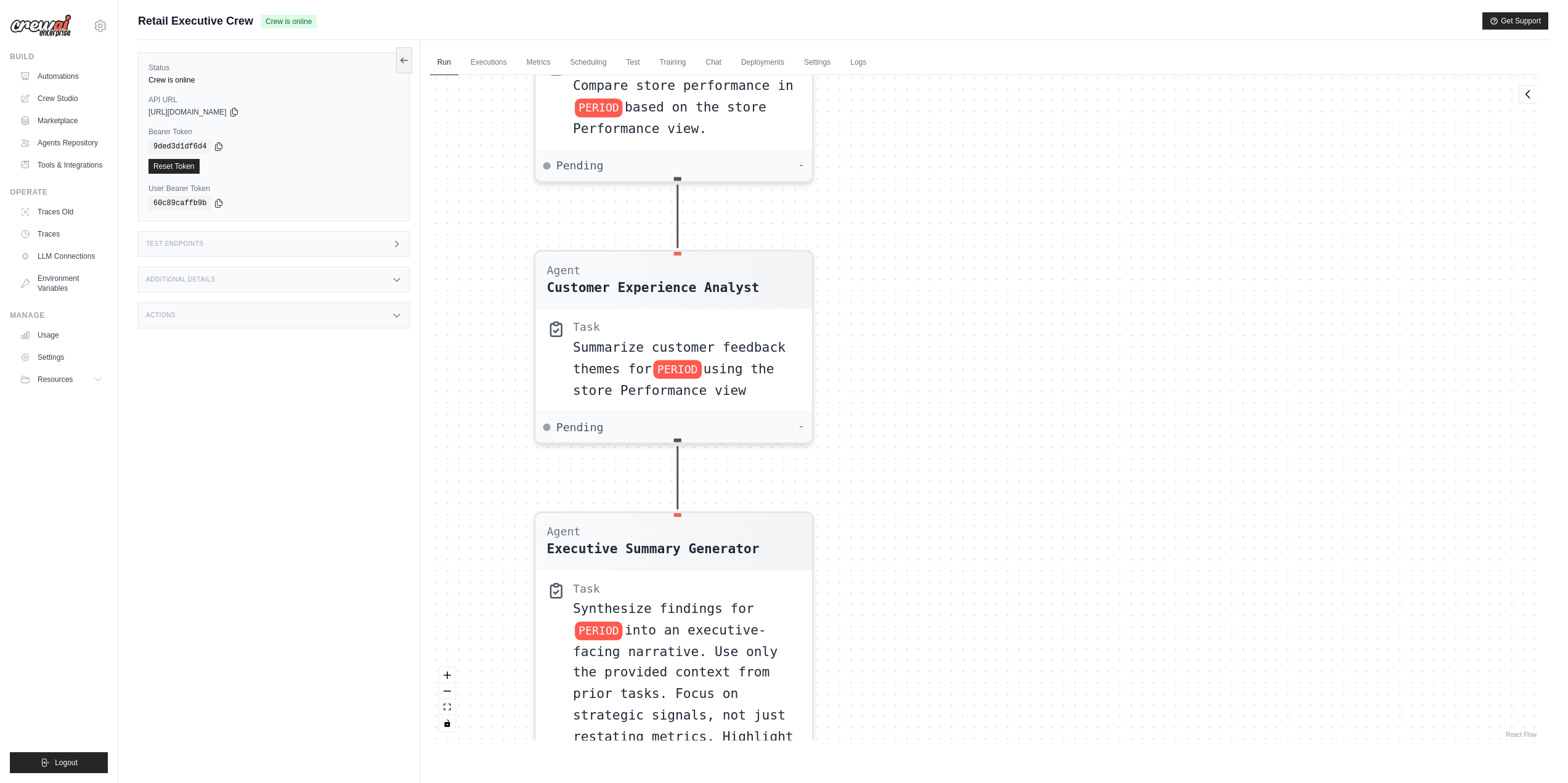
drag, startPoint x: 1051, startPoint y: 490, endPoint x: 1108, endPoint y: 168, distance: 327.0
click at [1108, 168] on div "Agent Sales Intelligence Analyst Task Analyze monthly sales performance for PER…" at bounding box center [984, 408] width 1108 height 665
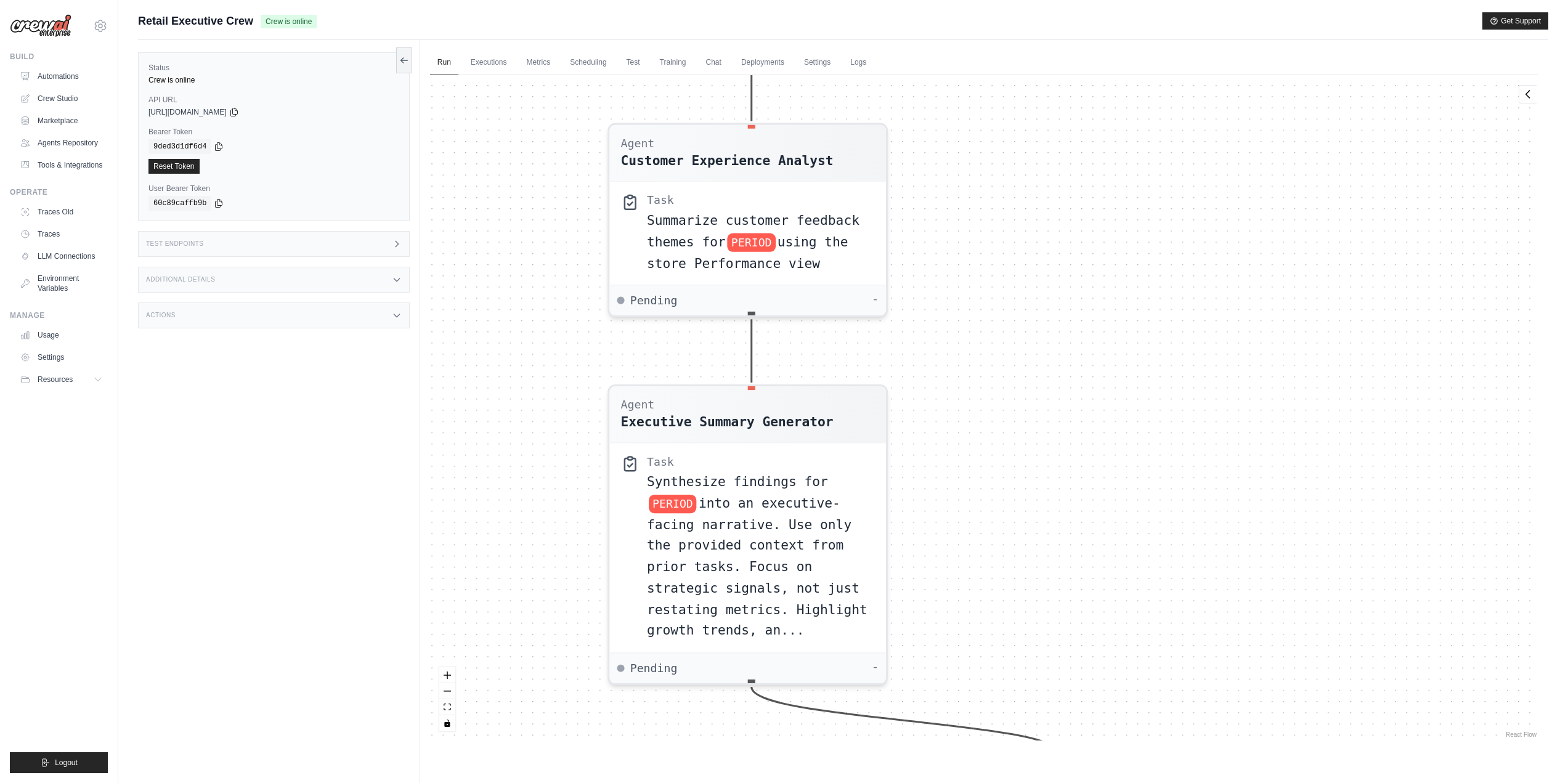
drag, startPoint x: 1007, startPoint y: 148, endPoint x: 1053, endPoint y: 428, distance: 283.8
click at [1053, 428] on div "Agent Sales Intelligence Analyst Task Analyze monthly sales performance for PER…" at bounding box center [984, 408] width 1108 height 665
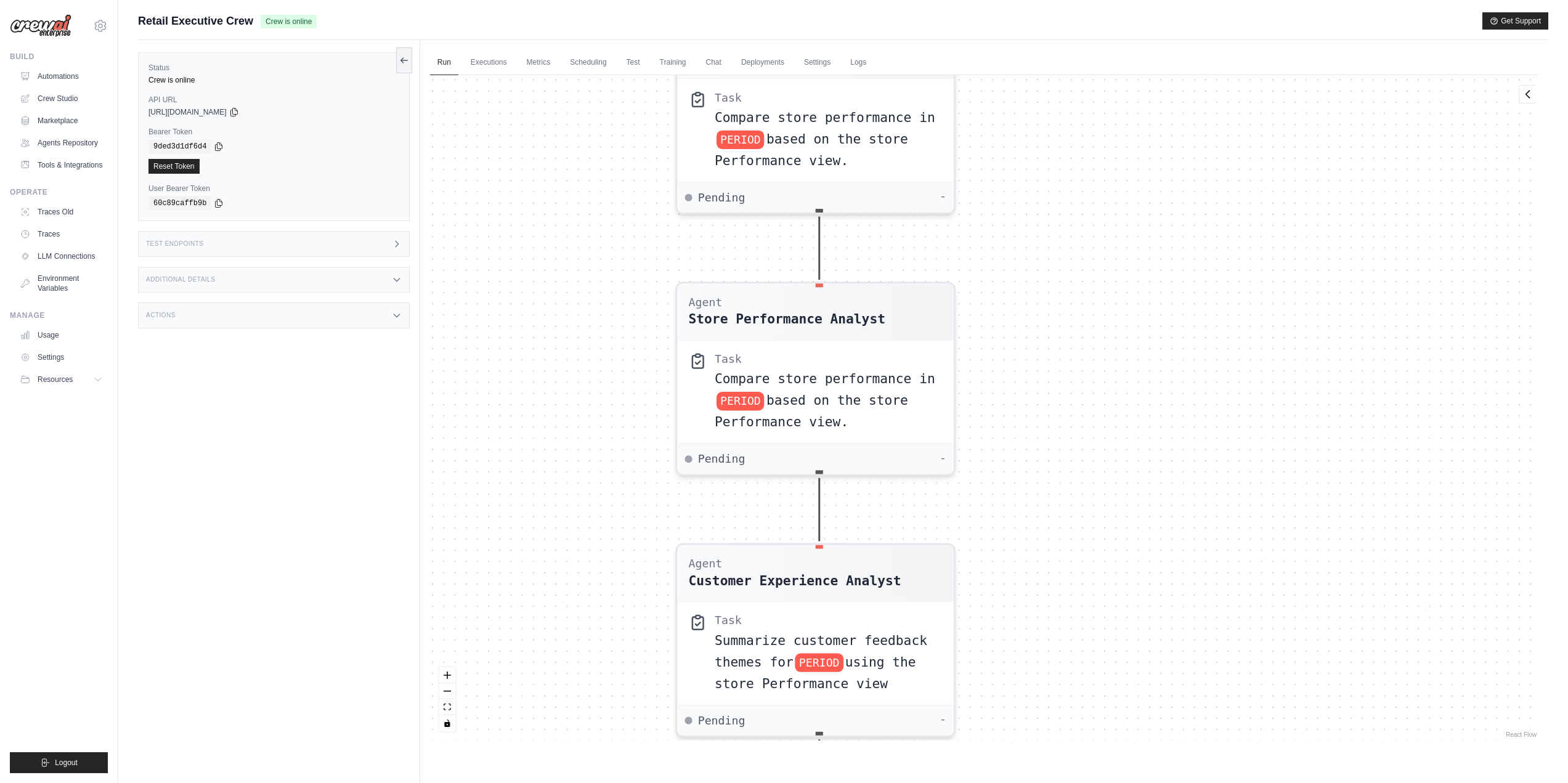
drag, startPoint x: 1061, startPoint y: 147, endPoint x: 1104, endPoint y: 475, distance: 330.8
click at [1104, 475] on div "Agent Sales Intelligence Analyst Task Analyze monthly sales performance for PER…" at bounding box center [984, 408] width 1108 height 665
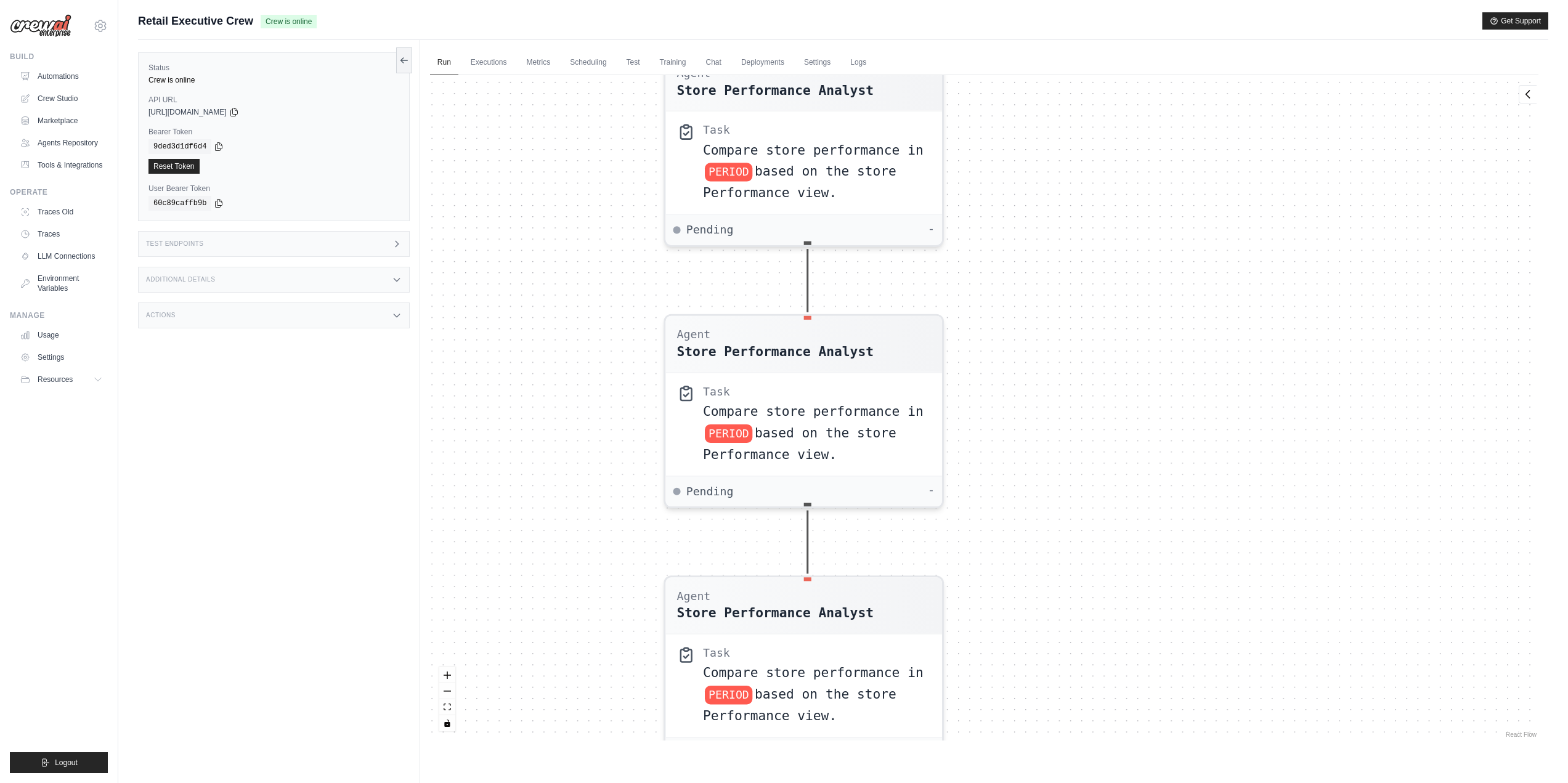
drag, startPoint x: 1101, startPoint y: 184, endPoint x: 1089, endPoint y: 438, distance: 254.3
click at [1089, 438] on div "Agent Sales Intelligence Analyst Task Analyze monthly sales performance for PER…" at bounding box center [984, 408] width 1108 height 665
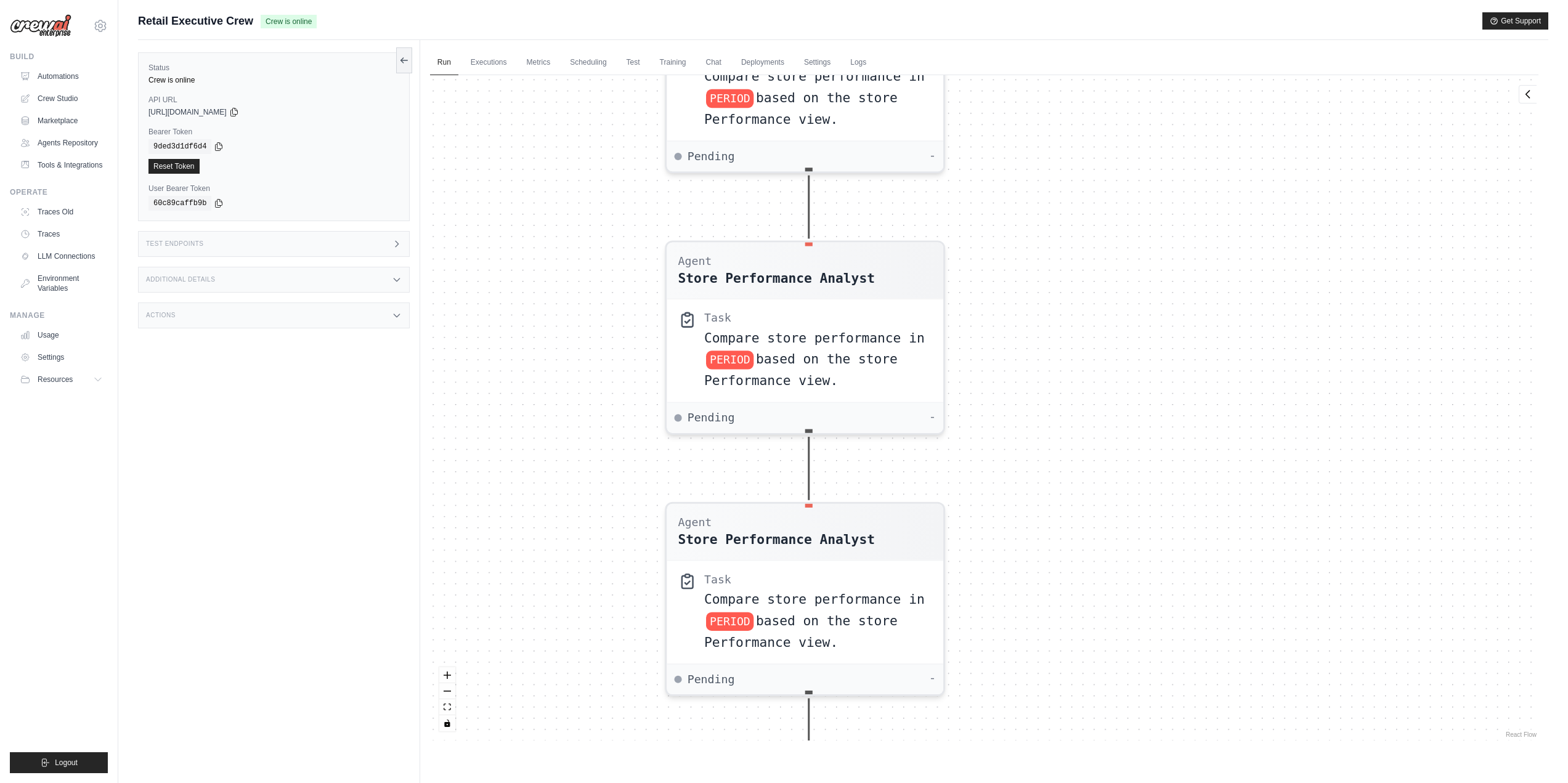
drag, startPoint x: 1095, startPoint y: 210, endPoint x: 1096, endPoint y: 393, distance: 183.0
click at [1096, 393] on div "Agent Sales Intelligence Analyst Task Analyze monthly sales performance for PER…" at bounding box center [984, 408] width 1108 height 665
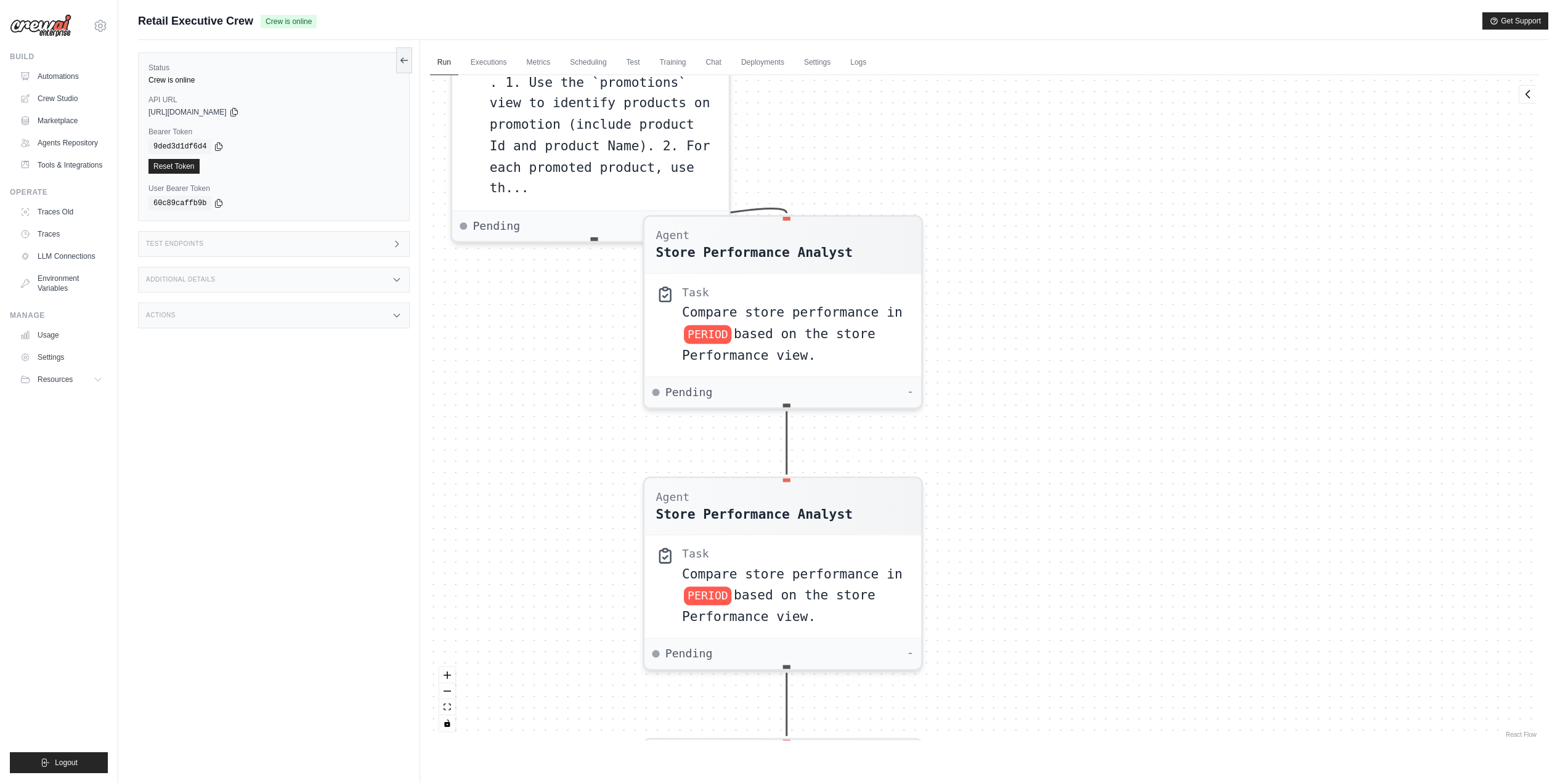
drag, startPoint x: 1090, startPoint y: 208, endPoint x: 1066, endPoint y: 444, distance: 237.2
click at [1066, 444] on div "Agent Sales Intelligence Analyst Task Analyze monthly sales performance for PER…" at bounding box center [984, 408] width 1108 height 665
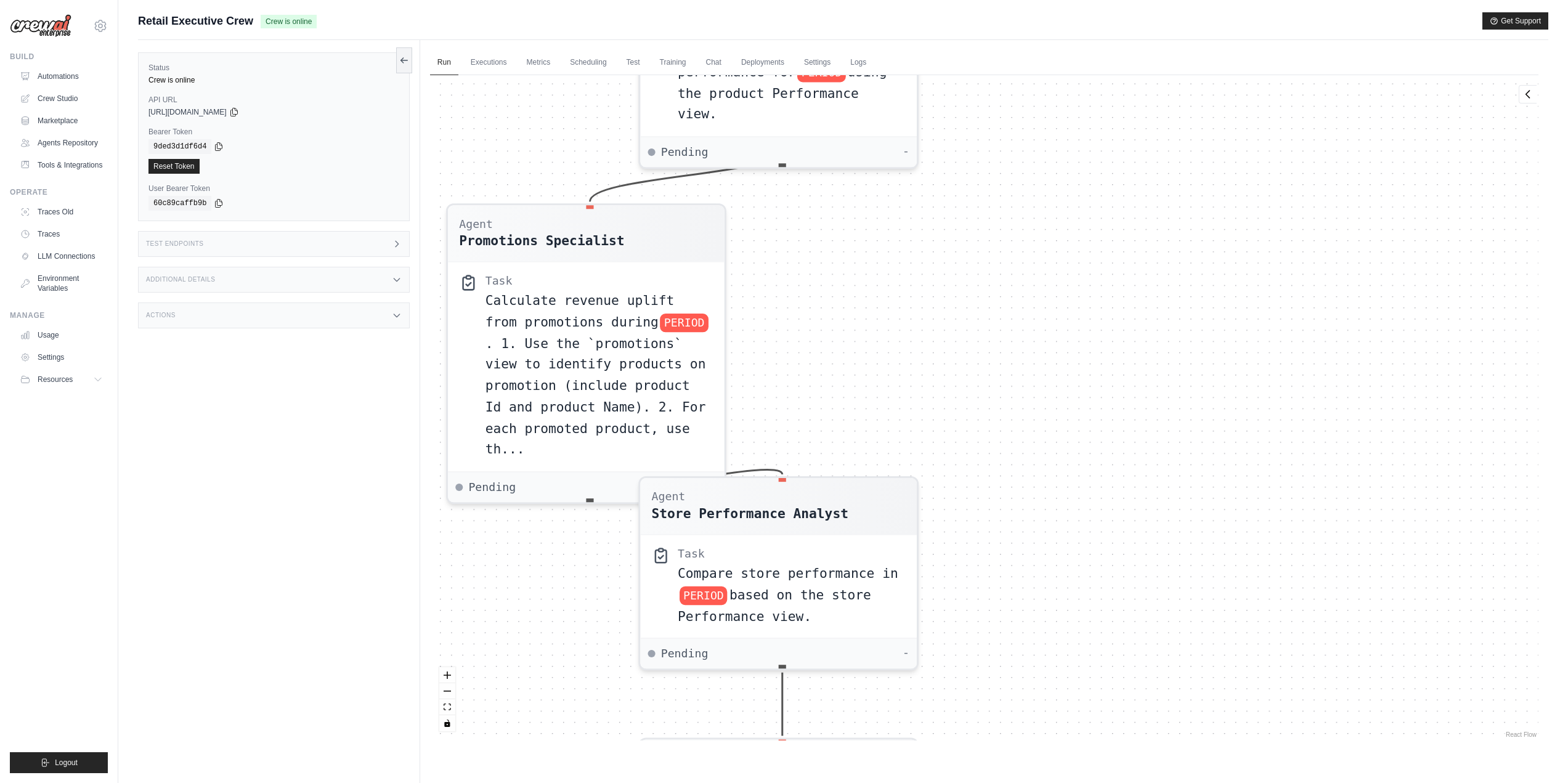
drag, startPoint x: 1073, startPoint y: 287, endPoint x: 1076, endPoint y: 427, distance: 140.0
click at [1076, 427] on div "Agent Sales Intelligence Analyst Task Analyze monthly sales performance for PER…" at bounding box center [984, 408] width 1108 height 665
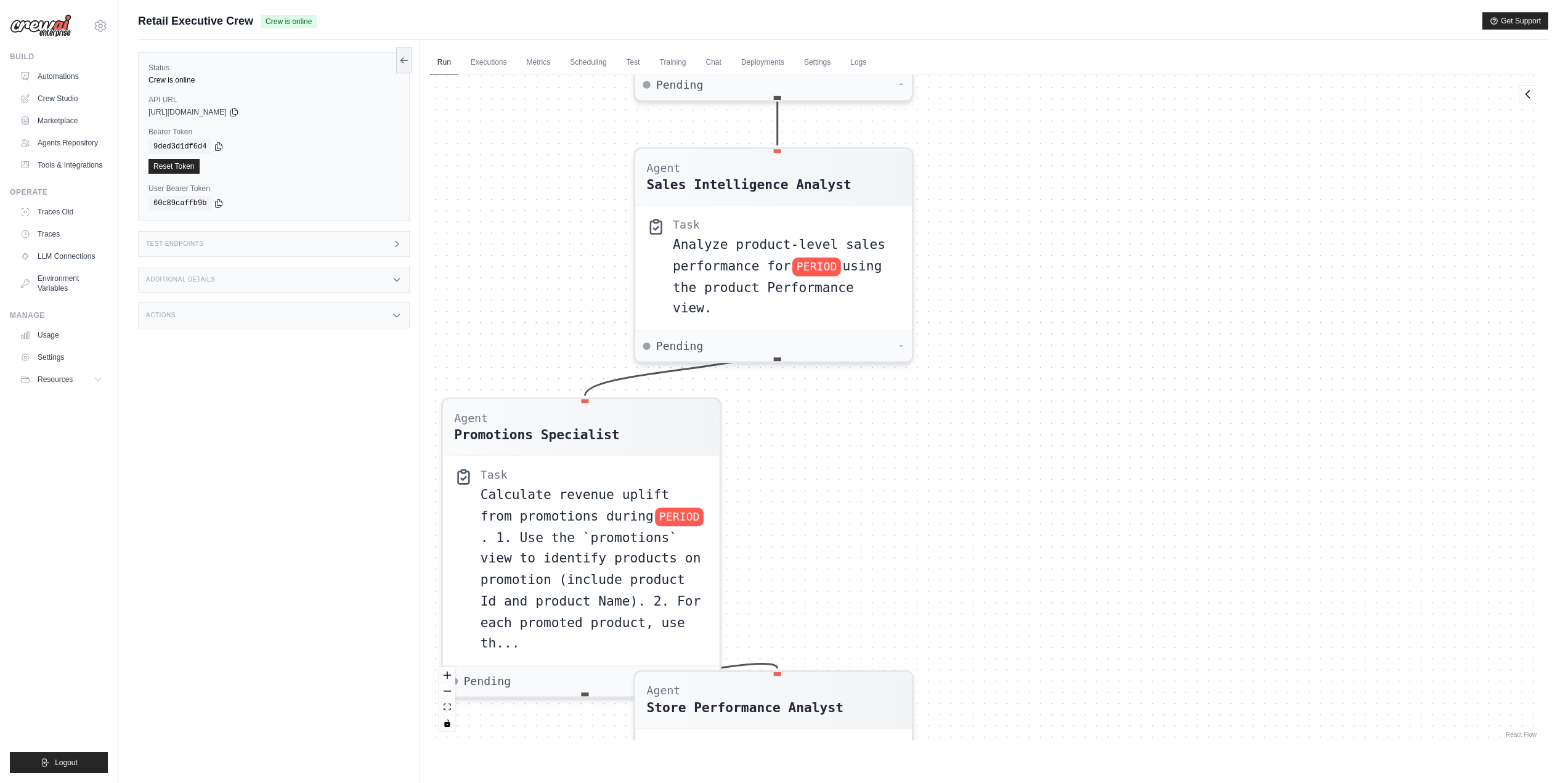
drag, startPoint x: 1101, startPoint y: 210, endPoint x: 1095, endPoint y: 423, distance: 213.1
click at [1095, 423] on div "Agent Sales Intelligence Analyst Task Analyze monthly sales performance for PER…" at bounding box center [984, 408] width 1108 height 665
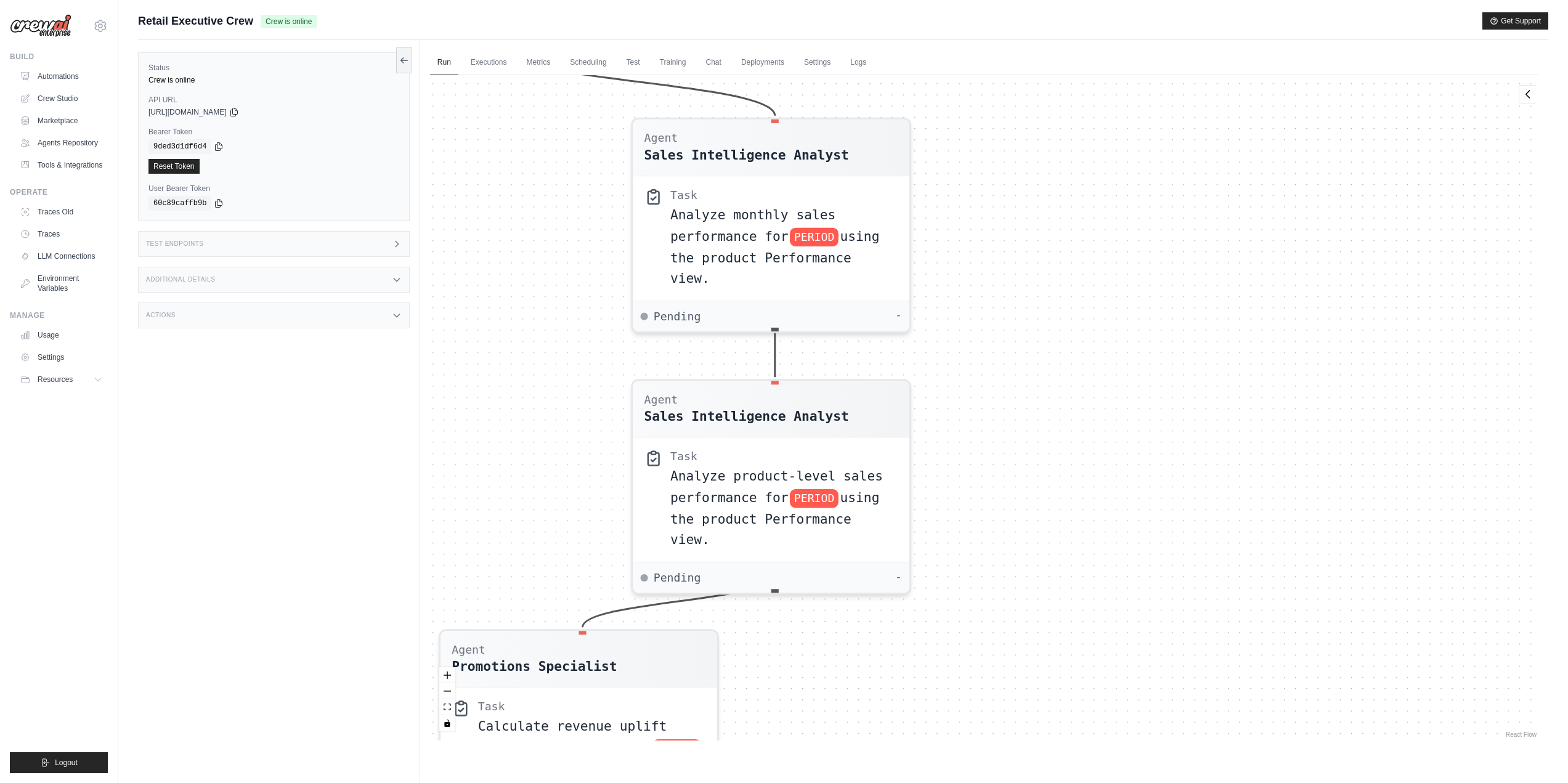
drag, startPoint x: 1112, startPoint y: 213, endPoint x: 1110, endPoint y: 411, distance: 198.0
click at [1110, 411] on div "Agent Sales Intelligence Analyst Task Analyze monthly sales performance for PER…" at bounding box center [984, 408] width 1108 height 665
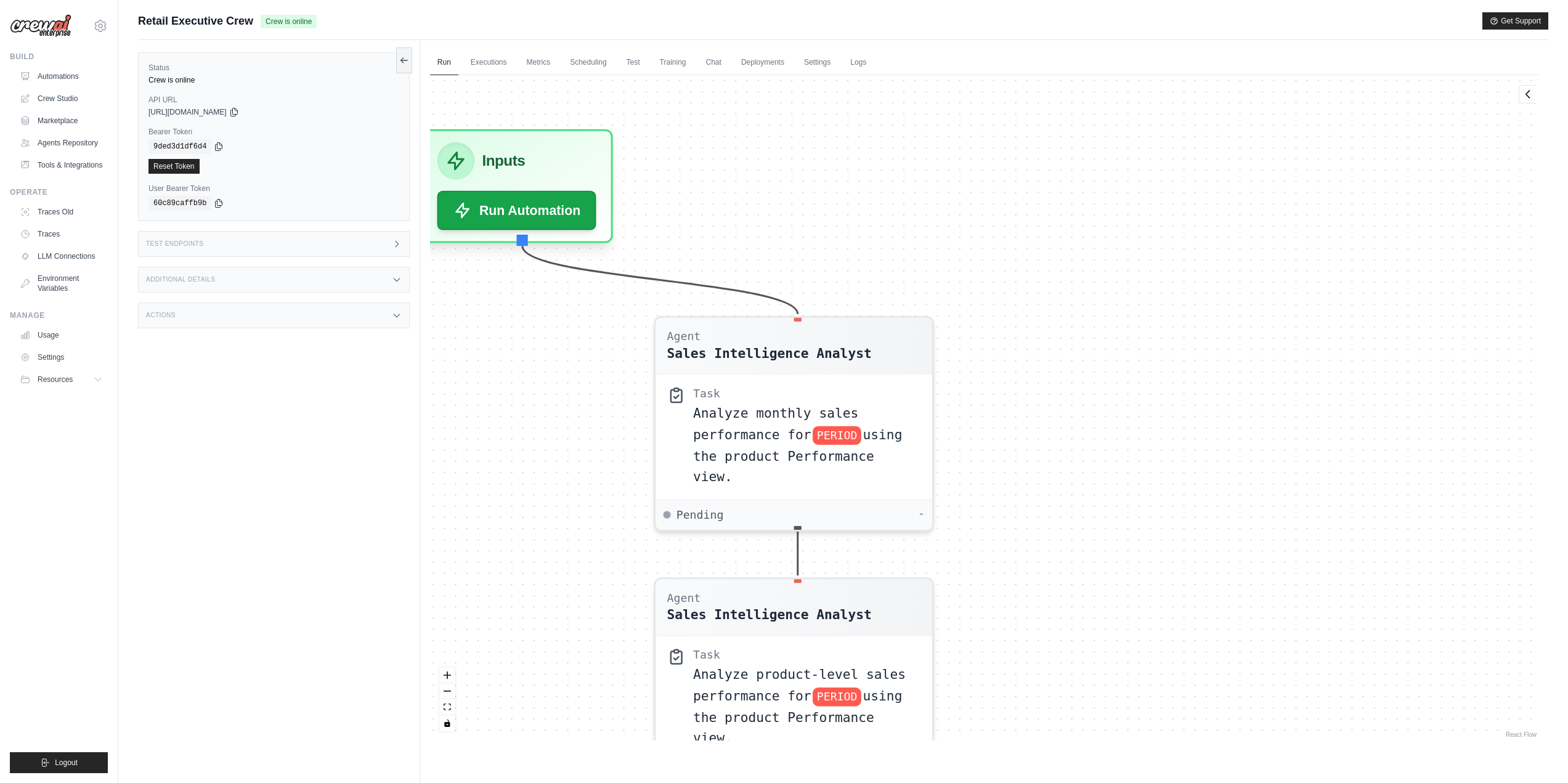
drag, startPoint x: 1102, startPoint y: 248, endPoint x: 1125, endPoint y: 431, distance: 184.4
click at [1125, 443] on div "Agent Sales Intelligence Analyst Task Analyze monthly sales performance for PER…" at bounding box center [984, 408] width 1108 height 665
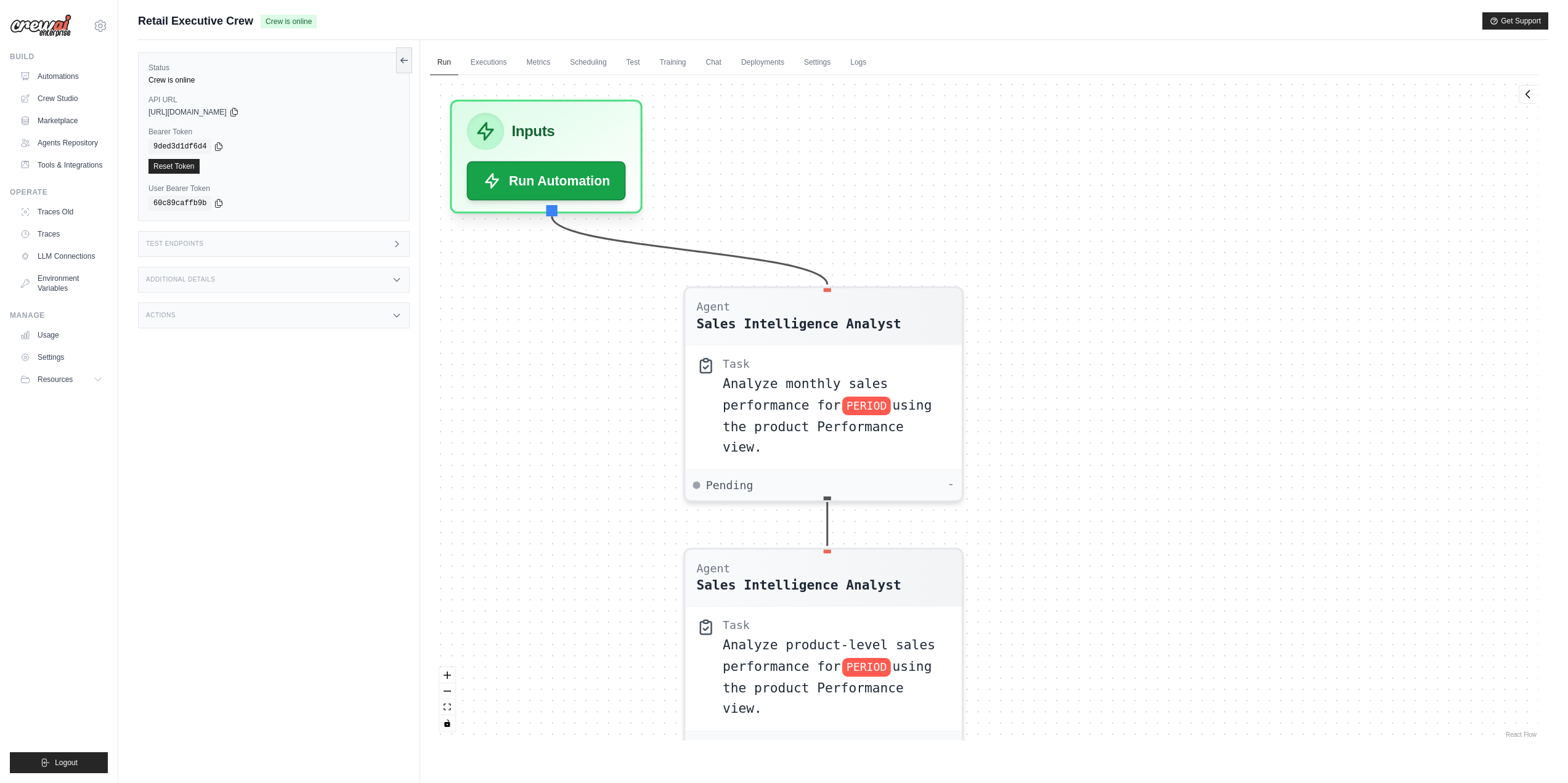
drag, startPoint x: 1080, startPoint y: 313, endPoint x: 1102, endPoint y: 263, distance: 54.6
click at [1102, 263] on div "Agent Sales Intelligence Analyst Task Analyze monthly sales performance for PER…" at bounding box center [984, 408] width 1108 height 665
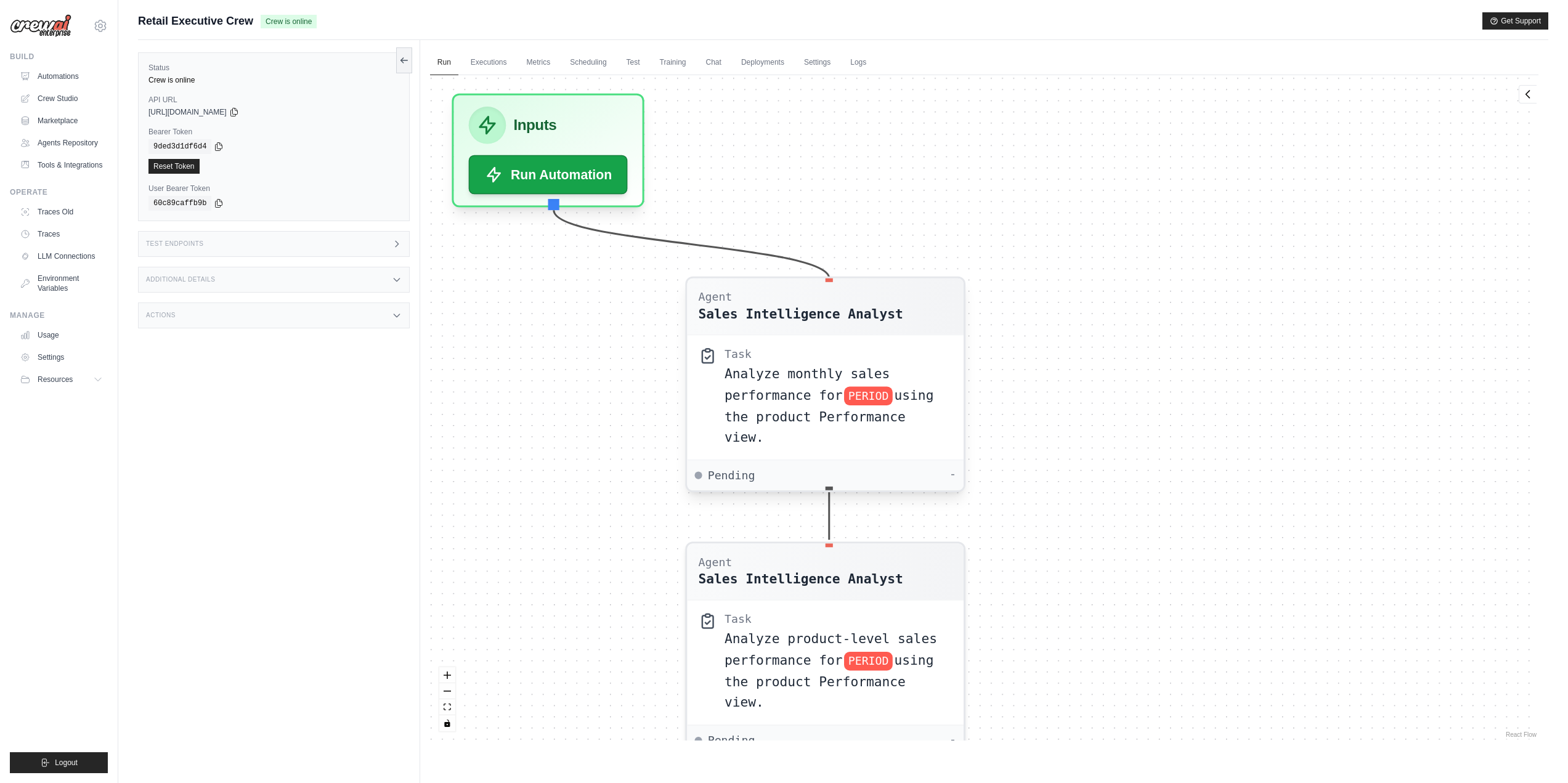
click at [779, 363] on div "Analyze monthly sales performance for PERIOD using the product Performance view." at bounding box center [839, 405] width 228 height 85
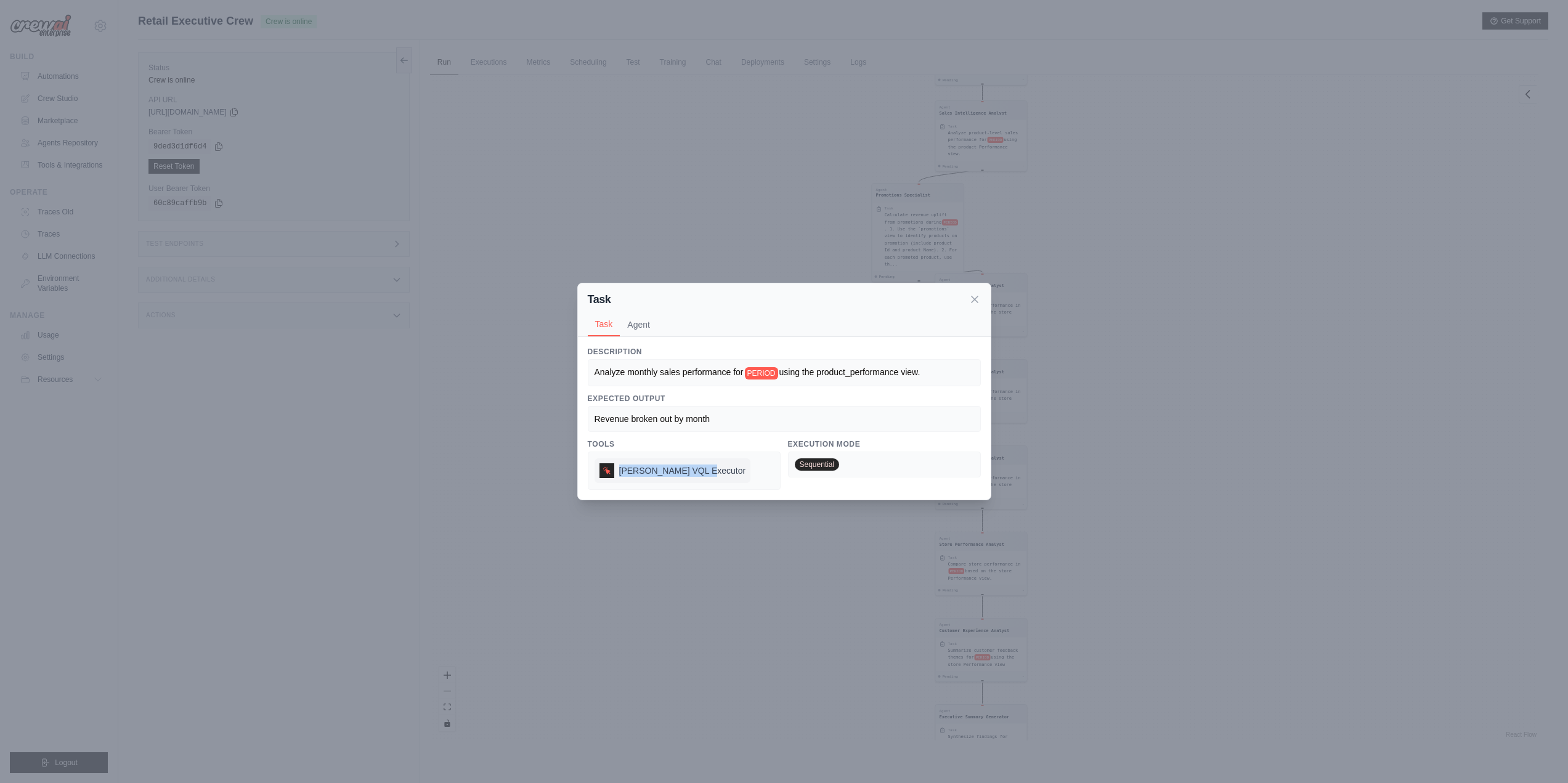
drag, startPoint x: 719, startPoint y: 473, endPoint x: 621, endPoint y: 478, distance: 98.1
click at [621, 478] on div "[PERSON_NAME] VQL Executor" at bounding box center [684, 470] width 193 height 38
click at [972, 300] on icon at bounding box center [975, 299] width 12 height 12
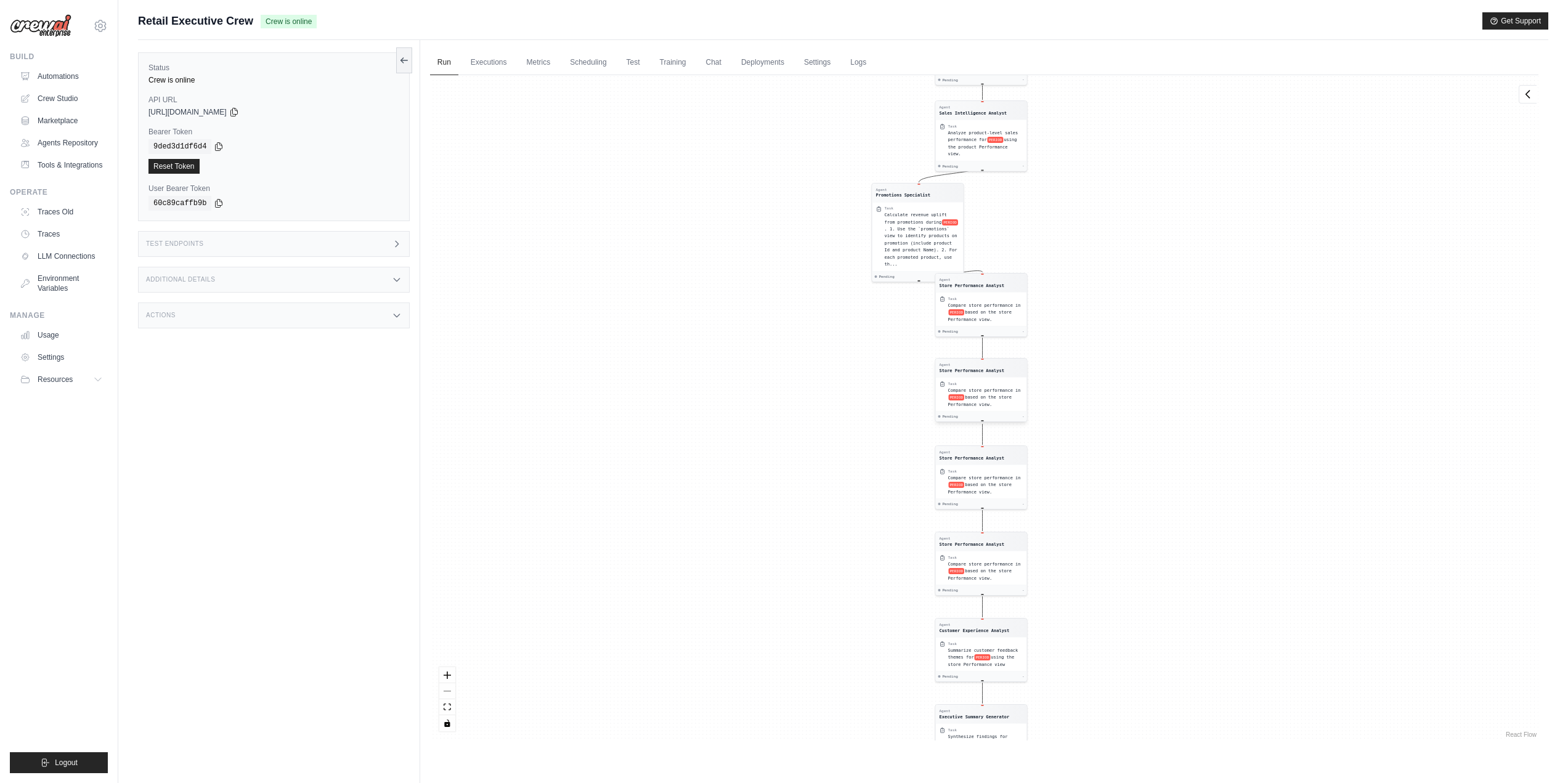
click at [999, 382] on div "Task" at bounding box center [985, 383] width 75 height 5
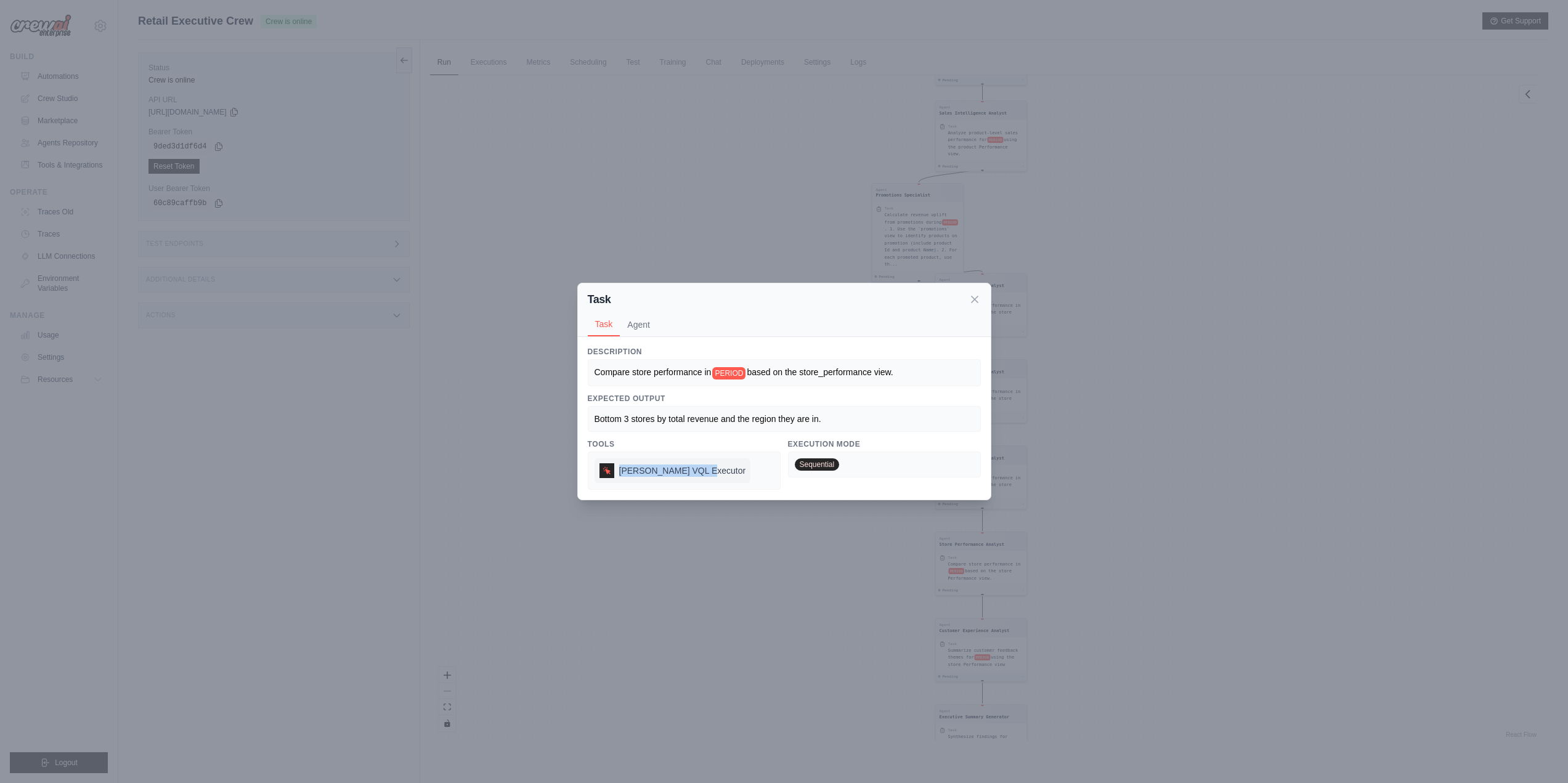
drag, startPoint x: 731, startPoint y: 469, endPoint x: 617, endPoint y: 474, distance: 114.1
click at [617, 474] on div "[PERSON_NAME] VQL Executor" at bounding box center [684, 470] width 193 height 38
click at [979, 299] on icon at bounding box center [975, 299] width 12 height 12
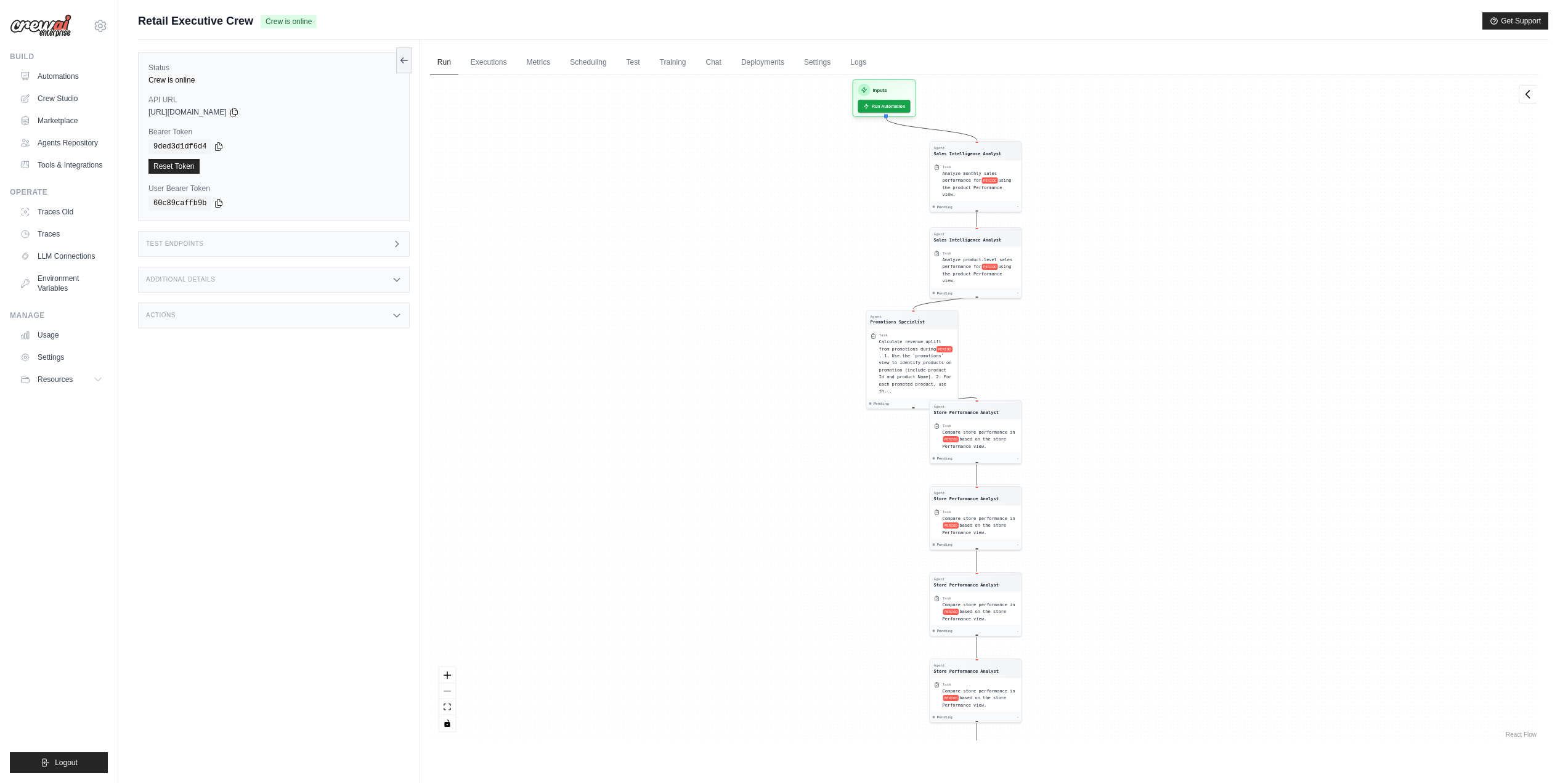
drag, startPoint x: 1170, startPoint y: 322, endPoint x: 1131, endPoint y: 386, distance: 74.9
click at [1173, 452] on div "Agent Sales Intelligence Analyst Task Analyze monthly sales performance for PER…" at bounding box center [984, 408] width 1108 height 665
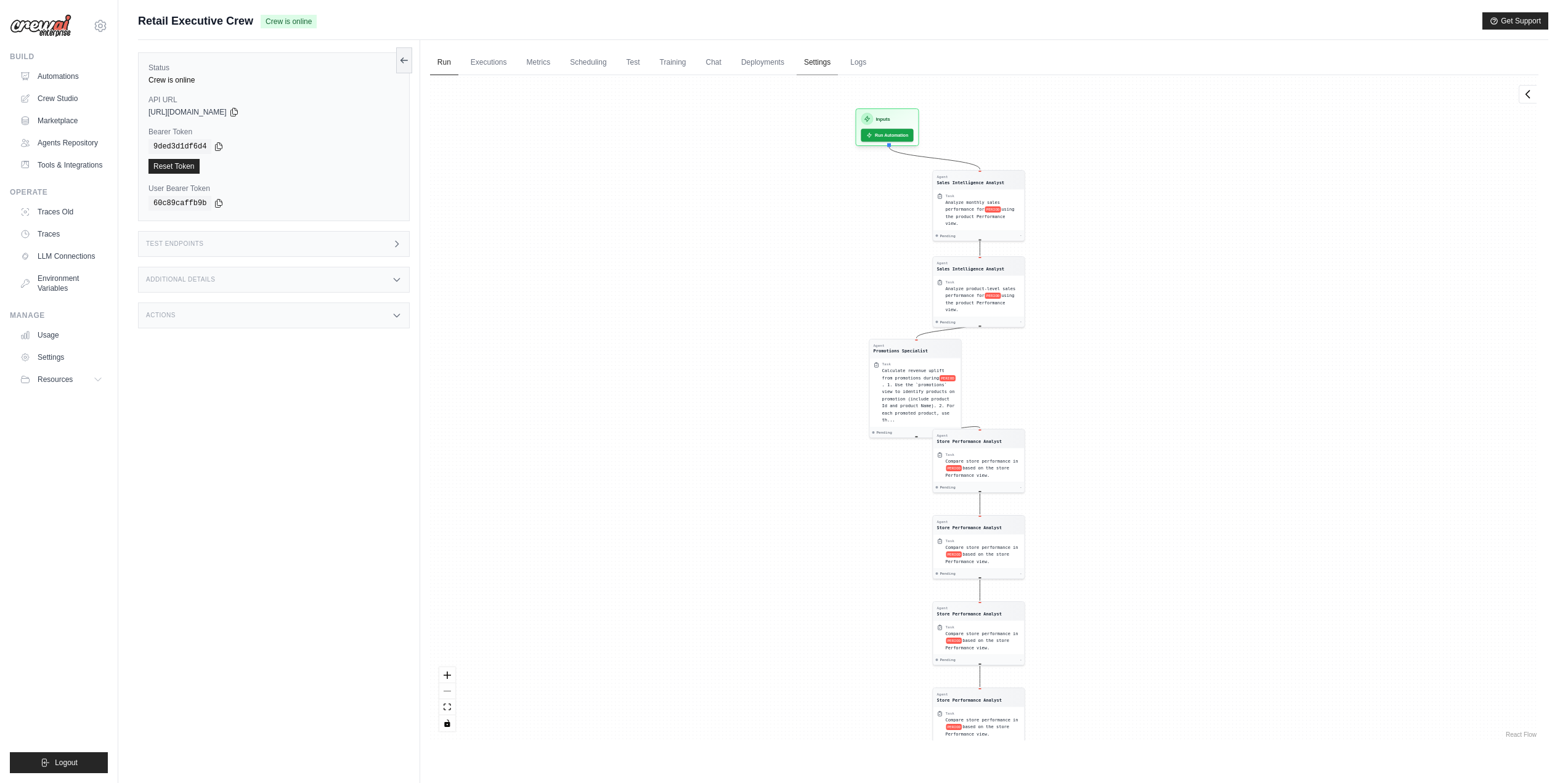
click at [811, 61] on link "Settings" at bounding box center [817, 63] width 41 height 26
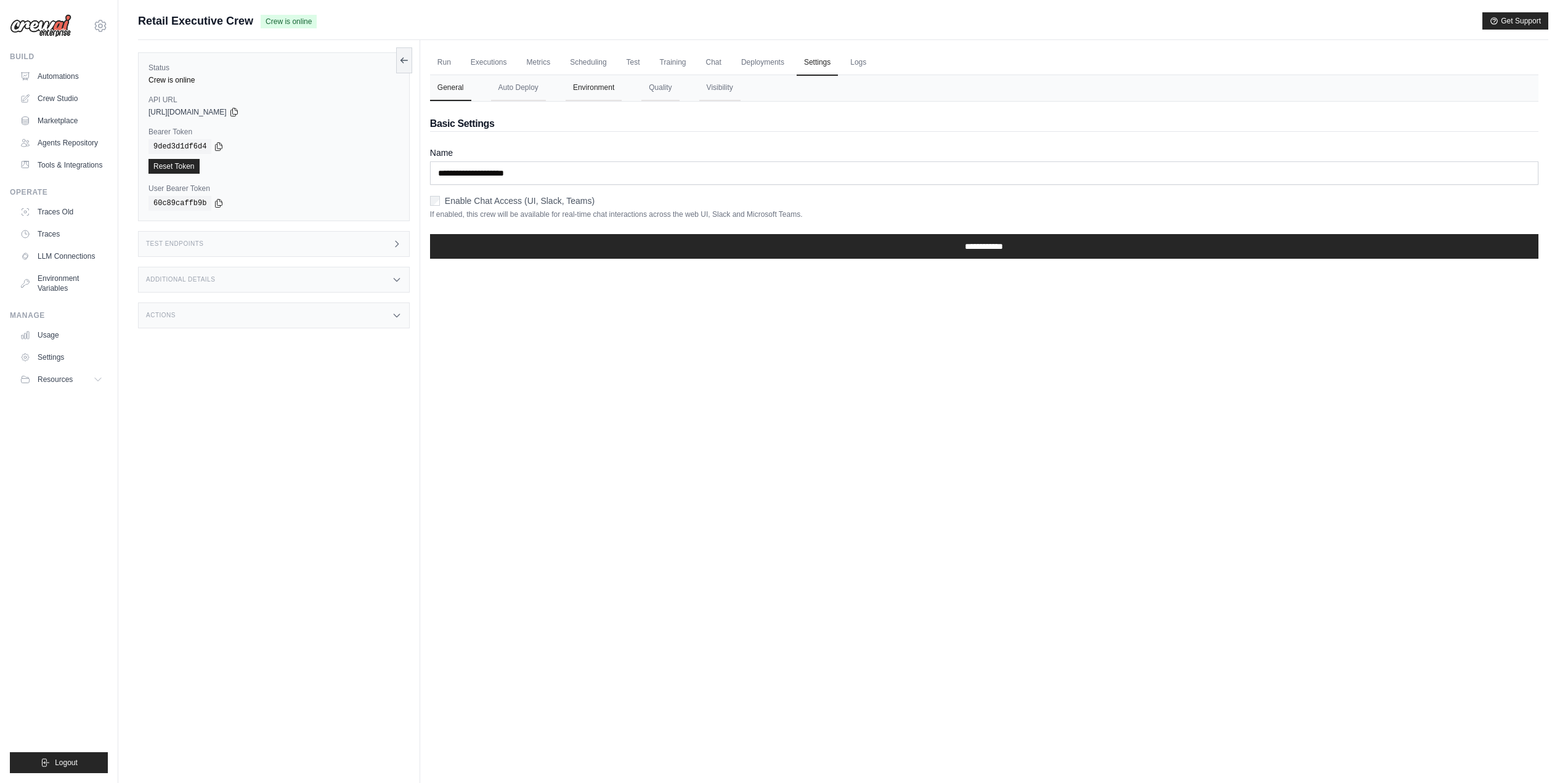
click at [568, 83] on button "Environment" at bounding box center [593, 88] width 56 height 26
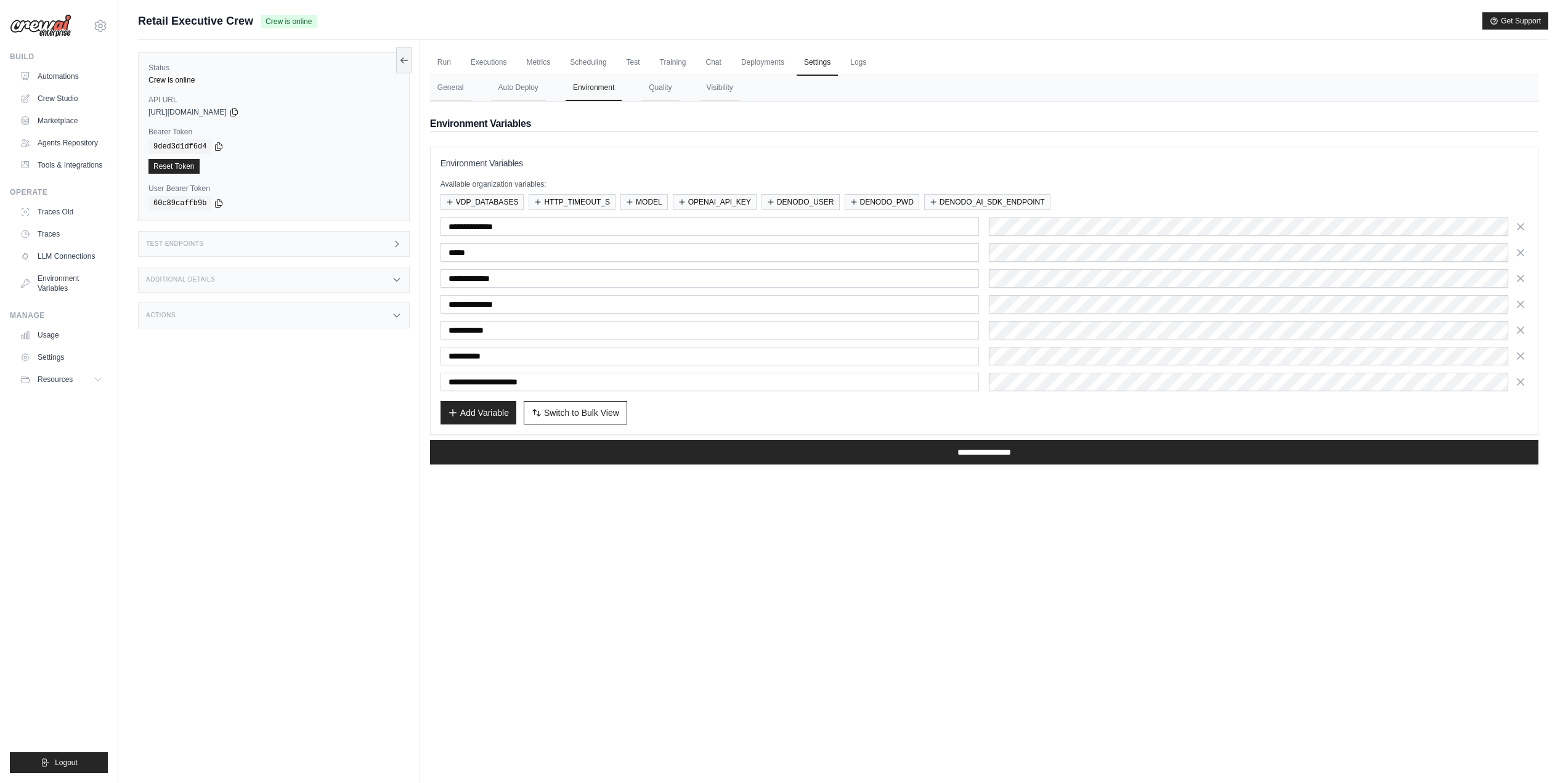
click at [1006, 495] on div "Run Executions Metrics Scheduling Test Training Chat Deployments Settings Logs …" at bounding box center [984, 431] width 1128 height 783
click at [948, 527] on div "Run Executions Metrics Scheduling Test Training Chat Deployments Settings Logs …" at bounding box center [984, 431] width 1128 height 783
click at [872, 615] on div "Run Executions Metrics Scheduling Test Training Chat Deployments Settings Logs …" at bounding box center [984, 431] width 1128 height 783
click at [436, 55] on link "Run" at bounding box center [445, 63] width 29 height 26
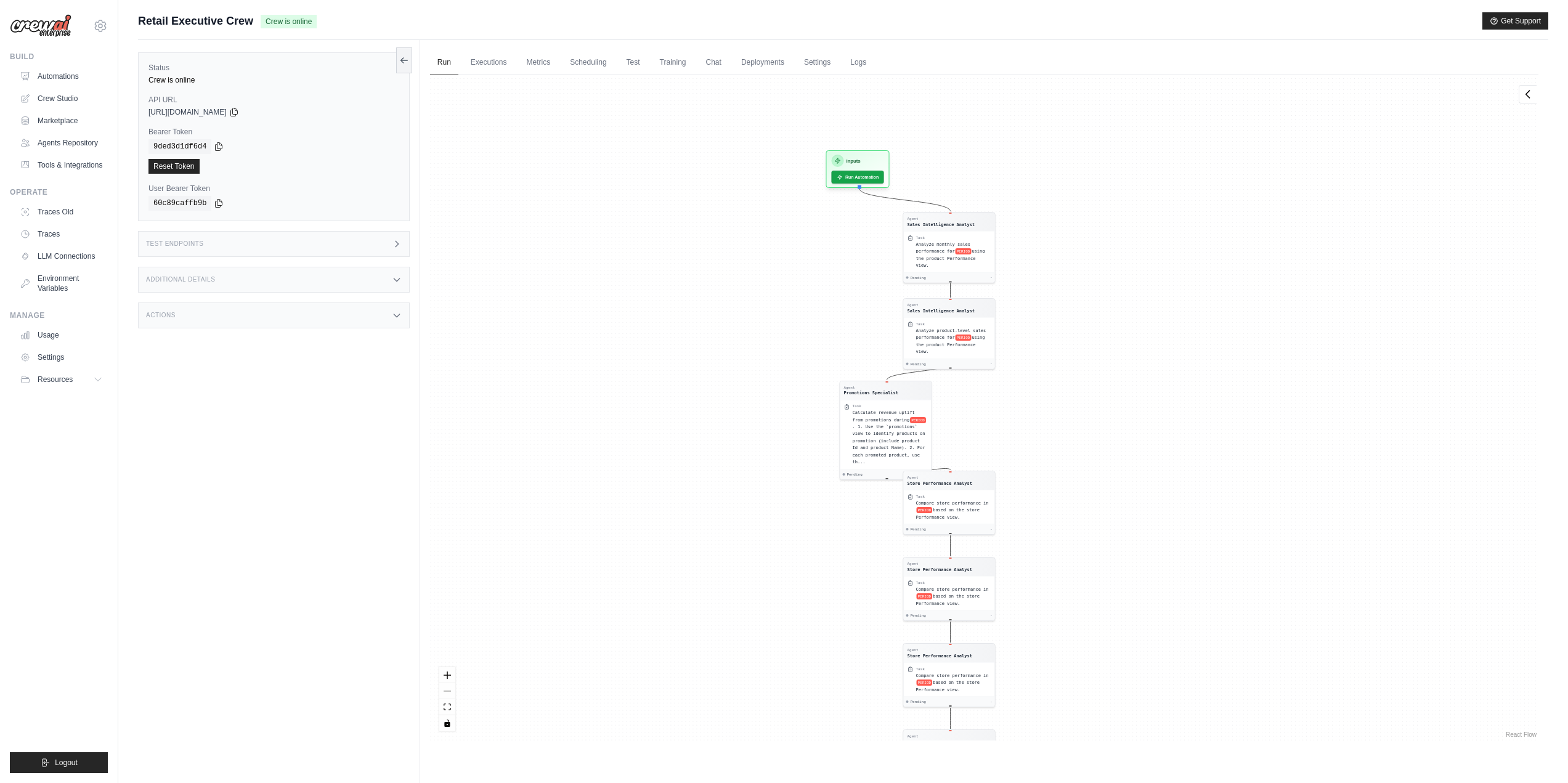
drag, startPoint x: 1094, startPoint y: 228, endPoint x: 1065, endPoint y: 270, distance: 51.0
click at [1065, 270] on div "Agent Sales Intelligence Analyst Task Analyze monthly sales performance for PER…" at bounding box center [984, 408] width 1108 height 665
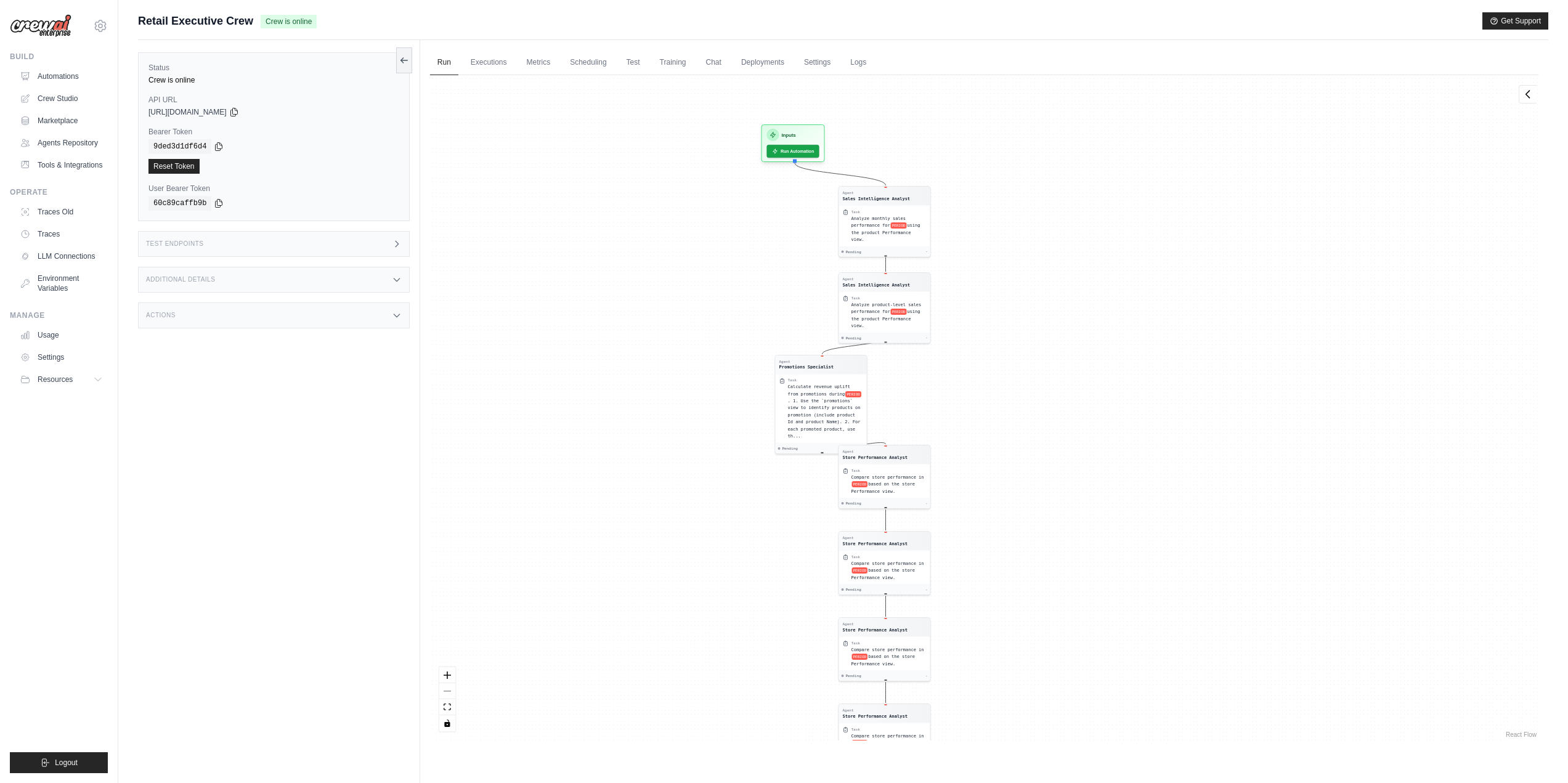
drag, startPoint x: 1106, startPoint y: 238, endPoint x: 1036, endPoint y: 208, distance: 76.2
click at [1036, 208] on div "Agent Sales Intelligence Analyst Task Analyze monthly sales performance for PER…" at bounding box center [984, 408] width 1108 height 665
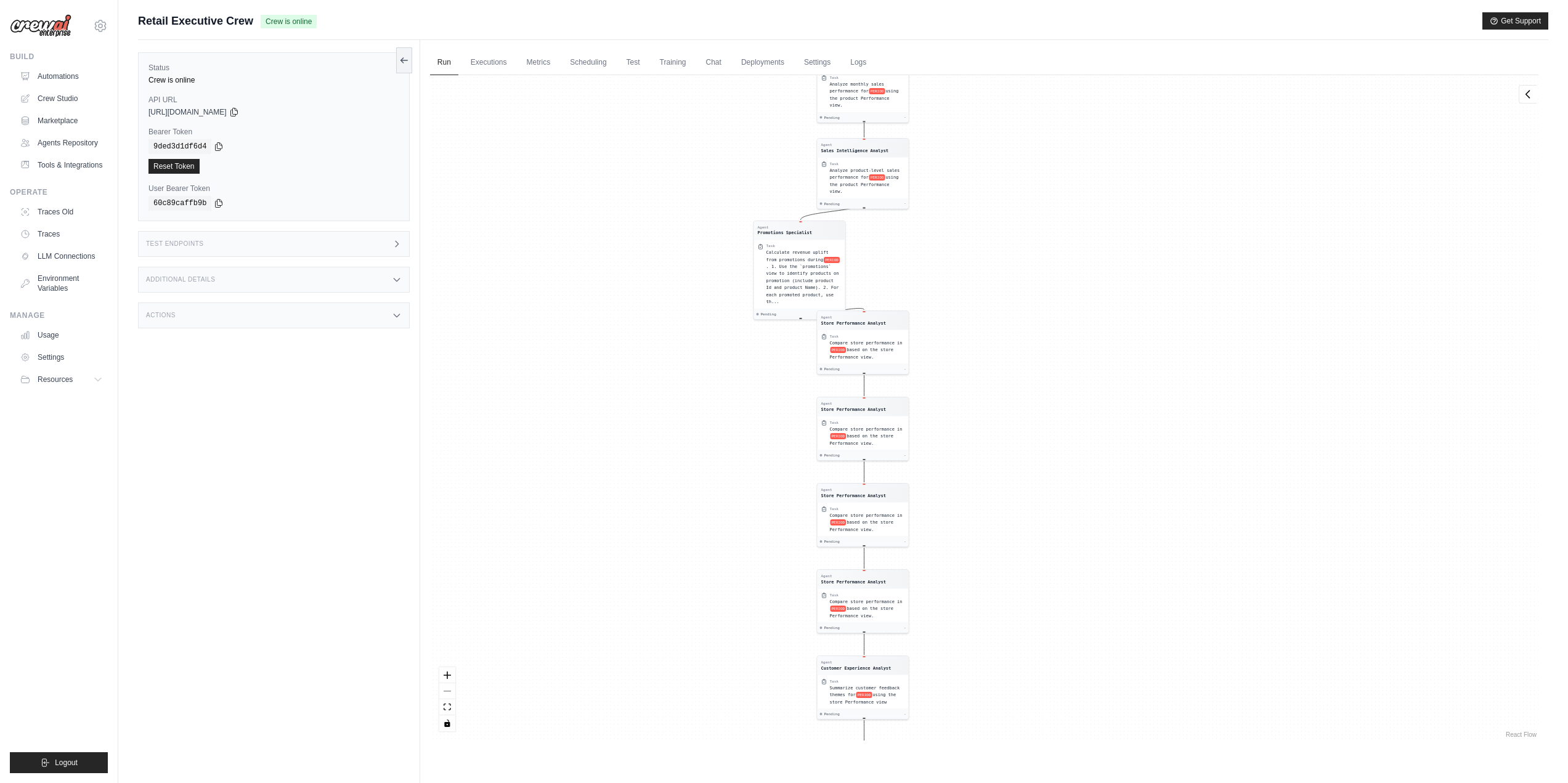
drag, startPoint x: 1073, startPoint y: 367, endPoint x: 1058, endPoint y: 266, distance: 102.1
click at [1056, 252] on div "Agent Sales Intelligence Analyst Task Analyze monthly sales performance for PER…" at bounding box center [984, 408] width 1108 height 665
click at [1085, 322] on div "Agent Sales Intelligence Analyst Task Analyze monthly sales performance for PER…" at bounding box center [984, 408] width 1108 height 665
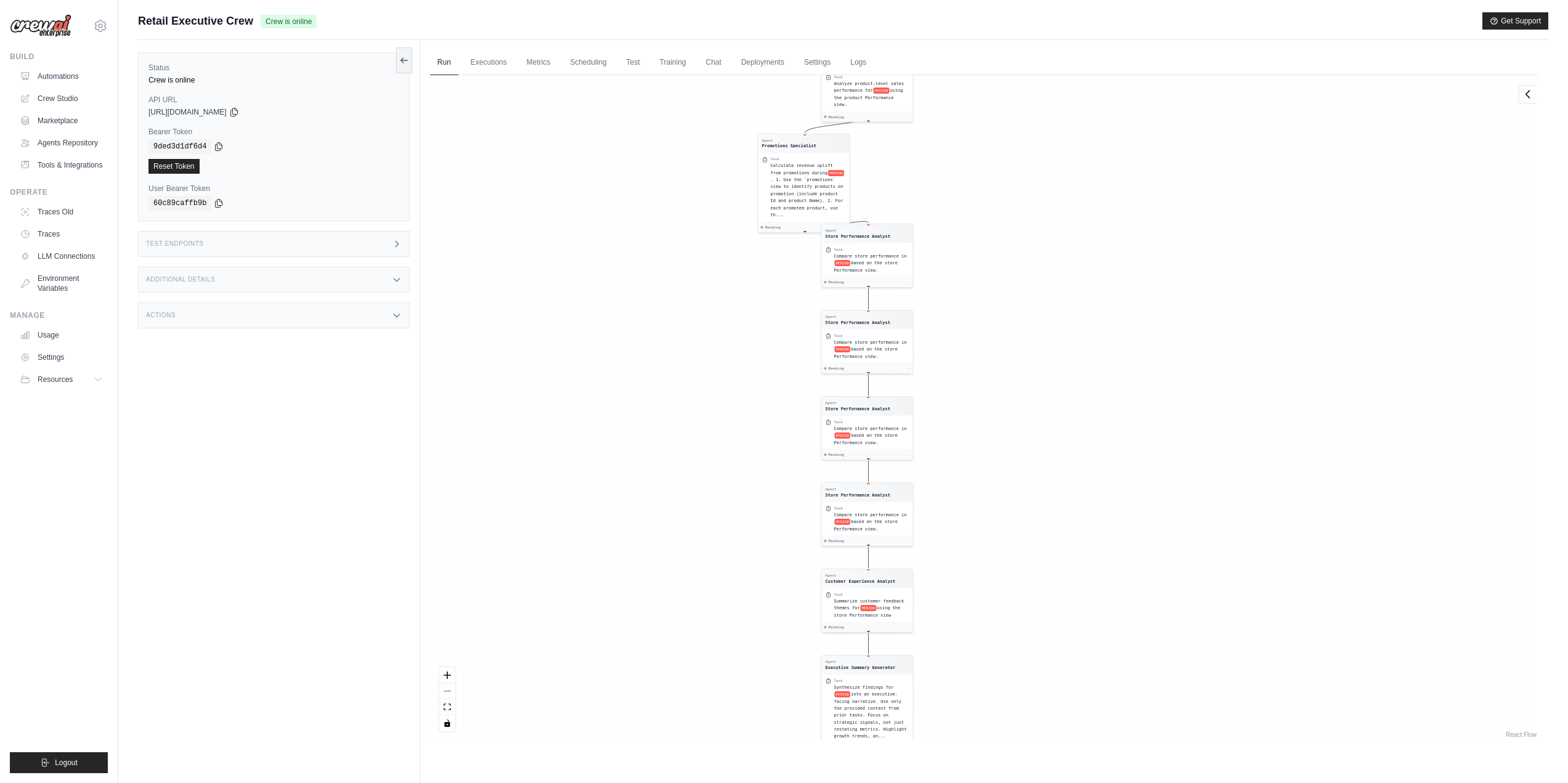
drag, startPoint x: 1068, startPoint y: 377, endPoint x: 1065, endPoint y: 328, distance: 49.1
click at [1065, 328] on div "Agent Sales Intelligence Analyst Task Analyze monthly sales performance for PER…" at bounding box center [984, 408] width 1108 height 665
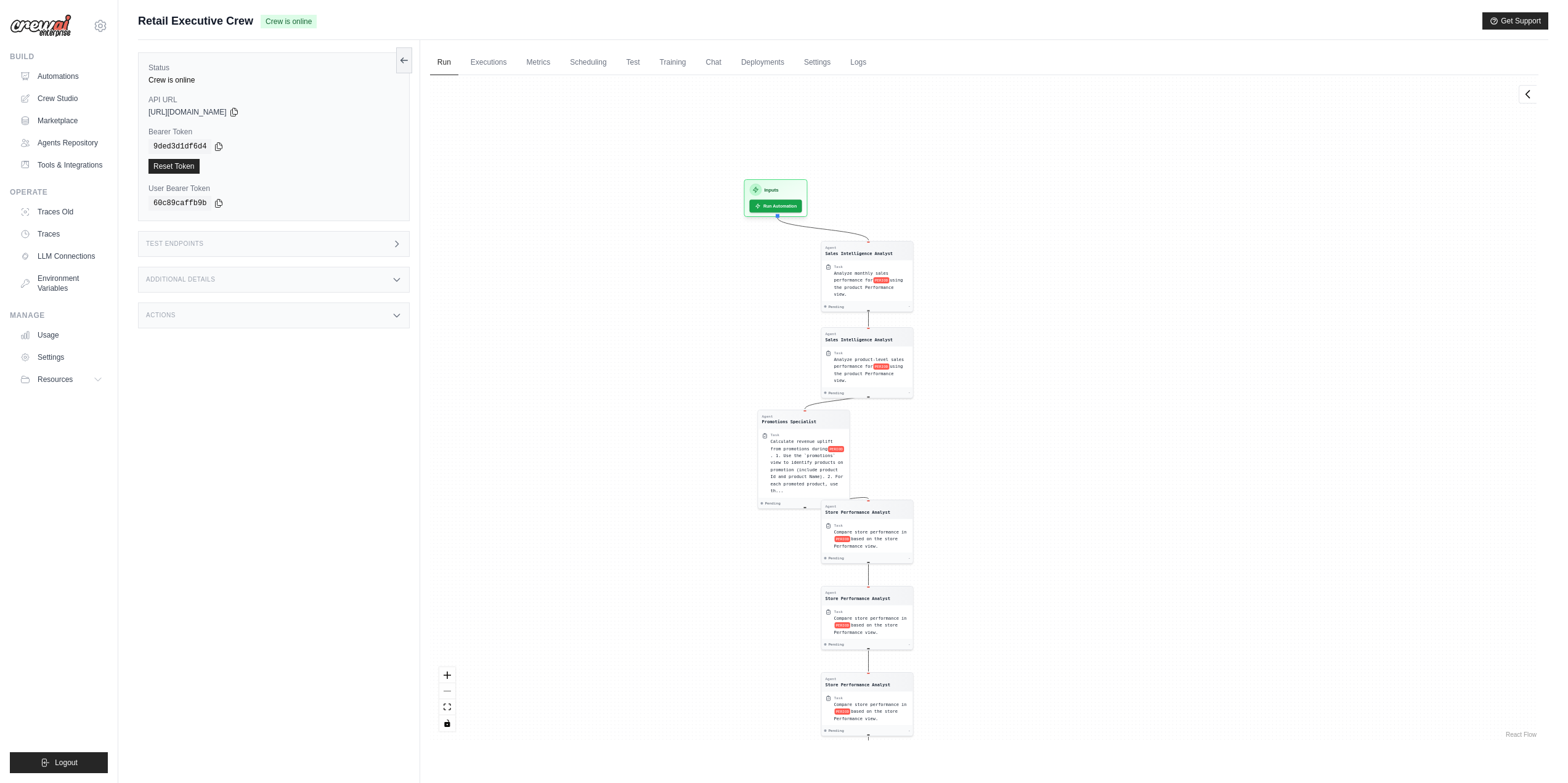
drag, startPoint x: 992, startPoint y: 261, endPoint x: 984, endPoint y: 460, distance: 199.2
click at [984, 460] on div "Agent Sales Intelligence Analyst Task Analyze monthly sales performance for PER…" at bounding box center [984, 408] width 1108 height 665
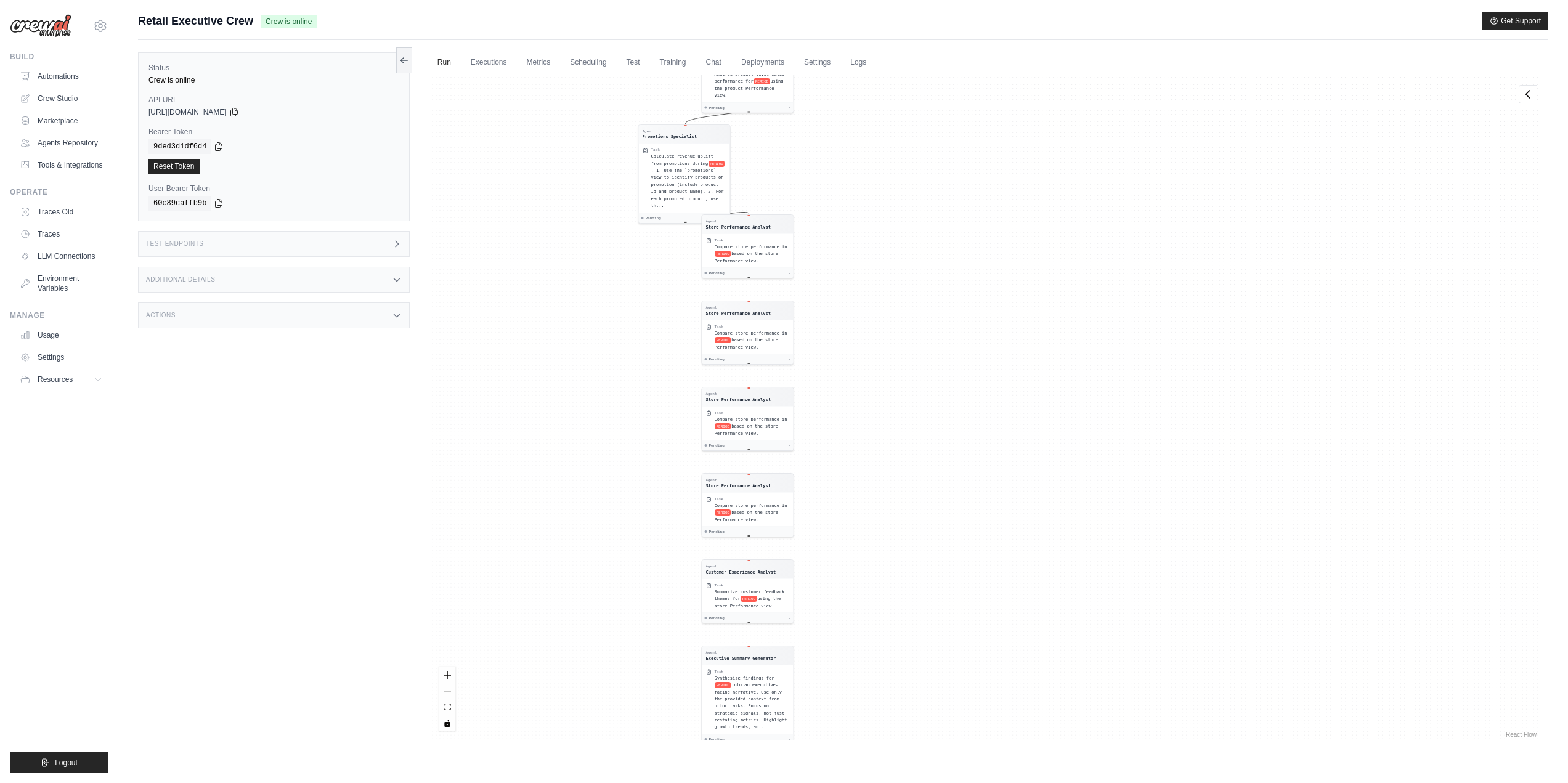
drag, startPoint x: 989, startPoint y: 481, endPoint x: 869, endPoint y: 195, distance: 310.2
click at [869, 195] on div "Agent Sales Intelligence Analyst Task Analyze monthly sales performance for PER…" at bounding box center [984, 408] width 1108 height 665
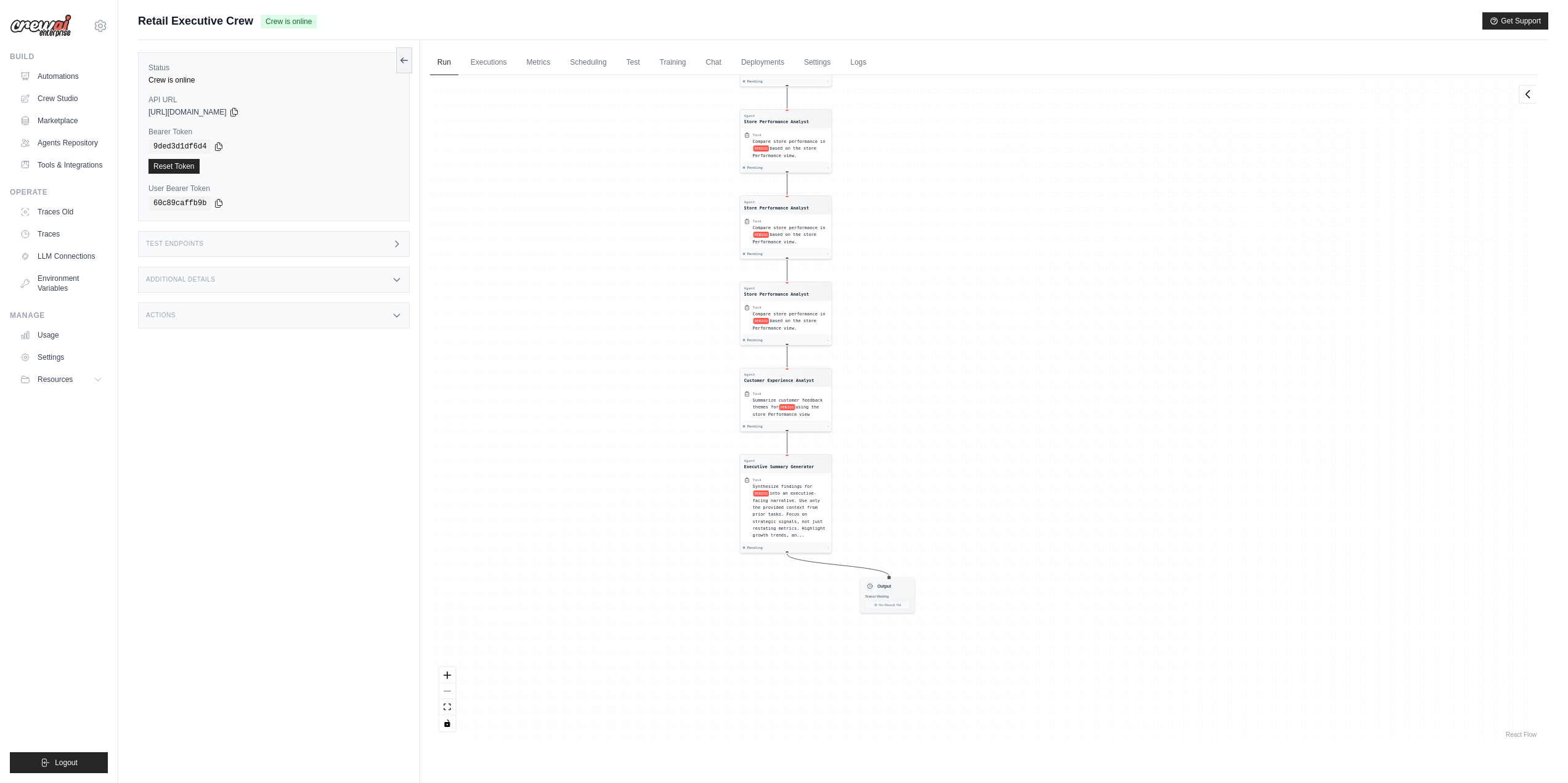
drag, startPoint x: 1005, startPoint y: 393, endPoint x: 1041, endPoint y: 255, distance: 142.6
click at [1041, 255] on div "Agent Sales Intelligence Analyst Task Analyze monthly sales performance for PER…" at bounding box center [984, 408] width 1108 height 665
